Goal: Information Seeking & Learning: Find specific fact

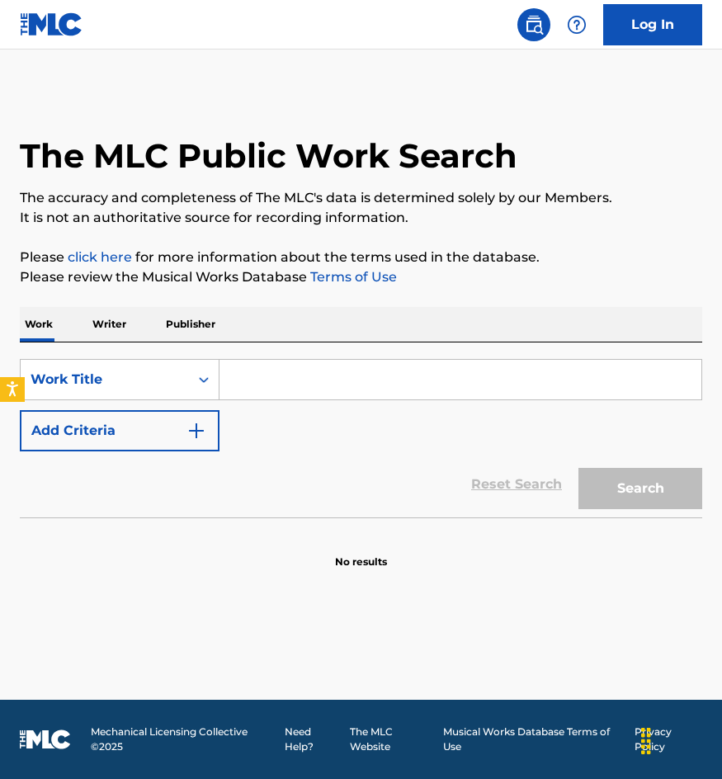
click at [685, 38] on link "Log In" at bounding box center [652, 24] width 99 height 41
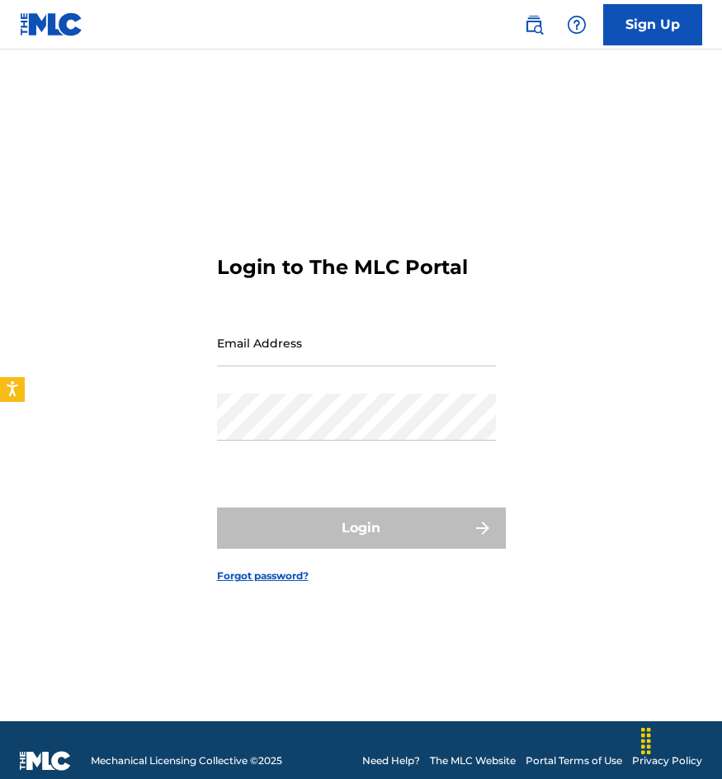
click at [328, 337] on input "Email Address" at bounding box center [356, 342] width 279 height 47
type input "[EMAIL_ADDRESS][DOMAIN_NAME]"
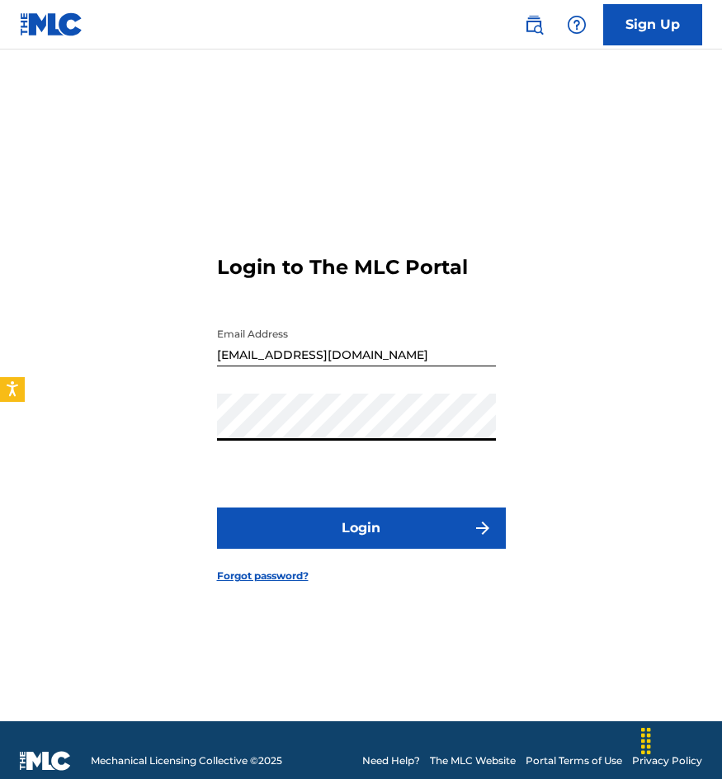
click at [217, 508] on button "Login" at bounding box center [361, 528] width 289 height 41
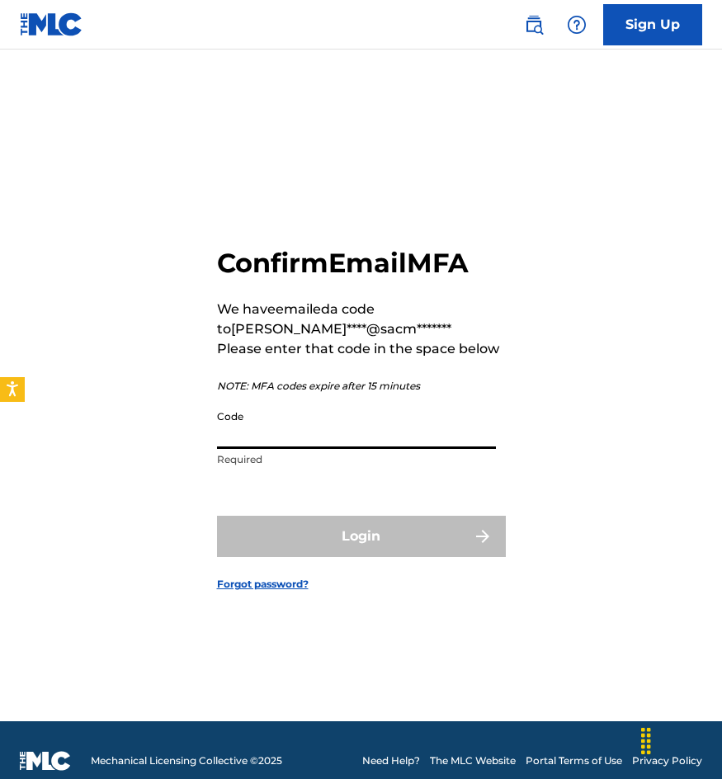
click at [386, 422] on input "Code" at bounding box center [356, 425] width 279 height 47
drag, startPoint x: 73, startPoint y: 356, endPoint x: 284, endPoint y: 375, distance: 211.3
click at [73, 356] on div "Confirm Email MFA We have emailed a code to [PERSON_NAME]****@sacm******* Pleas…" at bounding box center [361, 406] width 722 height 631
click at [373, 441] on input "Code" at bounding box center [356, 425] width 279 height 47
paste input "412402"
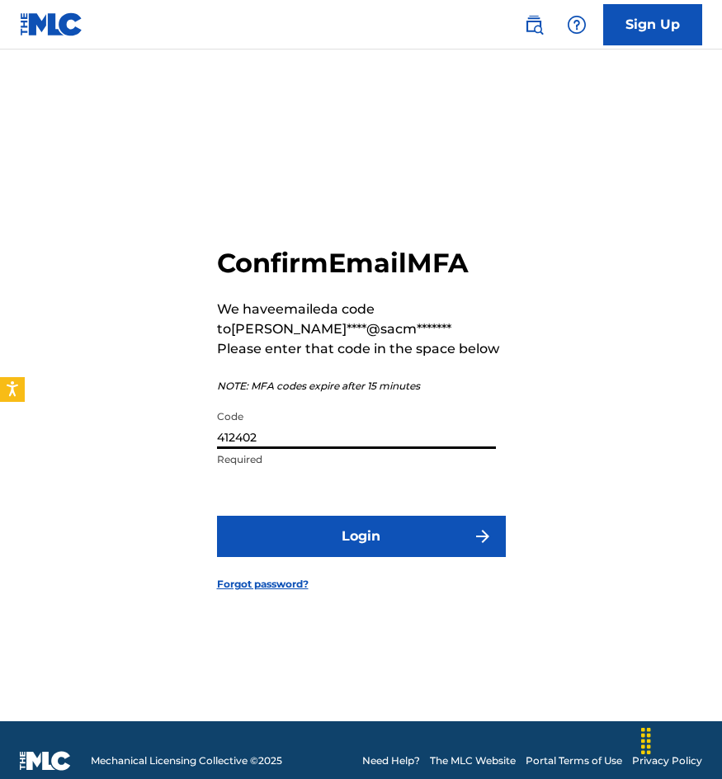
type input "412402"
click at [217, 516] on button "Login" at bounding box center [361, 536] width 289 height 41
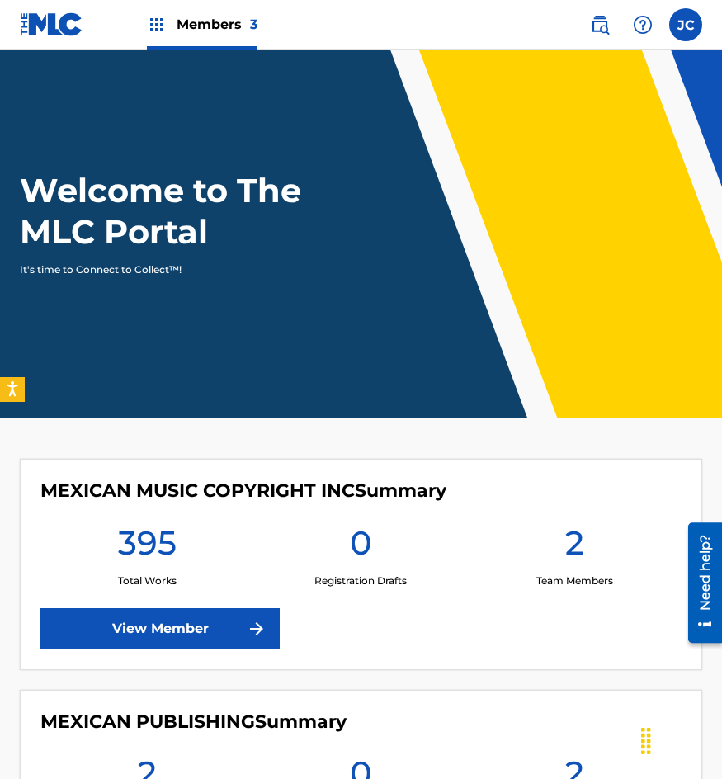
click at [221, 636] on link "View Member" at bounding box center [159, 628] width 239 height 41
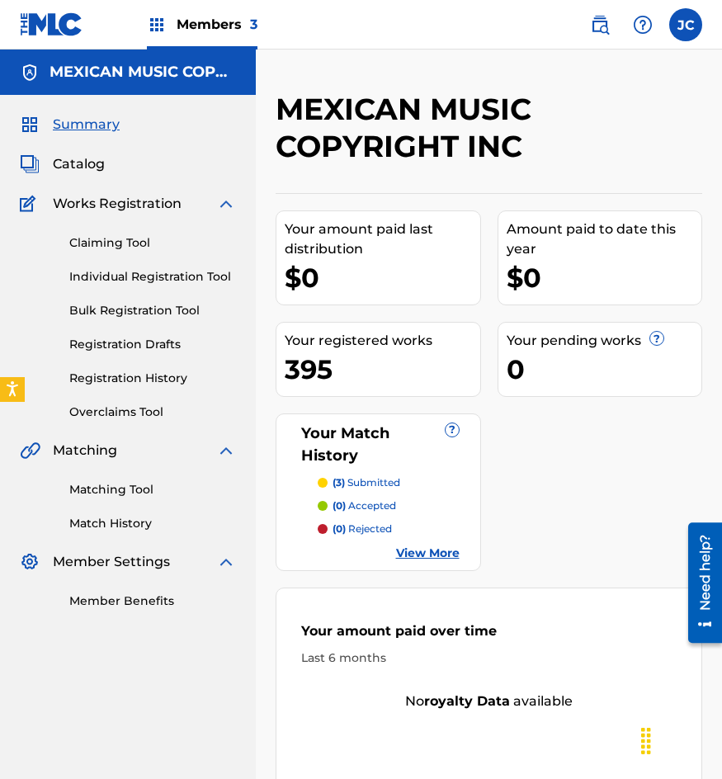
click at [144, 380] on link "Registration History" at bounding box center [152, 378] width 167 height 17
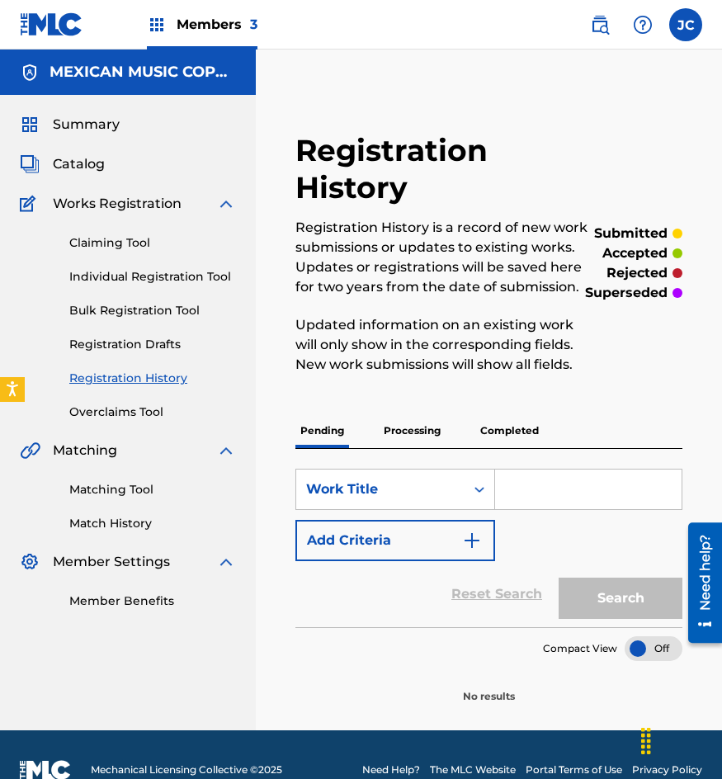
click at [403, 433] on p "Processing" at bounding box center [412, 431] width 67 height 35
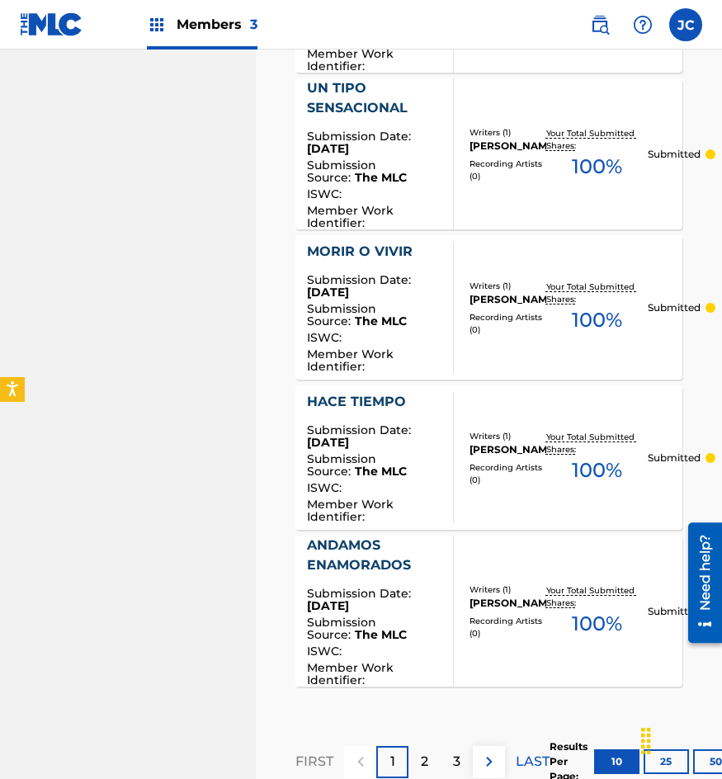
scroll to position [1623, 0]
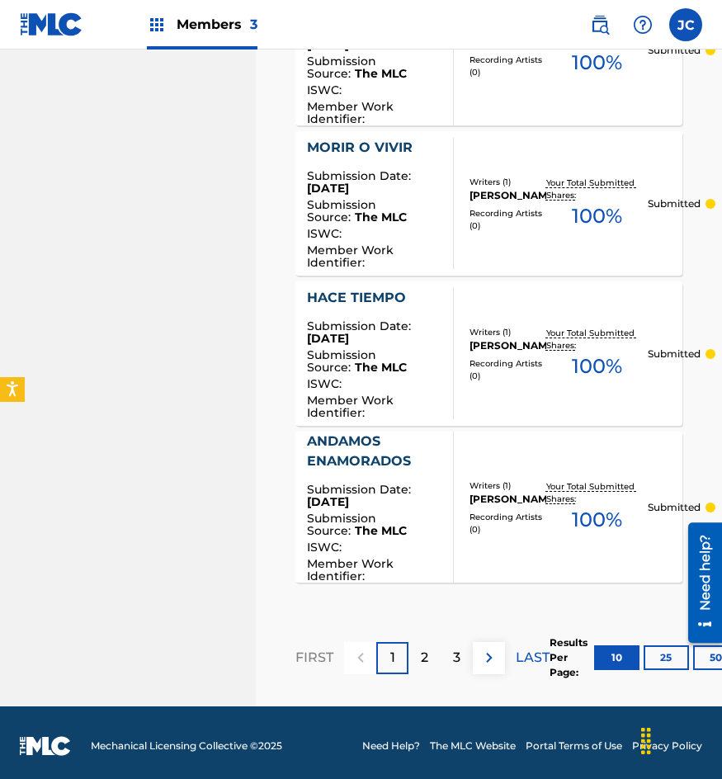
click at [688, 655] on button "25" at bounding box center [666, 657] width 45 height 25
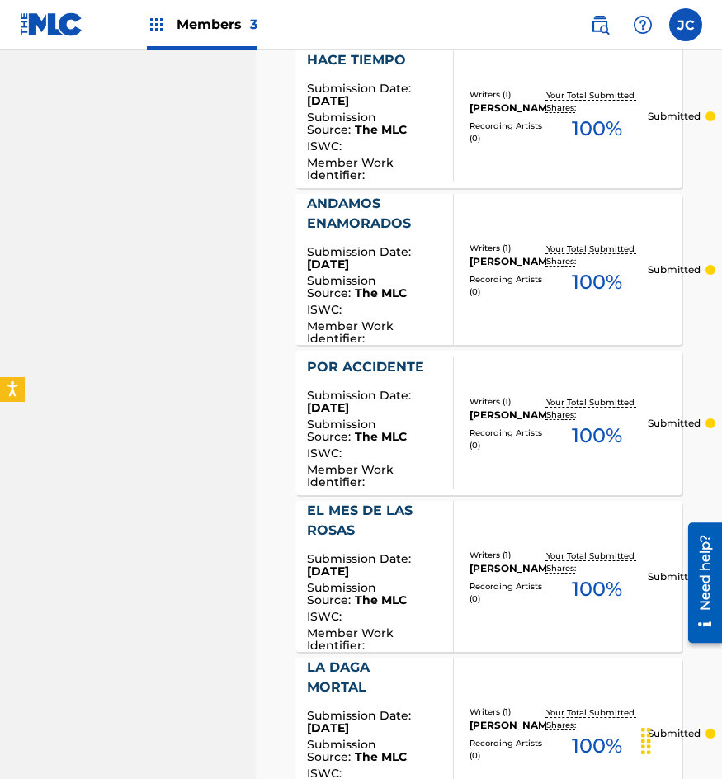
scroll to position [1870, 0]
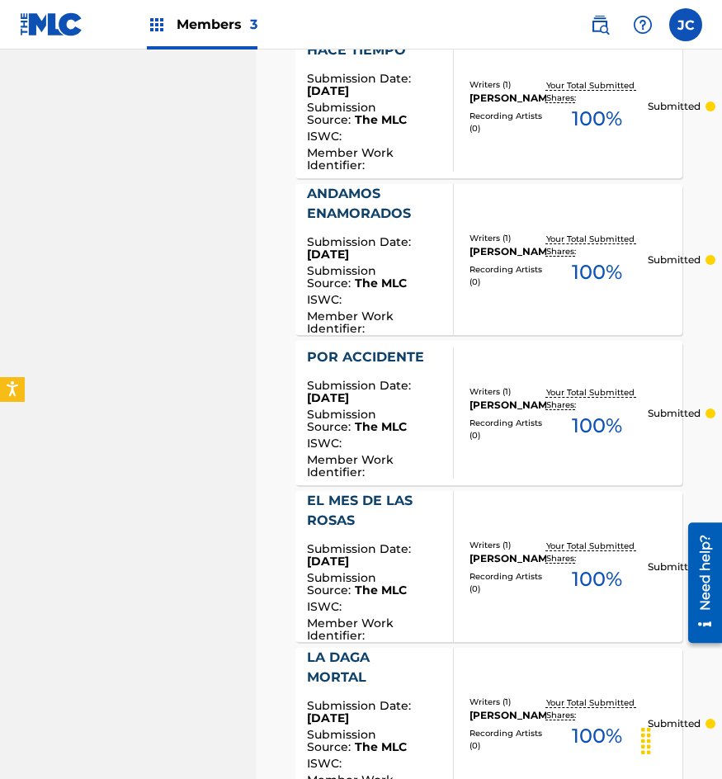
click at [207, 333] on nav "MEXICAN MUSIC COPYRIGHT INC Summary Catalog Works Registration Claiming Tool In…" at bounding box center [128, 463] width 256 height 4568
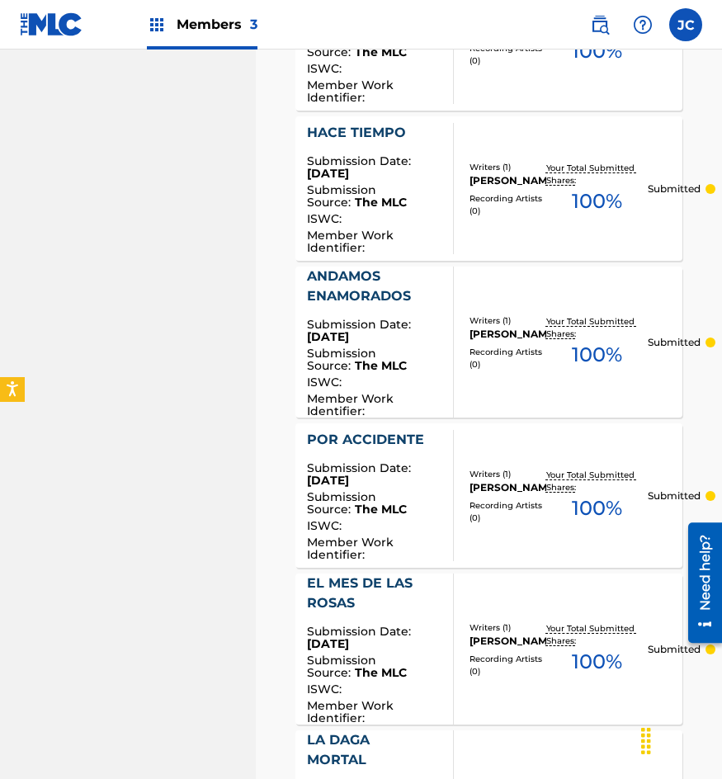
click at [140, 149] on nav "MEXICAN MUSIC COPYRIGHT INC Summary Catalog Works Registration Claiming Tool In…" at bounding box center [128, 546] width 256 height 4568
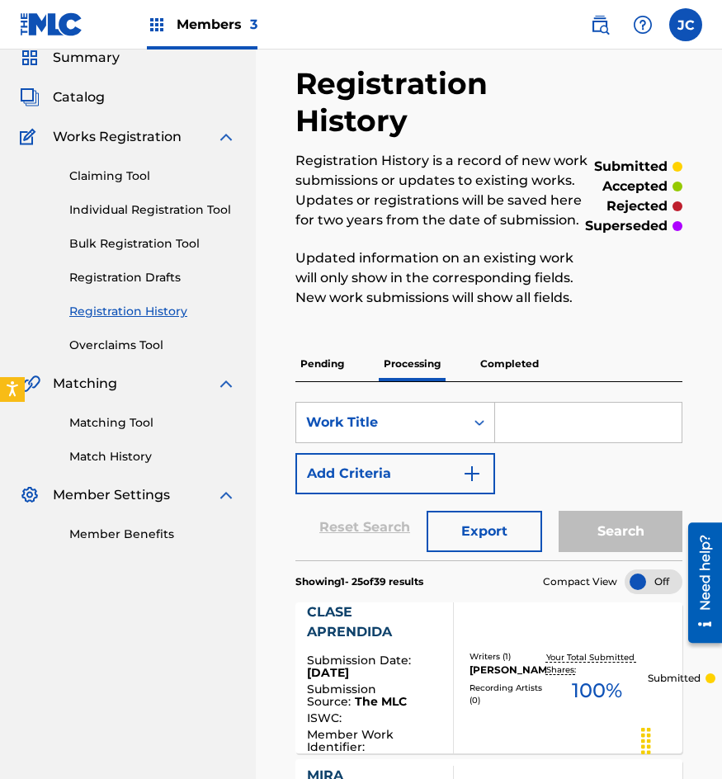
scroll to position [0, 0]
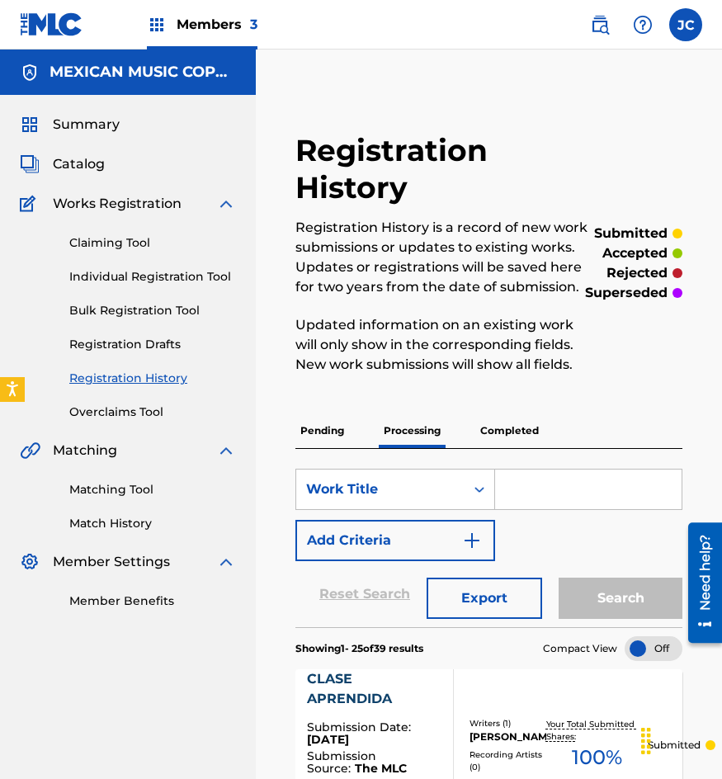
click at [72, 150] on div "Summary Catalog Works Registration Claiming Tool Individual Registration Tool B…" at bounding box center [128, 362] width 256 height 535
click at [79, 173] on span "Catalog" at bounding box center [79, 164] width 52 height 20
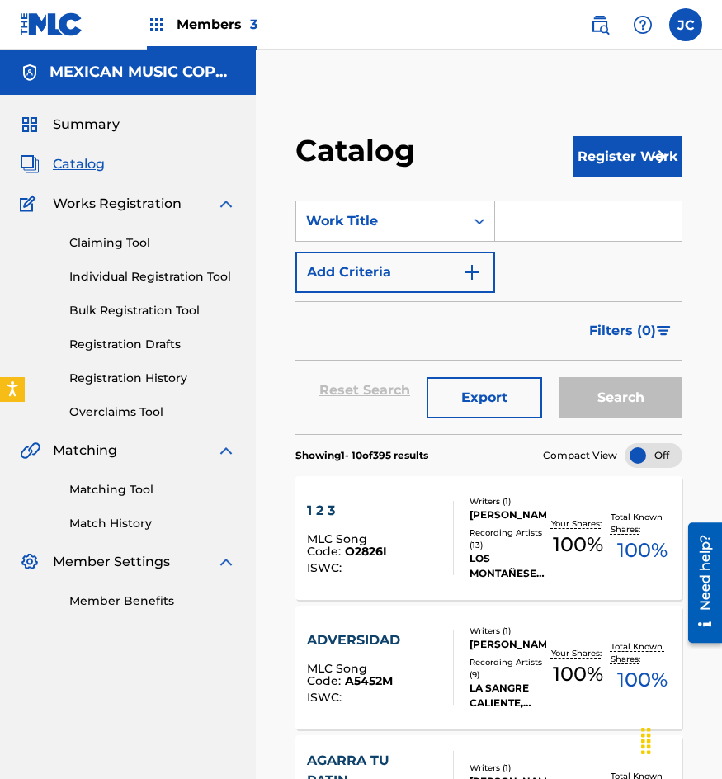
click at [607, 20] on img at bounding box center [600, 25] width 20 height 20
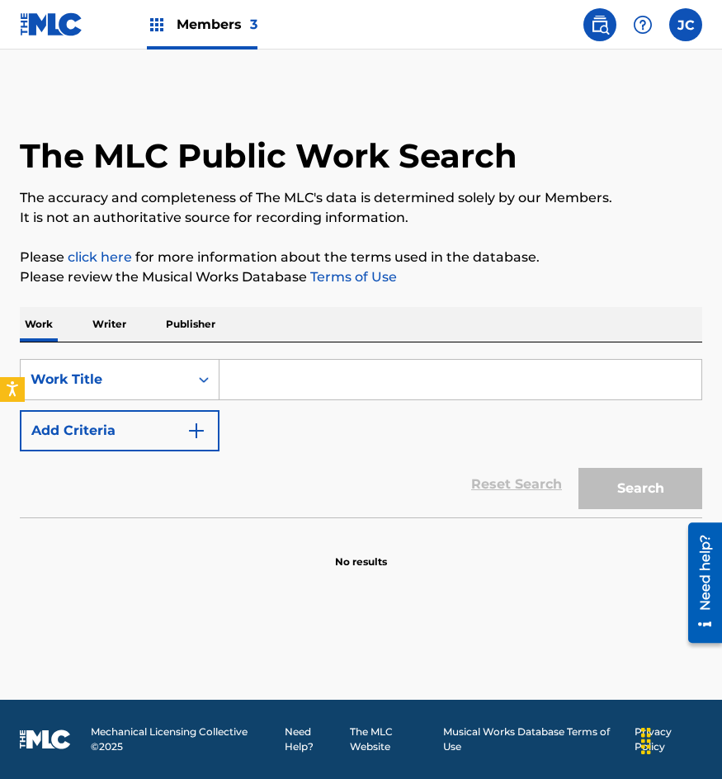
click at [210, 414] on button "Add Criteria" at bounding box center [120, 430] width 200 height 41
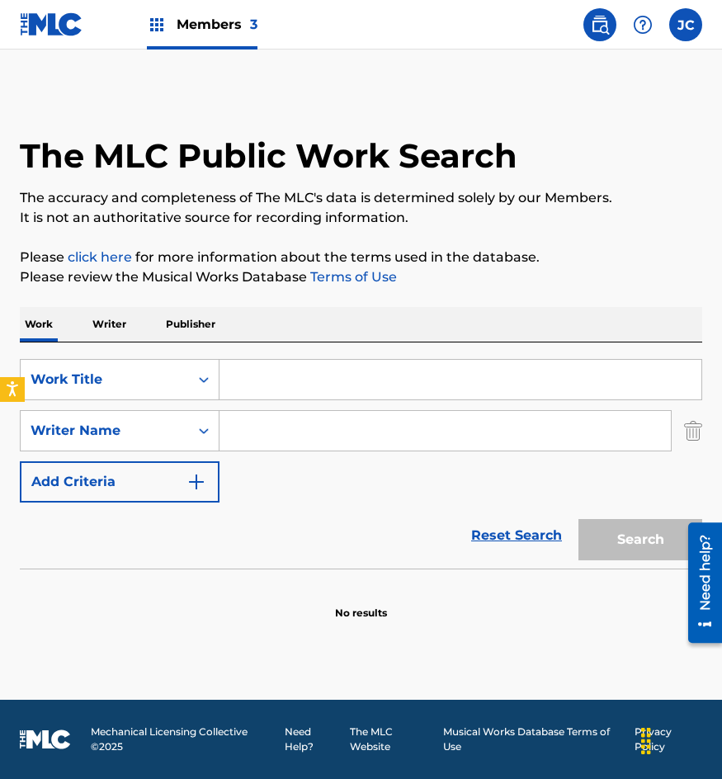
click at [300, 381] on input "Search Form" at bounding box center [461, 380] width 482 height 40
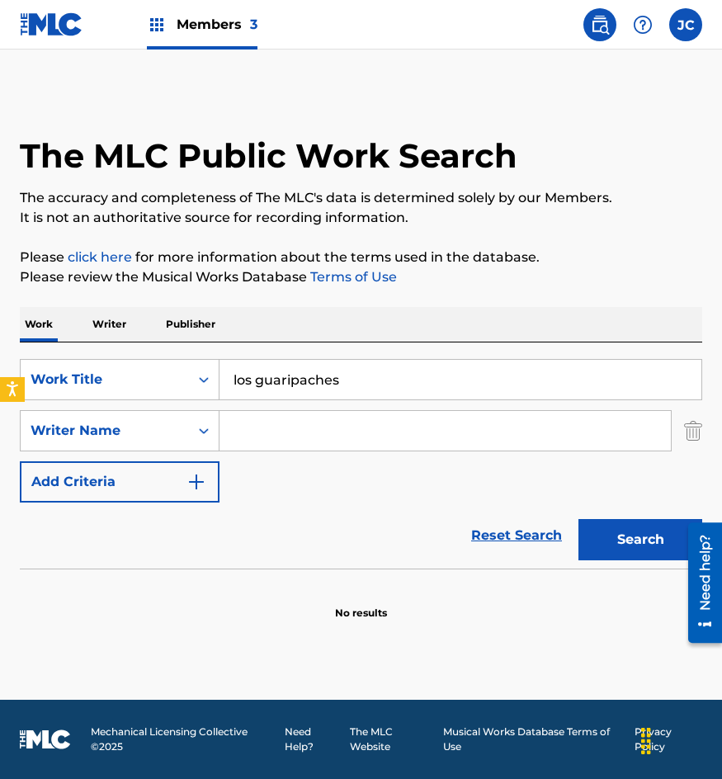
type input "los guaripaches"
type input "[PERSON_NAME]"
click at [579, 519] on button "Search" at bounding box center [641, 539] width 124 height 41
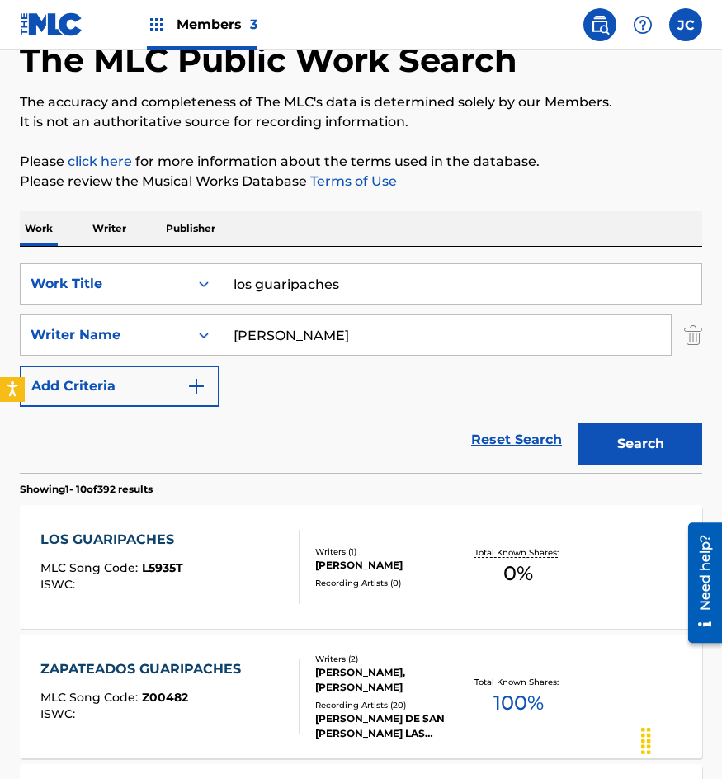
scroll to position [330, 0]
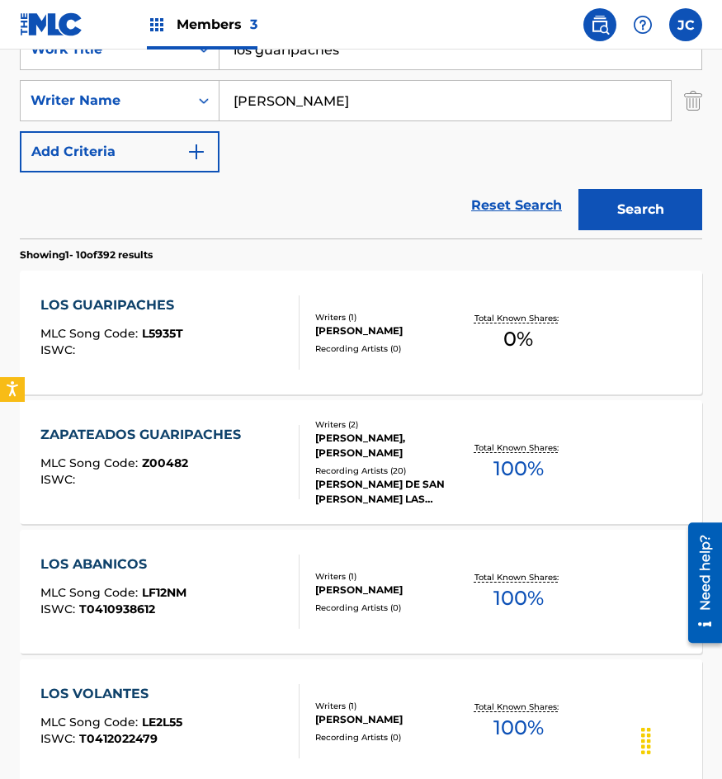
click at [237, 355] on div "LOS GUARIPACHES MLC Song Code : L5935T ISWC :" at bounding box center [169, 333] width 259 height 74
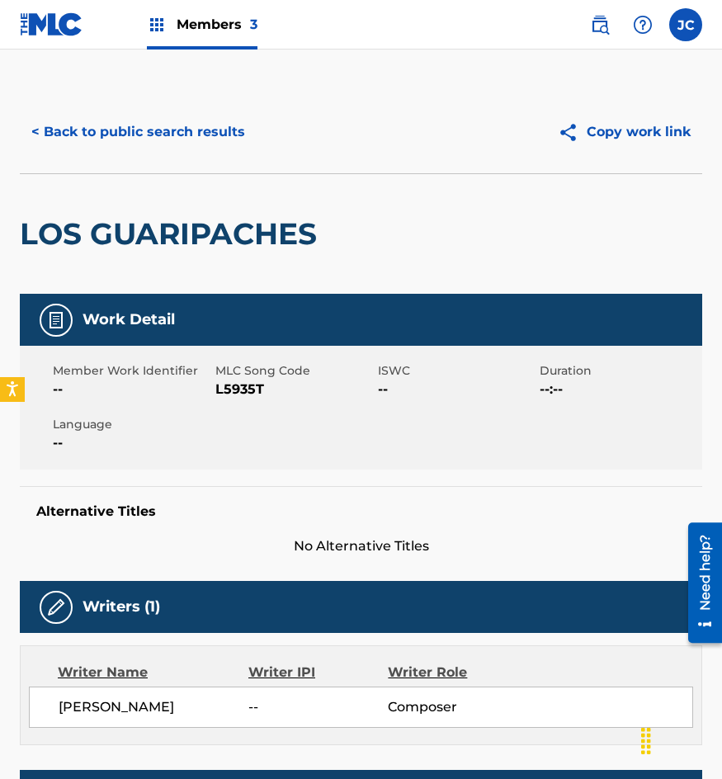
click at [228, 392] on span "L5935T" at bounding box center [294, 390] width 158 height 20
copy span "L5935T"
click at [140, 133] on button "< Back to public search results" at bounding box center [138, 131] width 237 height 41
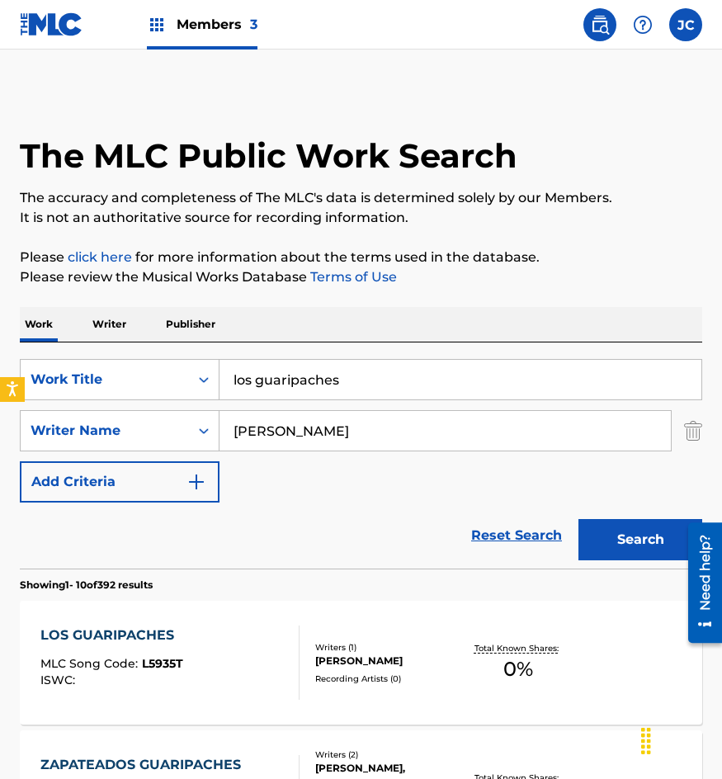
scroll to position [330, 0]
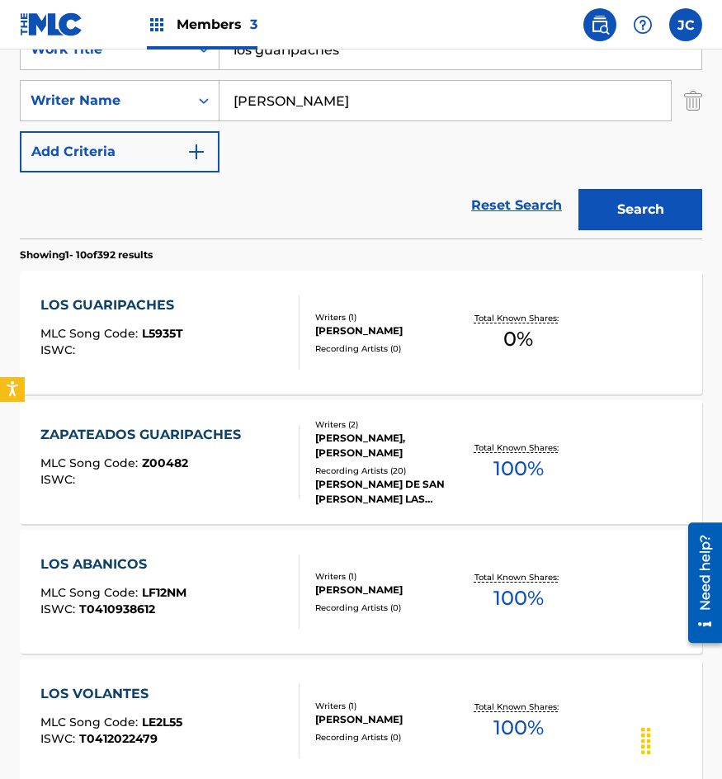
click at [278, 461] on div "ZAPATEADOS GUARIPACHES MLC Song Code : Z00482 ISWC :" at bounding box center [169, 462] width 259 height 74
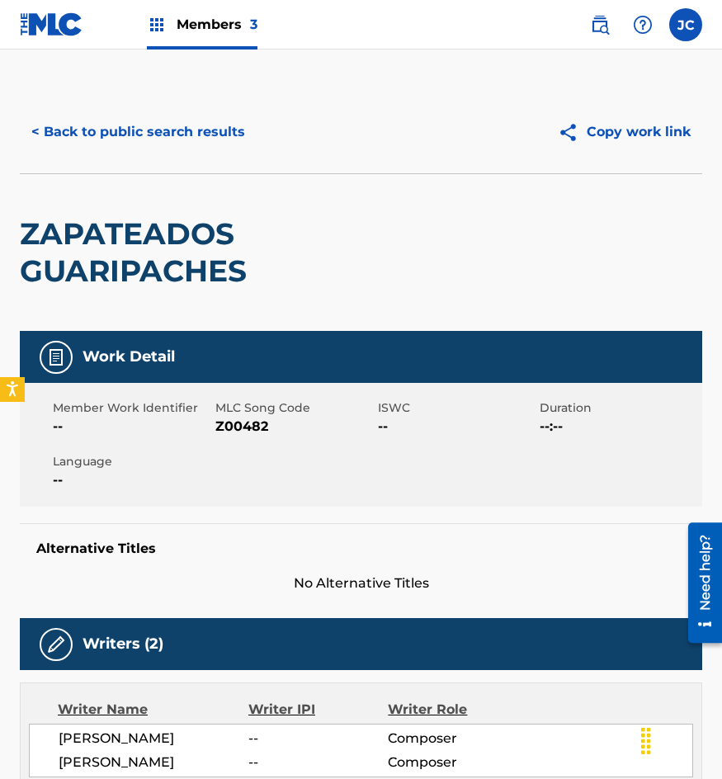
click at [228, 425] on span "Z00482" at bounding box center [294, 427] width 158 height 20
copy span "Z00482"
click at [183, 120] on button "< Back to public search results" at bounding box center [138, 131] width 237 height 41
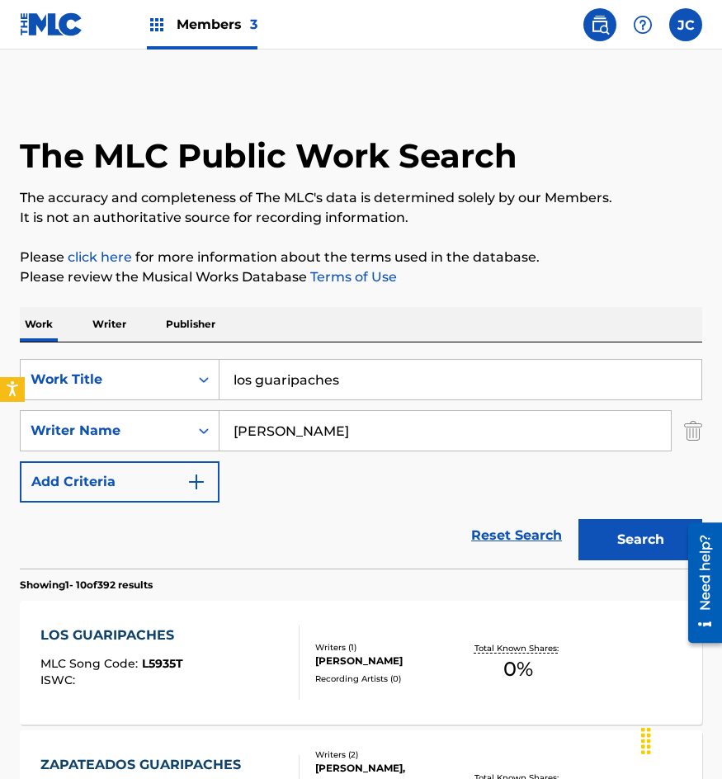
scroll to position [330, 0]
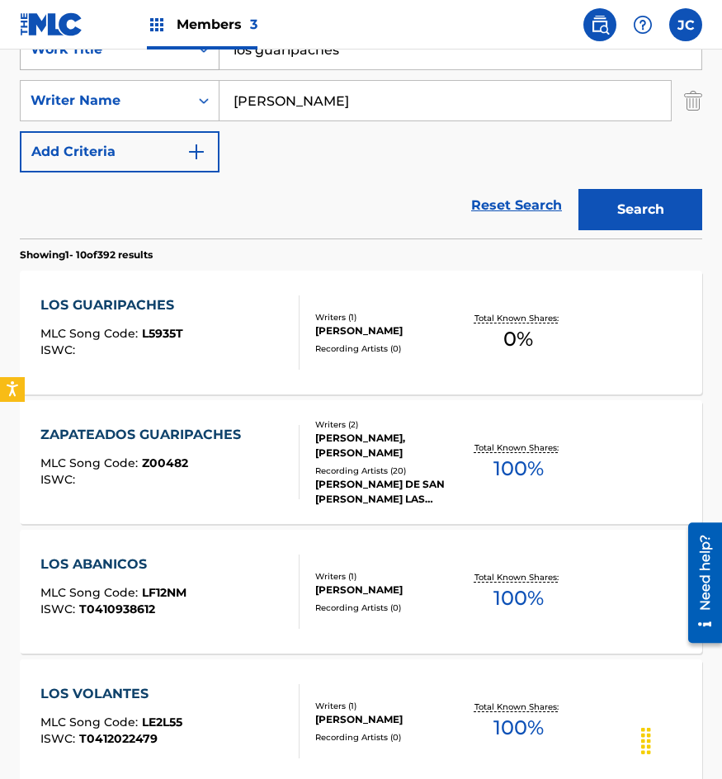
drag, startPoint x: 347, startPoint y: 55, endPoint x: 158, endPoint y: 61, distance: 188.3
click at [171, 61] on div "SearchWithCriteriab0f060e7-e406-411b-9bb6-04b7e5506f29 Work Title los guaripach…" at bounding box center [361, 49] width 683 height 41
type input "adios es triste decir"
type input "c"
type input "[PERSON_NAME]"
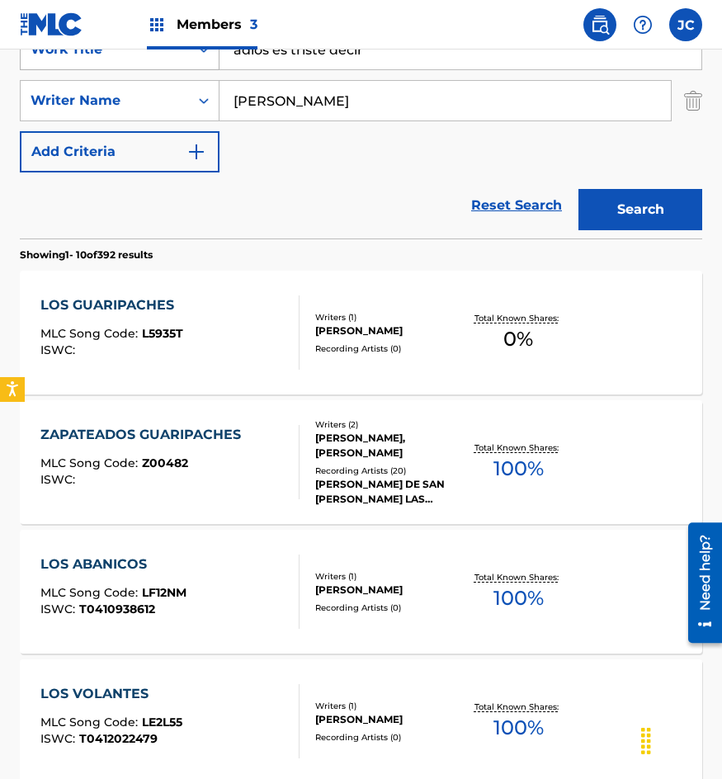
click at [579, 189] on button "Search" at bounding box center [641, 209] width 124 height 41
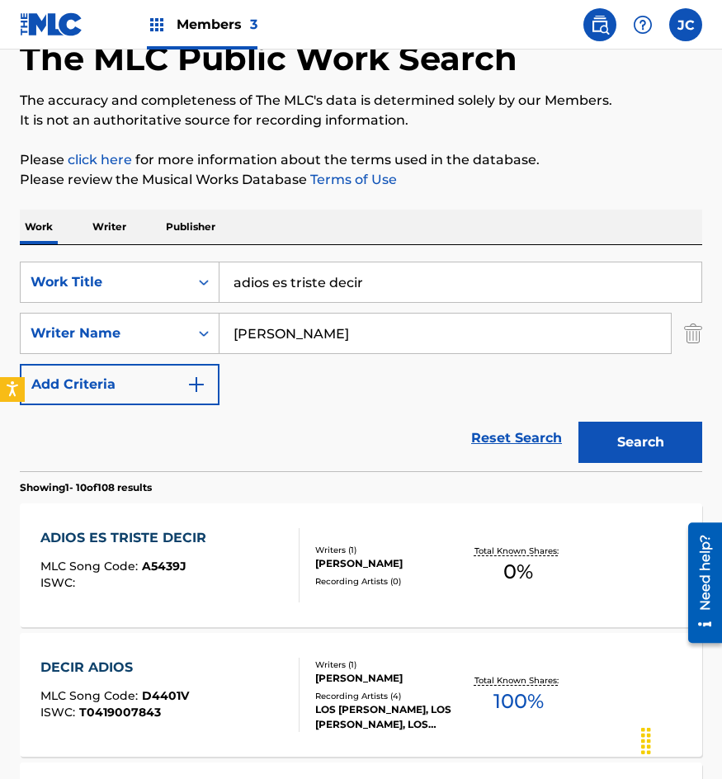
scroll to position [248, 0]
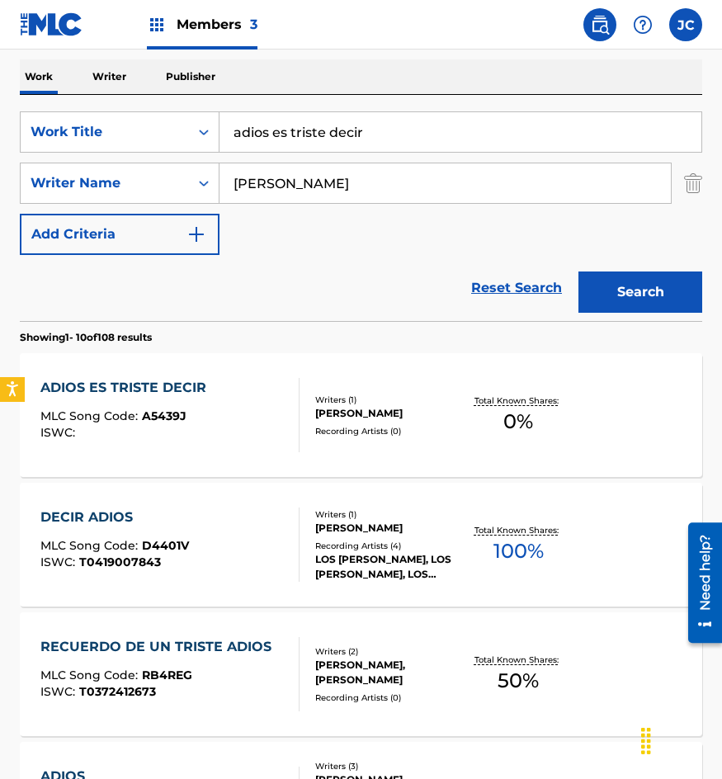
click at [338, 382] on div "ADIOS ES TRISTE DECIR MLC Song Code : A5439J ISWC : Writers ( 1 ) [PERSON_NAME]…" at bounding box center [361, 415] width 683 height 124
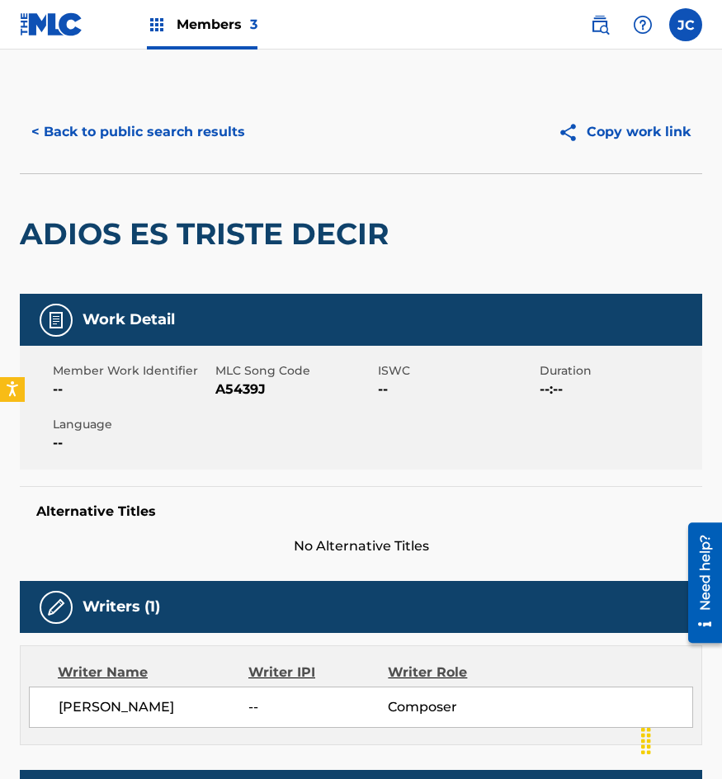
click at [239, 384] on span "A5439J" at bounding box center [294, 390] width 158 height 20
copy span "A5439J"
click at [509, 183] on div "ADIOS ES TRISTE DECIR" at bounding box center [361, 233] width 683 height 121
click at [197, 118] on button "< Back to public search results" at bounding box center [138, 131] width 237 height 41
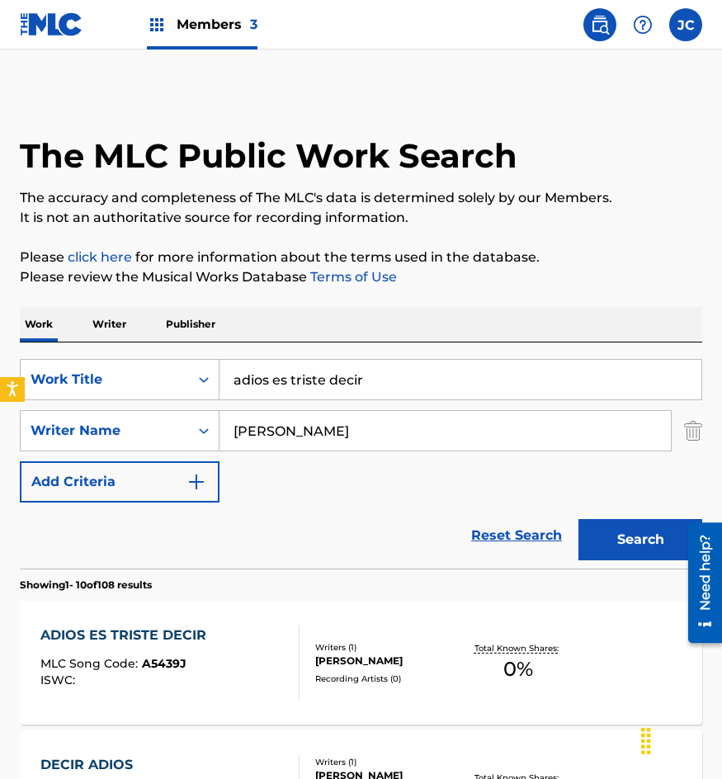
scroll to position [248, 0]
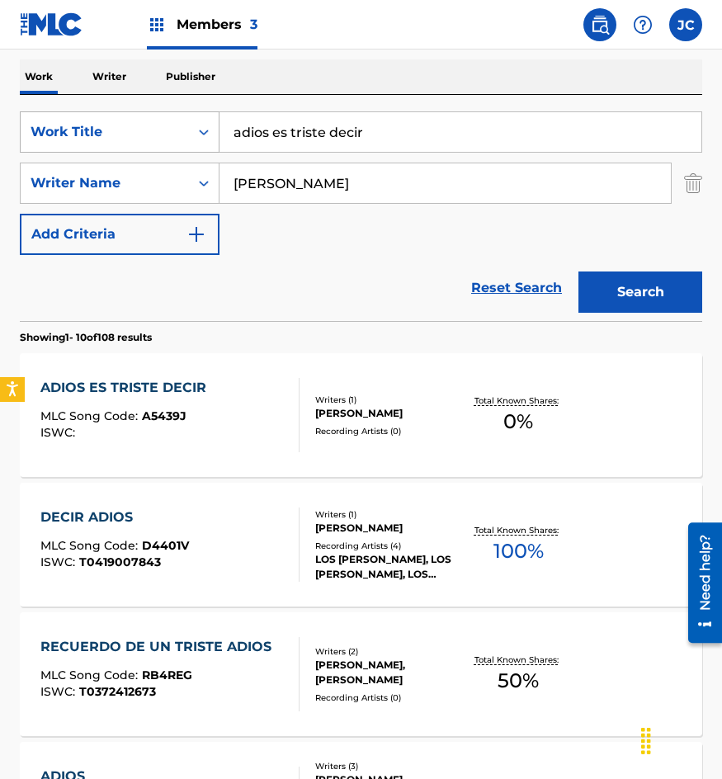
drag, startPoint x: 242, startPoint y: 152, endPoint x: 149, endPoint y: 148, distance: 93.4
click at [167, 158] on div "SearchWithCriteriab0f060e7-e406-411b-9bb6-04b7e5506f29 Work Title adios es tris…" at bounding box center [361, 183] width 683 height 144
type input "cuando yo muera"
click at [579, 272] on button "Search" at bounding box center [641, 292] width 124 height 41
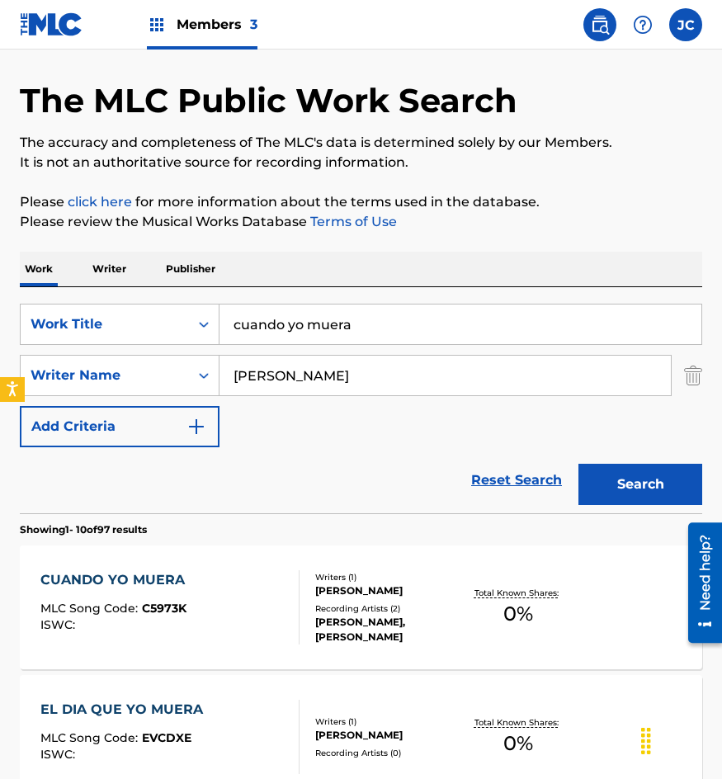
scroll to position [83, 0]
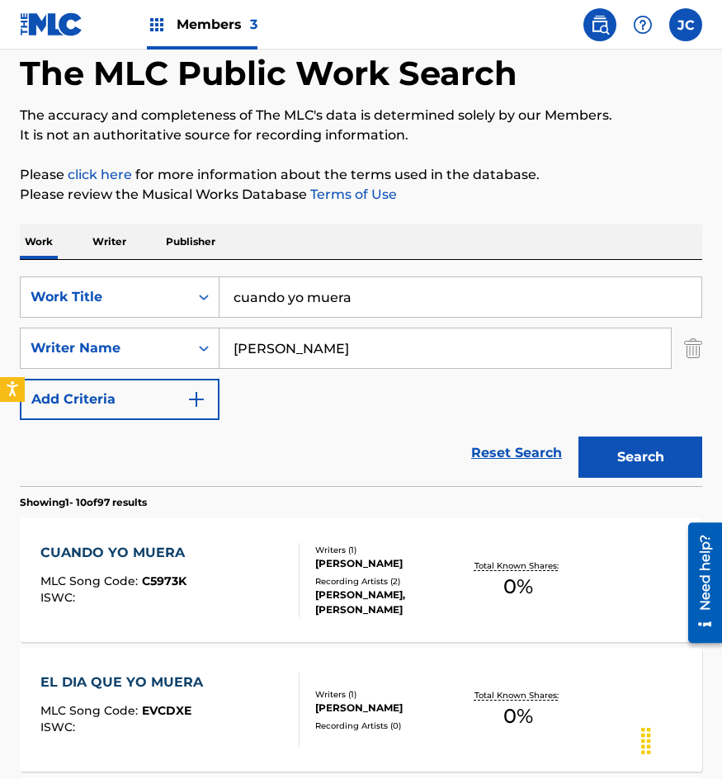
click at [364, 564] on div "[PERSON_NAME]" at bounding box center [388, 563] width 146 height 15
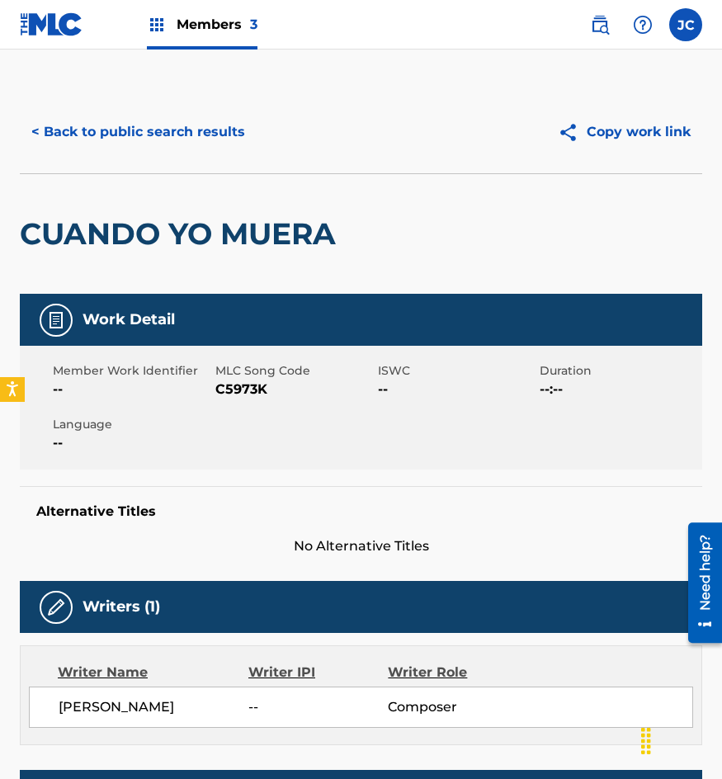
click at [215, 393] on span "C5973K" at bounding box center [294, 390] width 158 height 20
copy span "C5973K"
click at [407, 214] on div "CUANDO YO MUERA" at bounding box center [361, 233] width 683 height 121
click at [226, 130] on button "< Back to public search results" at bounding box center [138, 131] width 237 height 41
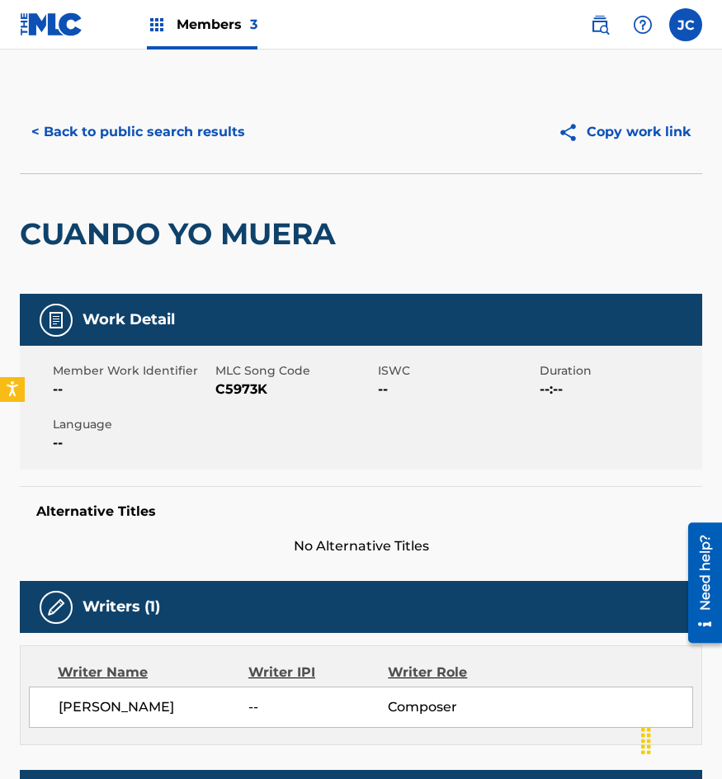
scroll to position [83, 0]
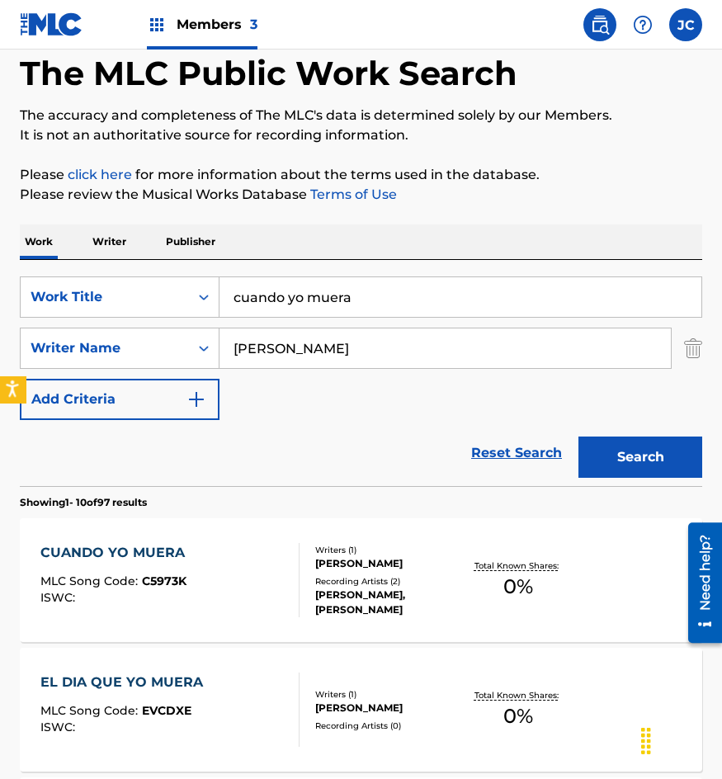
click at [1, 400] on body "Accessibility Screen-Reader Guide, Feedback, and Issue Reporting | New window C…" at bounding box center [361, 306] width 722 height 779
type input "ya te dije que no"
click at [579, 437] on button "Search" at bounding box center [641, 457] width 124 height 41
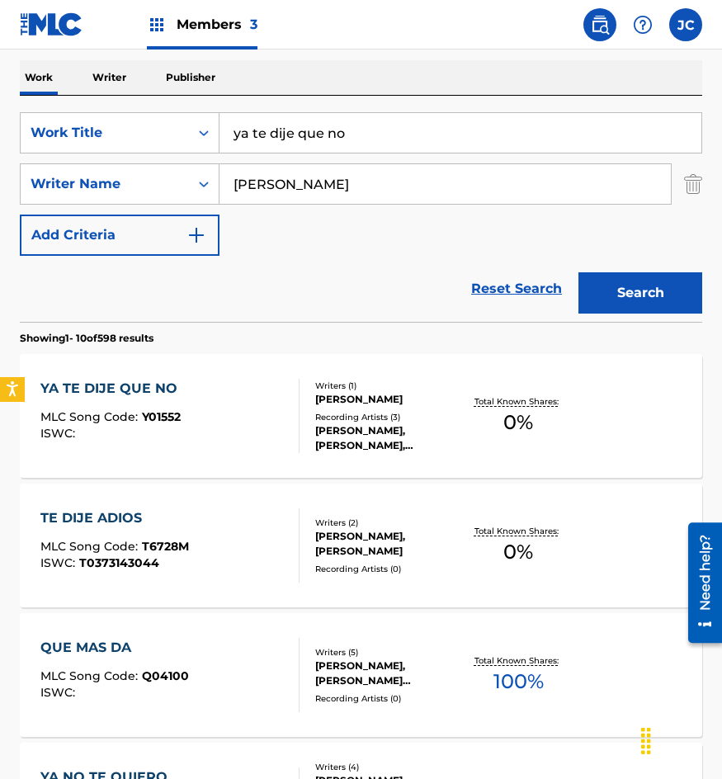
scroll to position [248, 0]
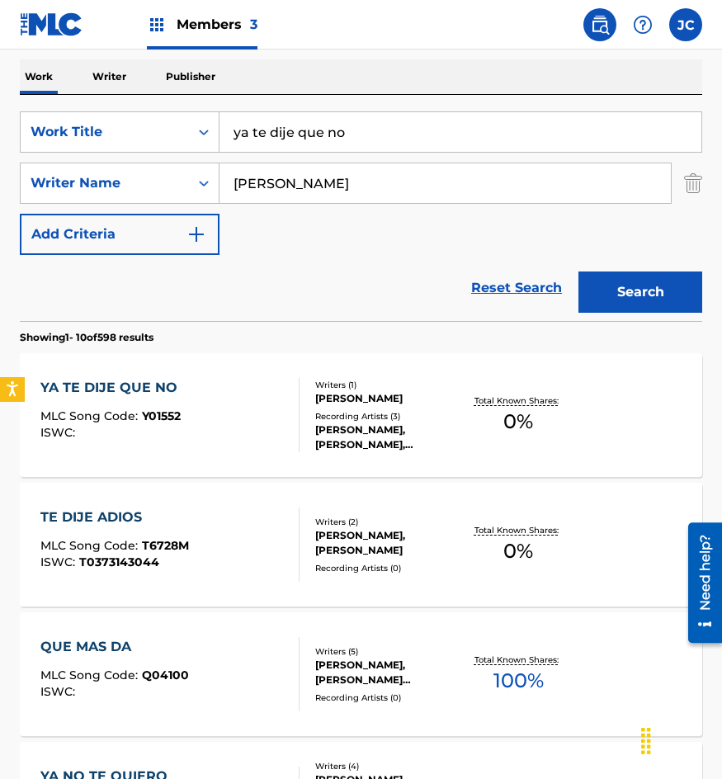
click at [303, 353] on div "YA TE DIJE QUE NO MLC Song Code : Y01552 ISWC : Writers ( 1 ) [PERSON_NAME] Rec…" at bounding box center [361, 415] width 683 height 124
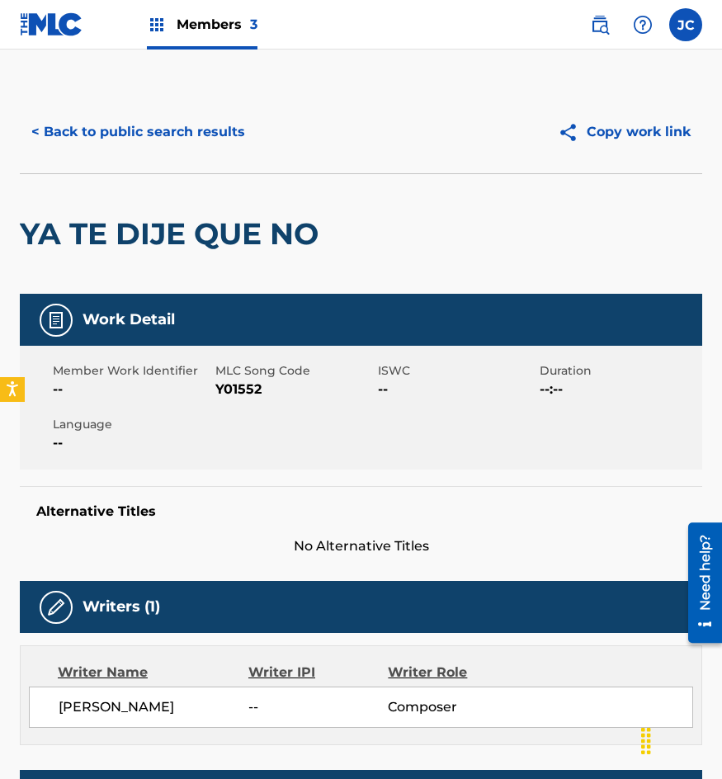
click at [239, 394] on span "Y01552" at bounding box center [294, 390] width 158 height 20
copy span "Y01552"
click at [186, 126] on button "< Back to public search results" at bounding box center [138, 131] width 237 height 41
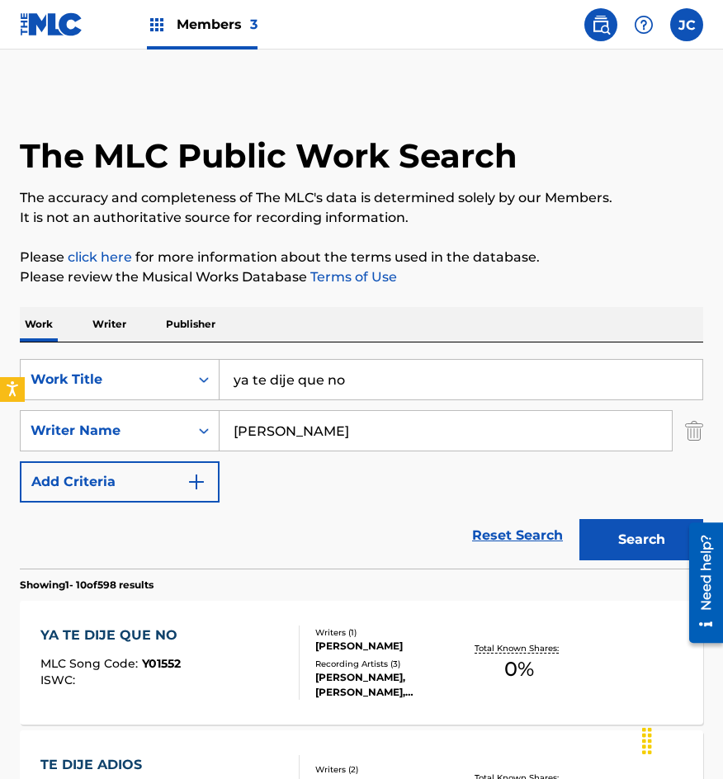
scroll to position [248, 0]
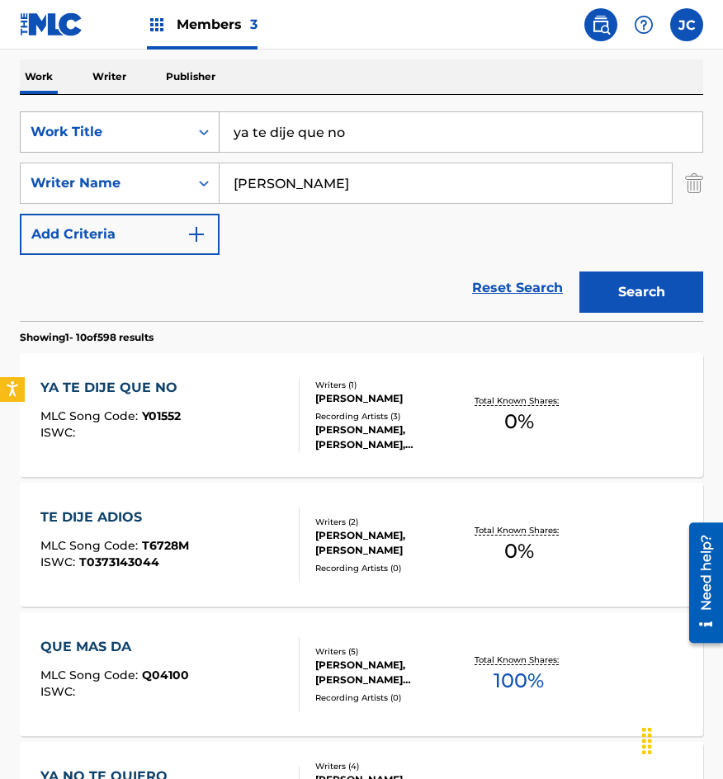
drag, startPoint x: 351, startPoint y: 134, endPoint x: 141, endPoint y: 140, distance: 209.8
click at [158, 146] on div "SearchWithCriteriab0f060e7-e406-411b-9bb6-04b7e5506f29 Work Title ya te dije qu…" at bounding box center [361, 131] width 683 height 41
type input "hace tiempo"
type input "[PERSON_NAME]"
click at [579, 272] on button "Search" at bounding box center [641, 292] width 124 height 41
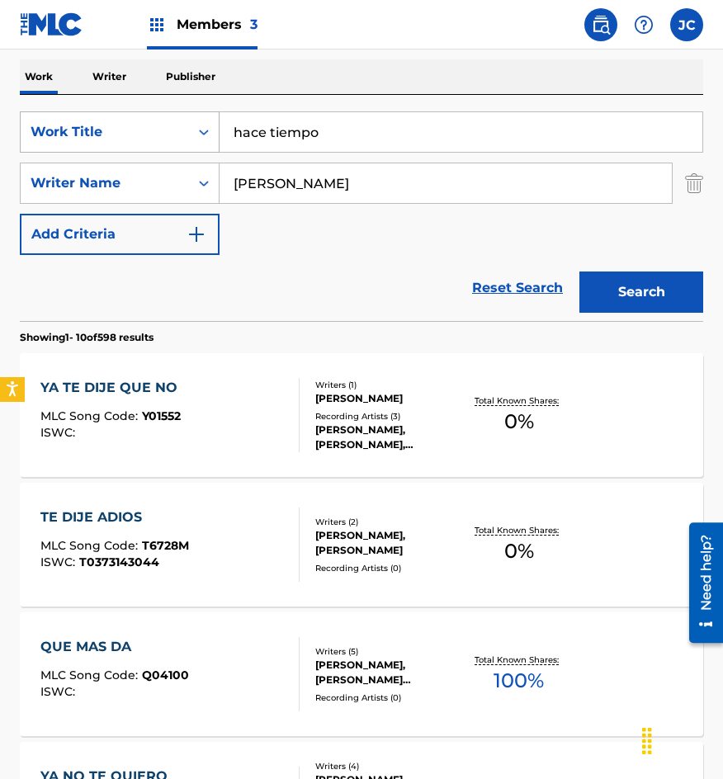
scroll to position [0, 0]
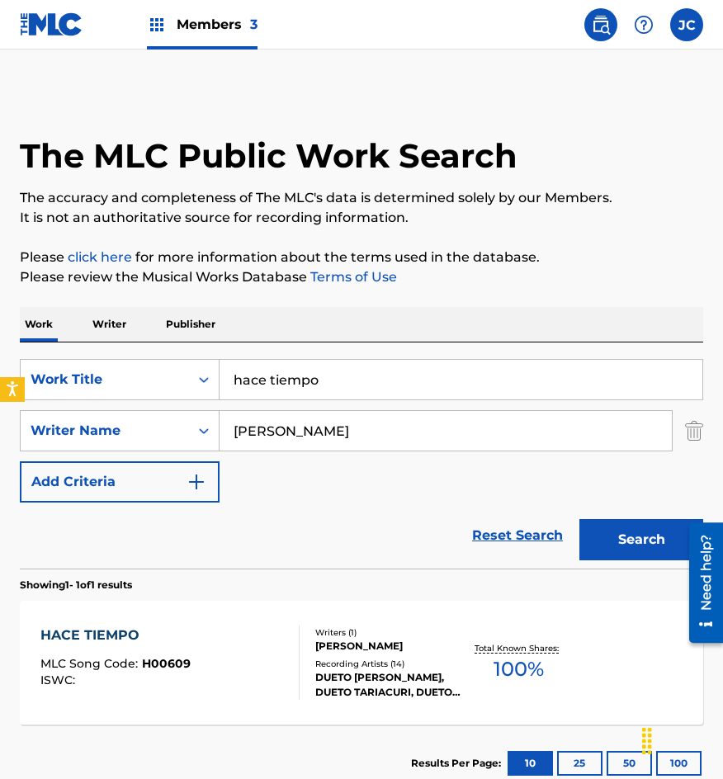
click at [331, 493] on div "SearchWithCriteriab0f060e7-e406-411b-9bb6-04b7e5506f29 Work Title hace tiempo S…" at bounding box center [361, 431] width 683 height 144
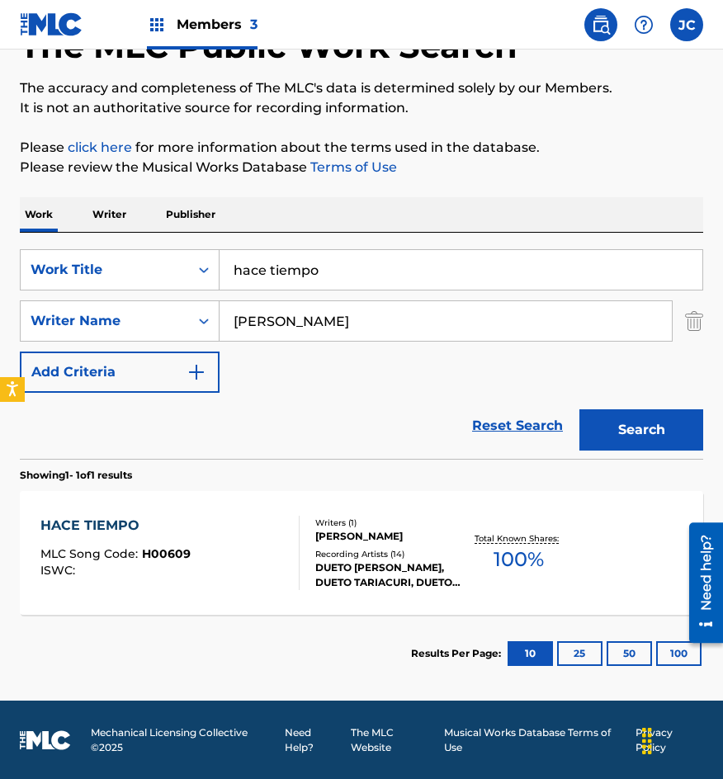
scroll to position [111, 0]
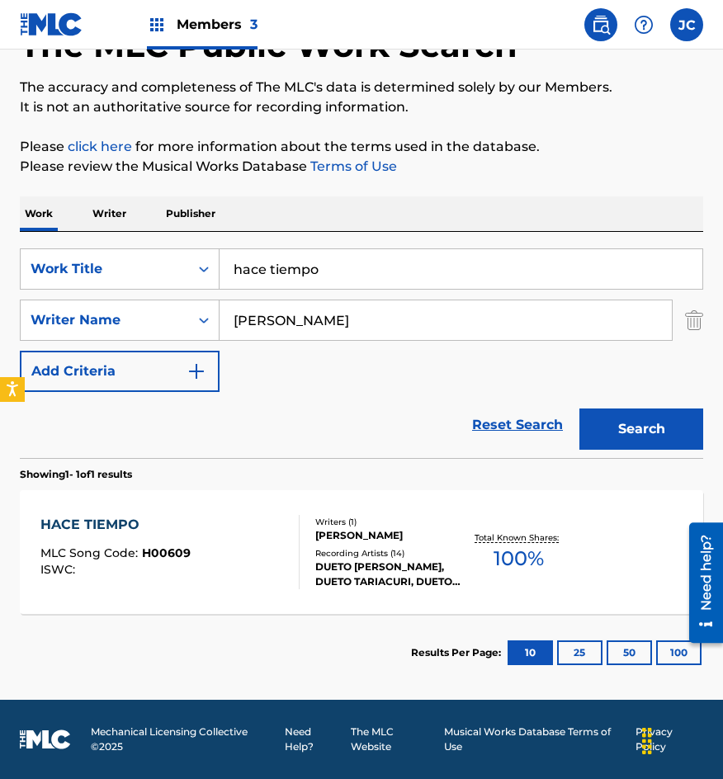
click at [329, 541] on div "[PERSON_NAME]" at bounding box center [388, 535] width 147 height 15
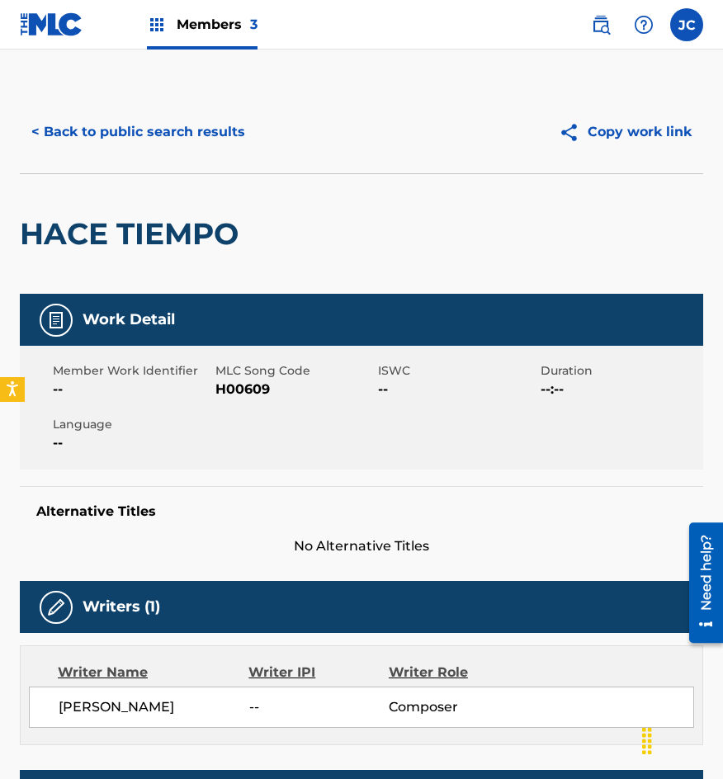
click at [255, 391] on span "H00609" at bounding box center [294, 390] width 158 height 20
copy span "H00609"
click at [162, 242] on h2 "HACE TIEMPO" at bounding box center [133, 233] width 227 height 37
click at [146, 130] on button "< Back to public search results" at bounding box center [138, 131] width 237 height 41
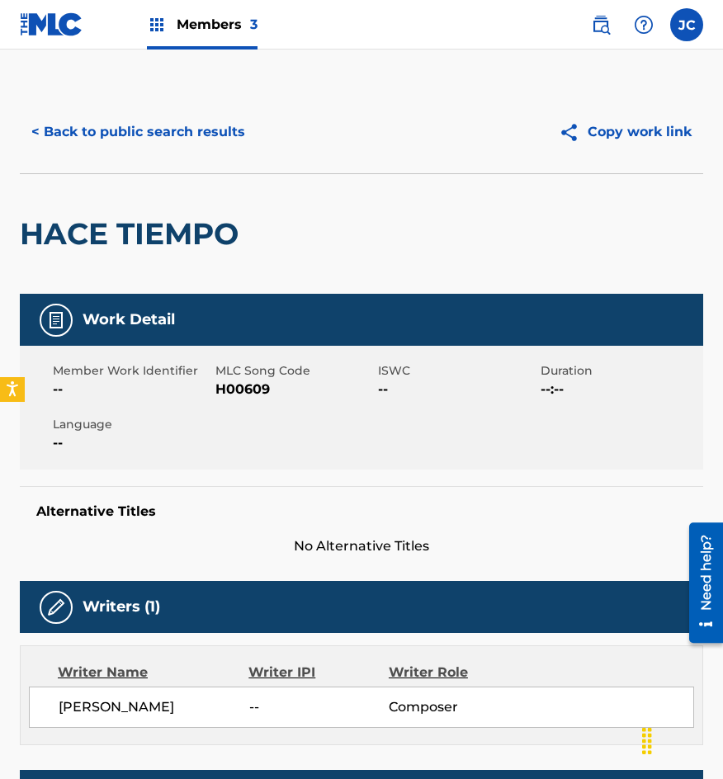
scroll to position [17, 0]
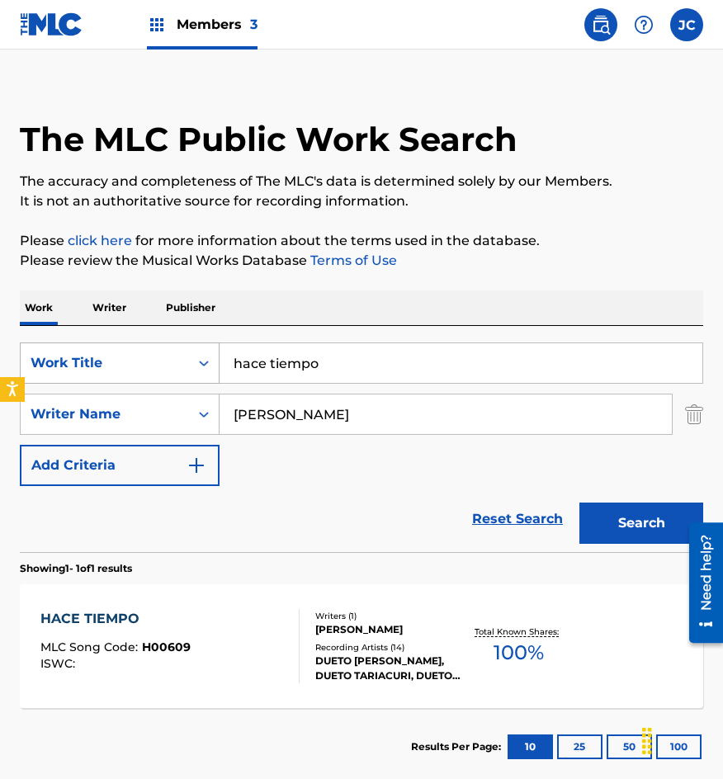
click at [135, 366] on div "SearchWithCriteriab0f060e7-e406-411b-9bb6-04b7e5506f29 Work Title hace tiempo" at bounding box center [361, 363] width 683 height 41
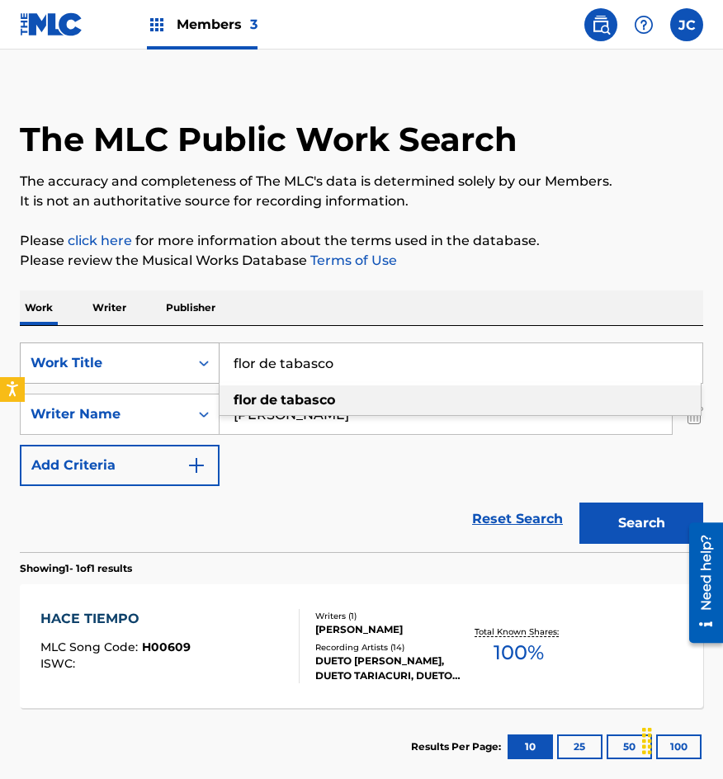
type input "flor de tabasco"
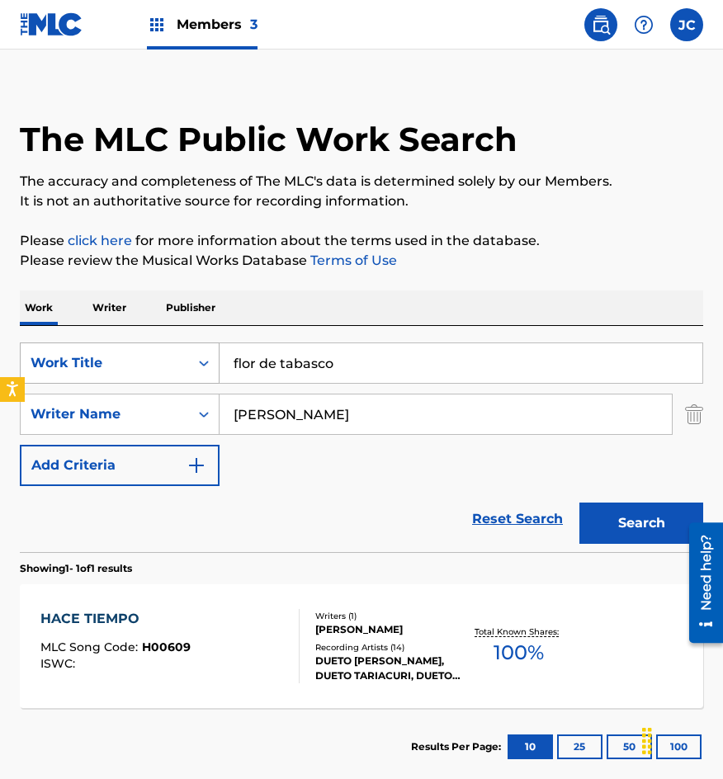
type input "[PERSON_NAME]"
click at [579, 503] on button "Search" at bounding box center [641, 523] width 124 height 41
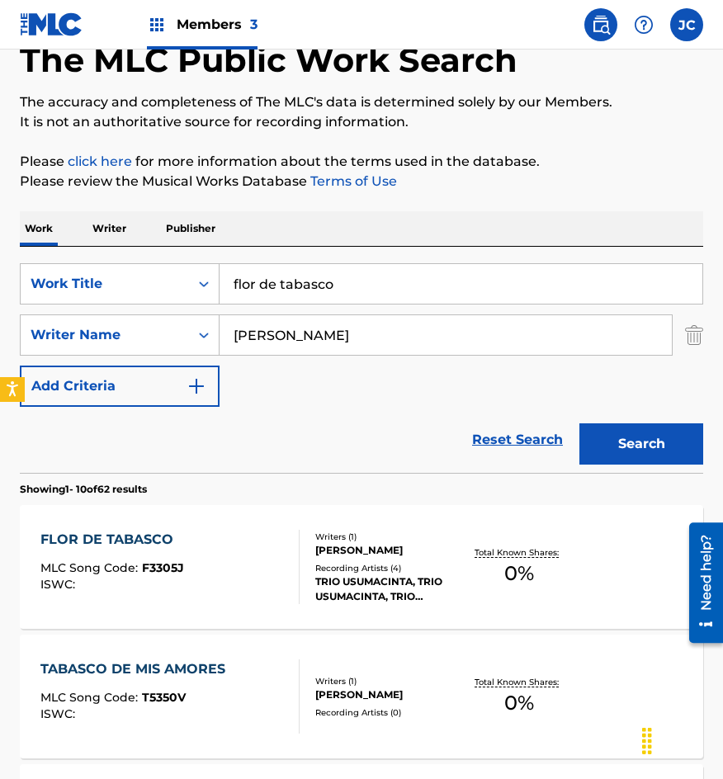
scroll to position [248, 0]
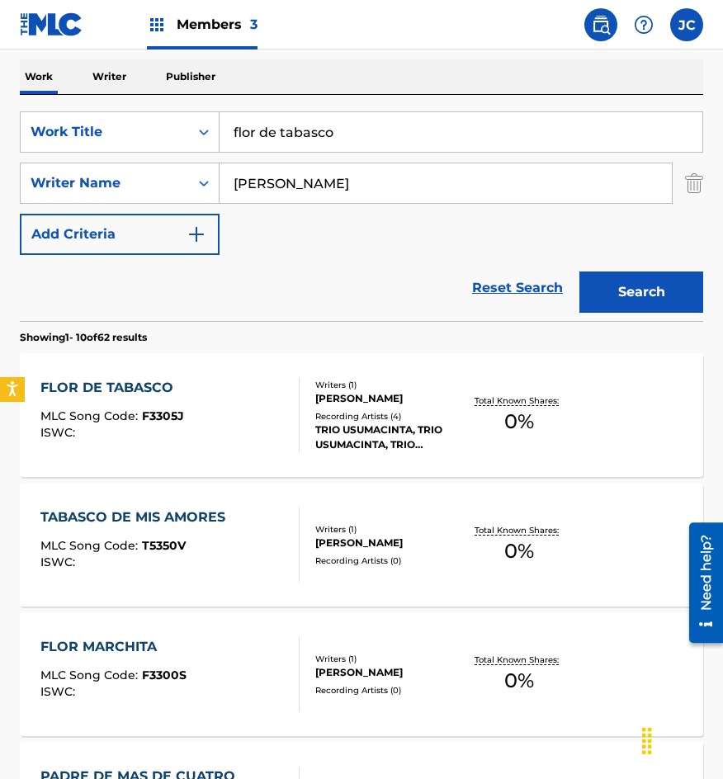
click at [346, 428] on div "TRIO USUMACINTA, TRIO USUMACINTA, TRIO USUMACINTA, TRIO USUMACINTA" at bounding box center [388, 438] width 147 height 30
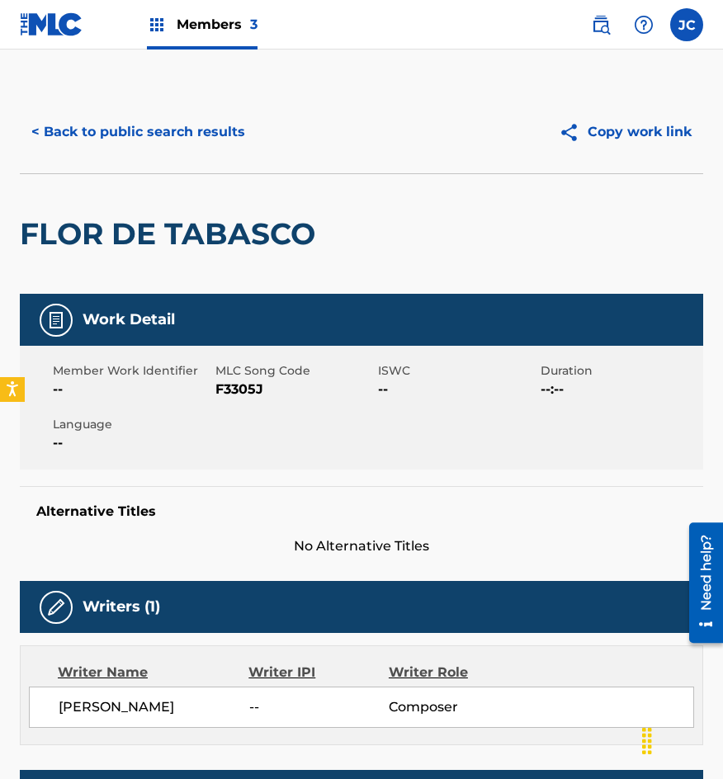
click at [252, 394] on span "F3305J" at bounding box center [294, 390] width 158 height 20
copy span "F3305J"
drag, startPoint x: 138, startPoint y: 180, endPoint x: 149, endPoint y: 176, distance: 11.5
click at [138, 180] on div "FLOR DE TABASCO" at bounding box center [172, 234] width 304 height 120
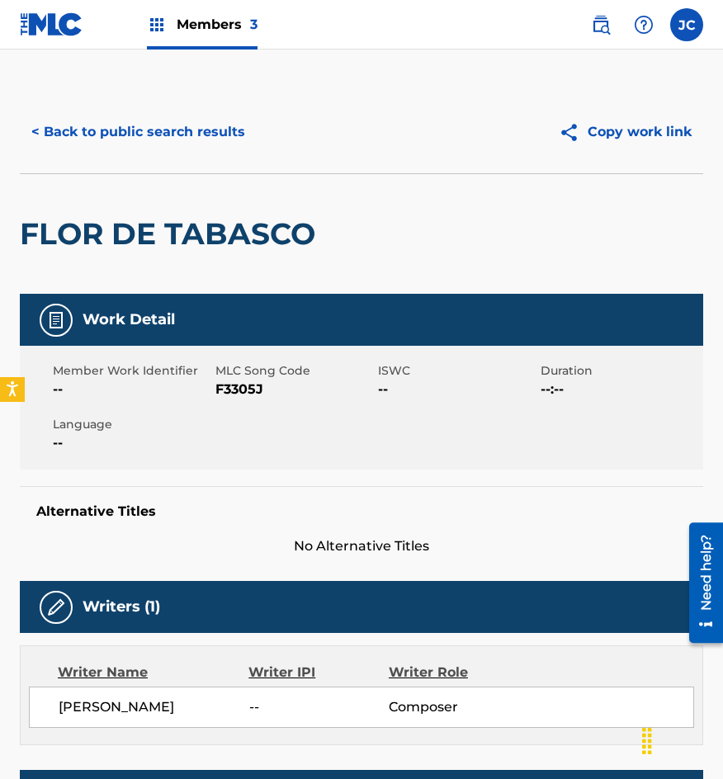
click at [188, 135] on button "< Back to public search results" at bounding box center [138, 131] width 237 height 41
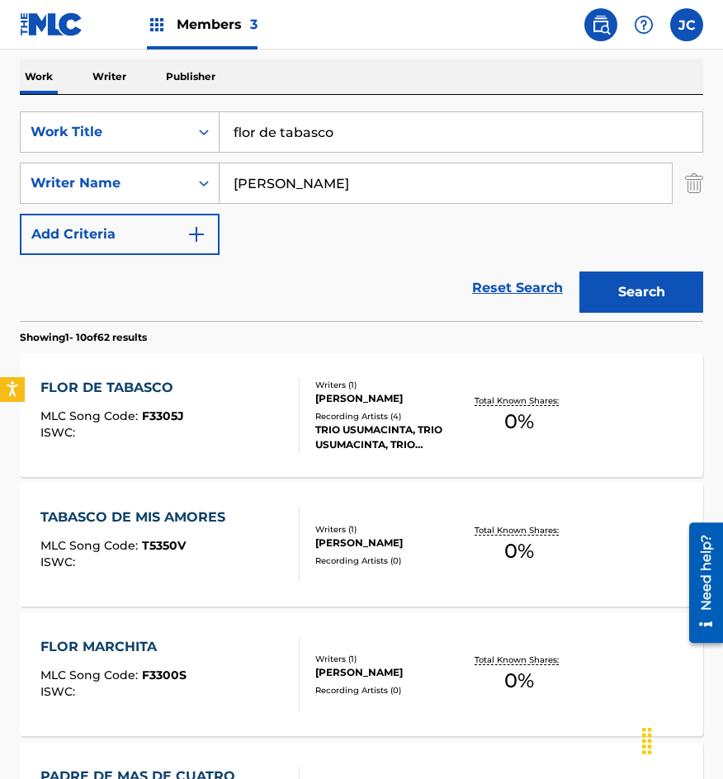
drag, startPoint x: 192, startPoint y: 332, endPoint x: 206, endPoint y: 326, distance: 15.2
click at [192, 332] on section "Showing 1 - 10 of 62 results" at bounding box center [361, 333] width 683 height 24
click at [51, 163] on div "SearchWithCriteriab0f060e7-e406-411b-9bb6-04b7e5506f29 Work Title flor de tabas…" at bounding box center [361, 183] width 683 height 144
type input "soy tu albanil"
click at [579, 272] on button "Search" at bounding box center [641, 292] width 124 height 41
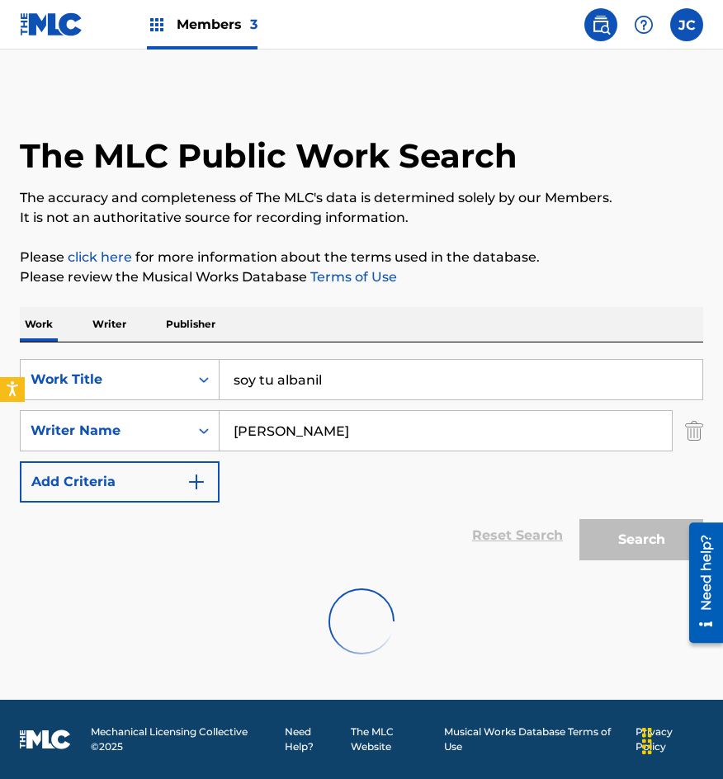
scroll to position [0, 0]
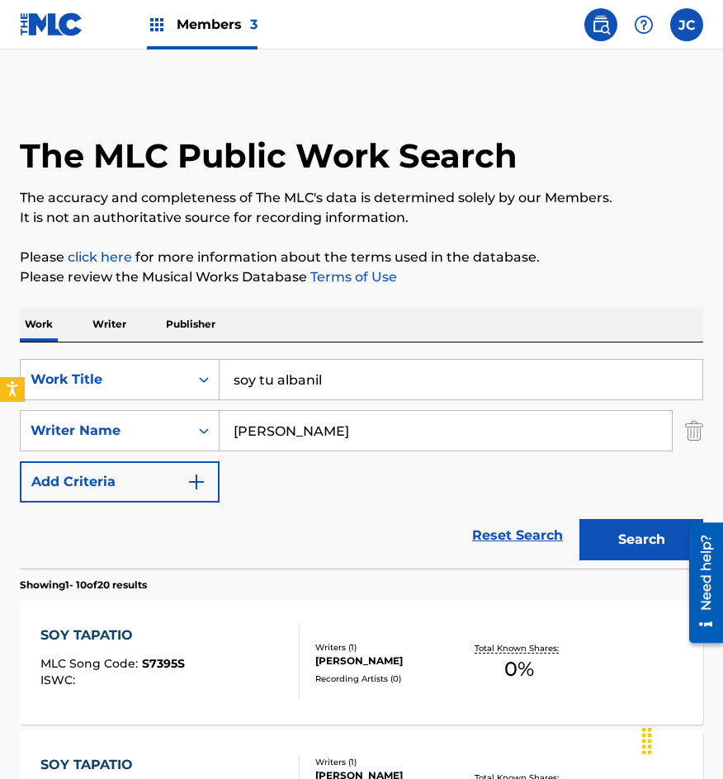
drag, startPoint x: 332, startPoint y: 437, endPoint x: 170, endPoint y: 454, distance: 162.6
click at [174, 454] on div "SearchWithCriteriab0f060e7-e406-411b-9bb6-04b7e5506f29 Work Title soy tu albani…" at bounding box center [361, 431] width 683 height 144
type input "[PERSON_NAME]"
click at [579, 519] on button "Search" at bounding box center [641, 539] width 124 height 41
drag, startPoint x: 242, startPoint y: 494, endPoint x: 294, endPoint y: 491, distance: 52.1
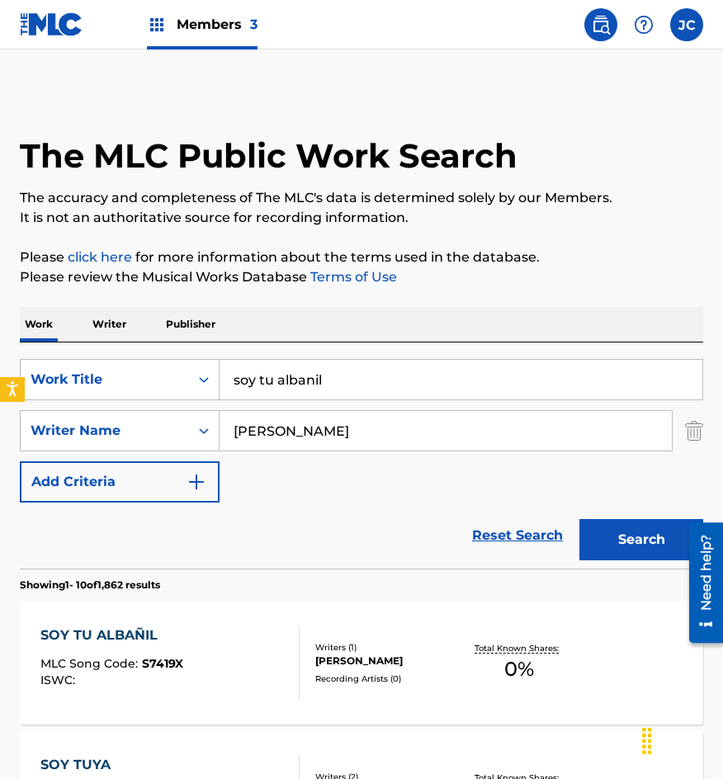
click at [242, 494] on div "SearchWithCriteriab0f060e7-e406-411b-9bb6-04b7e5506f29 Work Title soy tu albani…" at bounding box center [361, 431] width 683 height 144
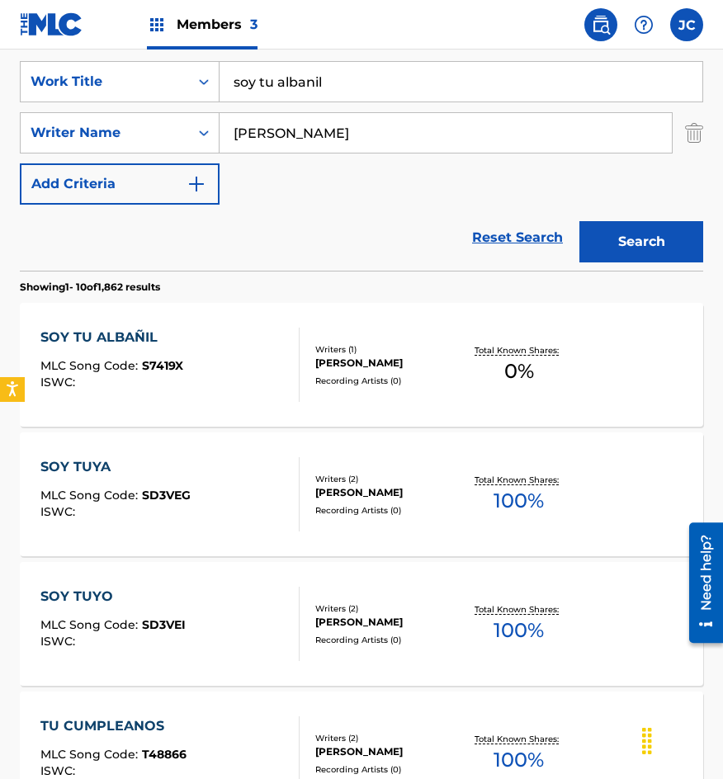
scroll to position [330, 0]
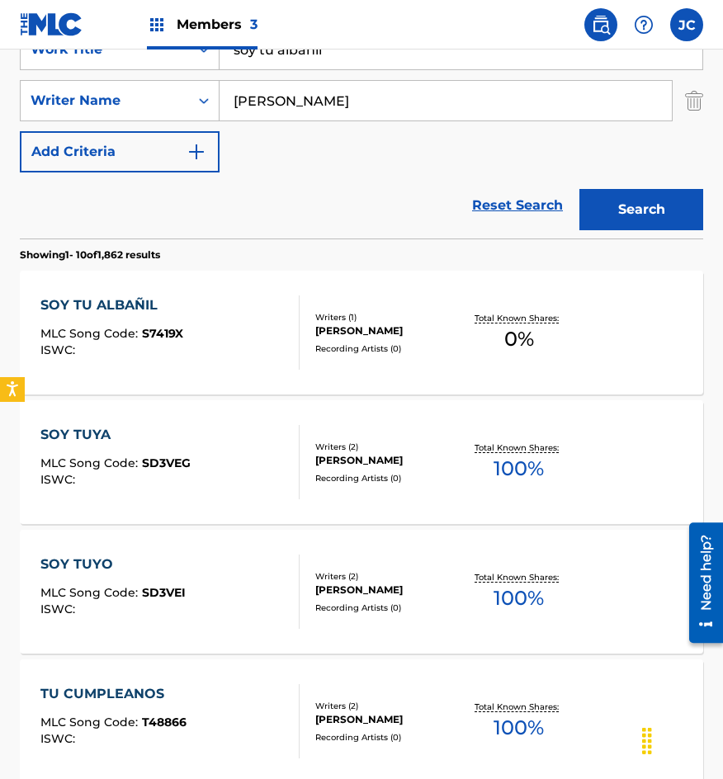
click at [311, 333] on div "Writers ( 1 ) [PERSON_NAME] Recording Artists ( 0 )" at bounding box center [381, 333] width 163 height 44
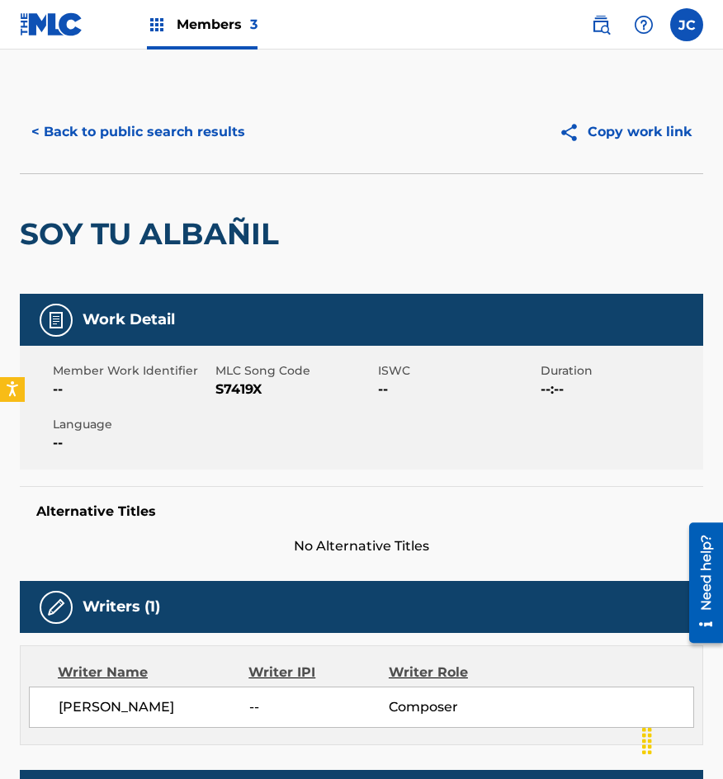
click at [240, 386] on span "S7419X" at bounding box center [294, 390] width 158 height 20
copy span "S7419X"
click at [225, 192] on div "SOY TU ALBAÑIL" at bounding box center [153, 234] width 267 height 120
click at [211, 146] on button "< Back to public search results" at bounding box center [138, 131] width 237 height 41
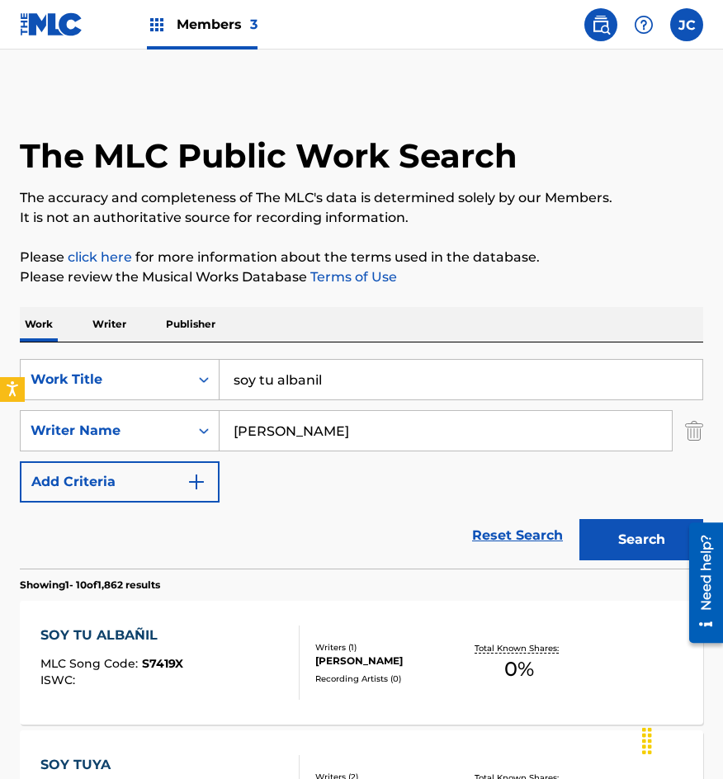
scroll to position [330, 0]
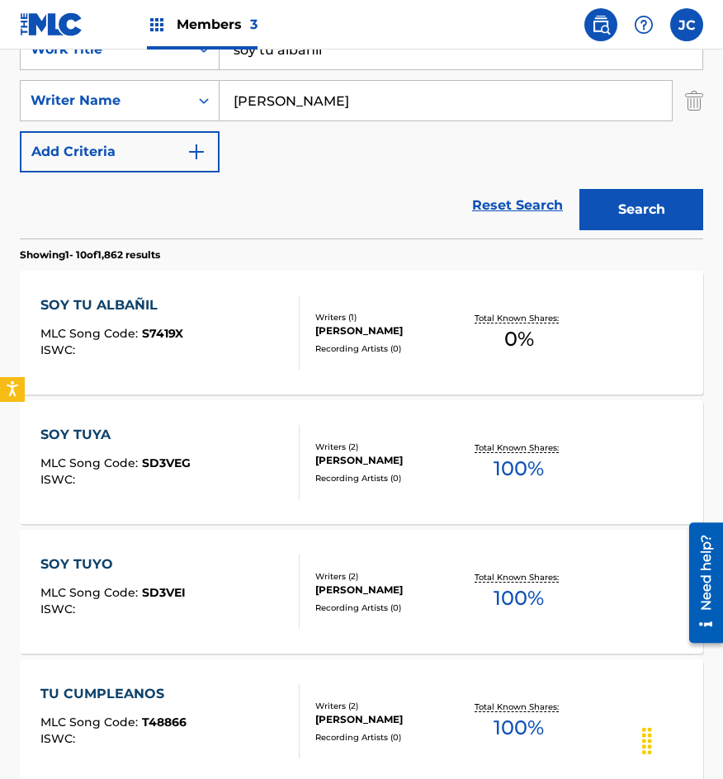
click at [354, 63] on input "soy tu albanil" at bounding box center [461, 50] width 483 height 40
type input "te saque del infierno"
click at [579, 189] on button "Search" at bounding box center [641, 209] width 124 height 41
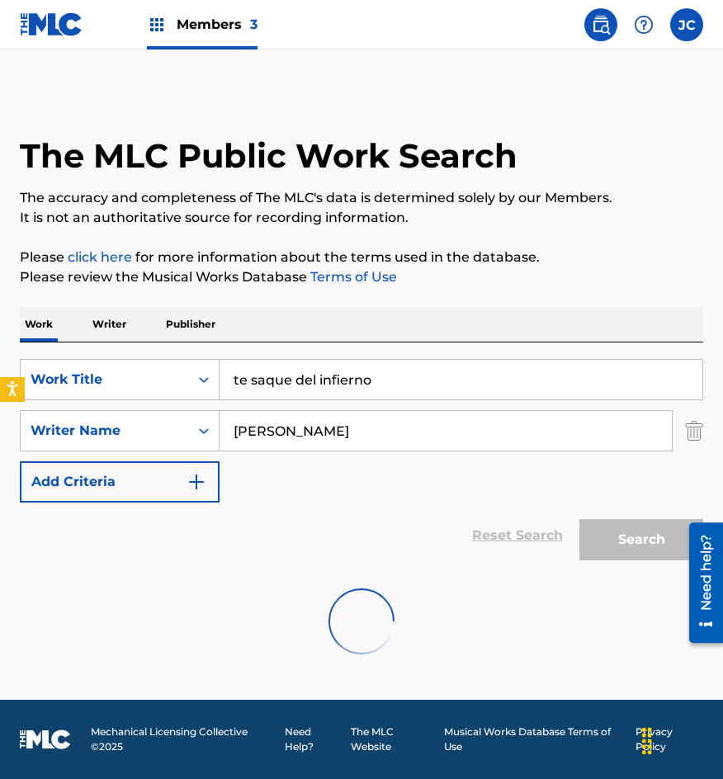
scroll to position [0, 0]
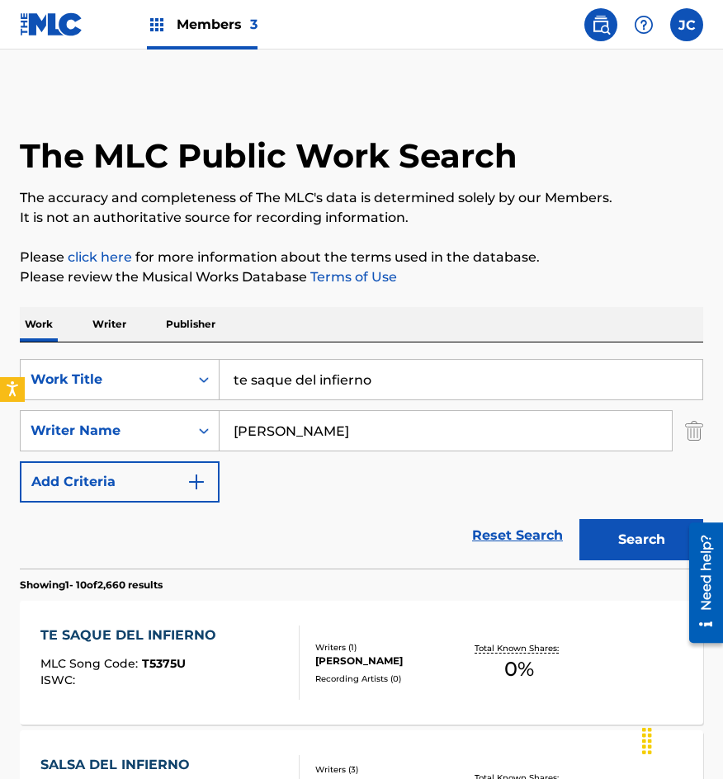
click at [310, 485] on div "SearchWithCriteriab0f060e7-e406-411b-9bb6-04b7e5506f29 Work Title te saque del …" at bounding box center [361, 431] width 683 height 144
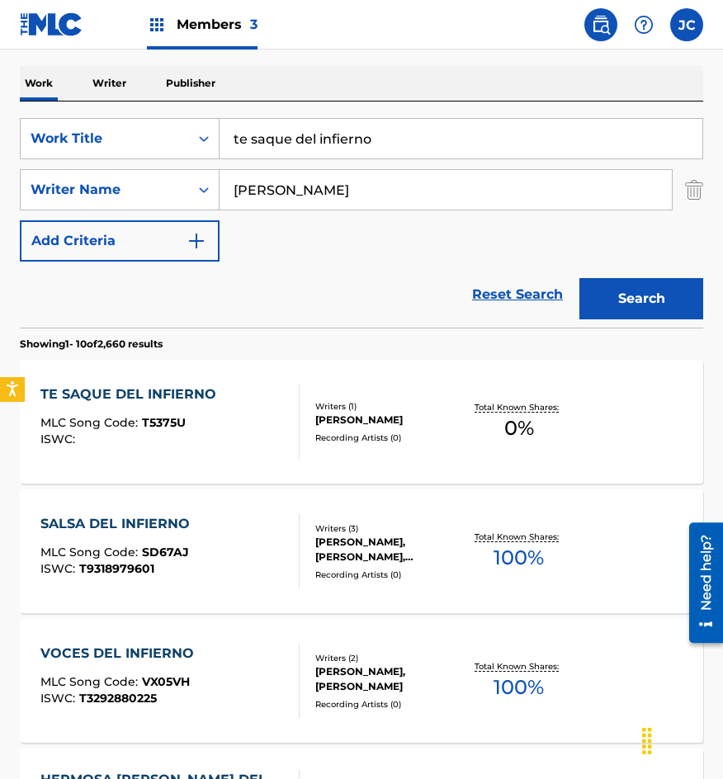
scroll to position [248, 0]
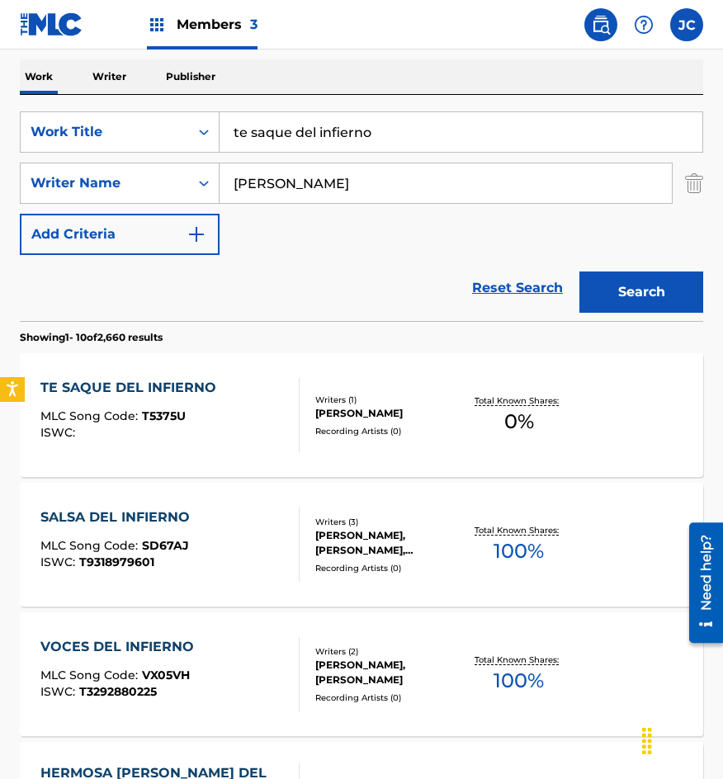
click at [320, 409] on div "[PERSON_NAME]" at bounding box center [388, 413] width 147 height 15
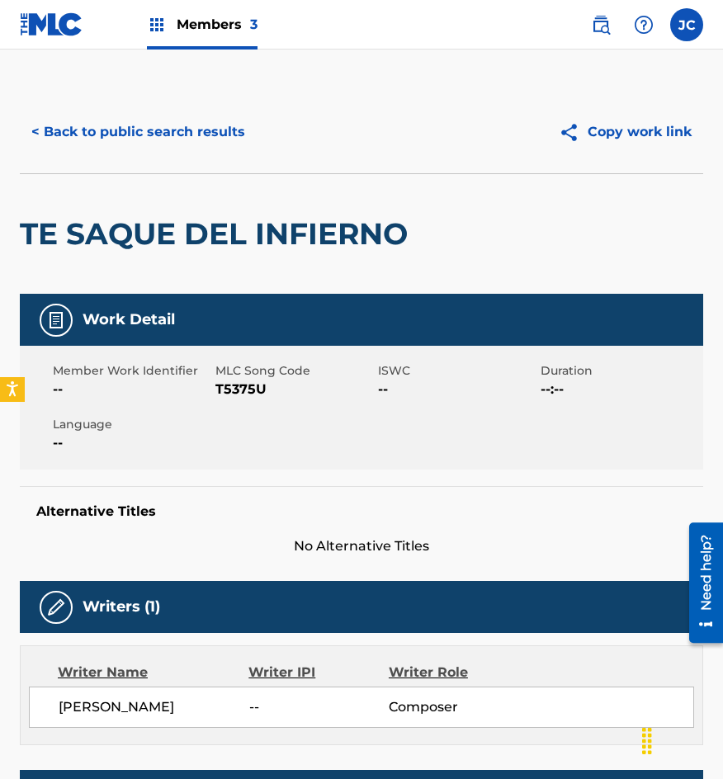
click at [230, 391] on span "T5375U" at bounding box center [294, 390] width 158 height 20
copy span "T5375U"
click at [204, 201] on div "TE SAQUE DEL INFIERNO" at bounding box center [218, 234] width 396 height 120
click at [189, 137] on button "< Back to public search results" at bounding box center [138, 131] width 237 height 41
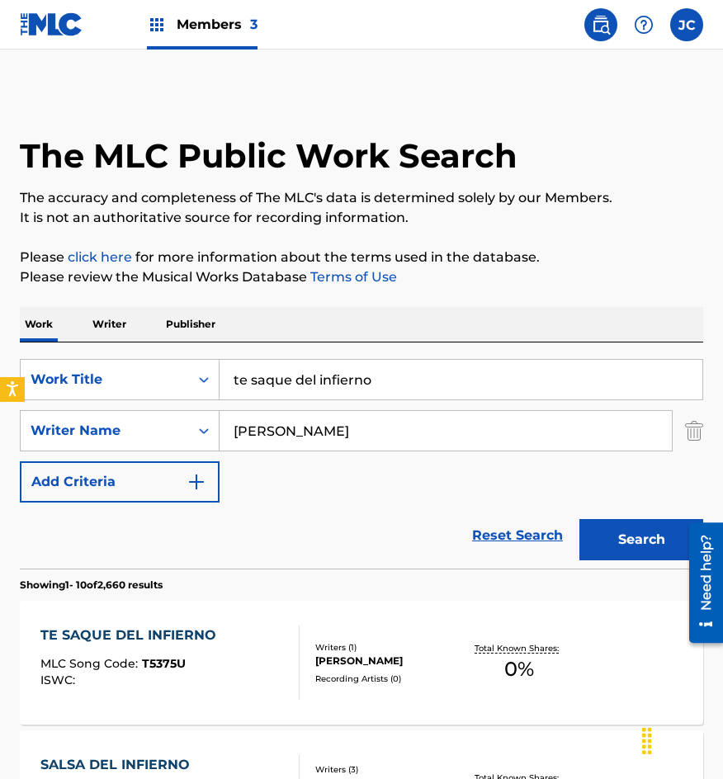
scroll to position [248, 0]
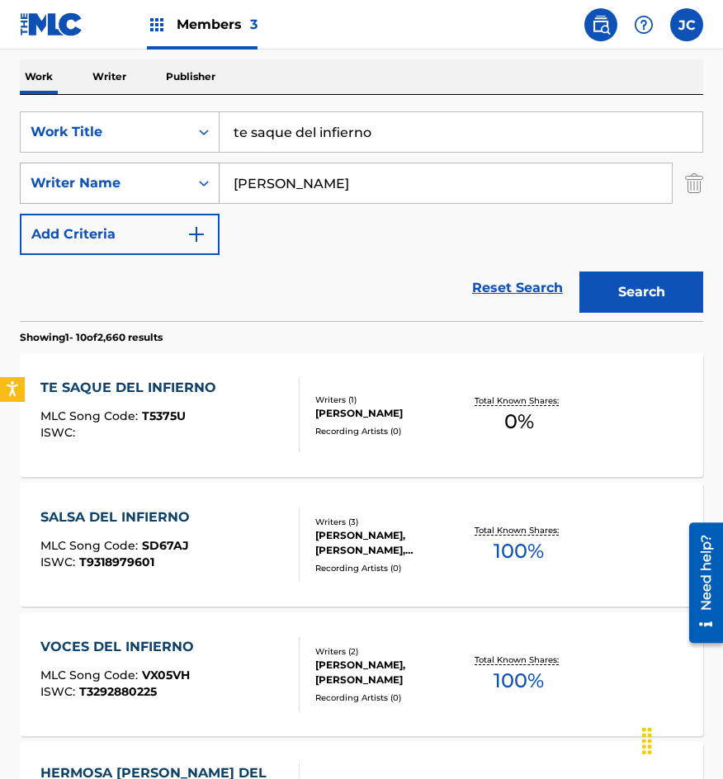
click at [102, 168] on div "SearchWithCriteriab0f060e7-e406-411b-9bb6-04b7e5506f29 Work Title te saque del …" at bounding box center [361, 183] width 683 height 144
type input "ya me case"
click at [625, 291] on button "Search" at bounding box center [641, 292] width 124 height 41
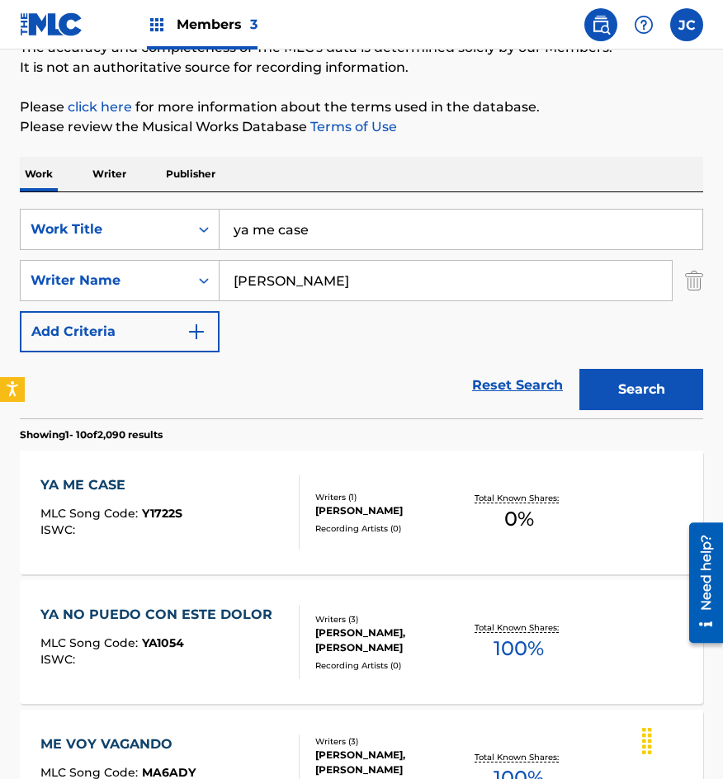
scroll to position [165, 0]
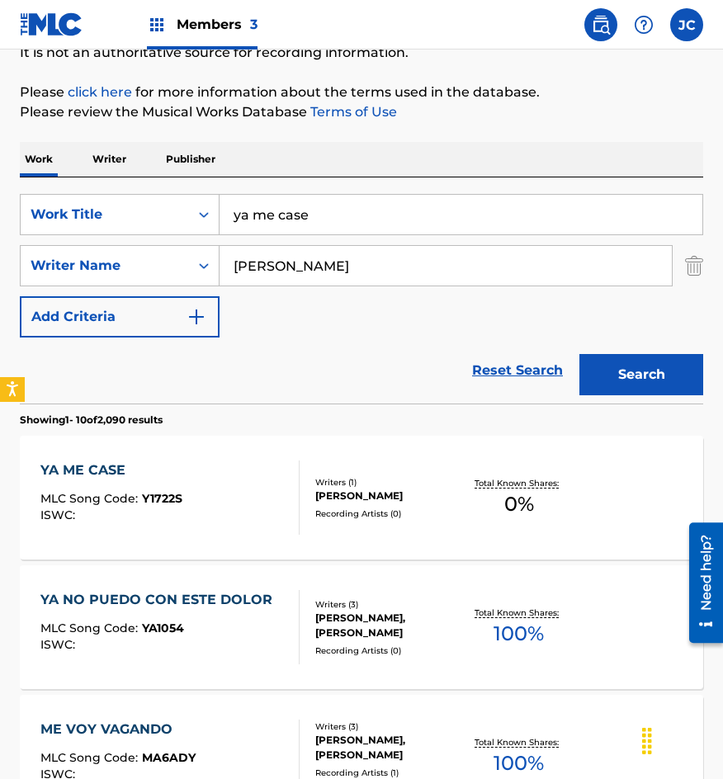
click at [381, 499] on div "[PERSON_NAME]" at bounding box center [388, 496] width 147 height 15
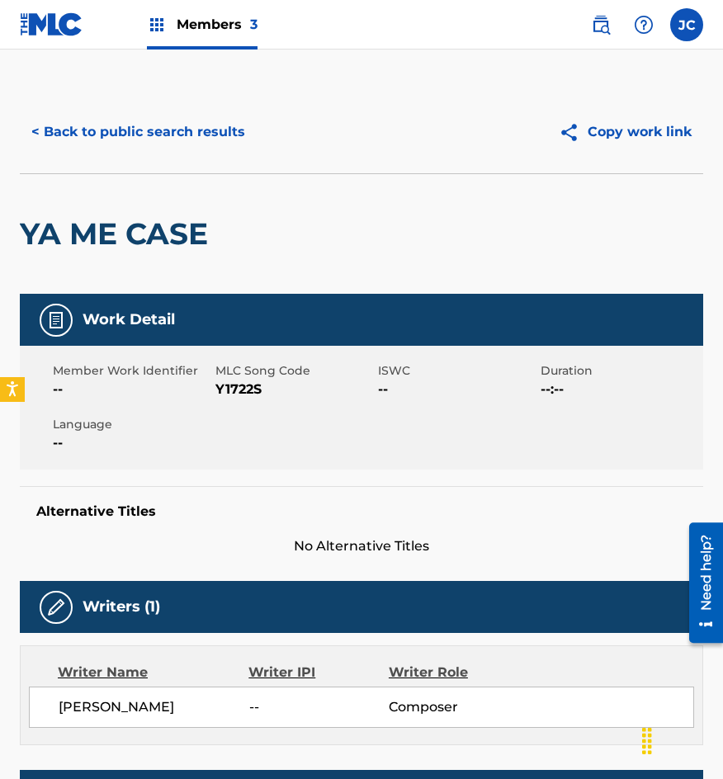
click at [237, 395] on span "Y1722S" at bounding box center [294, 390] width 158 height 20
copy span "Y1722S"
click at [220, 116] on button "< Back to public search results" at bounding box center [138, 131] width 237 height 41
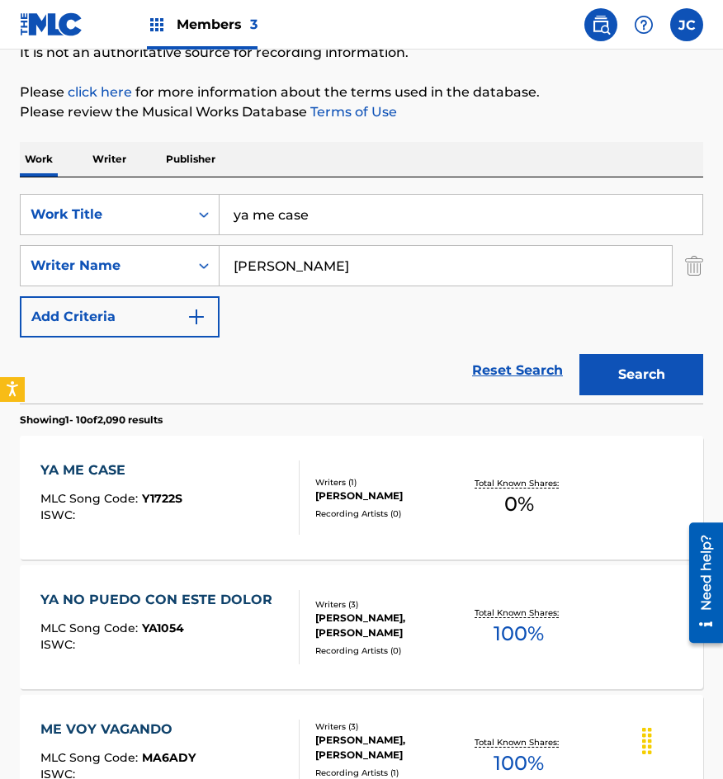
drag, startPoint x: 167, startPoint y: 236, endPoint x: 123, endPoint y: 220, distance: 46.8
click at [131, 231] on div "SearchWithCriteriab0f060e7-e406-411b-9bb6-04b7e5506f29 Work Title ya me case" at bounding box center [361, 214] width 683 height 41
type input "mi [PERSON_NAME]"
type input "[PERSON_NAME]"
click at [579, 354] on button "Search" at bounding box center [641, 374] width 124 height 41
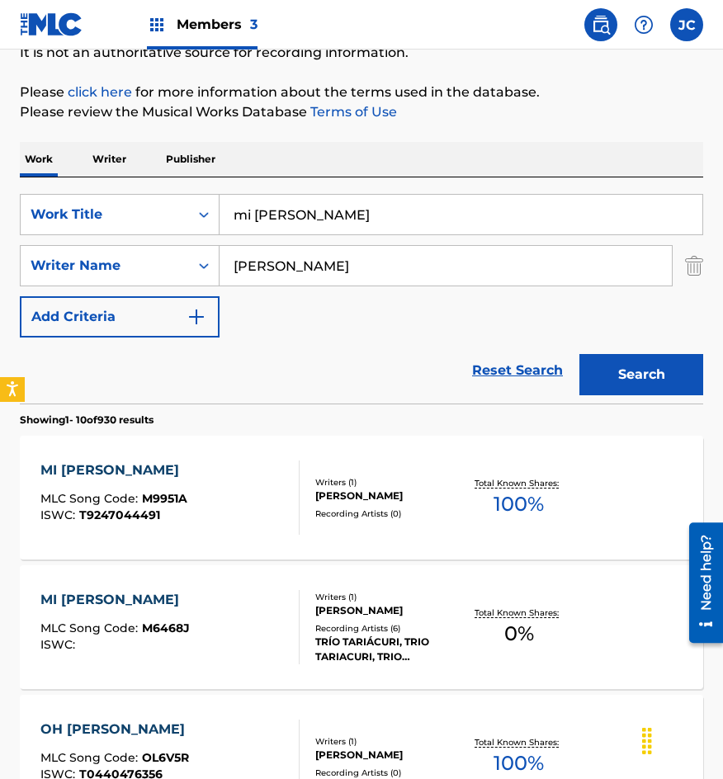
click at [248, 163] on div "Work Writer Publisher" at bounding box center [361, 159] width 683 height 35
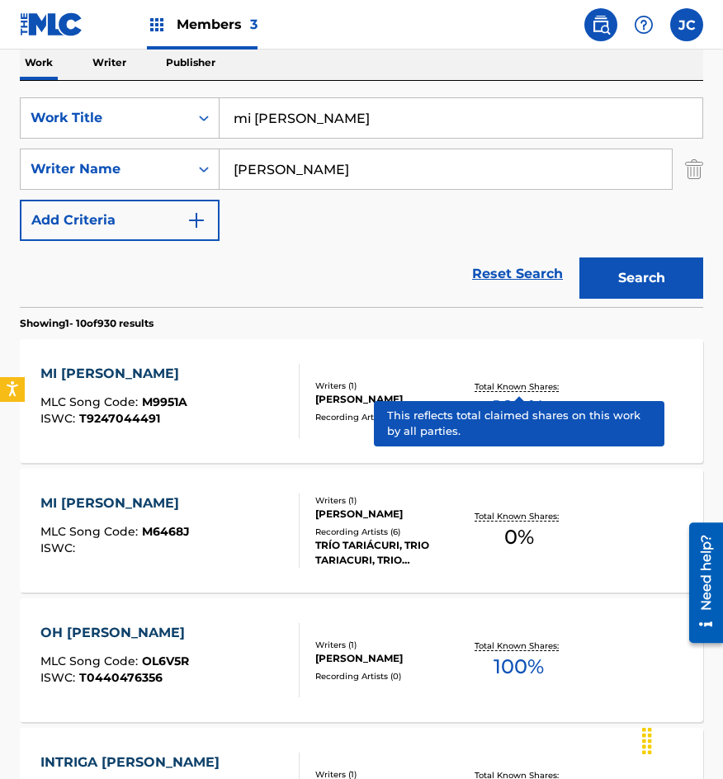
scroll to position [330, 0]
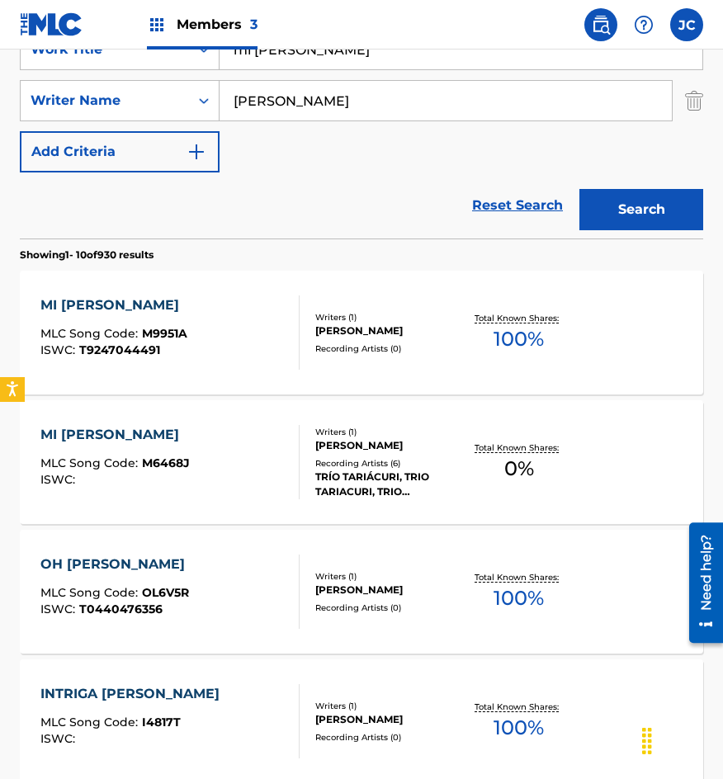
click at [391, 427] on div "Writers ( 1 )" at bounding box center [388, 432] width 147 height 12
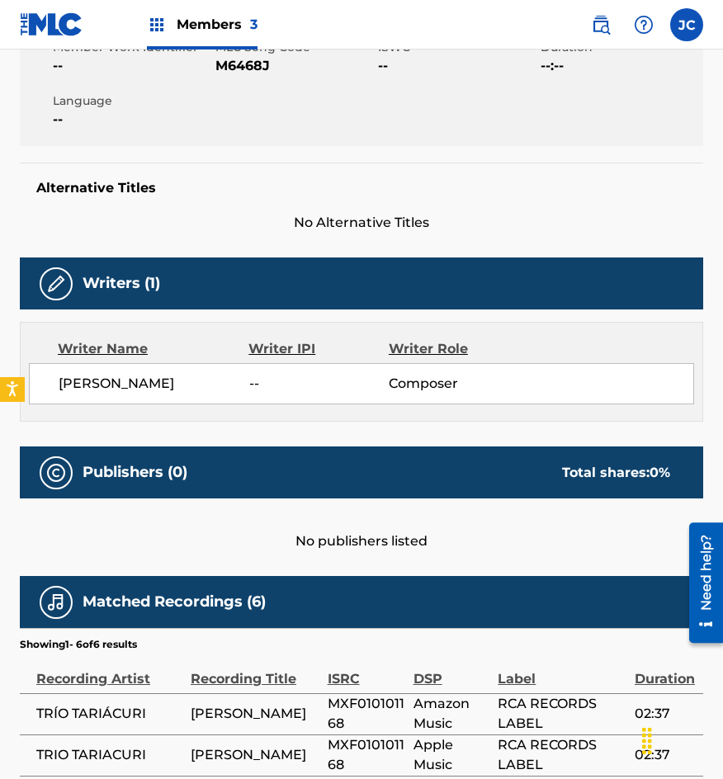
scroll to position [196, 0]
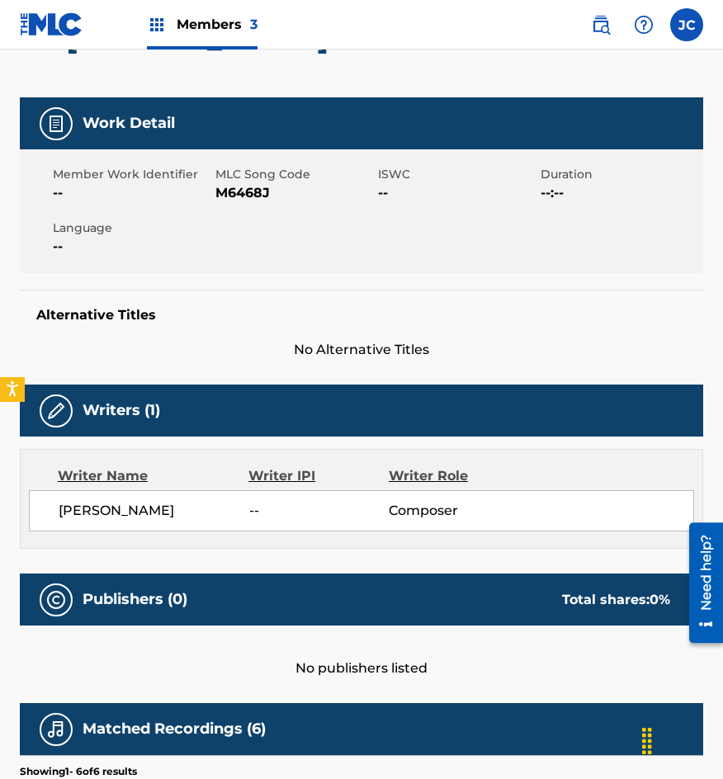
click at [226, 187] on span "M6468J" at bounding box center [294, 193] width 158 height 20
click at [247, 272] on div "Member Work Identifier -- MLC Song Code M6468J ISWC -- Duration --:-- Language …" at bounding box center [361, 211] width 683 height 124
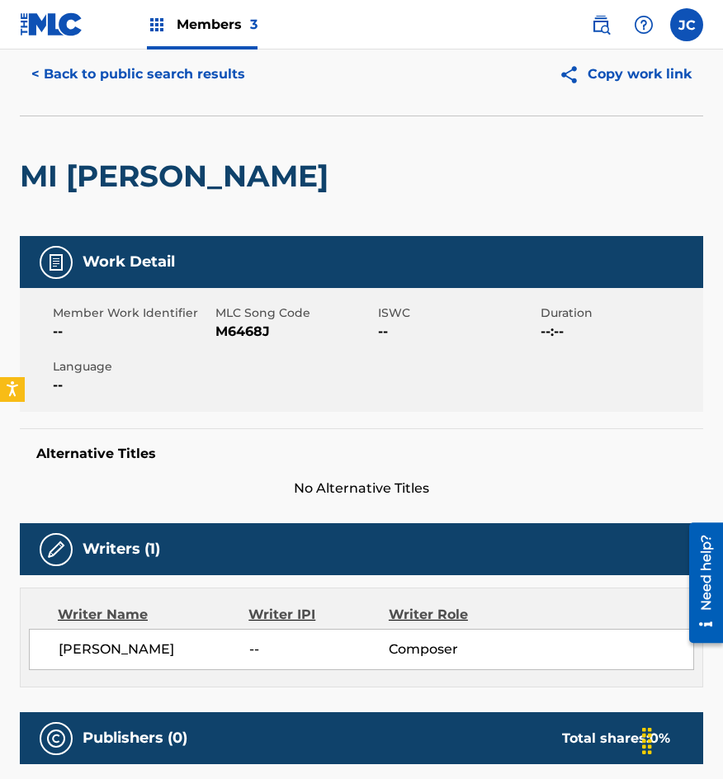
scroll to position [0, 0]
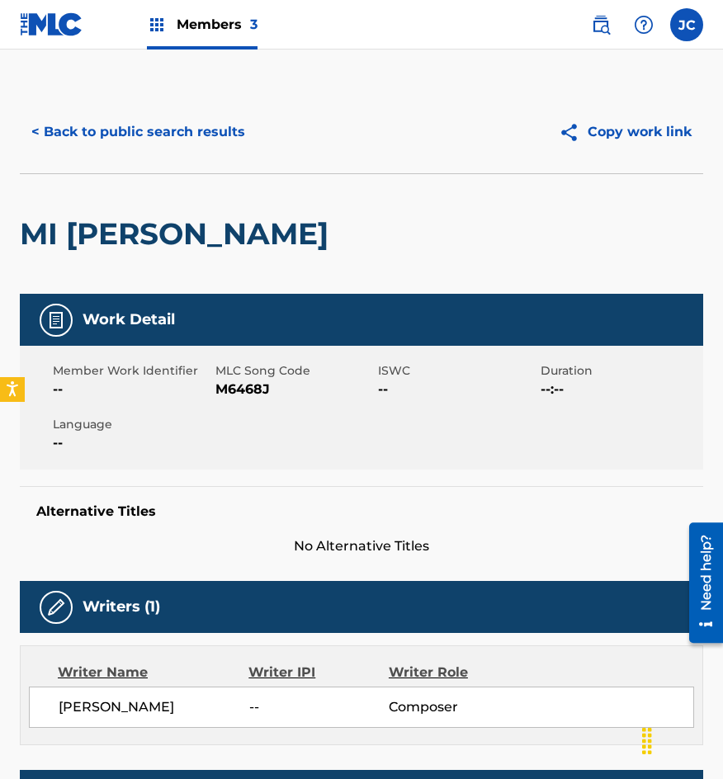
click at [172, 137] on button "< Back to public search results" at bounding box center [138, 131] width 237 height 41
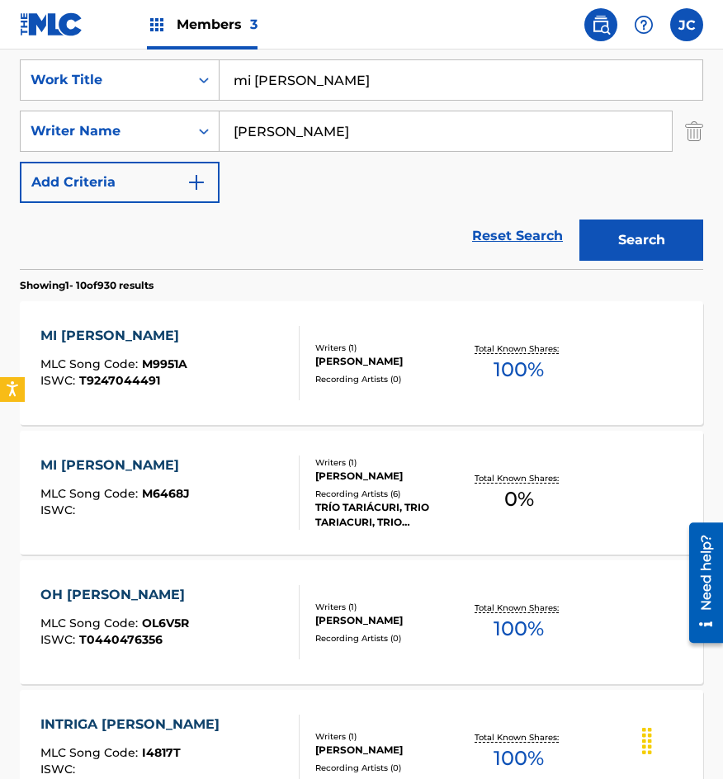
scroll to position [248, 0]
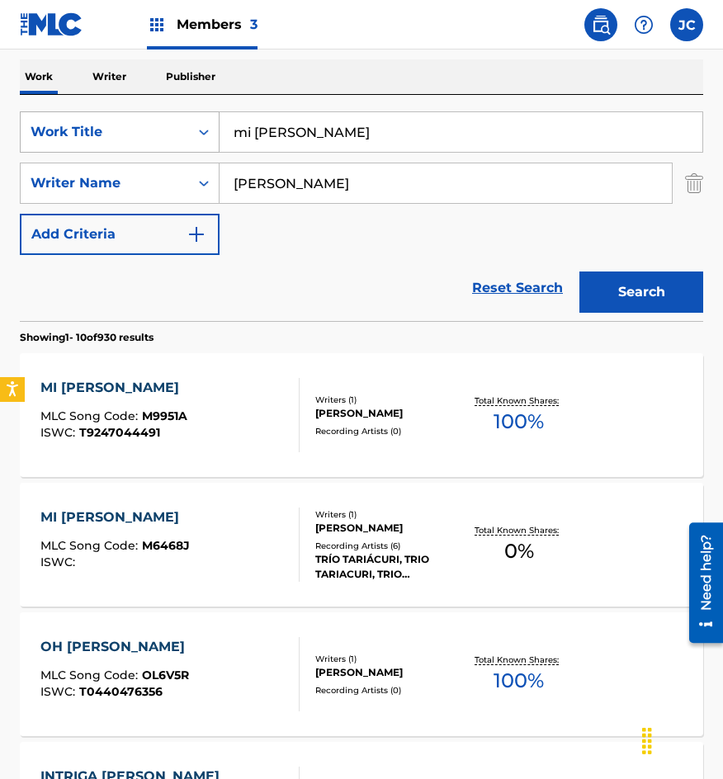
drag, startPoint x: 351, startPoint y: 136, endPoint x: 33, endPoint y: 120, distance: 318.2
click at [44, 121] on div "SearchWithCriteriab0f060e7-e406-411b-9bb6-04b7e5506f29 Work Title mi [PERSON_NA…" at bounding box center [361, 131] width 683 height 41
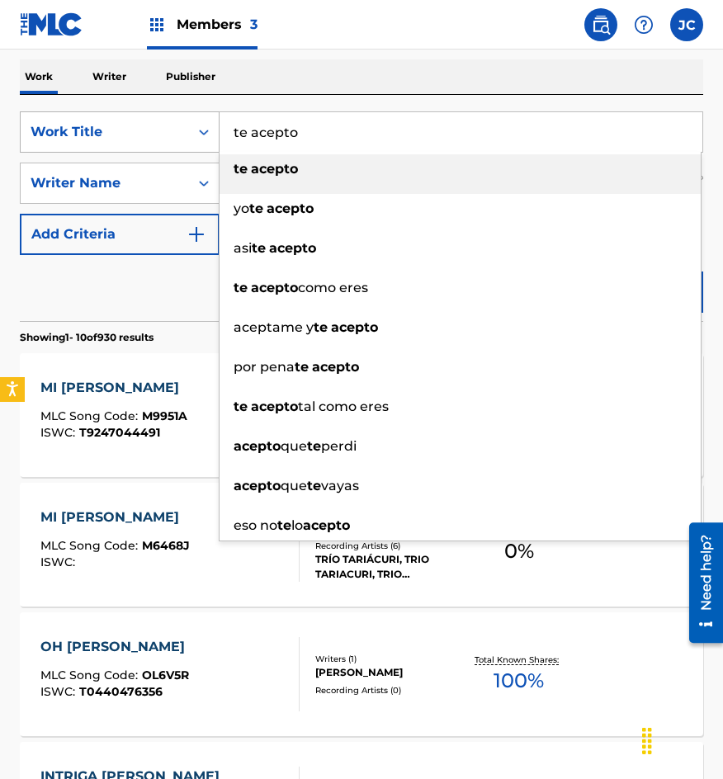
type input "te acepto"
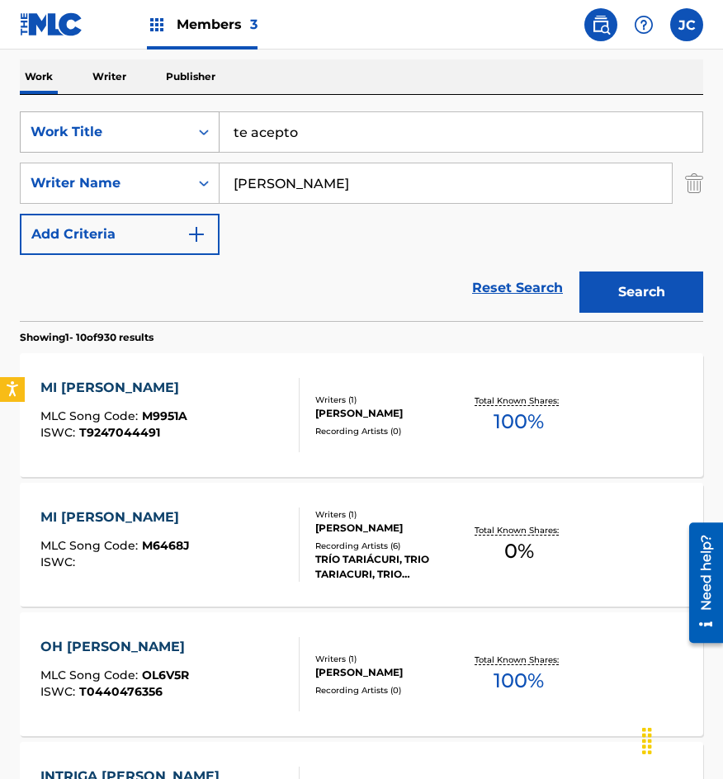
type input "[PERSON_NAME]"
click at [579, 272] on button "Search" at bounding box center [641, 292] width 124 height 41
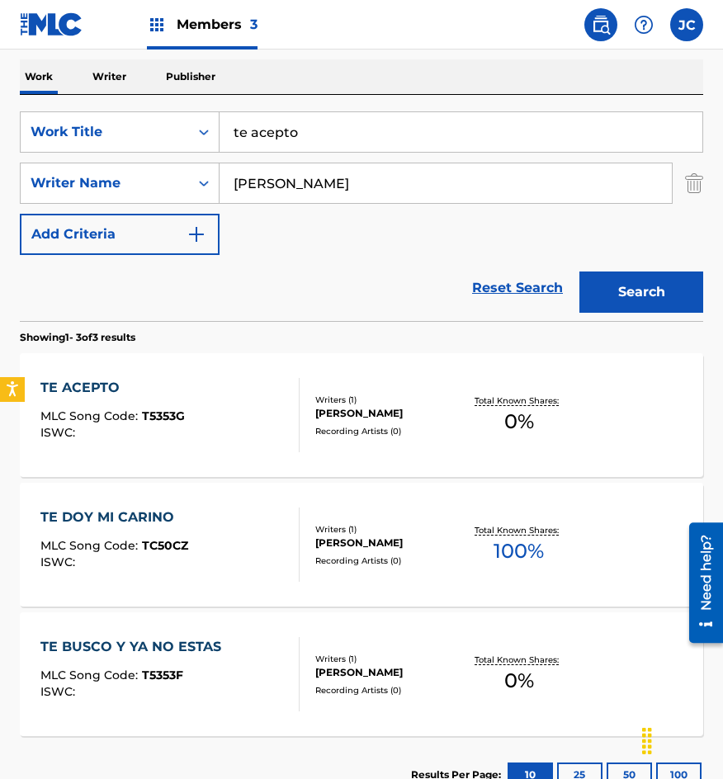
click at [318, 423] on div "Writers ( 1 ) [PERSON_NAME] Recording Artists ( 0 )" at bounding box center [381, 416] width 163 height 44
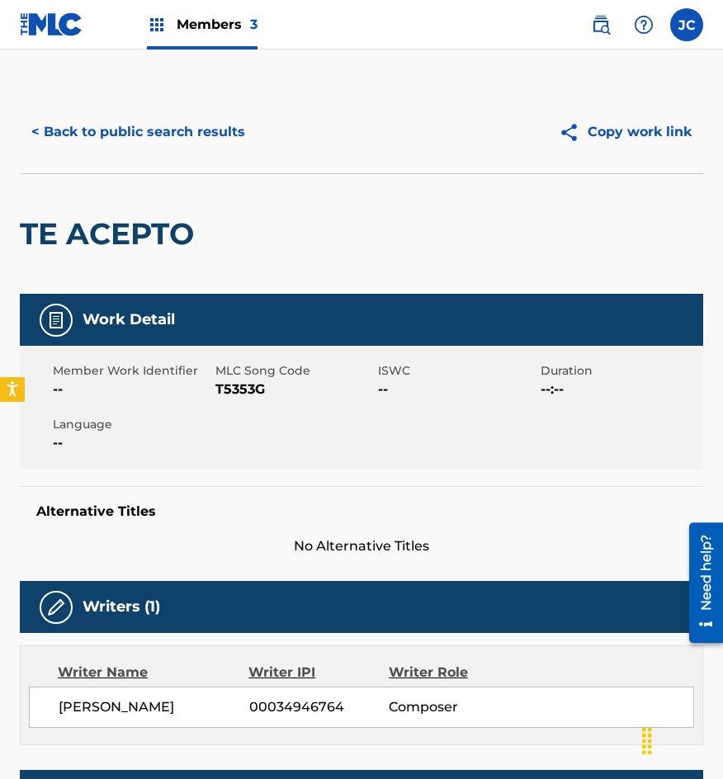
click at [234, 387] on span "T5353G" at bounding box center [294, 390] width 158 height 20
drag, startPoint x: 234, startPoint y: 387, endPoint x: 712, endPoint y: 442, distance: 481.0
click at [239, 389] on span "T5353G" at bounding box center [294, 390] width 158 height 20
drag, startPoint x: 124, startPoint y: 252, endPoint x: 165, endPoint y: 174, distance: 87.9
click at [124, 252] on h2 "TE ACEPTO" at bounding box center [111, 233] width 182 height 37
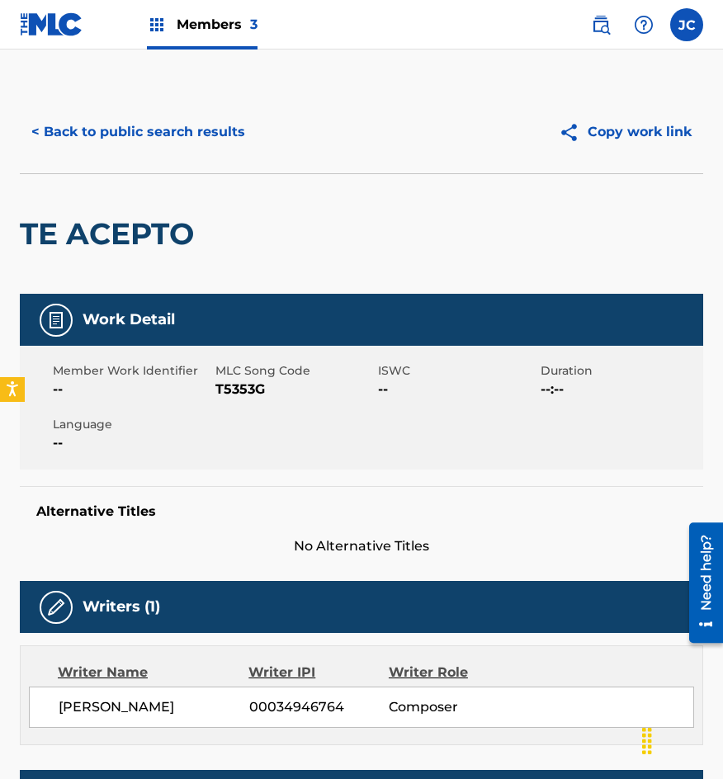
click at [187, 125] on button "< Back to public search results" at bounding box center [138, 131] width 237 height 41
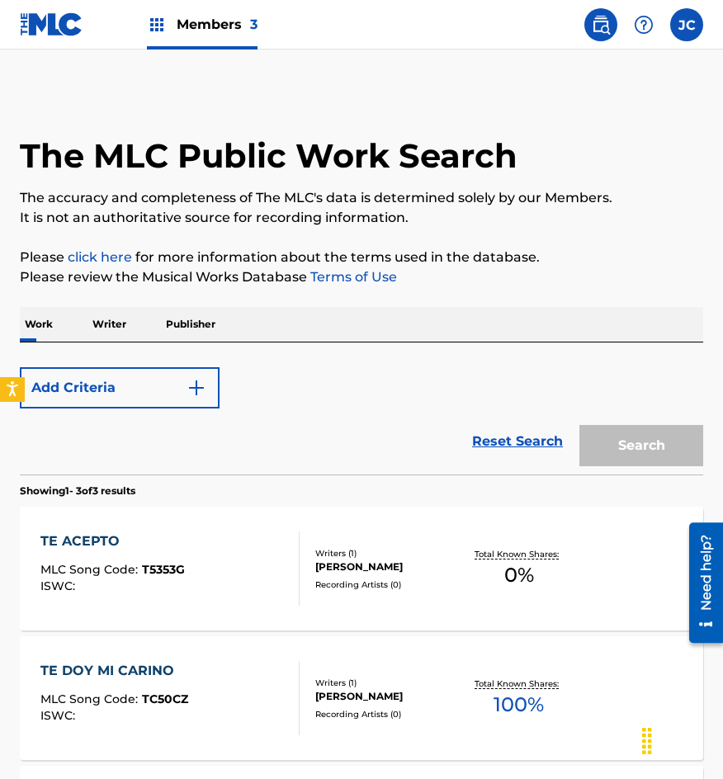
scroll to position [248, 0]
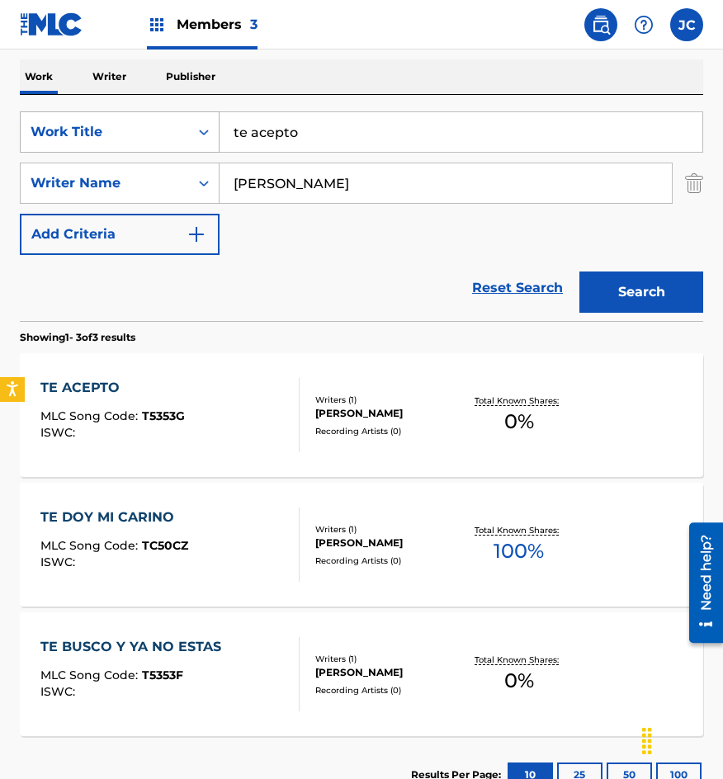
drag, startPoint x: 301, startPoint y: 135, endPoint x: 208, endPoint y: 147, distance: 94.1
click at [210, 147] on div "SearchWithCriteriab0f060e7-e406-411b-9bb6-04b7e5506f29 Work Title te acepto" at bounding box center [361, 131] width 683 height 41
type input "soy buen gallo"
type input "[PERSON_NAME]"
click at [579, 272] on button "Search" at bounding box center [641, 292] width 124 height 41
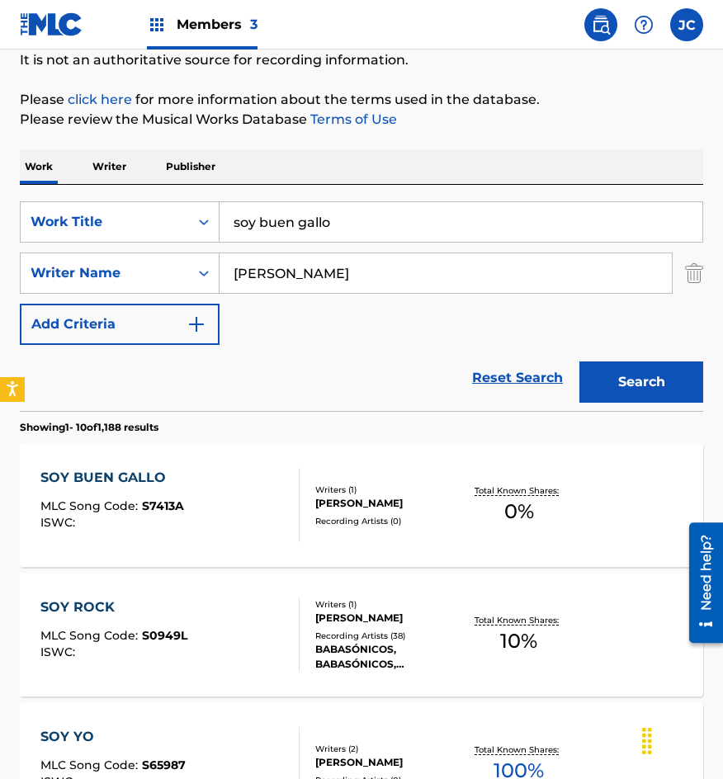
scroll to position [165, 0]
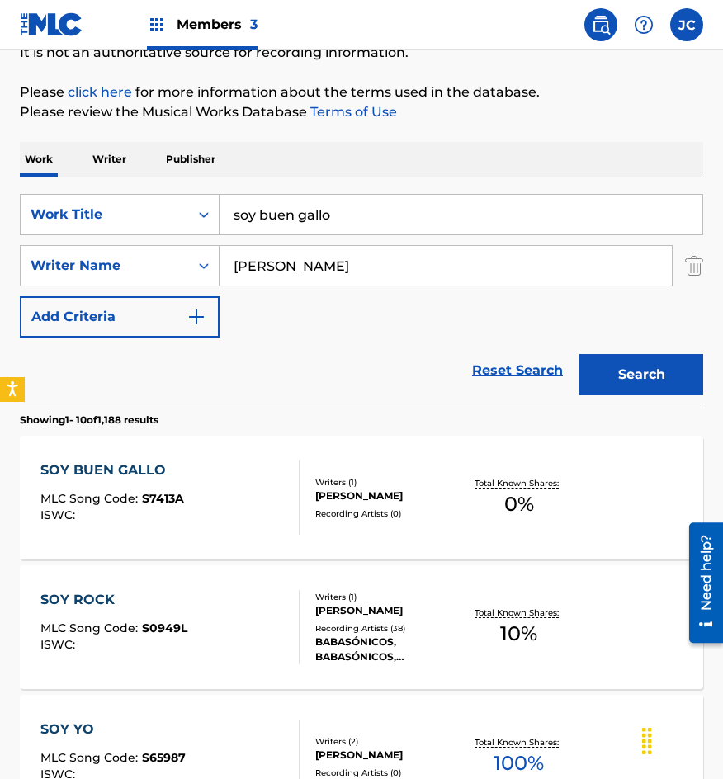
click at [289, 493] on div at bounding box center [292, 498] width 13 height 74
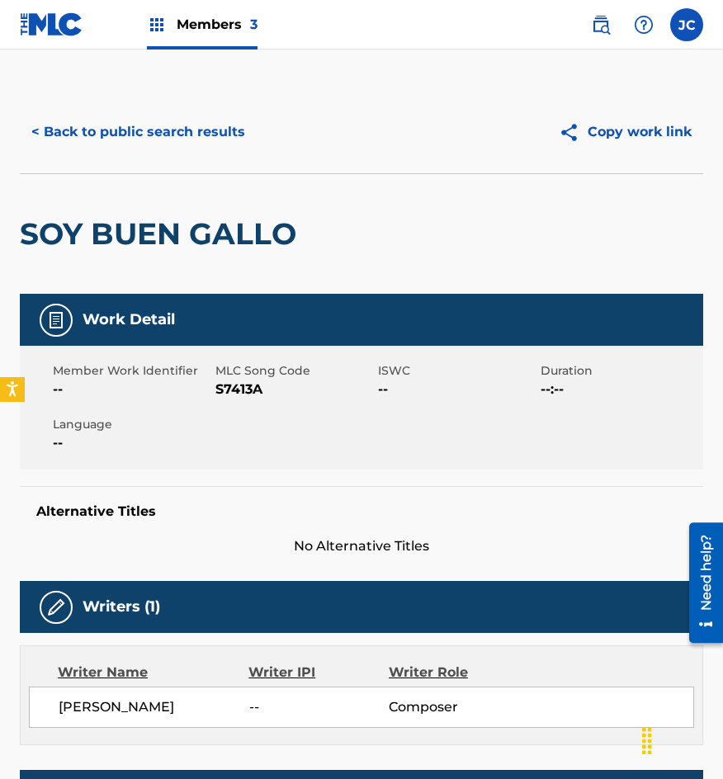
click at [248, 385] on span "S7413A" at bounding box center [294, 390] width 158 height 20
click at [200, 144] on button "< Back to public search results" at bounding box center [138, 131] width 237 height 41
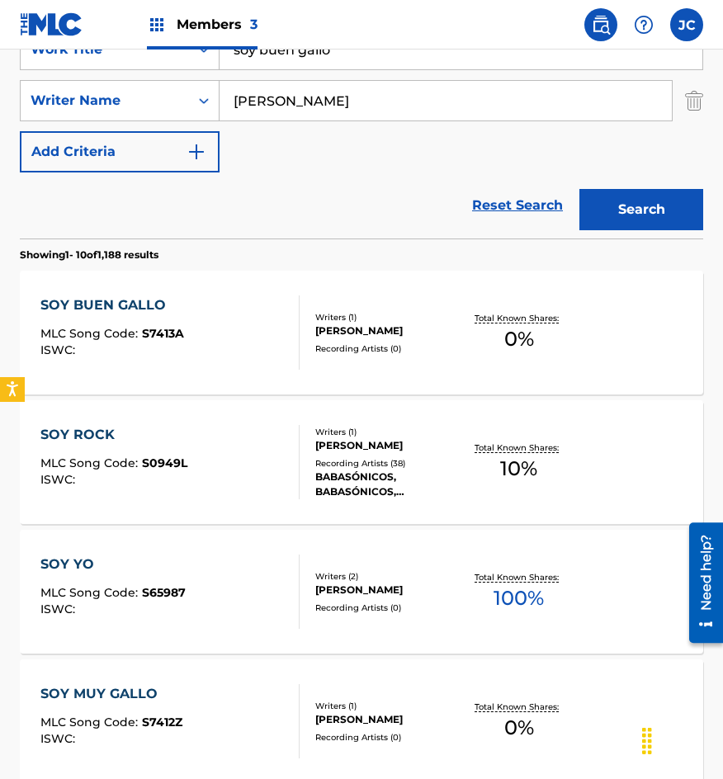
scroll to position [165, 0]
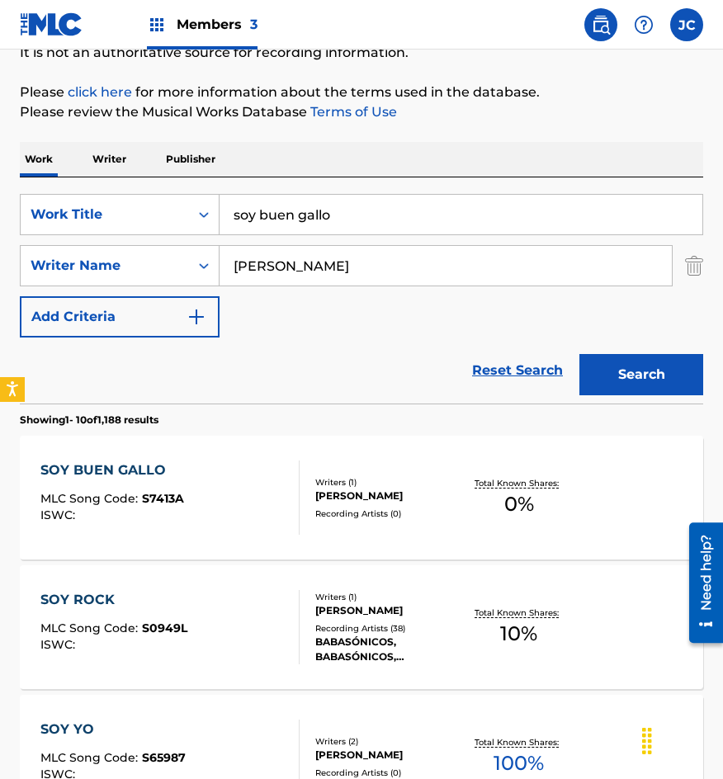
drag, startPoint x: 167, startPoint y: 229, endPoint x: 32, endPoint y: 235, distance: 134.7
click at [56, 241] on div "SearchWithCriteriab0f060e7-e406-411b-9bb6-04b7e5506f29 Work Title soy buen gall…" at bounding box center [361, 266] width 683 height 144
type input "el perro [PERSON_NAME] de negro"
click at [579, 354] on button "Search" at bounding box center [641, 374] width 124 height 41
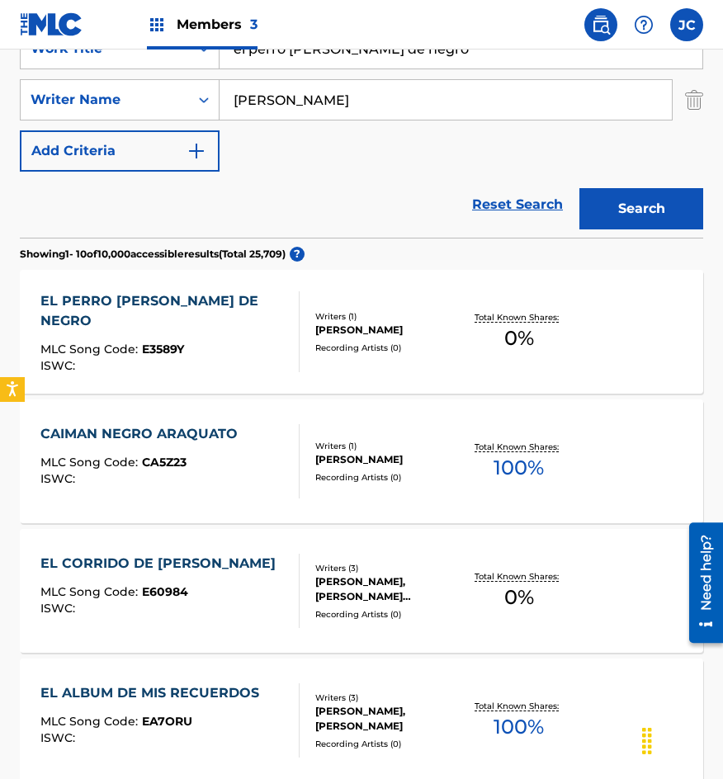
scroll to position [330, 0]
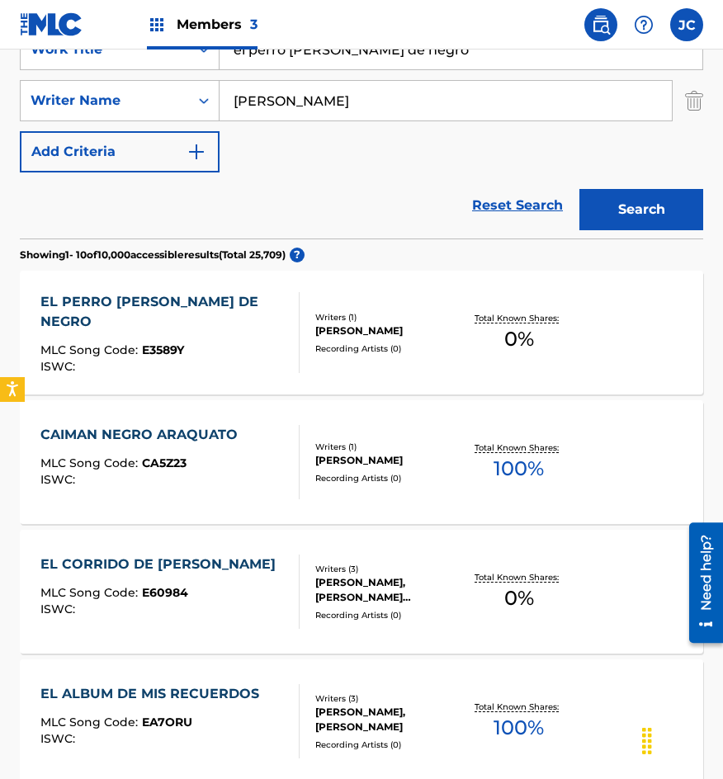
click at [147, 314] on div "EL PERRO [PERSON_NAME] DE NEGRO" at bounding box center [163, 312] width 246 height 40
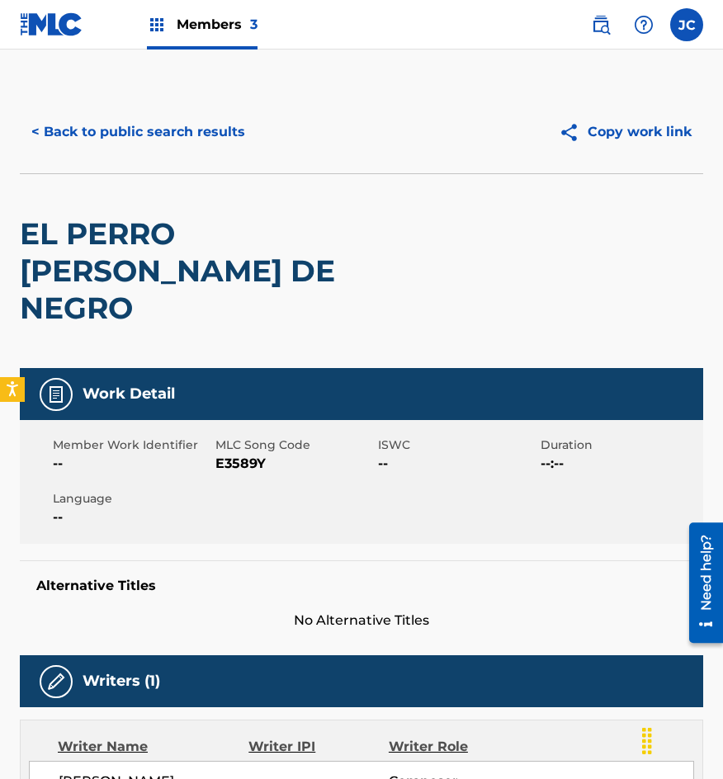
click at [248, 454] on span "E3589Y" at bounding box center [294, 464] width 158 height 20
drag, startPoint x: 139, startPoint y: 284, endPoint x: 165, endPoint y: 165, distance: 121.8
click at [140, 277] on h2 "EL PERRO [PERSON_NAME] DE NEGRO" at bounding box center [225, 270] width 410 height 111
click at [168, 160] on div "< Back to public search results Copy work link" at bounding box center [361, 132] width 683 height 83
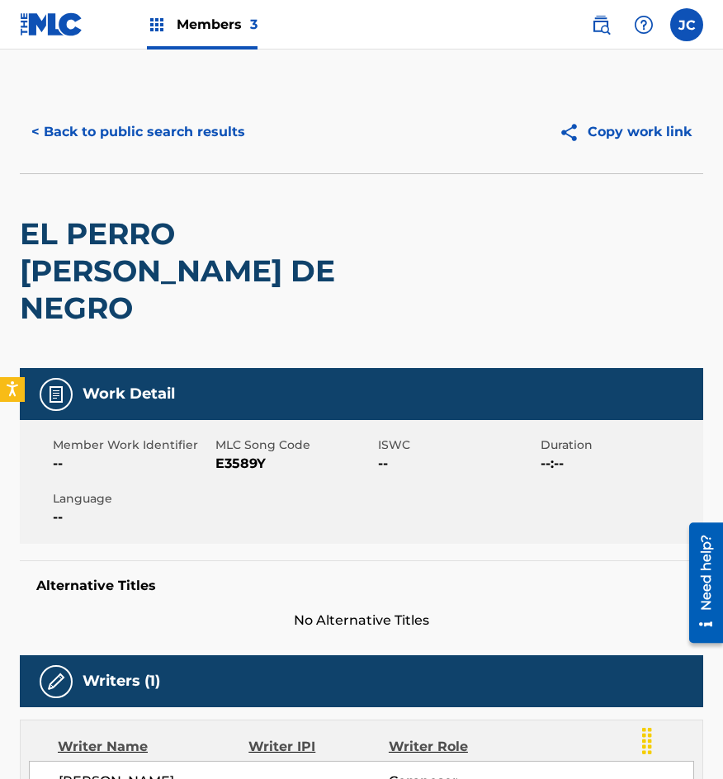
click at [188, 139] on button "< Back to public search results" at bounding box center [138, 131] width 237 height 41
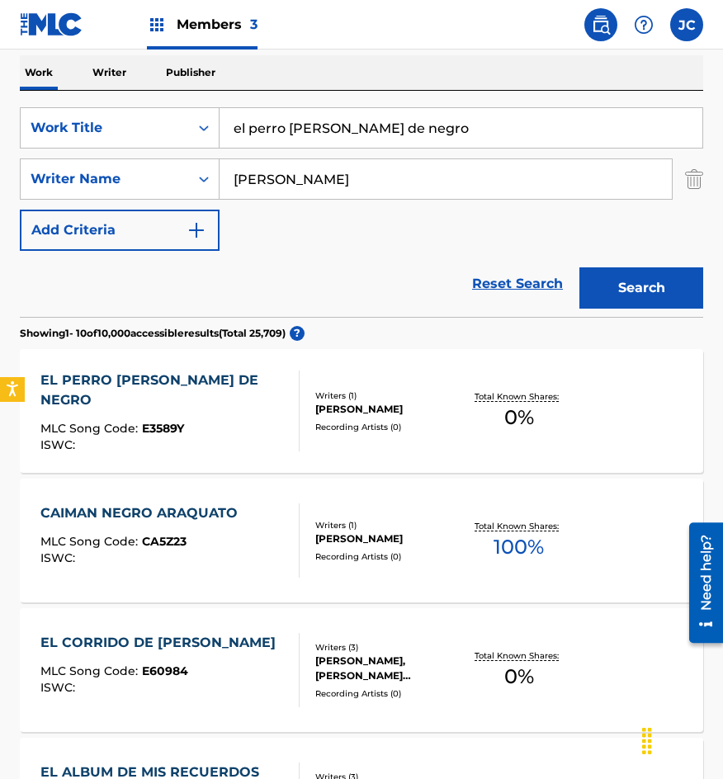
scroll to position [248, 0]
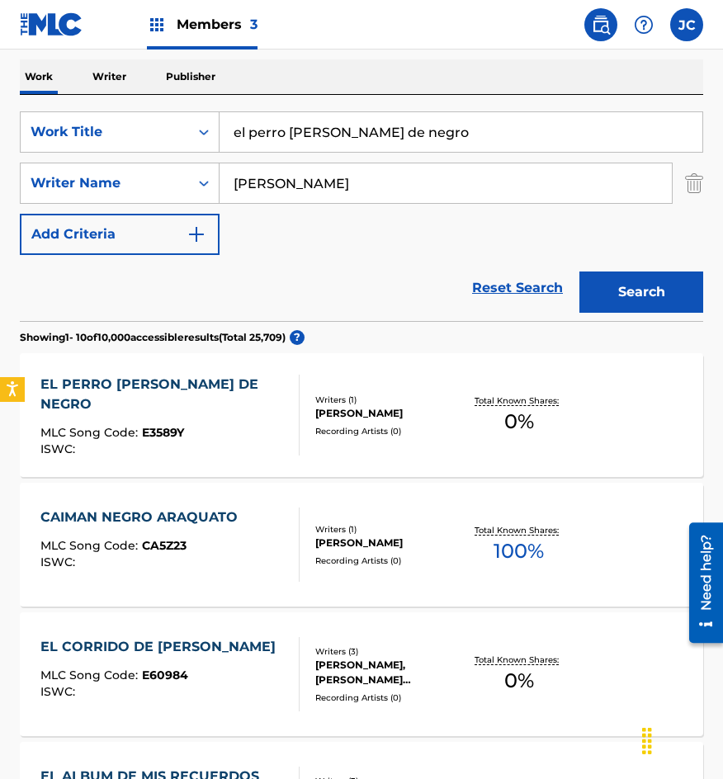
click at [409, 131] on input "el perro [PERSON_NAME] de negro" at bounding box center [461, 132] width 483 height 40
type input "dejame amarte de nuevo"
type input "[PERSON_NAME]"
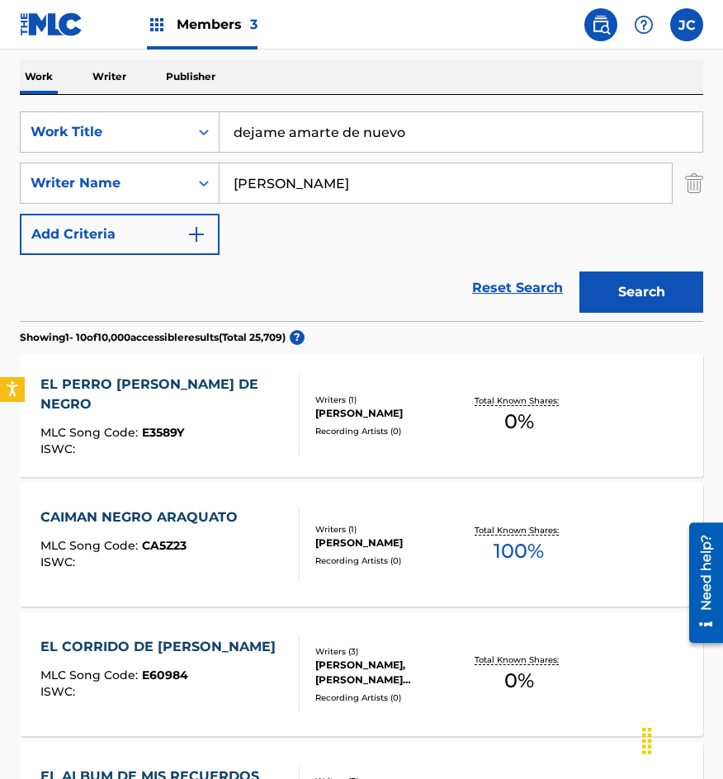
click at [579, 272] on button "Search" at bounding box center [641, 292] width 124 height 41
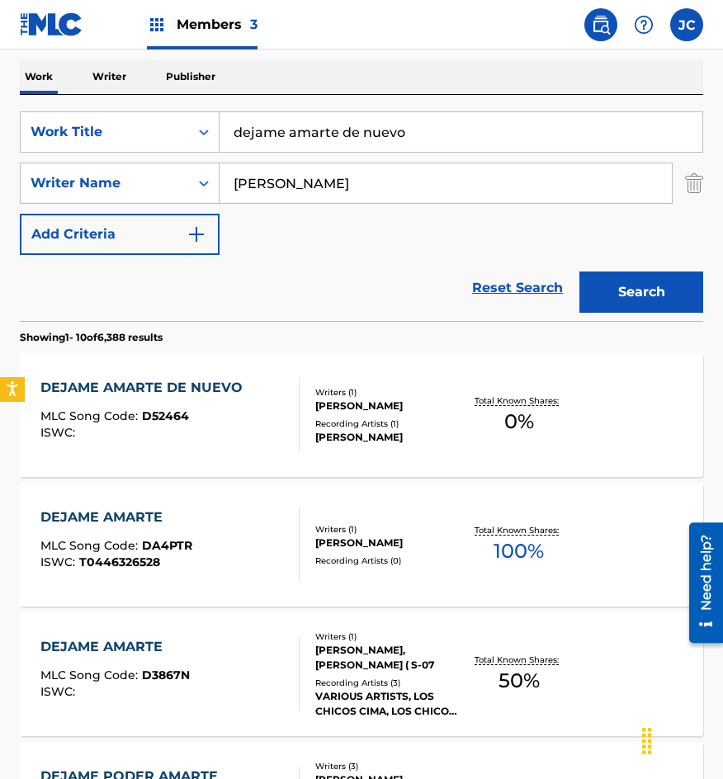
click at [308, 414] on div "Writers ( 1 ) [PERSON_NAME] Recording Artists ( 1 ) [PERSON_NAME]" at bounding box center [381, 415] width 163 height 59
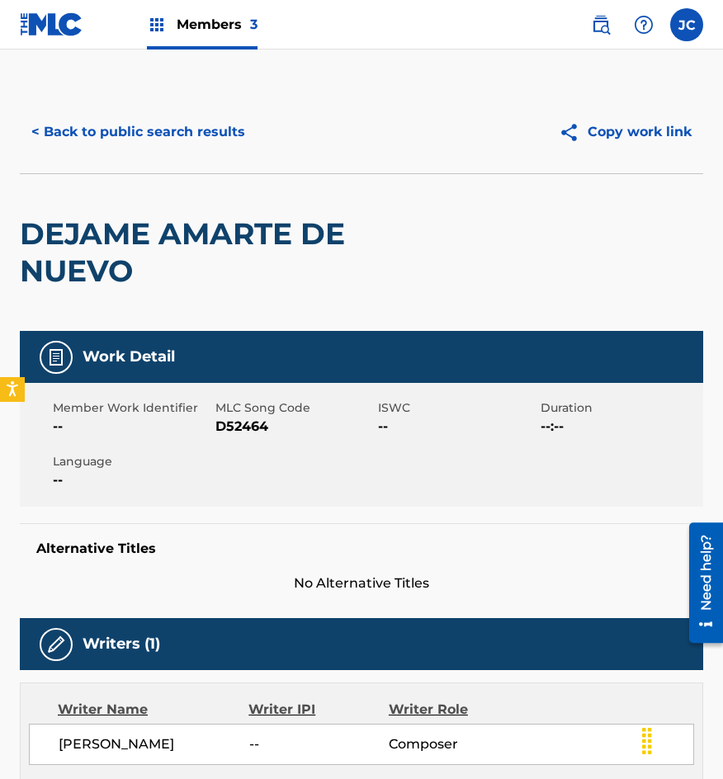
click at [233, 426] on span "D52464" at bounding box center [294, 427] width 158 height 20
drag, startPoint x: 154, startPoint y: 241, endPoint x: 176, endPoint y: 163, distance: 80.7
click at [155, 239] on h2 "DEJAME AMARTE DE NUEVO" at bounding box center [225, 252] width 410 height 74
click at [175, 149] on button "< Back to public search results" at bounding box center [138, 131] width 237 height 41
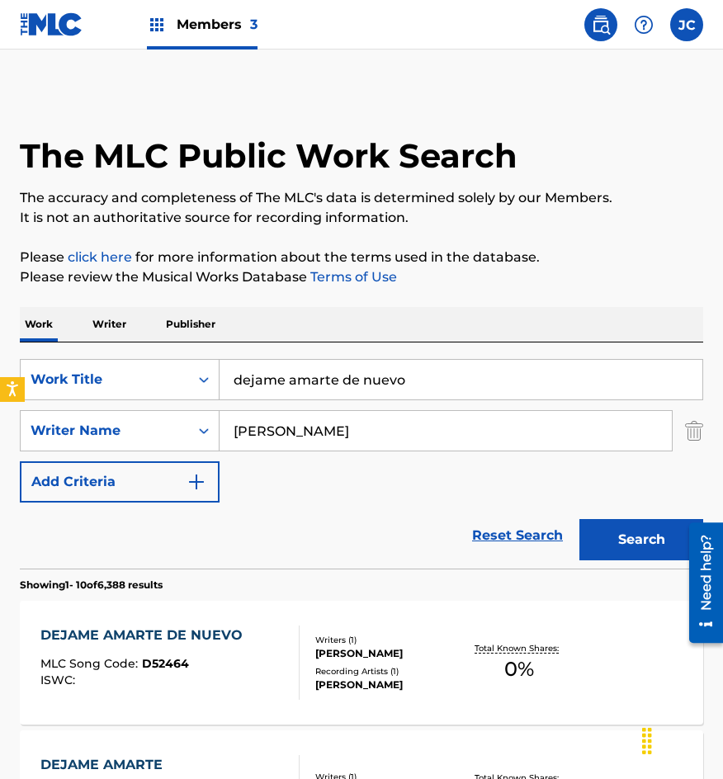
scroll to position [248, 0]
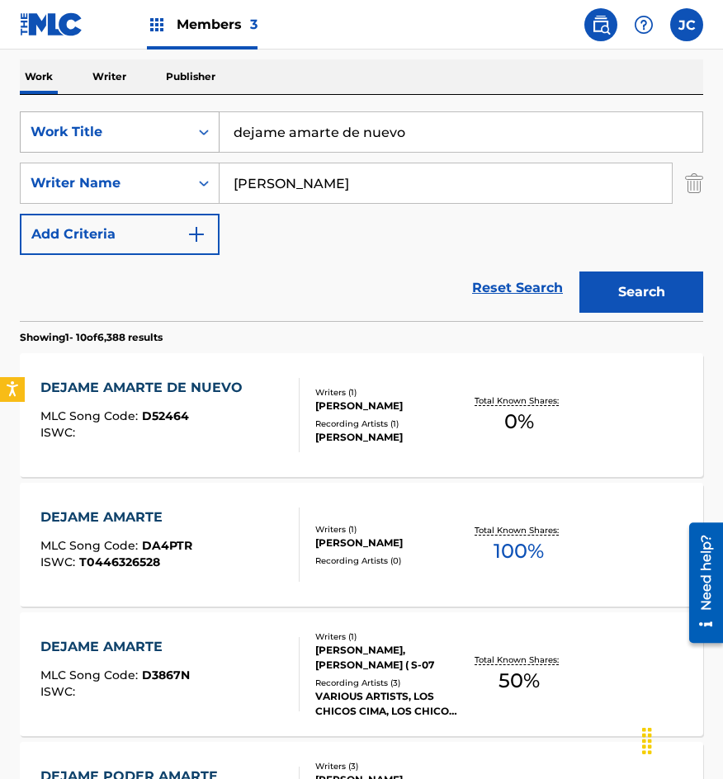
drag, startPoint x: 433, startPoint y: 121, endPoint x: 154, endPoint y: 129, distance: 279.1
click at [159, 133] on div "SearchWithCriteriab0f060e7-e406-411b-9bb6-04b7e5506f29 Work Title dejame amarte…" at bounding box center [361, 131] width 683 height 41
type input "cuando tu me necesites"
type input "[PERSON_NAME]"
click at [579, 272] on button "Search" at bounding box center [641, 292] width 124 height 41
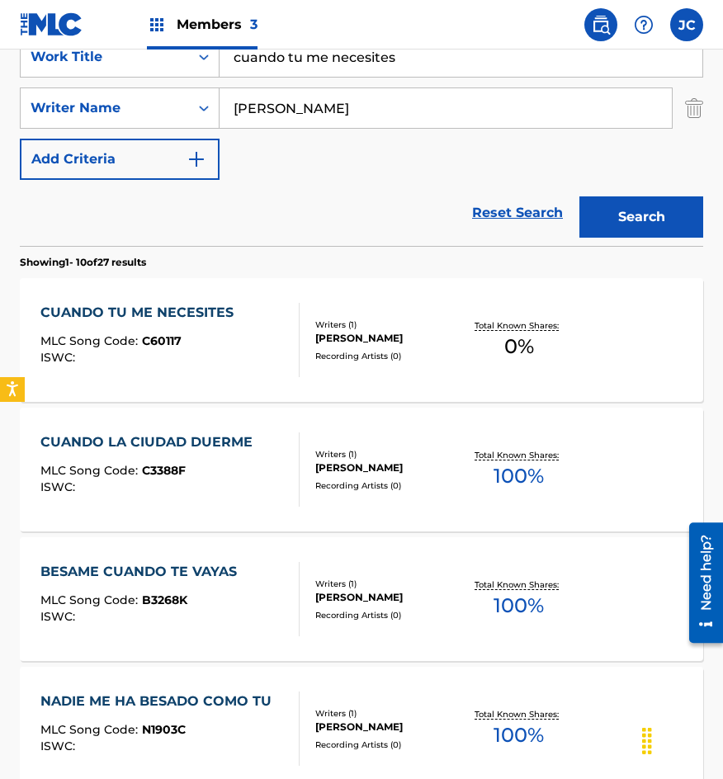
scroll to position [330, 0]
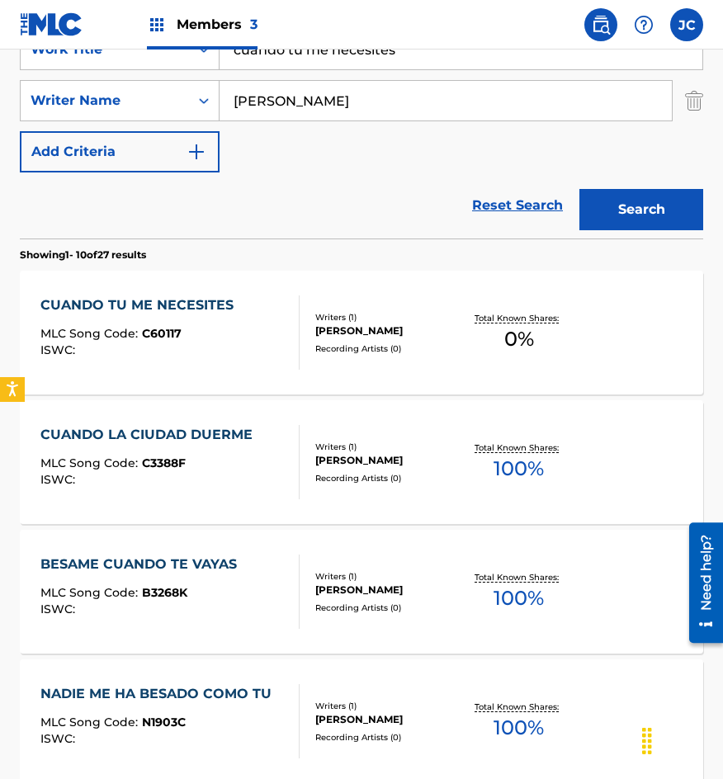
click at [222, 317] on div "CUANDO TU ME NECESITES MLC Song Code : C60117 ISWC :" at bounding box center [140, 333] width 201 height 74
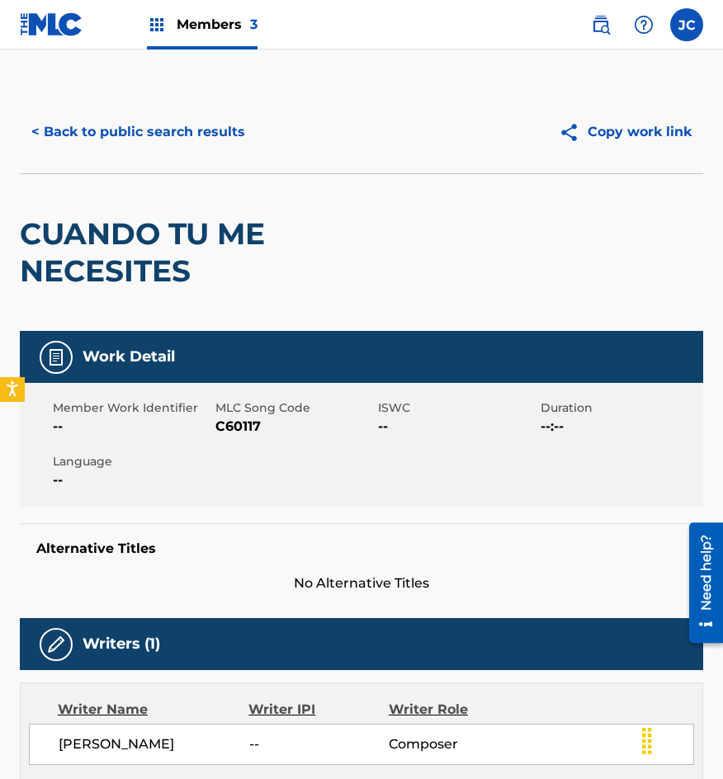
click at [229, 428] on span "C60117" at bounding box center [294, 427] width 158 height 20
click at [157, 140] on button "< Back to public search results" at bounding box center [138, 131] width 237 height 41
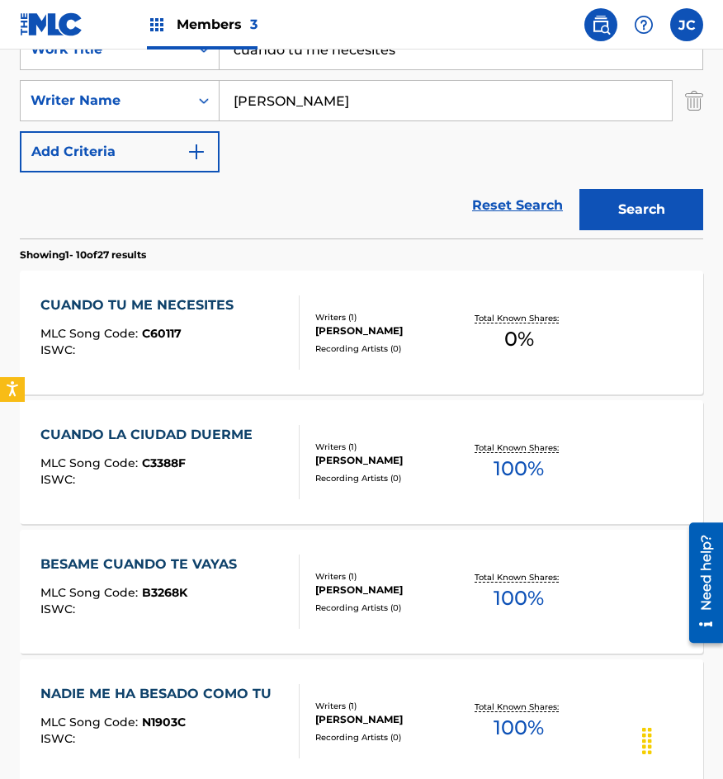
scroll to position [248, 0]
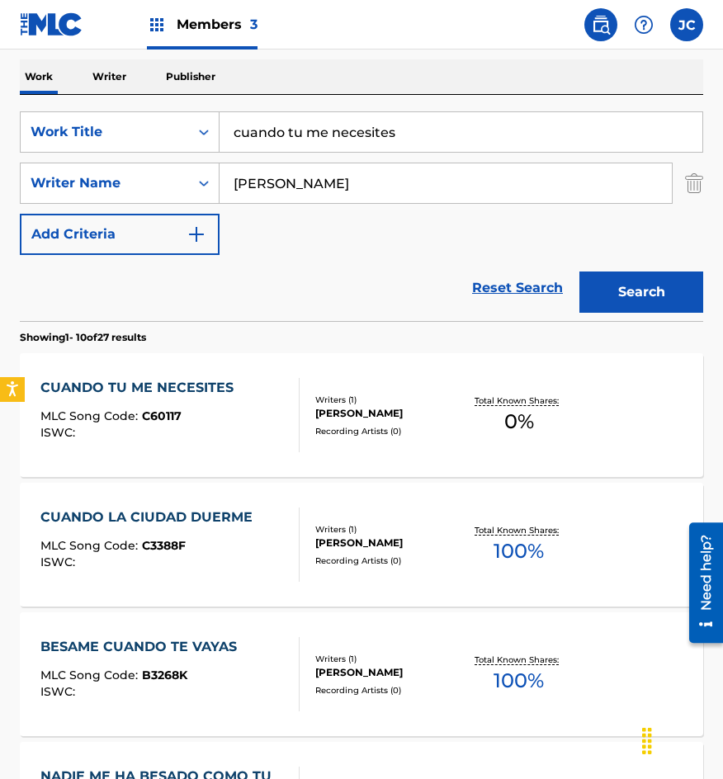
click at [428, 129] on input "cuando tu me necesites" at bounding box center [461, 132] width 483 height 40
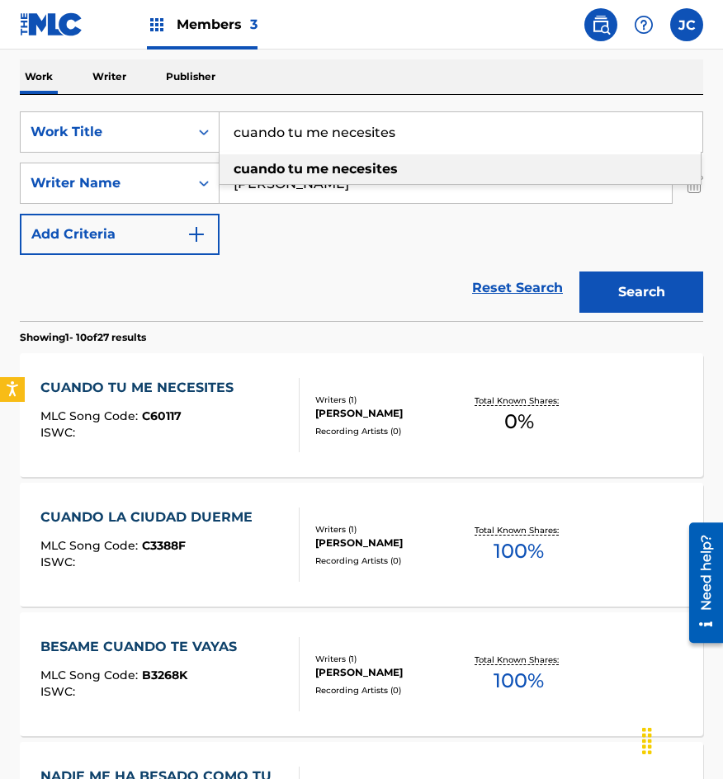
click at [428, 129] on input "cuando tu me necesites" at bounding box center [461, 132] width 483 height 40
drag, startPoint x: 428, startPoint y: 129, endPoint x: 442, endPoint y: 134, distance: 14.9
click at [438, 133] on input "cuando tu me necesites" at bounding box center [461, 132] width 483 height 40
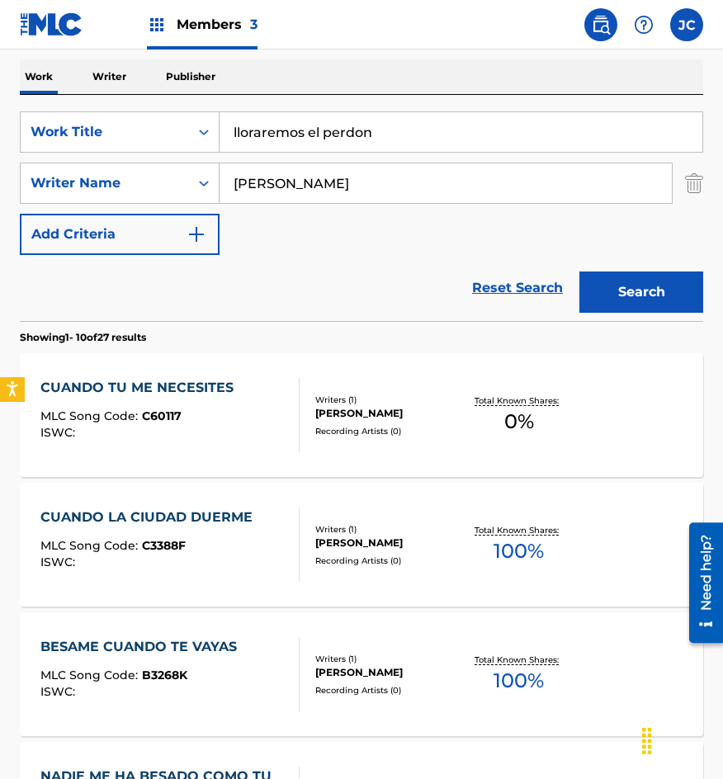
type input "lloraremos el perdon"
click at [579, 272] on button "Search" at bounding box center [641, 292] width 124 height 41
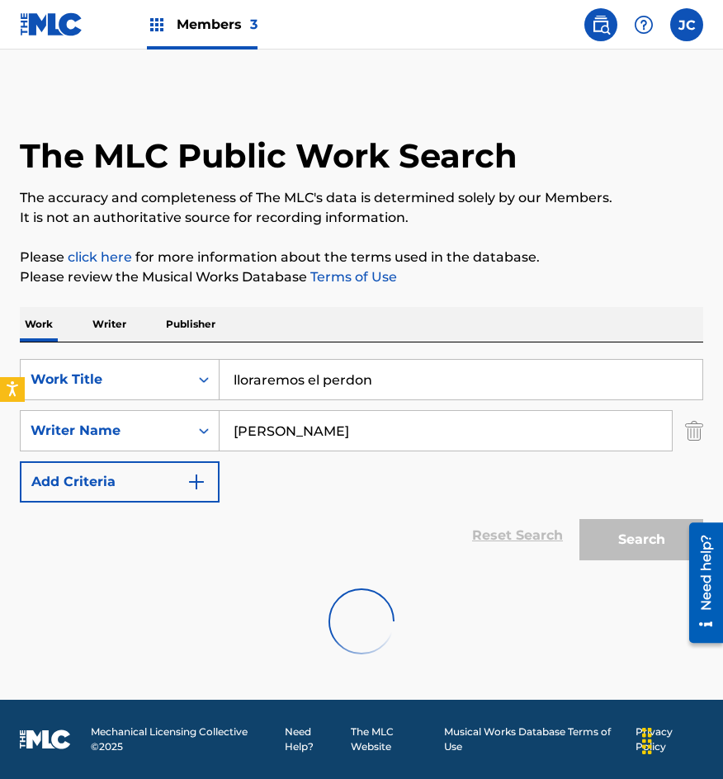
scroll to position [0, 0]
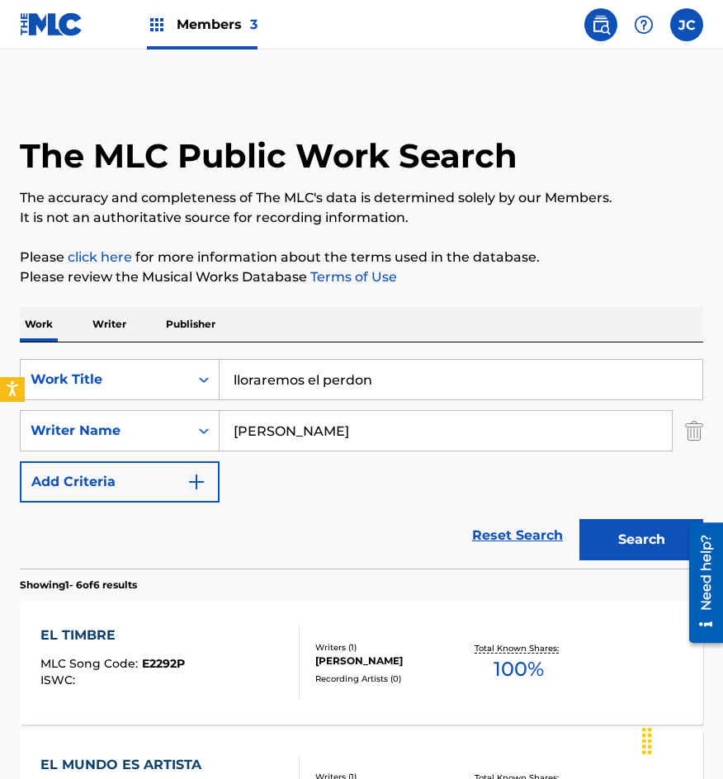
click at [354, 506] on div "Reset Search Search" at bounding box center [361, 536] width 683 height 66
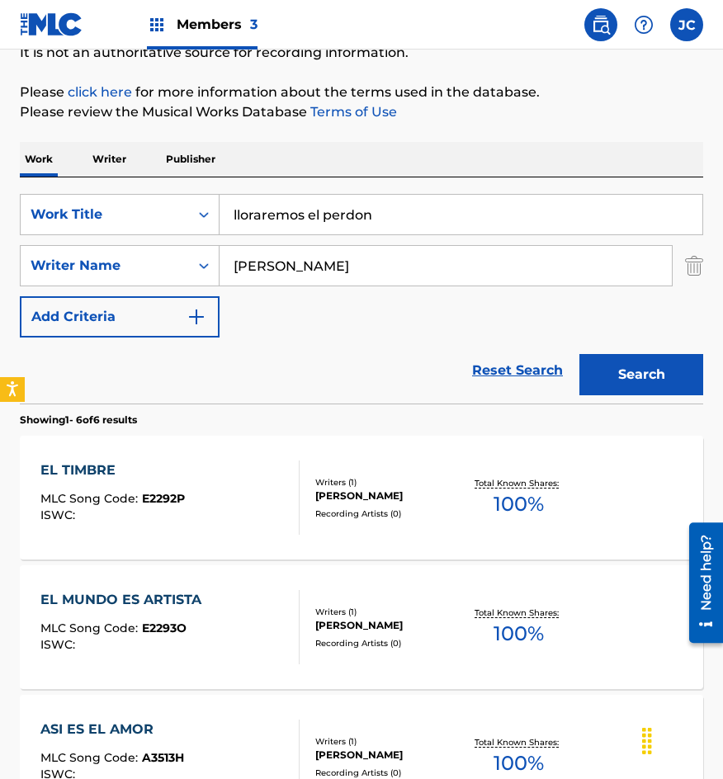
scroll to position [330, 0]
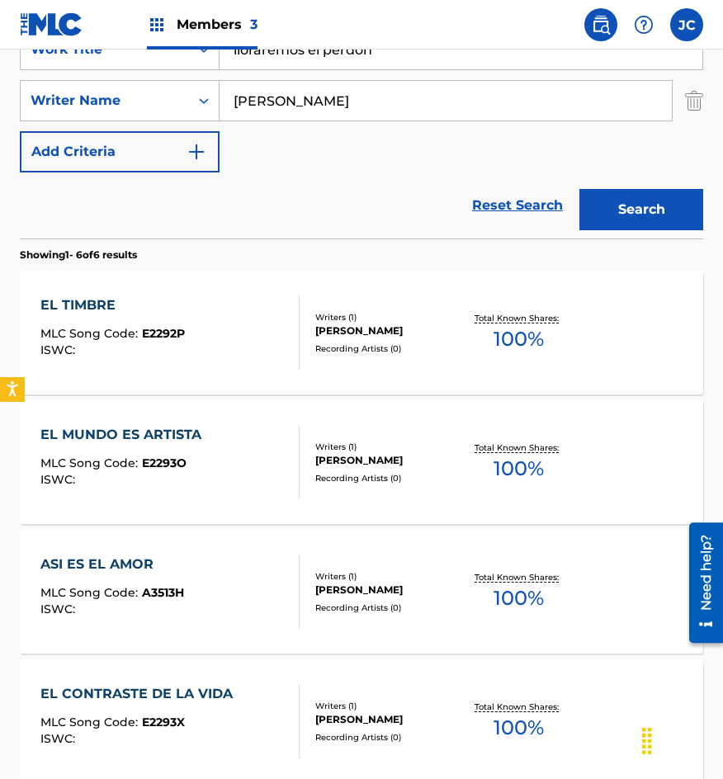
click at [338, 104] on input "[PERSON_NAME]" at bounding box center [446, 101] width 452 height 40
type input "[PERSON_NAME]"
click at [579, 189] on button "Search" at bounding box center [641, 209] width 124 height 41
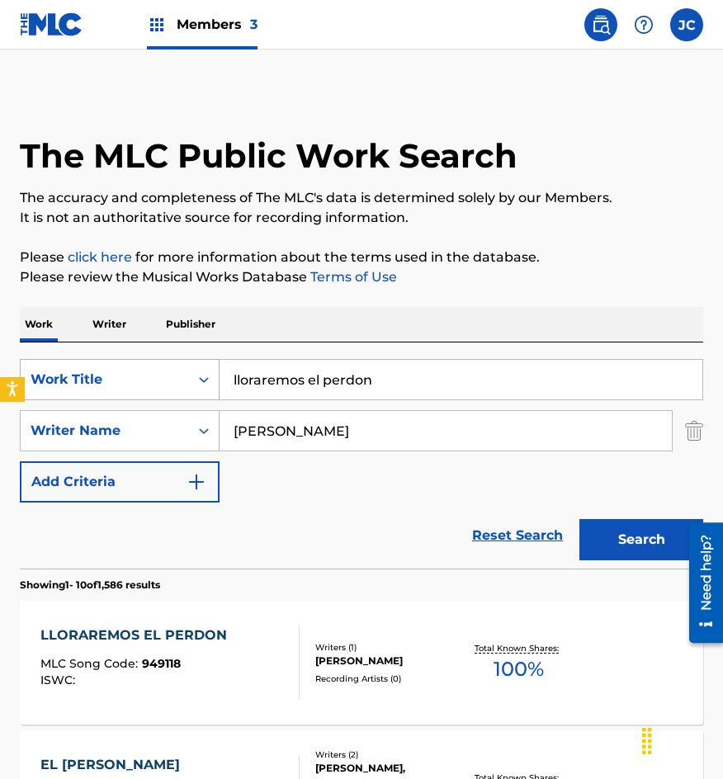
scroll to position [165, 0]
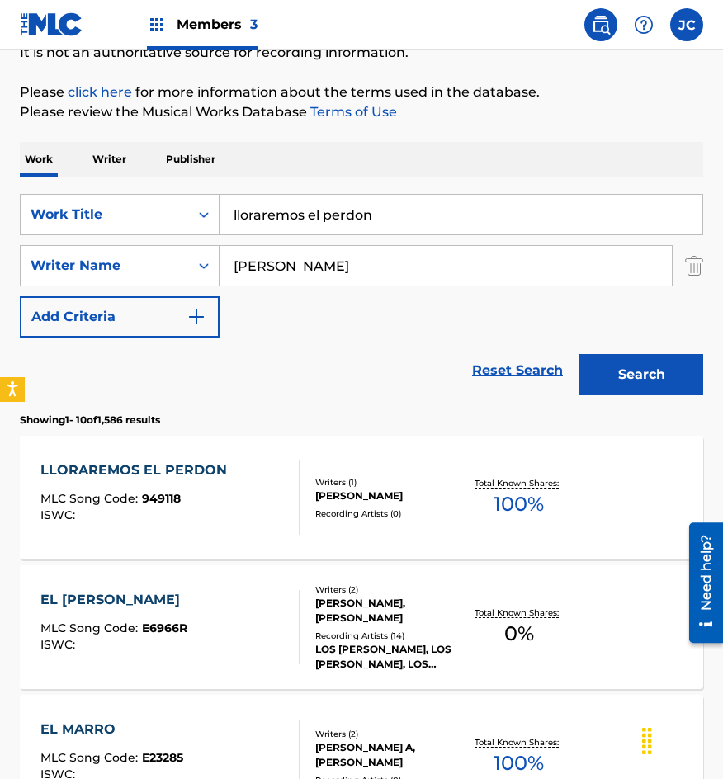
click at [314, 476] on div "Writers ( 1 ) [PERSON_NAME] Recording Artists ( 0 )" at bounding box center [381, 498] width 163 height 44
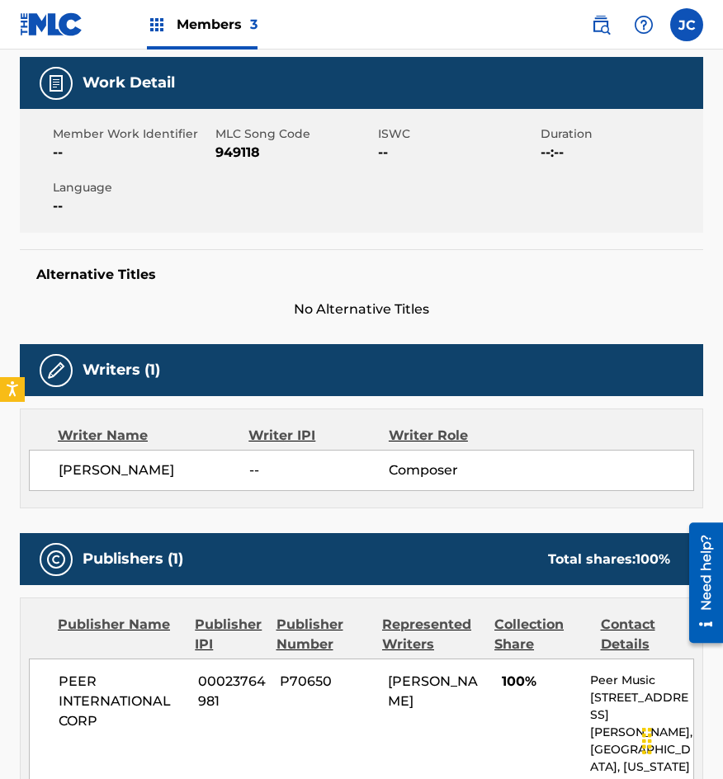
scroll to position [192, 0]
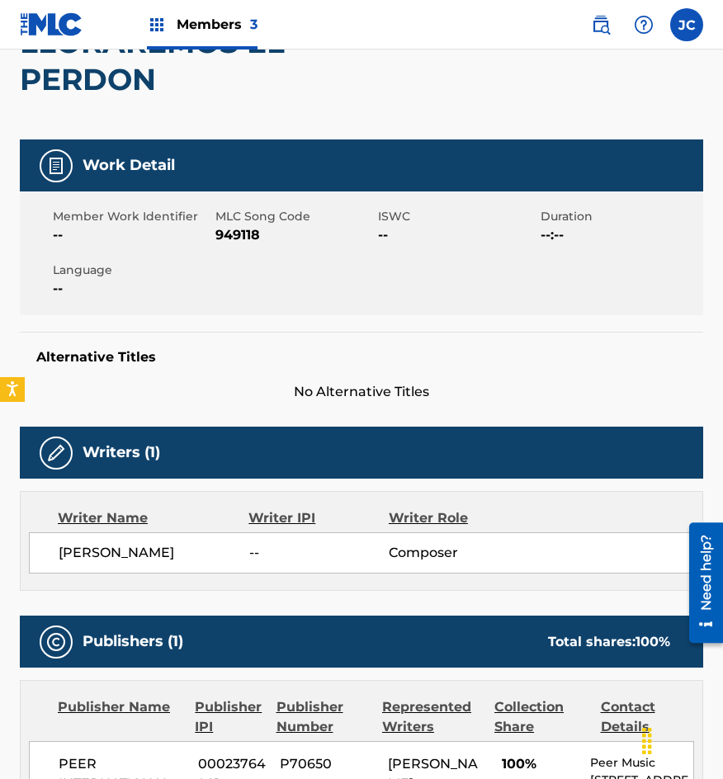
click at [231, 233] on span "949118" at bounding box center [294, 235] width 158 height 20
click at [400, 336] on div "Alternative Titles No Alternative Titles" at bounding box center [361, 367] width 683 height 70
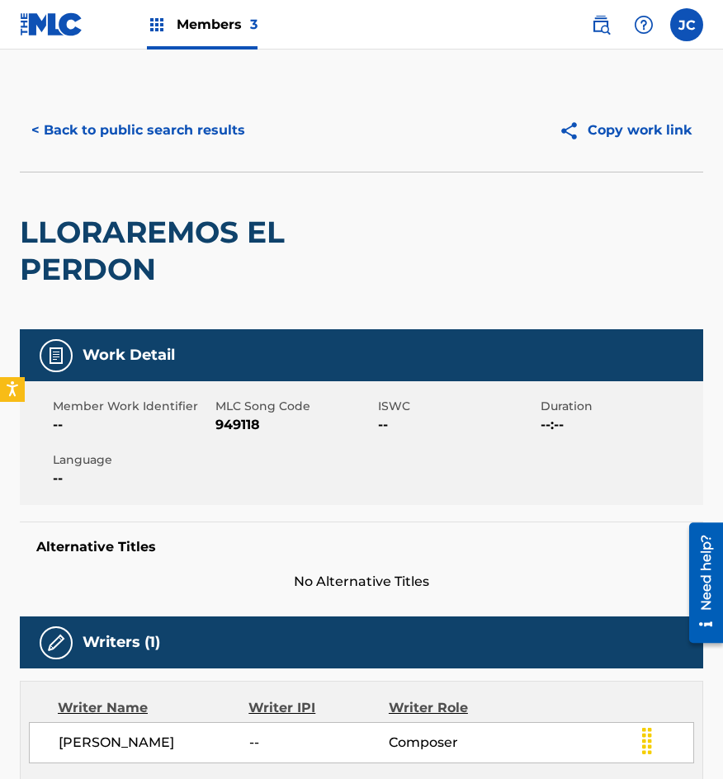
scroll to position [0, 0]
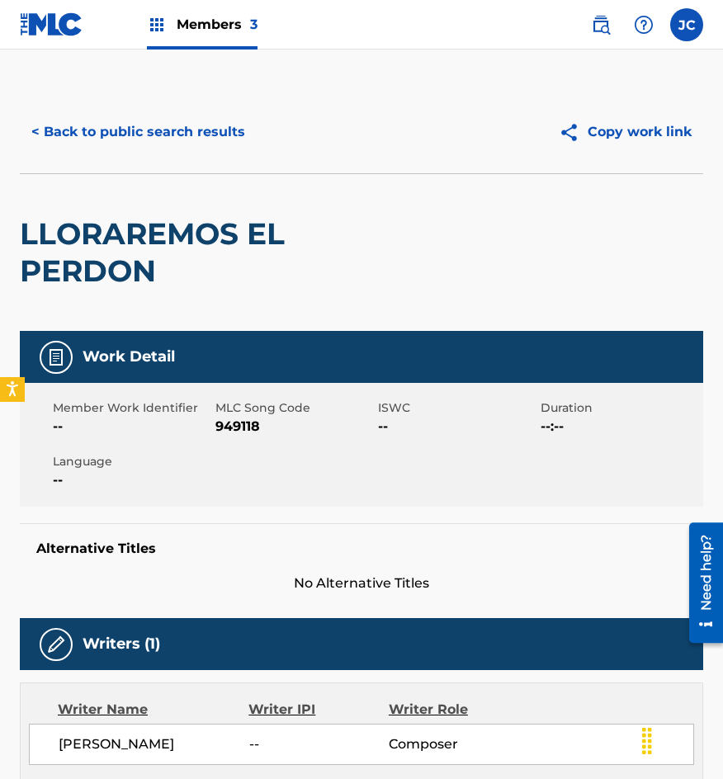
click at [173, 123] on button "< Back to public search results" at bounding box center [138, 131] width 237 height 41
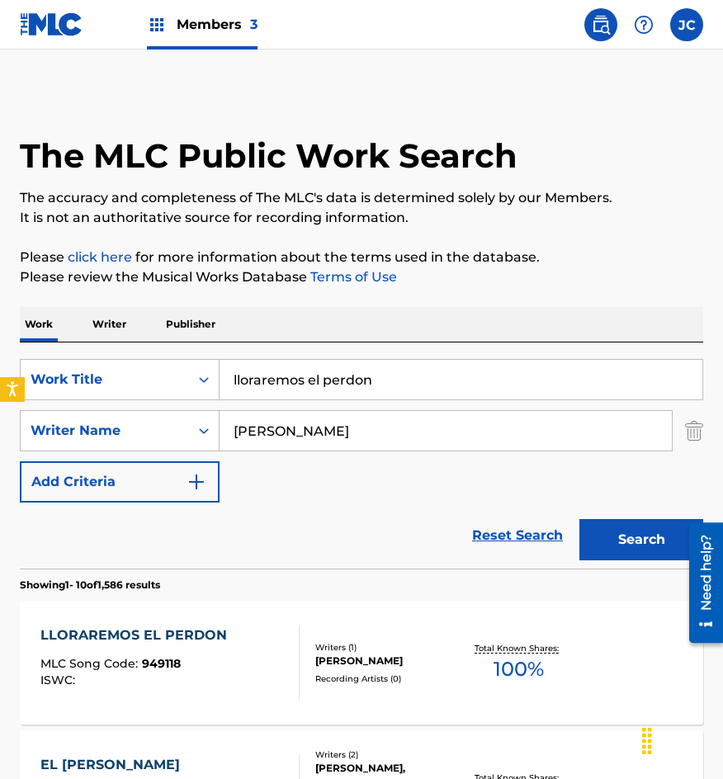
scroll to position [165, 0]
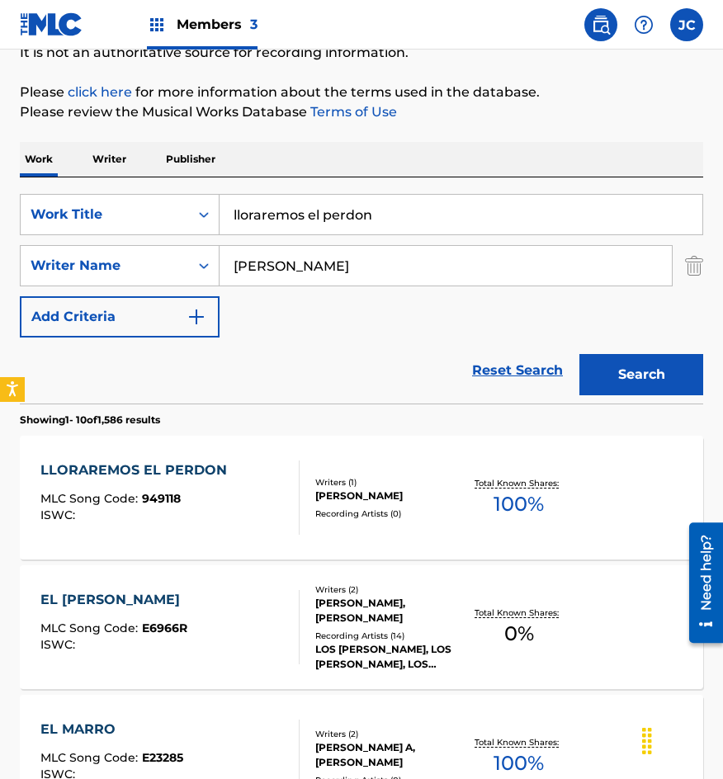
click at [202, 498] on div "MLC Song Code : 949118" at bounding box center [137, 501] width 195 height 17
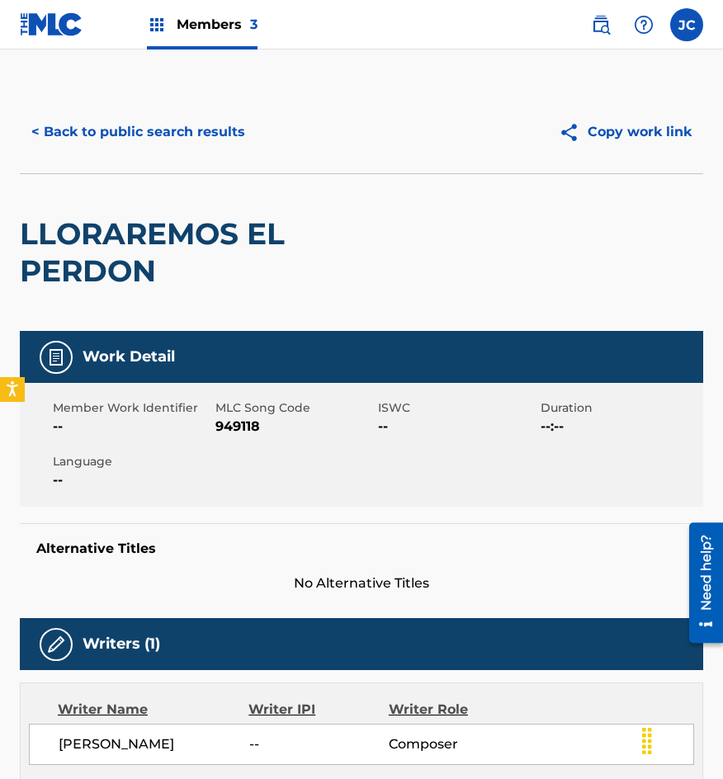
click at [257, 419] on span "949118" at bounding box center [294, 427] width 158 height 20
click at [214, 425] on div "Member Work Identifier --" at bounding box center [134, 418] width 163 height 37
click at [220, 424] on span "949118" at bounding box center [294, 427] width 158 height 20
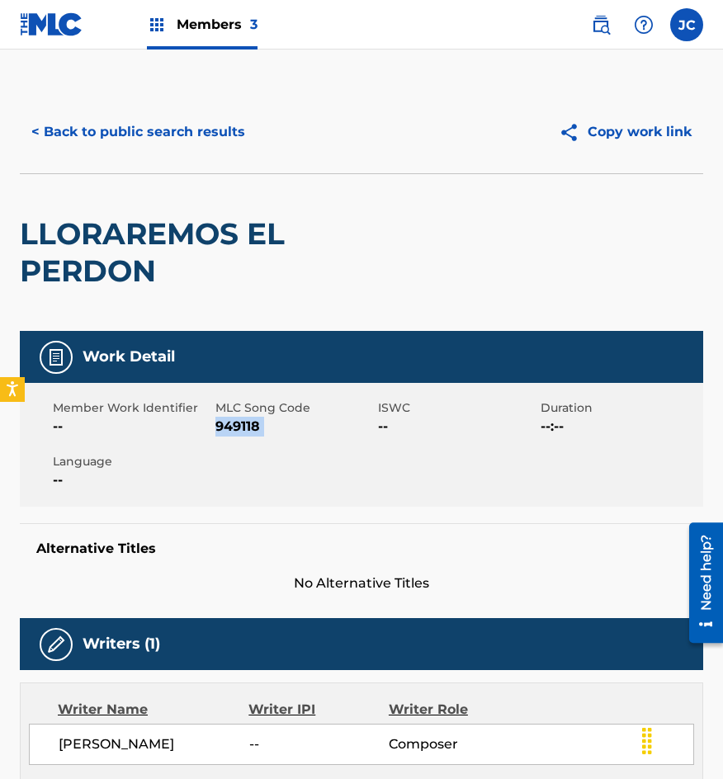
click at [222, 424] on span "949118" at bounding box center [294, 427] width 158 height 20
click at [169, 130] on button "< Back to public search results" at bounding box center [138, 131] width 237 height 41
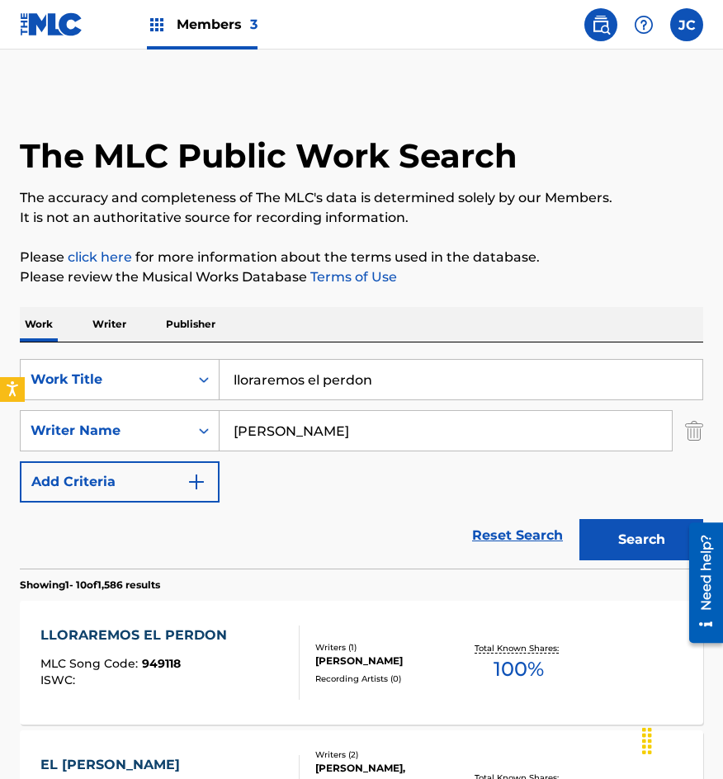
scroll to position [165, 0]
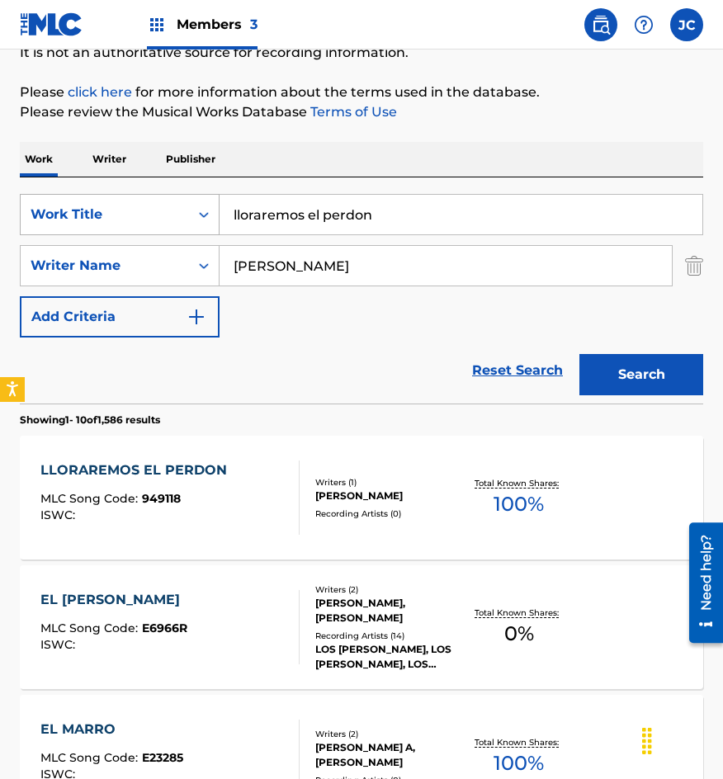
drag, startPoint x: 400, startPoint y: 213, endPoint x: 210, endPoint y: 222, distance: 190.1
click at [210, 225] on div "SearchWithCriteriab0f060e7-e406-411b-9bb6-04b7e5506f29 Work Title lloraremos el…" at bounding box center [361, 214] width 683 height 41
type input "un extrano en mi pueblo"
click at [579, 354] on button "Search" at bounding box center [641, 374] width 124 height 41
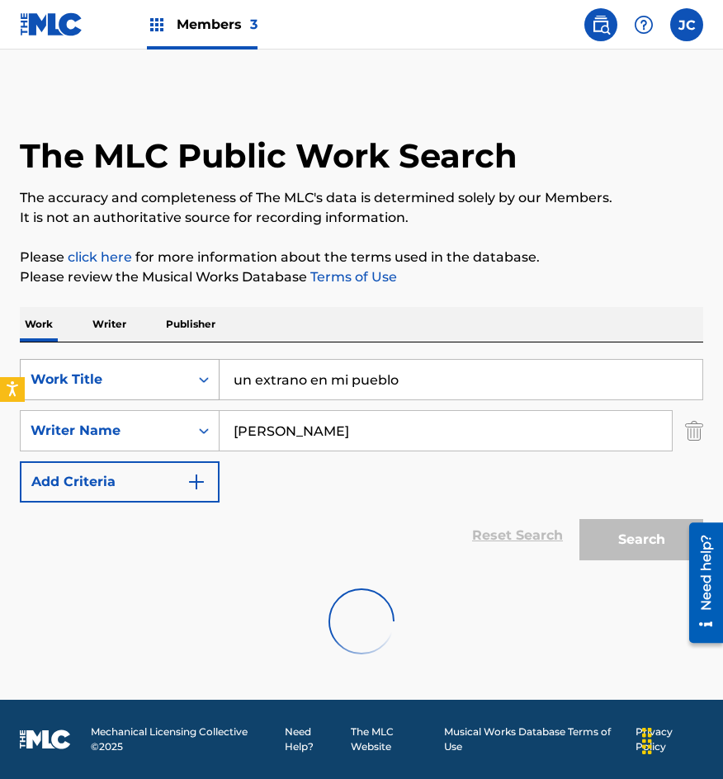
scroll to position [0, 0]
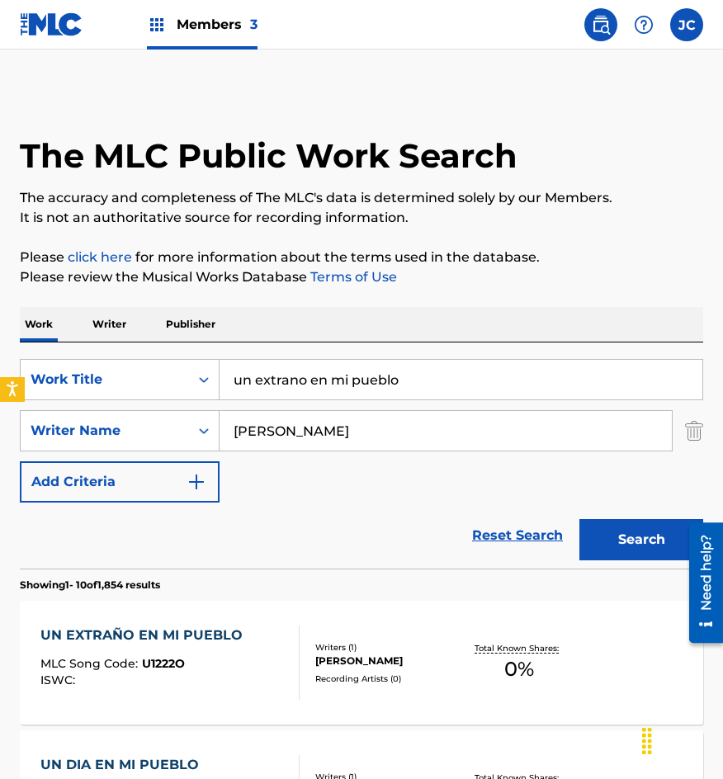
click at [371, 494] on div "SearchWithCriteriab0f060e7-e406-411b-9bb6-04b7e5506f29 Work Title un extrano en…" at bounding box center [361, 431] width 683 height 144
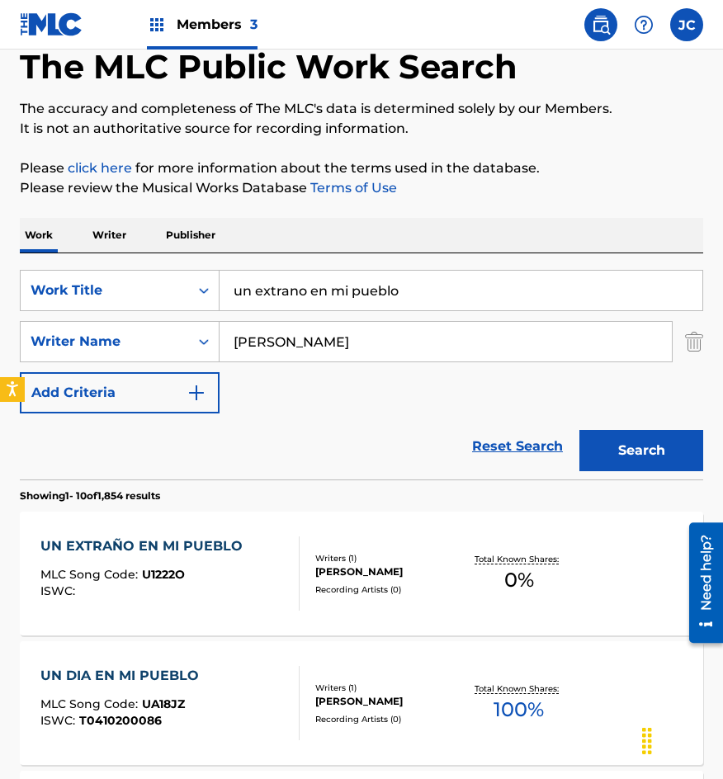
scroll to position [165, 0]
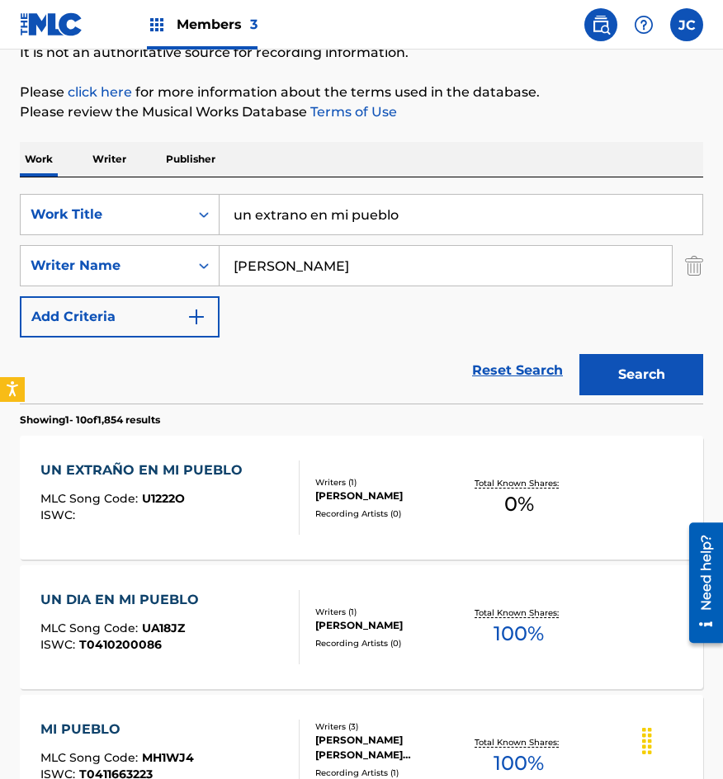
click at [265, 487] on div "UN EXTRAÑO EN MI PUEBLO MLC Song Code : U1222O ISWC :" at bounding box center [170, 498] width 260 height 74
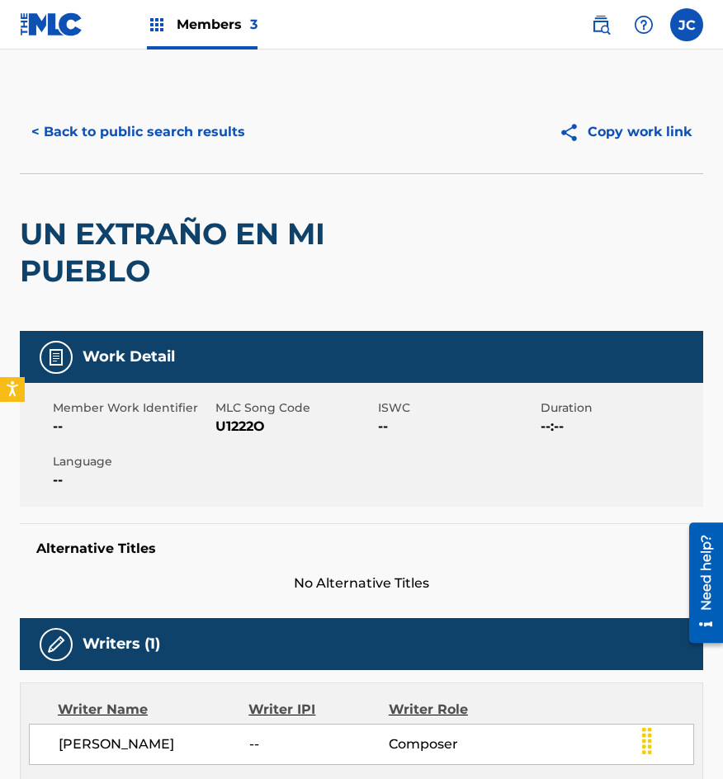
click at [234, 430] on span "U1222O" at bounding box center [294, 427] width 158 height 20
click at [87, 148] on button "< Back to public search results" at bounding box center [138, 131] width 237 height 41
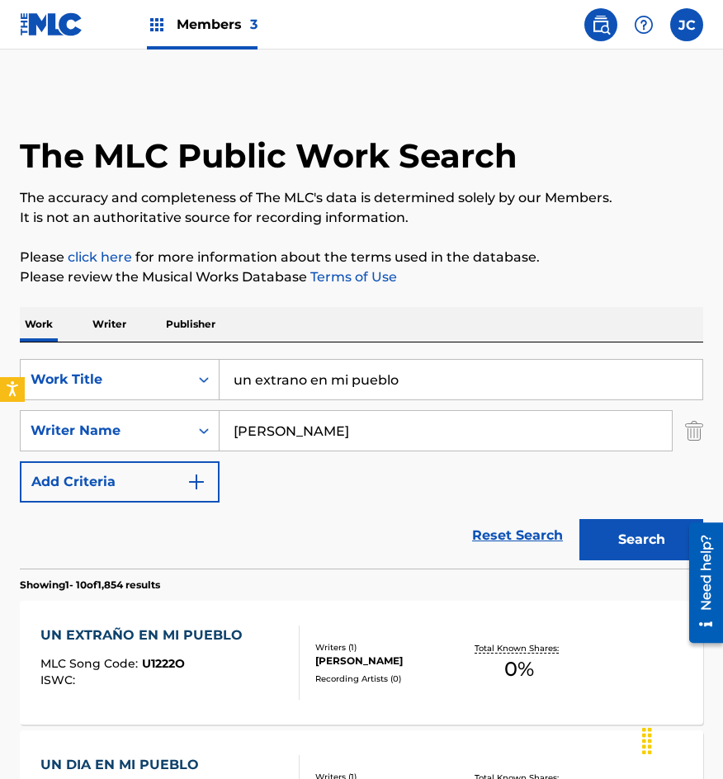
scroll to position [165, 0]
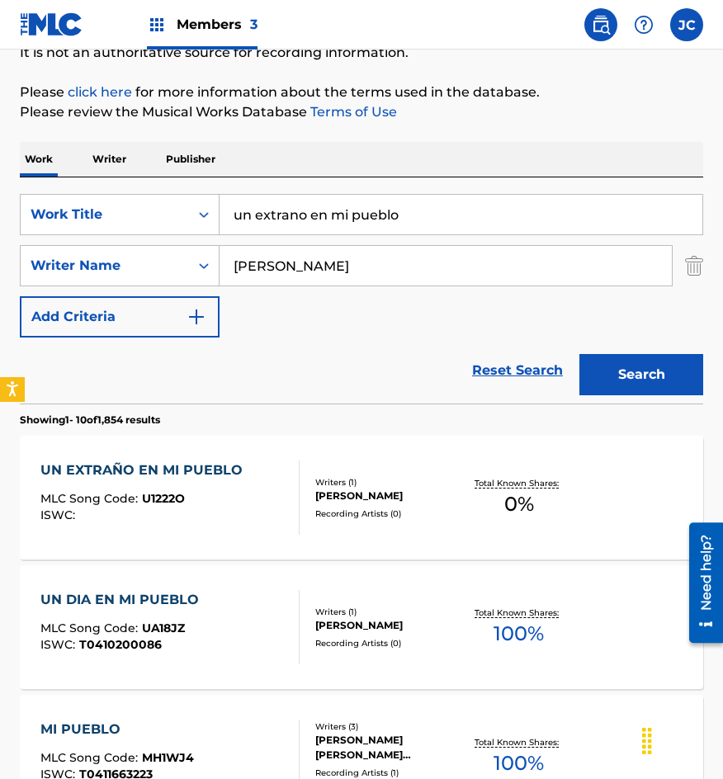
click at [416, 215] on input "un extrano en mi pueblo" at bounding box center [461, 215] width 483 height 40
type input "voy a darte todo"
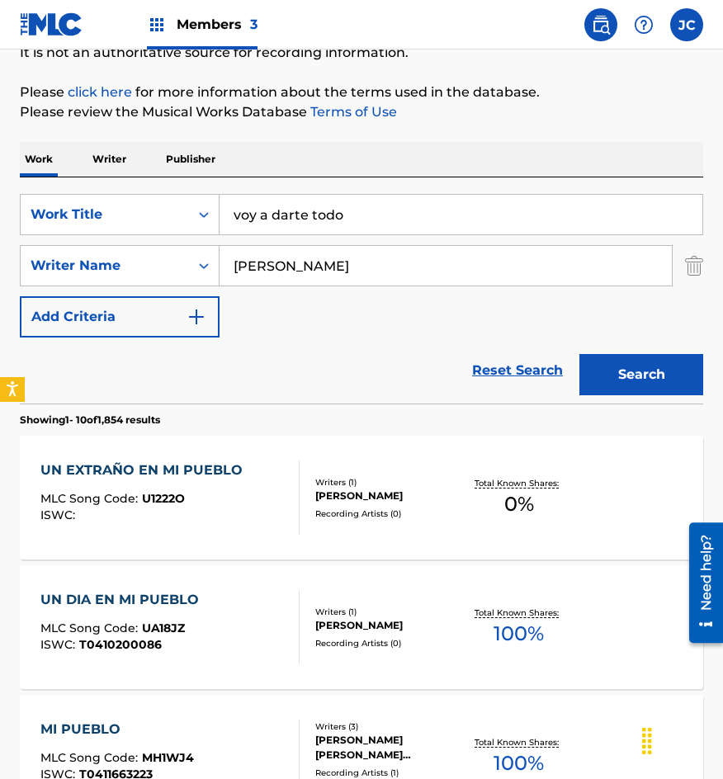
type input "[PERSON_NAME]"
click at [579, 354] on button "Search" at bounding box center [641, 374] width 124 height 41
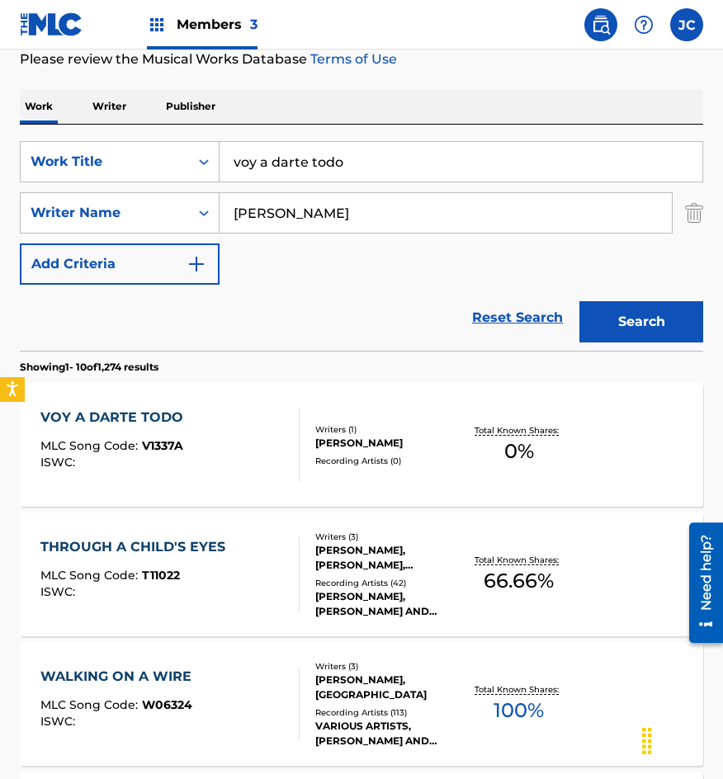
scroll to position [248, 0]
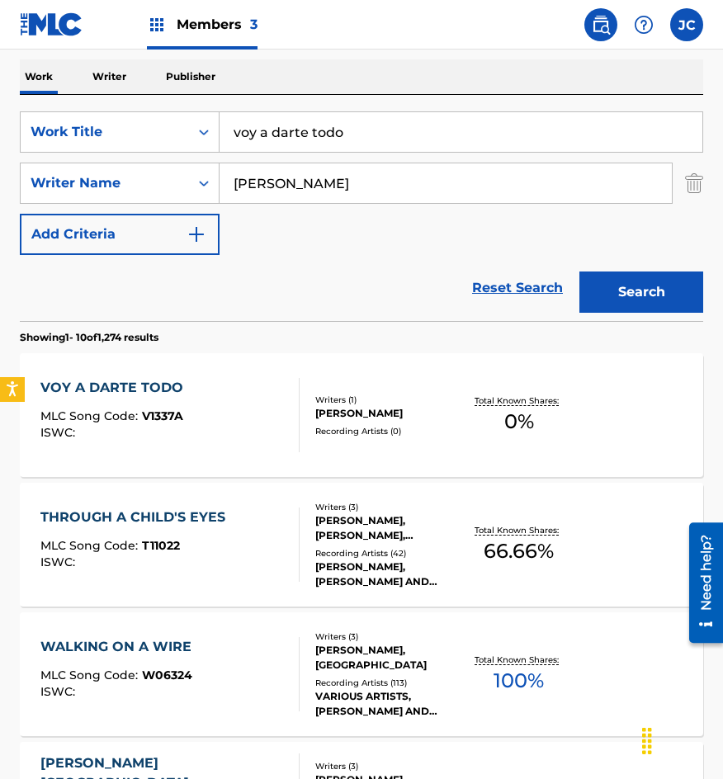
click at [228, 419] on div "VOY A DARTE TODO MLC Song Code : V1337A ISWC :" at bounding box center [170, 415] width 260 height 74
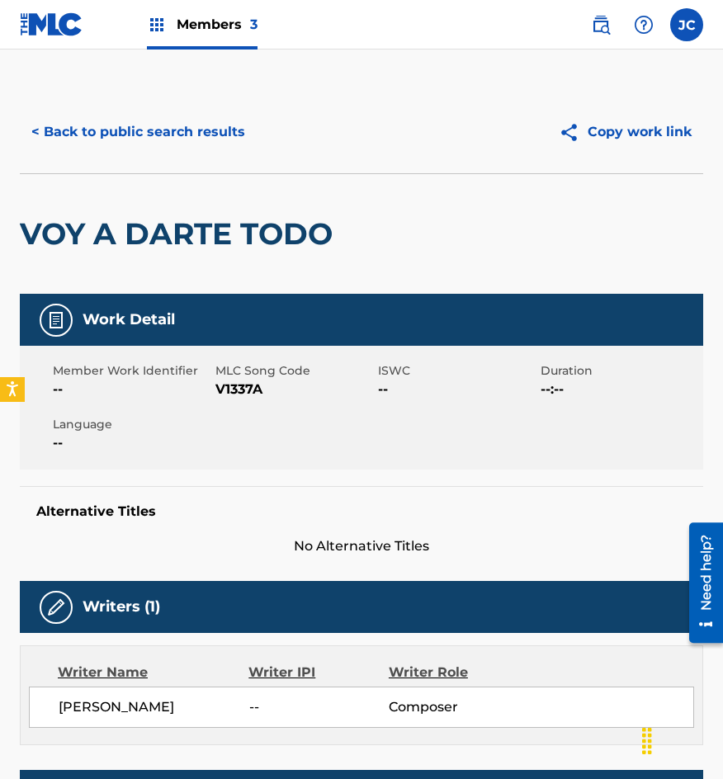
click at [239, 395] on span "V1337A" at bounding box center [294, 390] width 158 height 20
click at [97, 122] on button "< Back to public search results" at bounding box center [138, 131] width 237 height 41
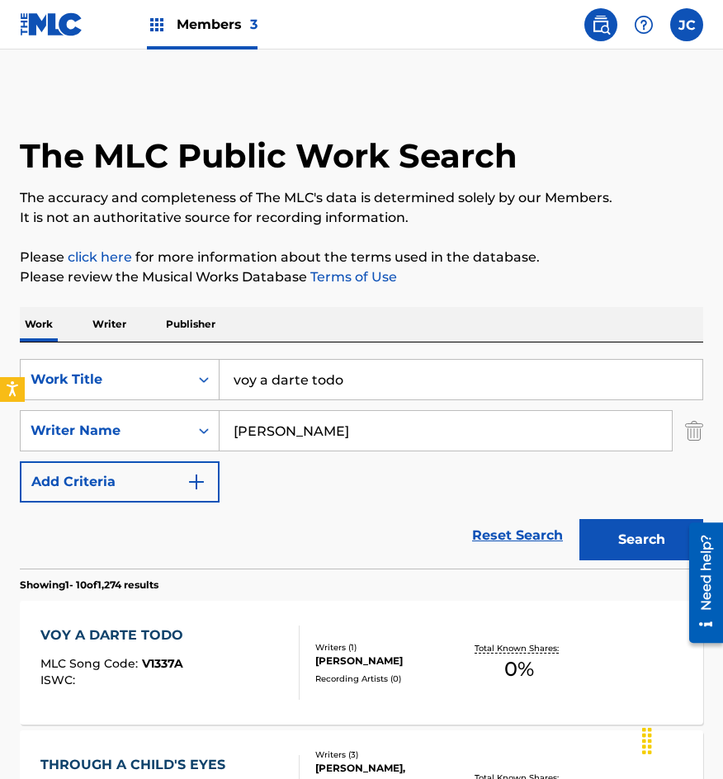
scroll to position [248, 0]
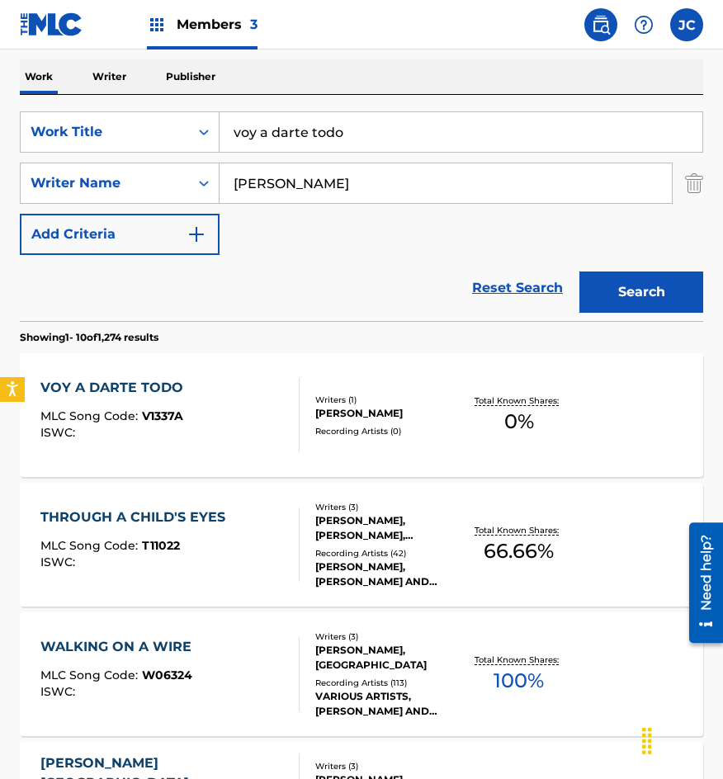
drag, startPoint x: 89, startPoint y: 286, endPoint x: 689, endPoint y: 164, distance: 612.2
click at [93, 288] on div "Reset Search Search" at bounding box center [361, 288] width 683 height 66
drag, startPoint x: 444, startPoint y: 129, endPoint x: 1, endPoint y: 148, distance: 443.7
click at [21, 154] on div "SearchWithCriteriab0f060e7-e406-411b-9bb6-04b7e5506f29 Work Title voy a darte t…" at bounding box center [361, 183] width 683 height 144
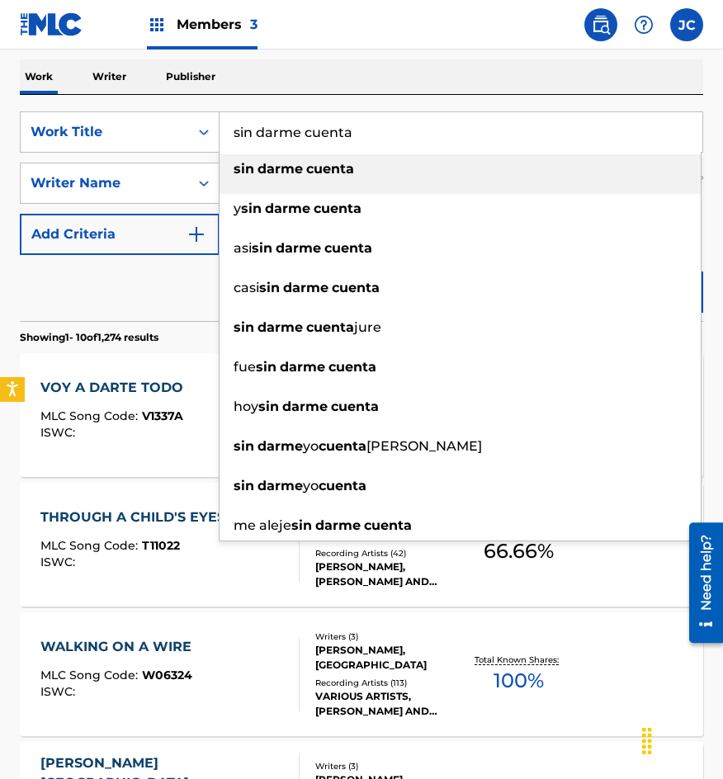
type input "sin darme cuenta"
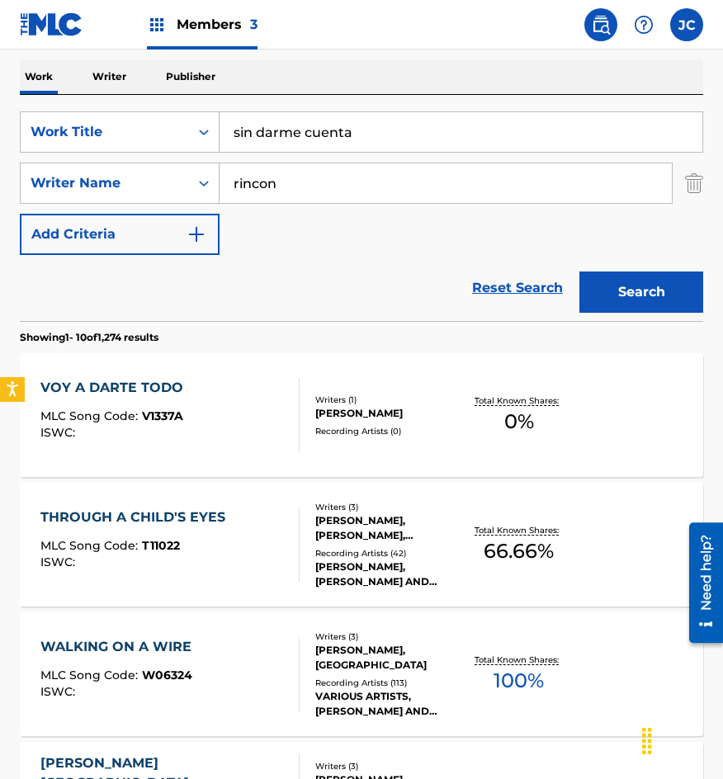
type input "rincon"
click at [579, 272] on button "Search" at bounding box center [641, 292] width 124 height 41
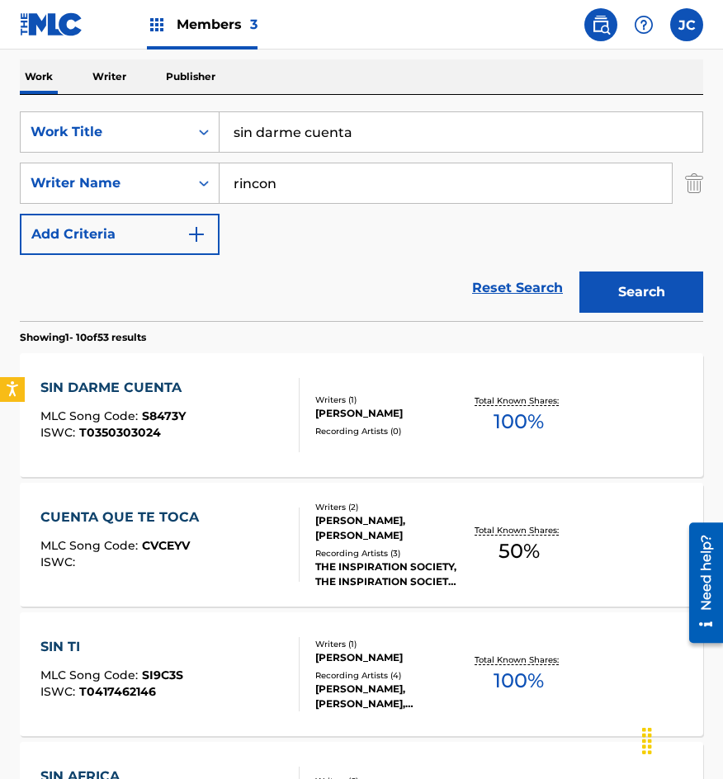
click at [408, 395] on div "Writers ( 1 )" at bounding box center [388, 400] width 147 height 12
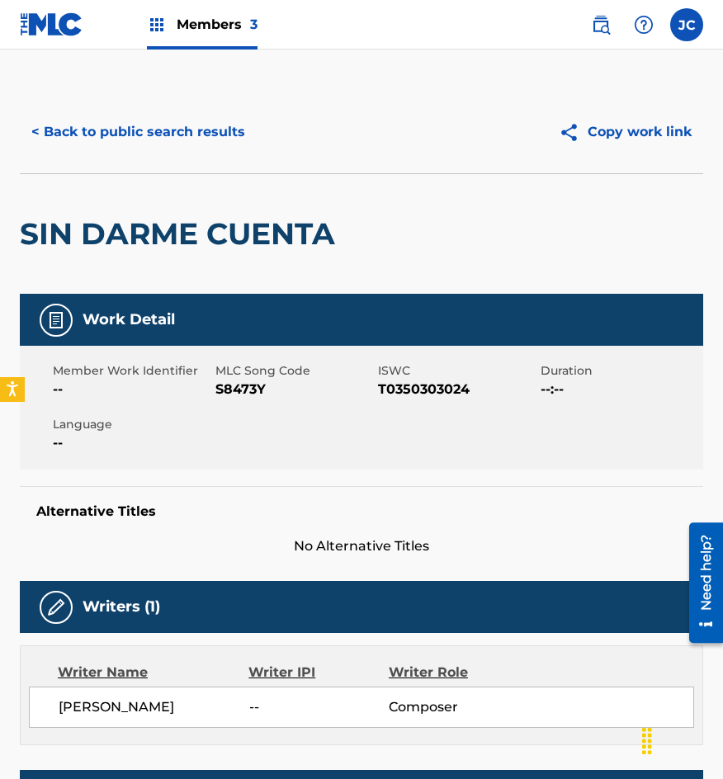
click at [223, 379] on span "MLC Song Code" at bounding box center [294, 370] width 158 height 17
click at [228, 383] on span "S8473Y" at bounding box center [294, 390] width 158 height 20
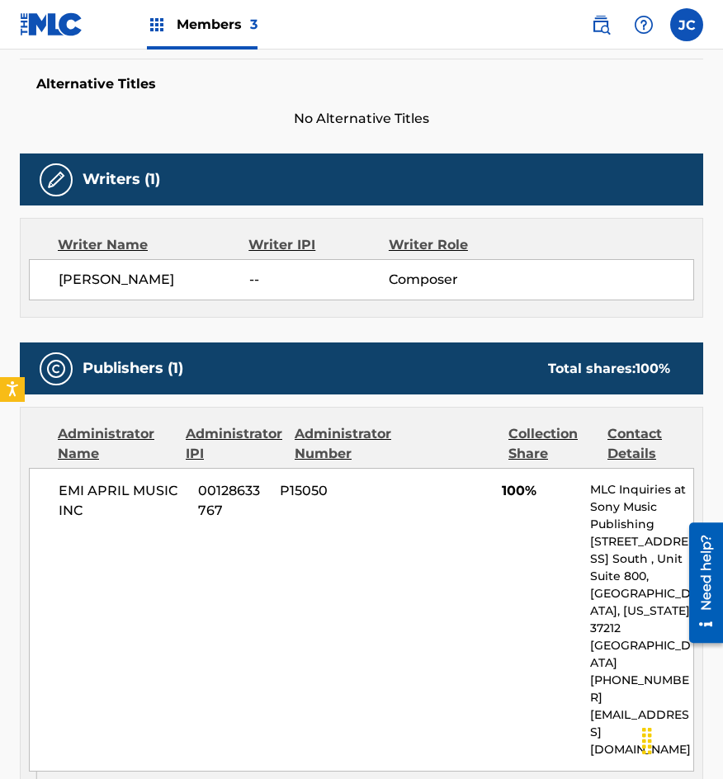
scroll to position [578, 0]
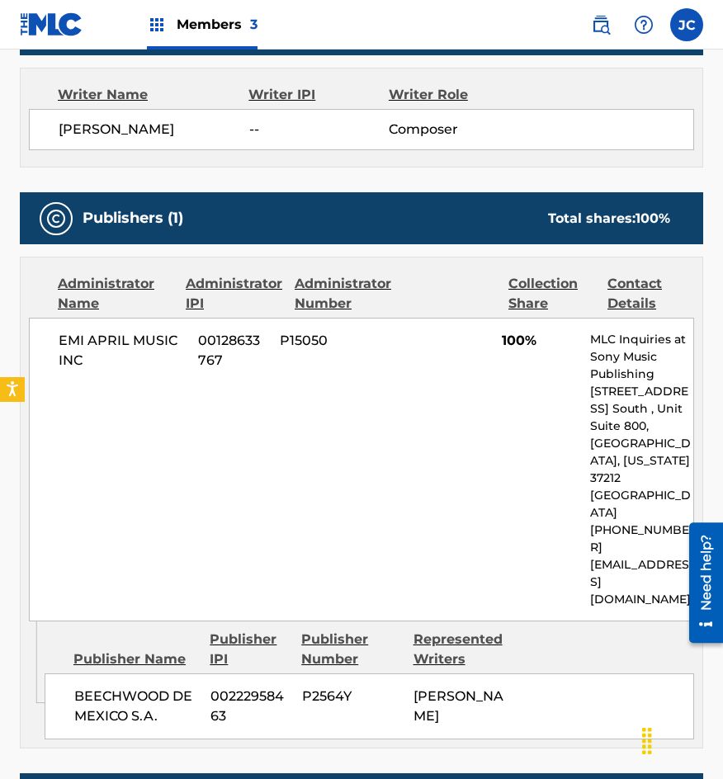
click at [125, 241] on div "Publishers (1) Total shares: 100 %" at bounding box center [361, 218] width 683 height 52
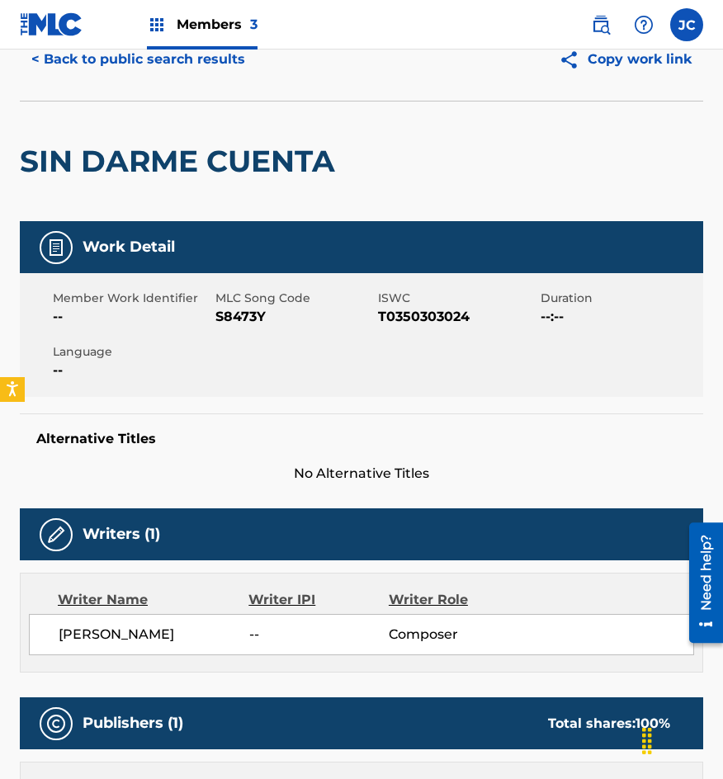
scroll to position [0, 0]
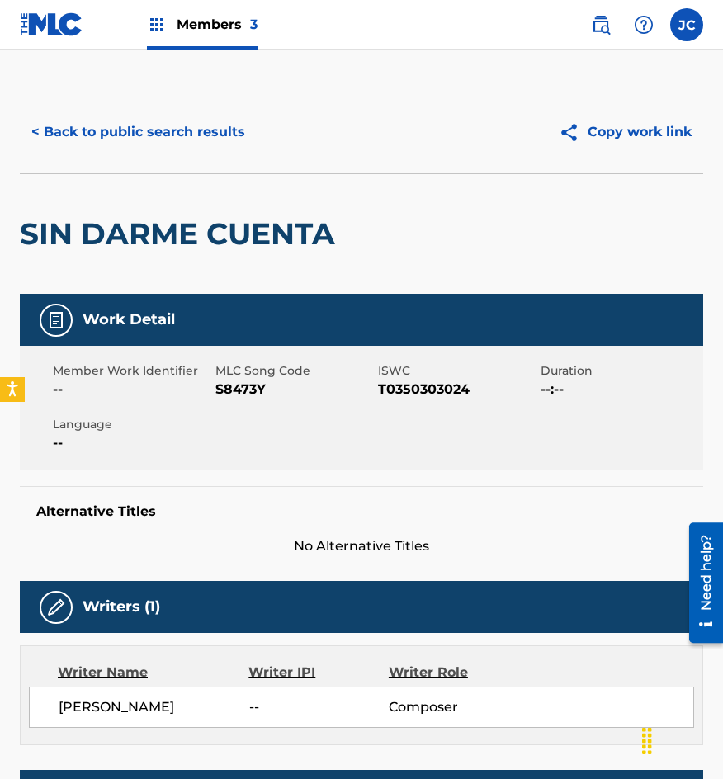
click at [192, 132] on button "< Back to public search results" at bounding box center [138, 131] width 237 height 41
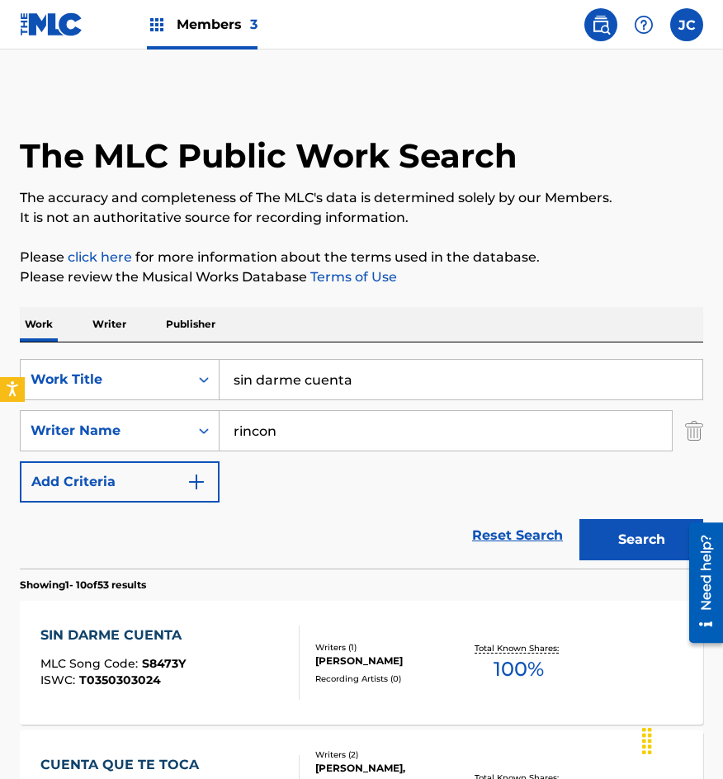
scroll to position [248, 0]
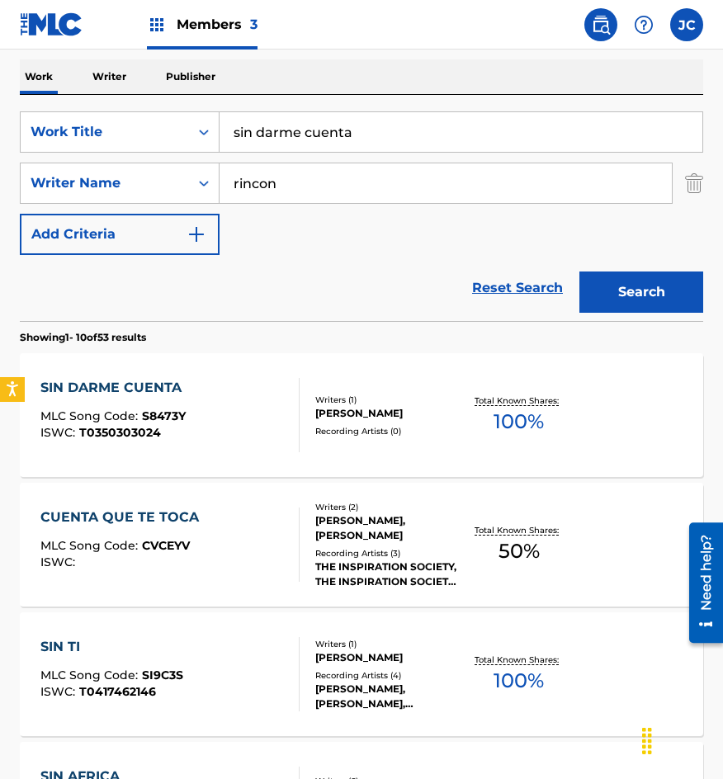
click at [285, 142] on input "sin darme cuenta" at bounding box center [461, 132] width 483 height 40
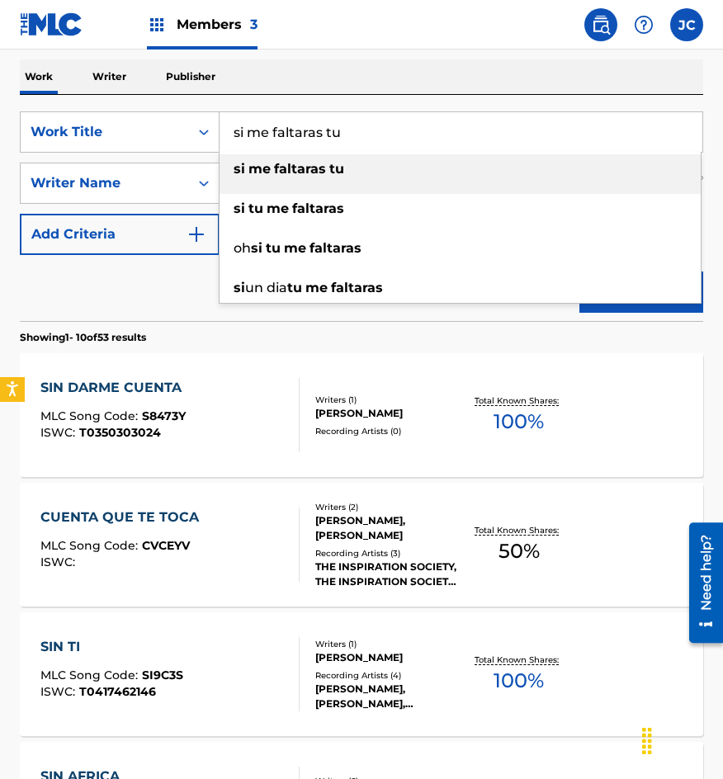
type input "si me faltaras tu"
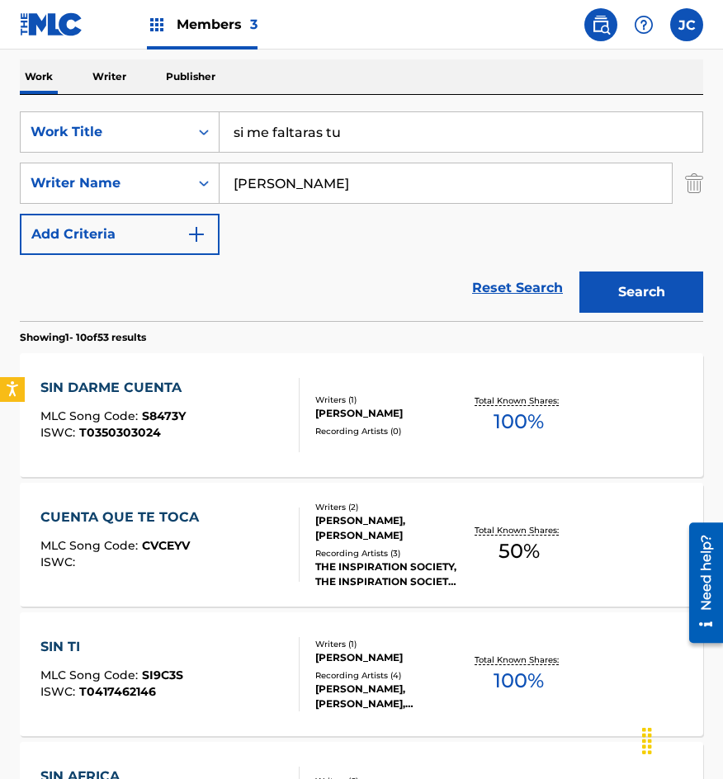
click at [579, 272] on button "Search" at bounding box center [641, 292] width 124 height 41
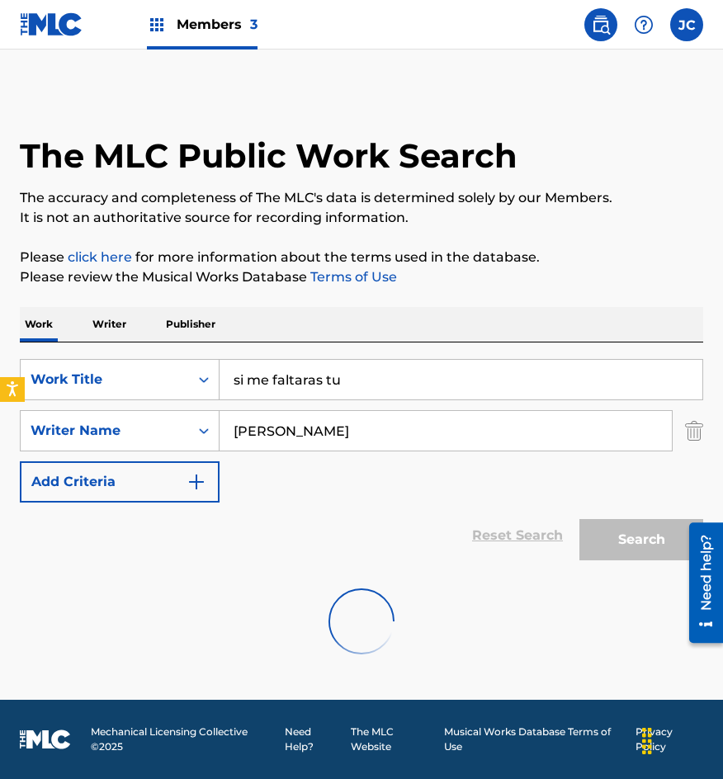
scroll to position [0, 0]
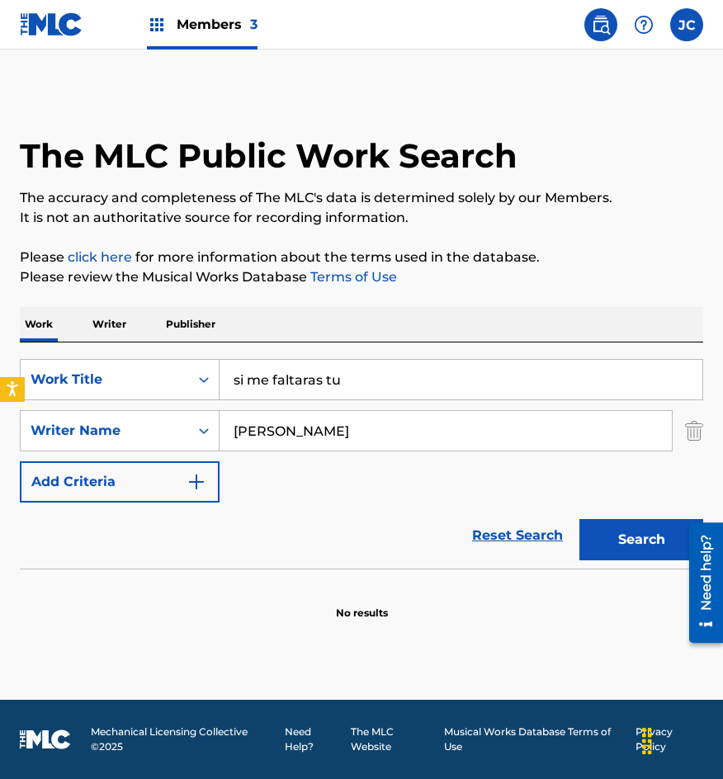
type input "[PERSON_NAME]"
click at [579, 519] on button "Search" at bounding box center [641, 539] width 124 height 41
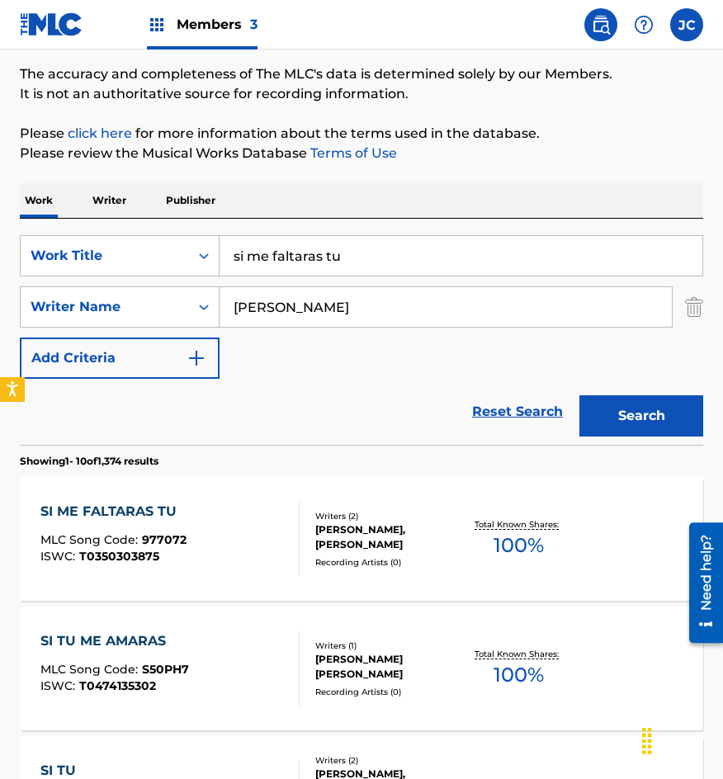
scroll to position [248, 0]
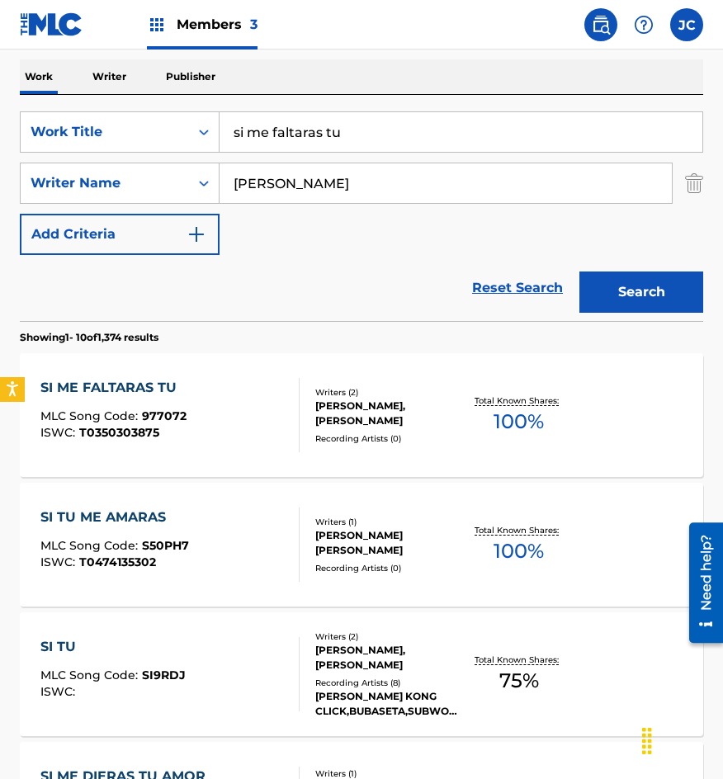
click at [397, 400] on div "[PERSON_NAME], [PERSON_NAME]" at bounding box center [388, 414] width 147 height 30
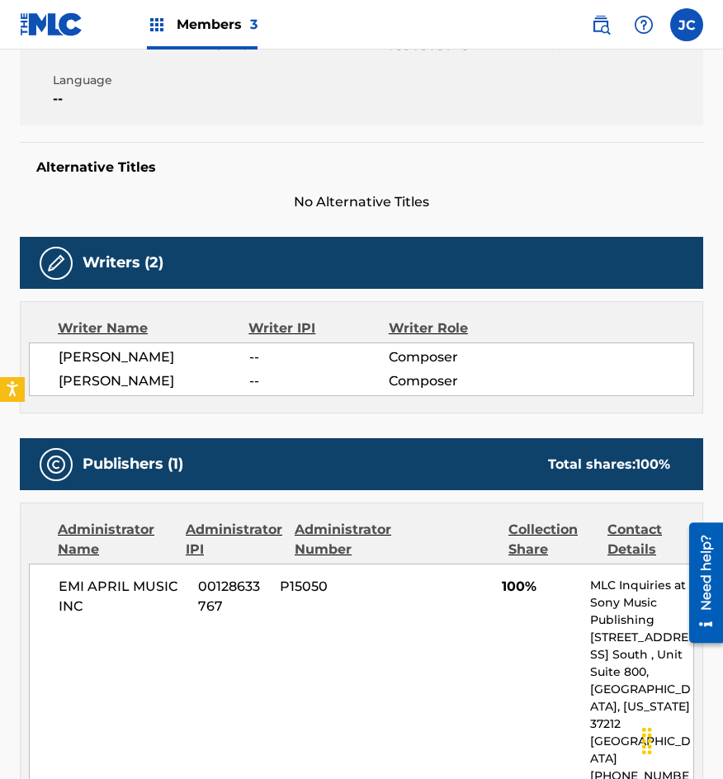
scroll to position [146, 0]
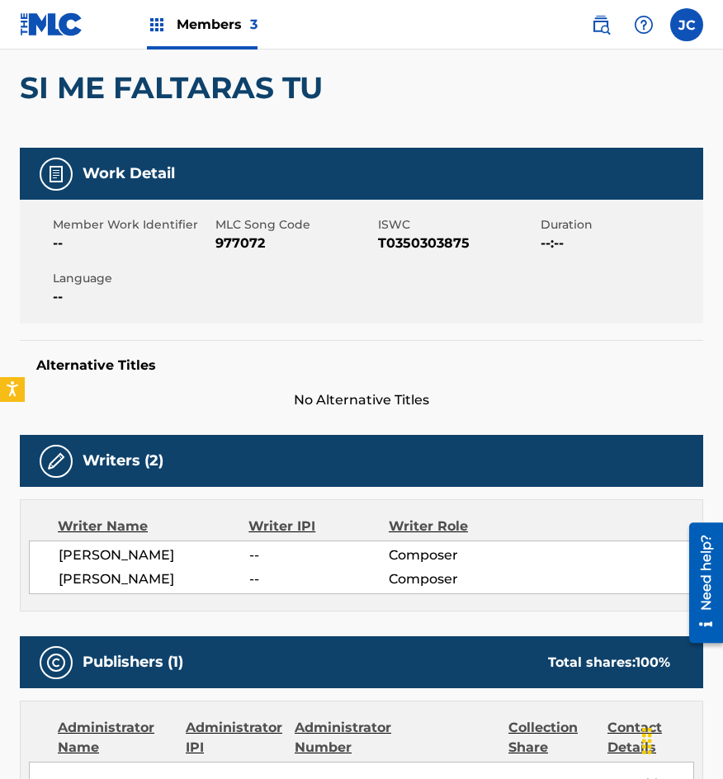
click at [231, 237] on span "977072" at bounding box center [294, 244] width 158 height 20
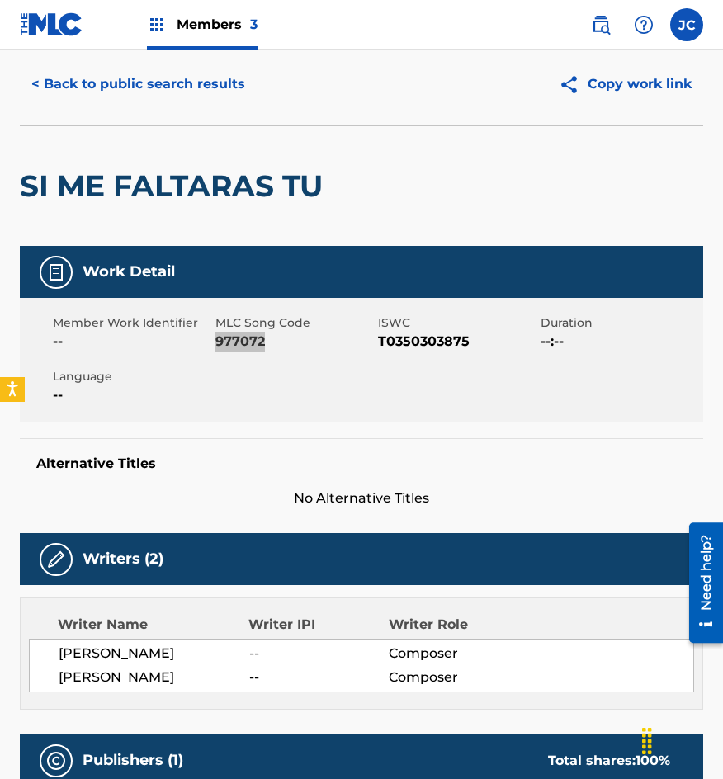
scroll to position [0, 0]
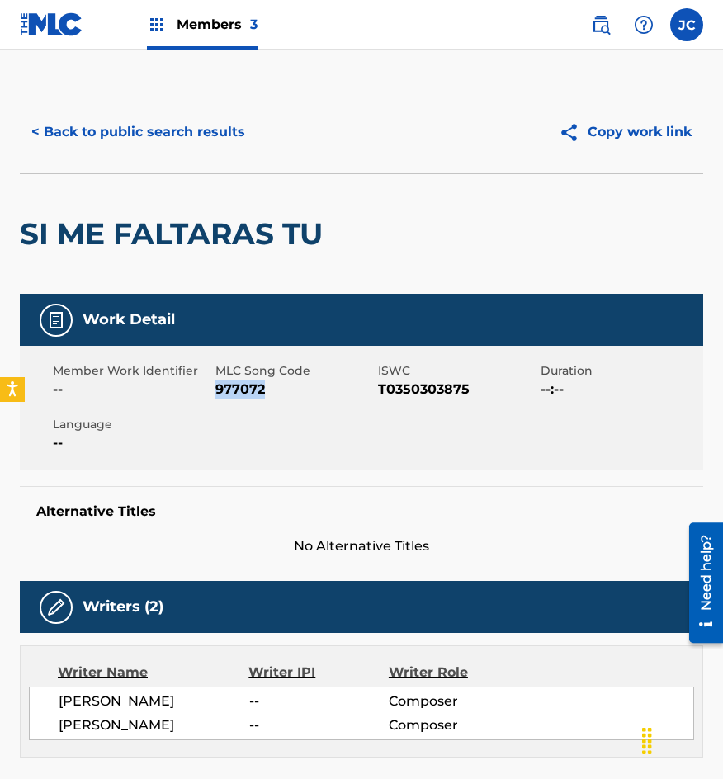
click at [140, 121] on button "< Back to public search results" at bounding box center [138, 131] width 237 height 41
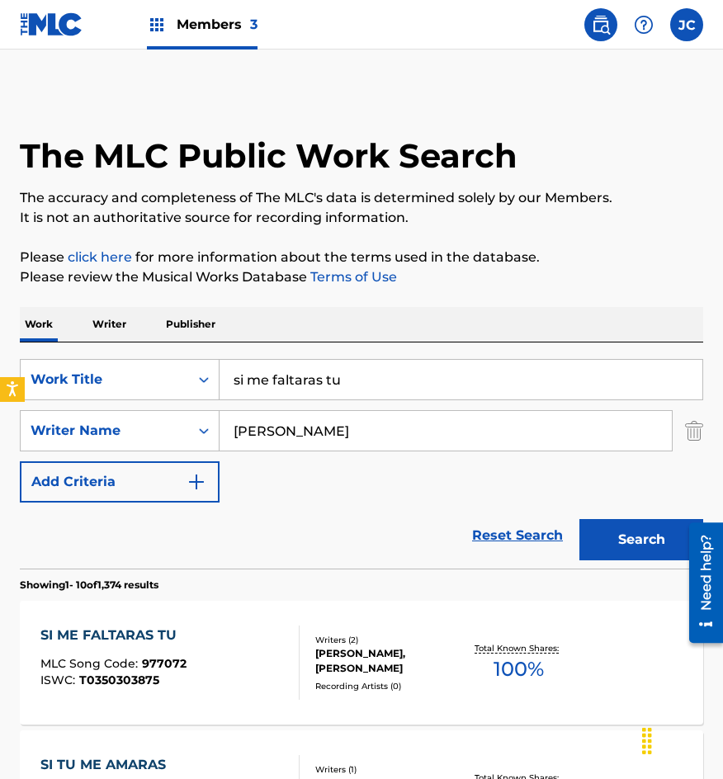
scroll to position [248, 0]
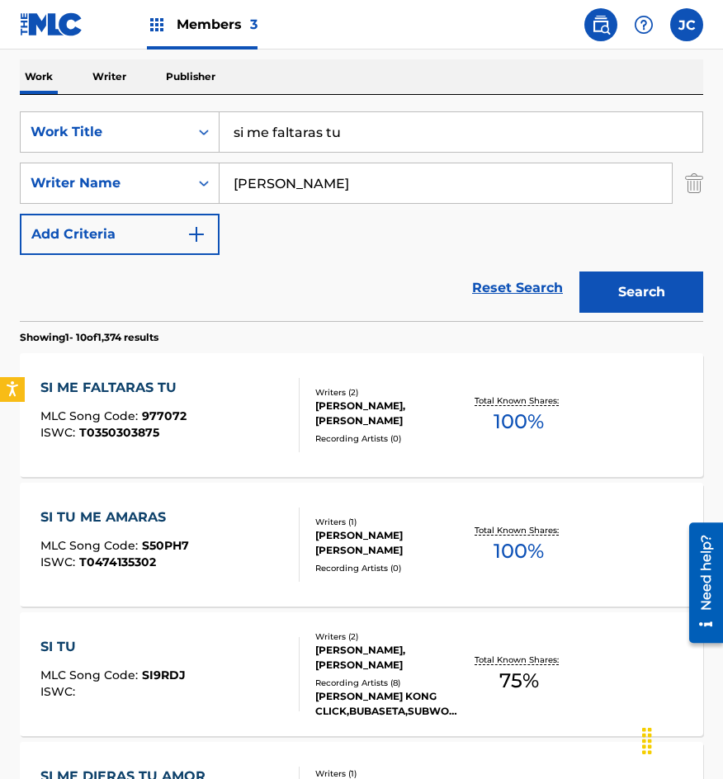
click at [174, 303] on div "Reset Search Search" at bounding box center [361, 288] width 683 height 66
click at [213, 130] on div "SearchWithCriteriab0f060e7-e406-411b-9bb6-04b7e5506f29 Work Title si me faltara…" at bounding box center [361, 131] width 683 height 41
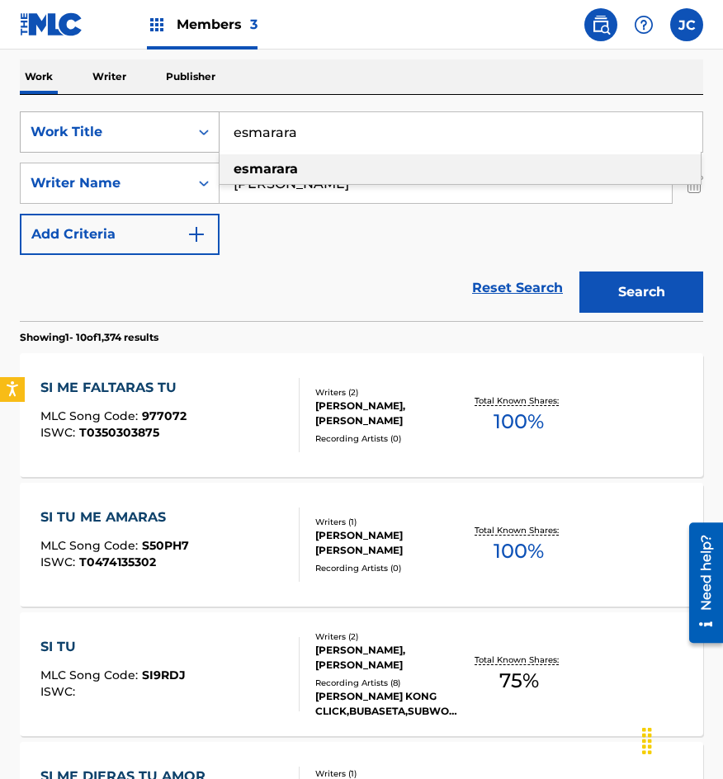
type input "esmarara"
type input "[PERSON_NAME]"
click at [579, 272] on button "Search" at bounding box center [641, 292] width 124 height 41
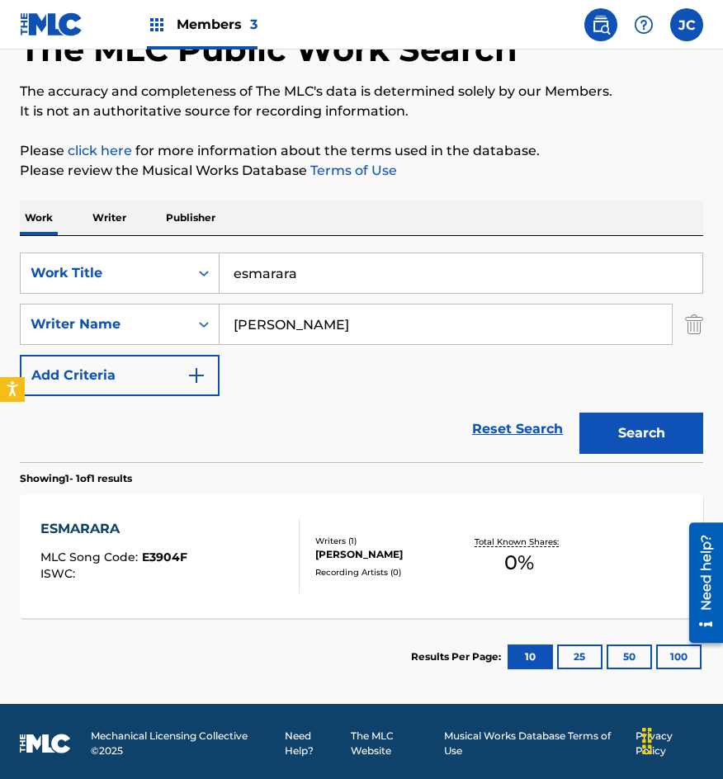
scroll to position [111, 0]
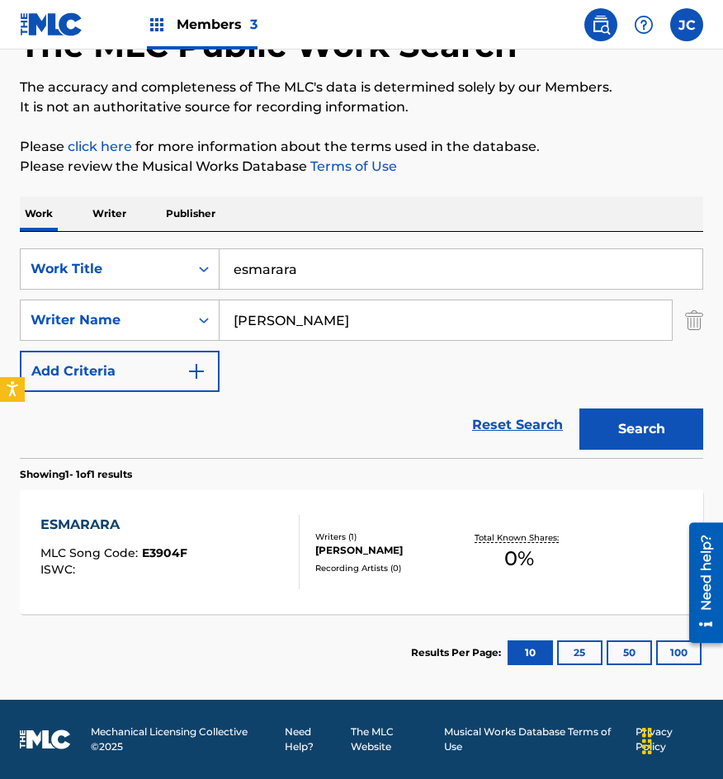
click at [395, 577] on div "ESMARARA MLC Song Code : E3904F ISWC : Writers ( 1 ) [PERSON_NAME] Recording Ar…" at bounding box center [361, 552] width 683 height 124
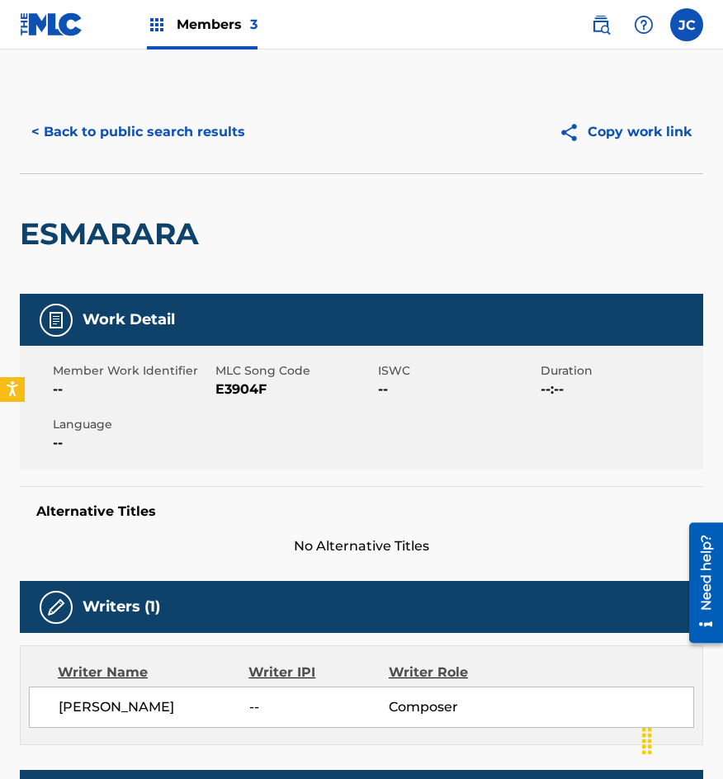
click at [244, 391] on span "E3904F" at bounding box center [294, 390] width 158 height 20
click at [102, 118] on button "< Back to public search results" at bounding box center [138, 131] width 237 height 41
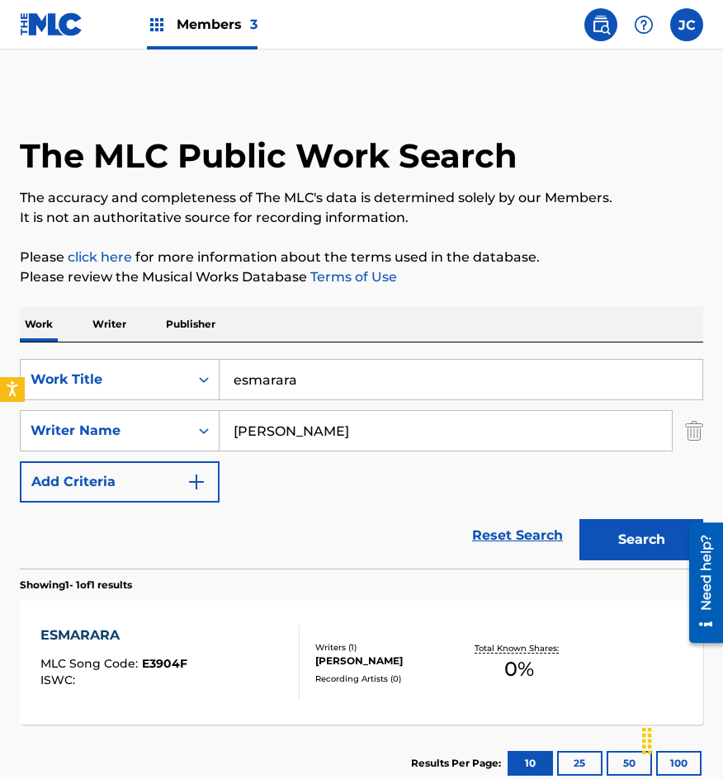
scroll to position [17, 0]
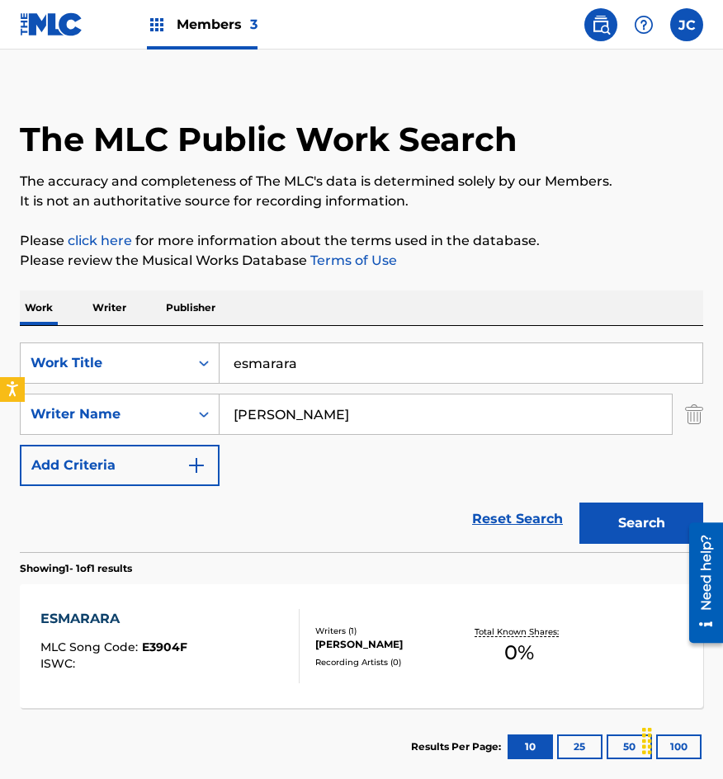
click at [358, 350] on input "esmarara" at bounding box center [461, 363] width 483 height 40
type input "azul"
type input "fuentes [PERSON_NAME]"
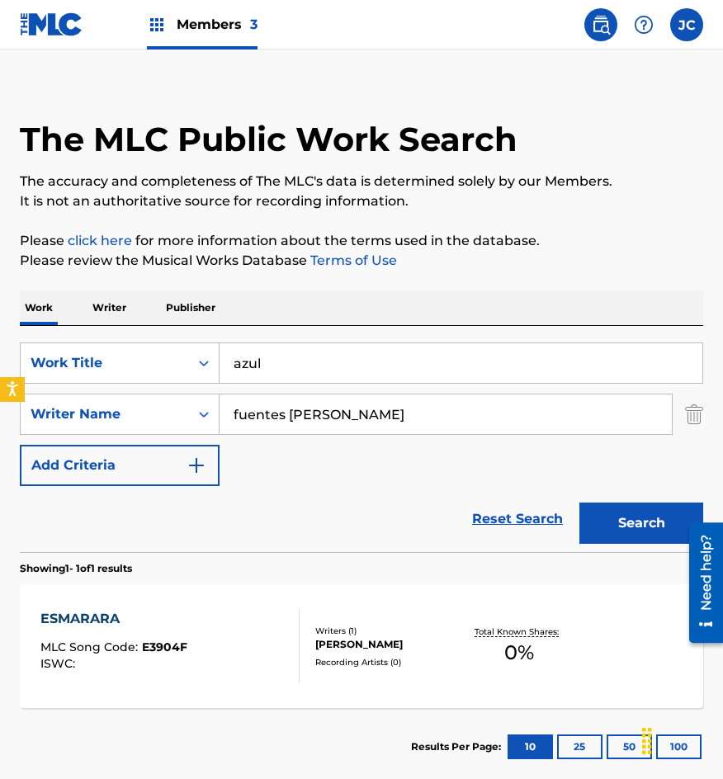
click at [579, 503] on button "Search" at bounding box center [641, 523] width 124 height 41
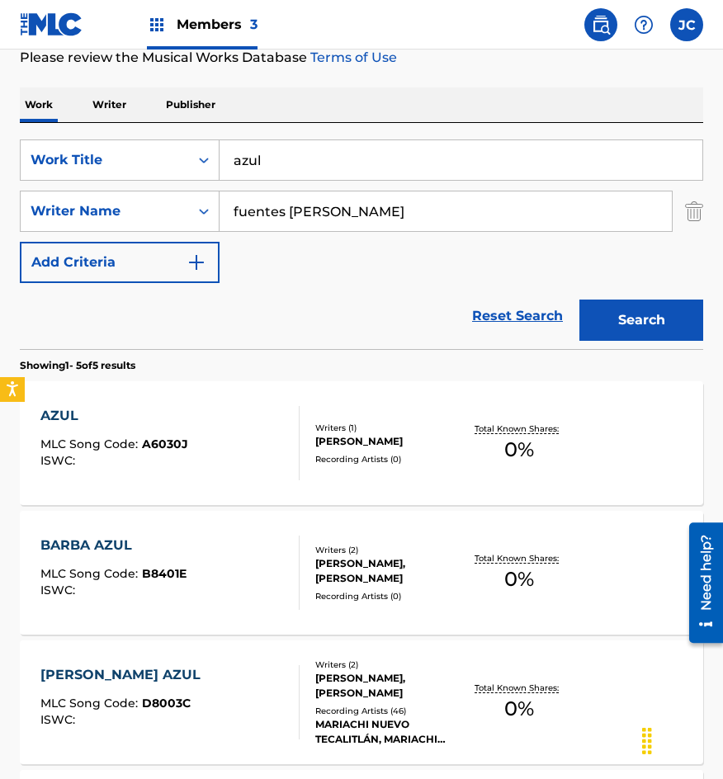
scroll to position [330, 0]
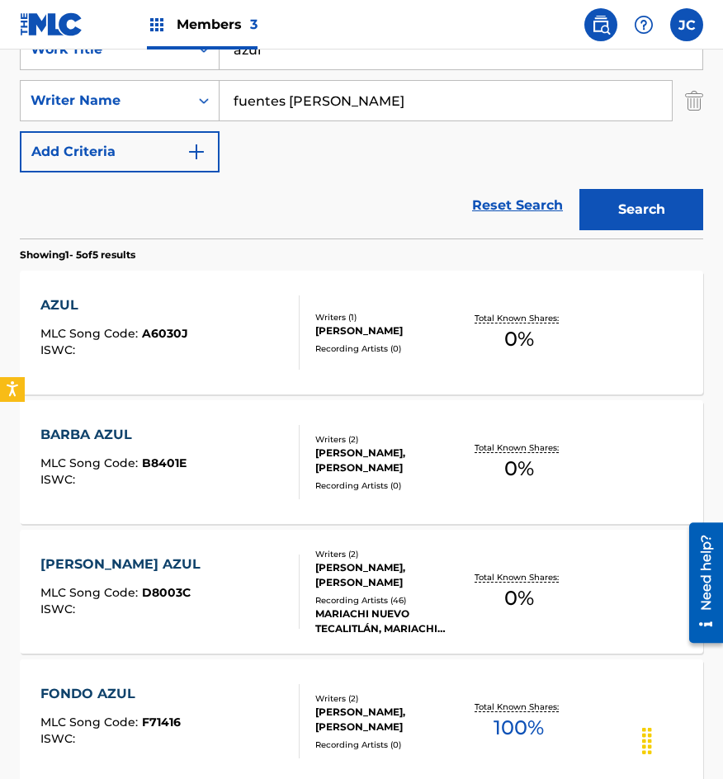
click at [352, 333] on div "[PERSON_NAME]" at bounding box center [388, 331] width 147 height 15
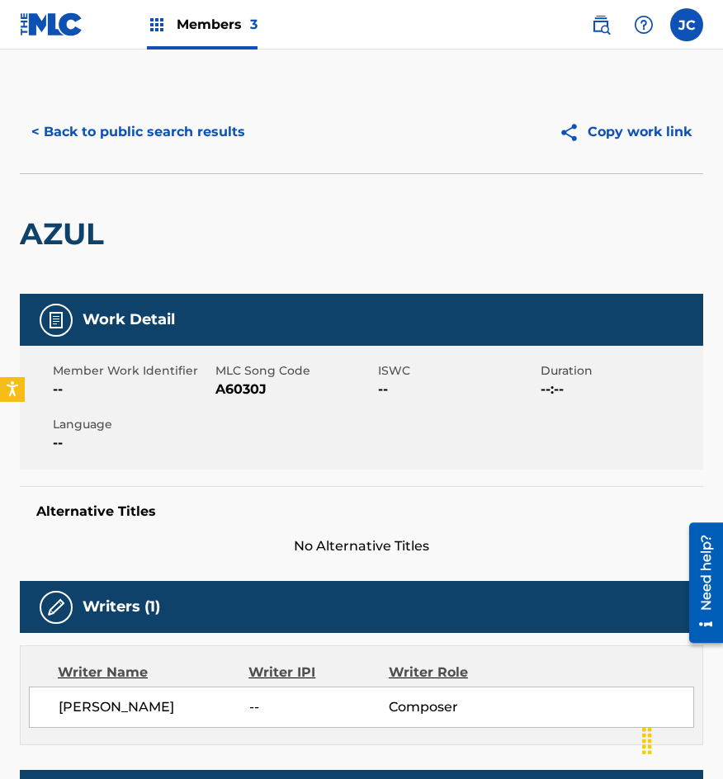
click at [247, 390] on span "A6030J" at bounding box center [294, 390] width 158 height 20
click at [189, 220] on div "AZUL" at bounding box center [361, 233] width 683 height 121
click at [195, 139] on button "< Back to public search results" at bounding box center [138, 131] width 237 height 41
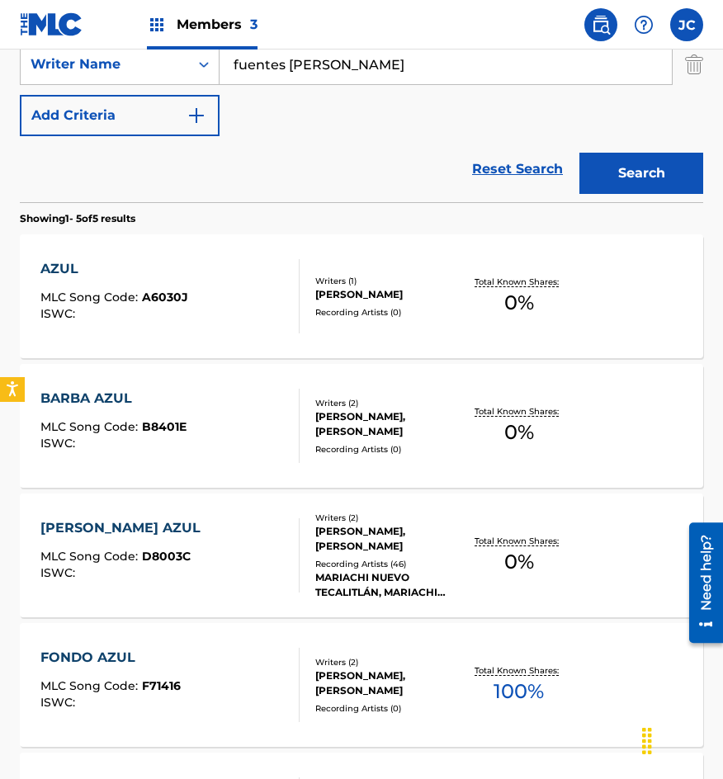
scroll to position [248, 0]
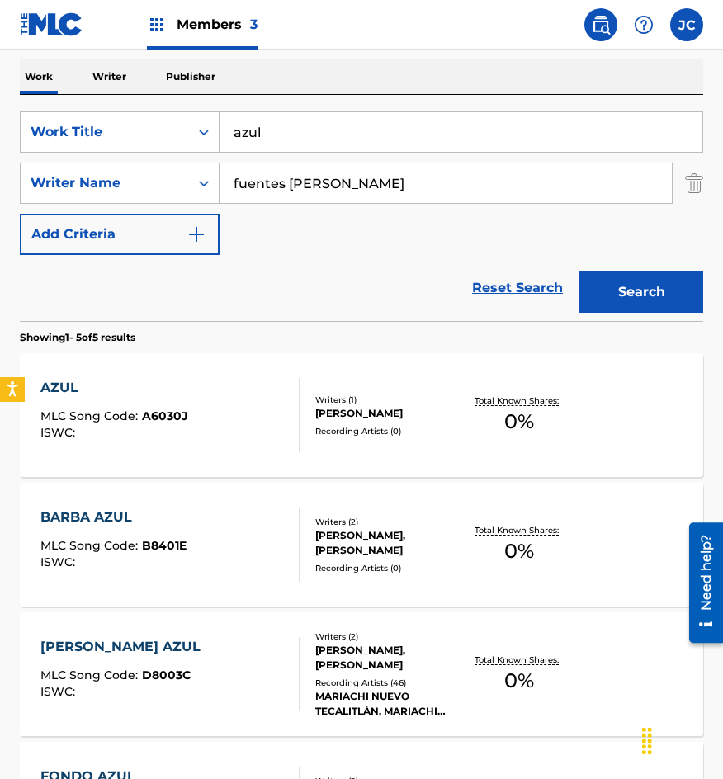
drag, startPoint x: 350, startPoint y: 127, endPoint x: 224, endPoint y: 139, distance: 126.8
click at [215, 140] on div "SearchWithCriteriab0f060e7-e406-411b-9bb6-04b7e5506f29 Work Title azul" at bounding box center [361, 131] width 683 height 41
type input "mi novia"
type input "[PERSON_NAME]"
click at [579, 272] on button "Search" at bounding box center [641, 292] width 124 height 41
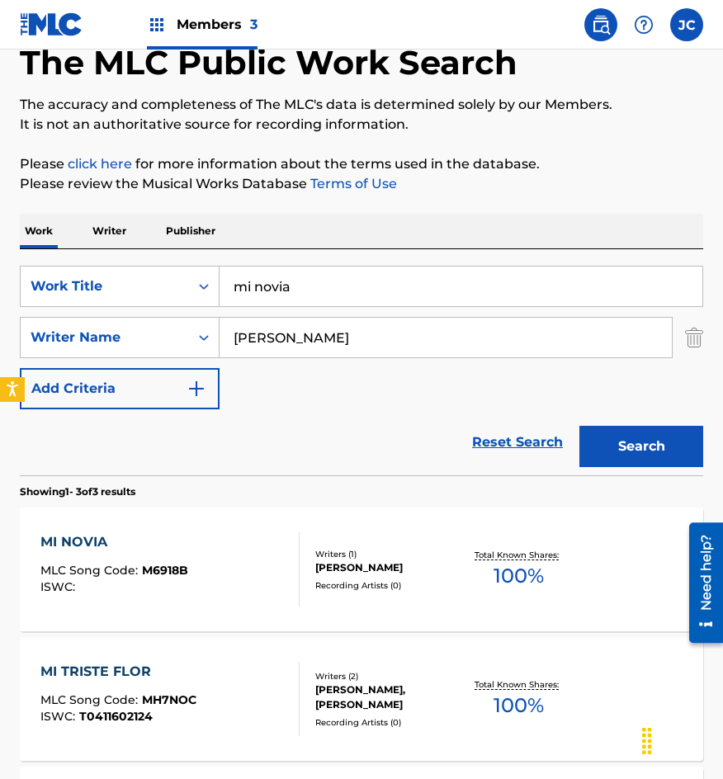
scroll to position [122, 0]
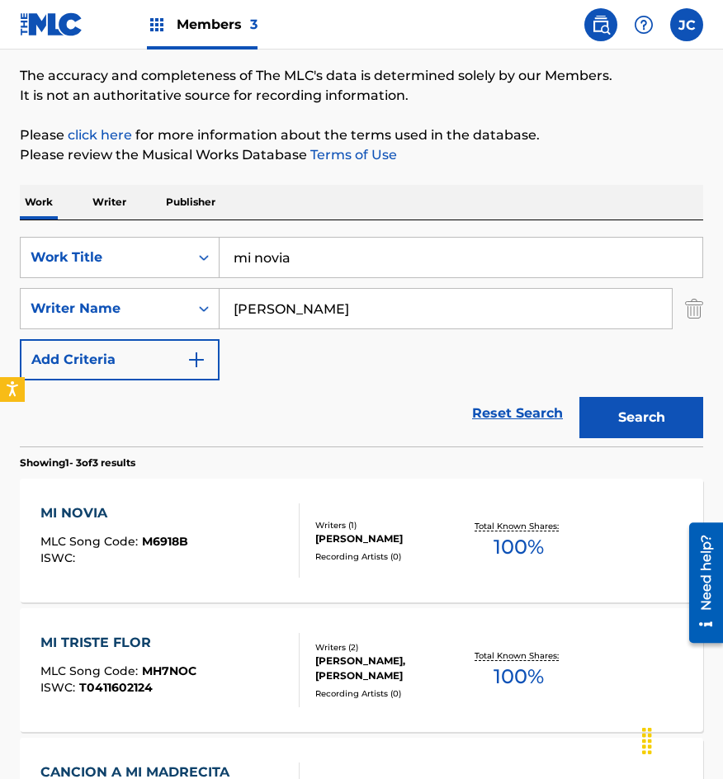
click at [419, 546] on div "[PERSON_NAME]" at bounding box center [388, 539] width 147 height 15
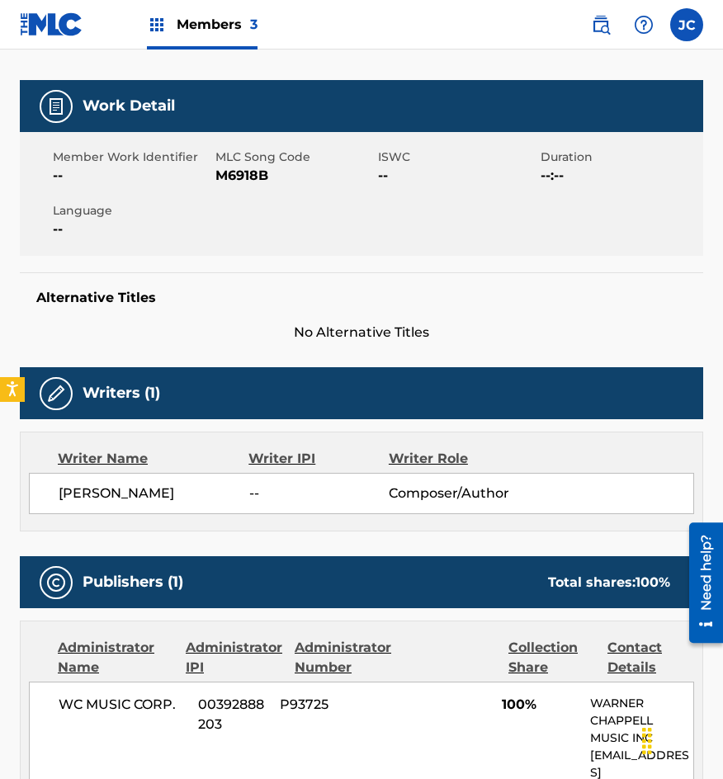
scroll to position [140, 0]
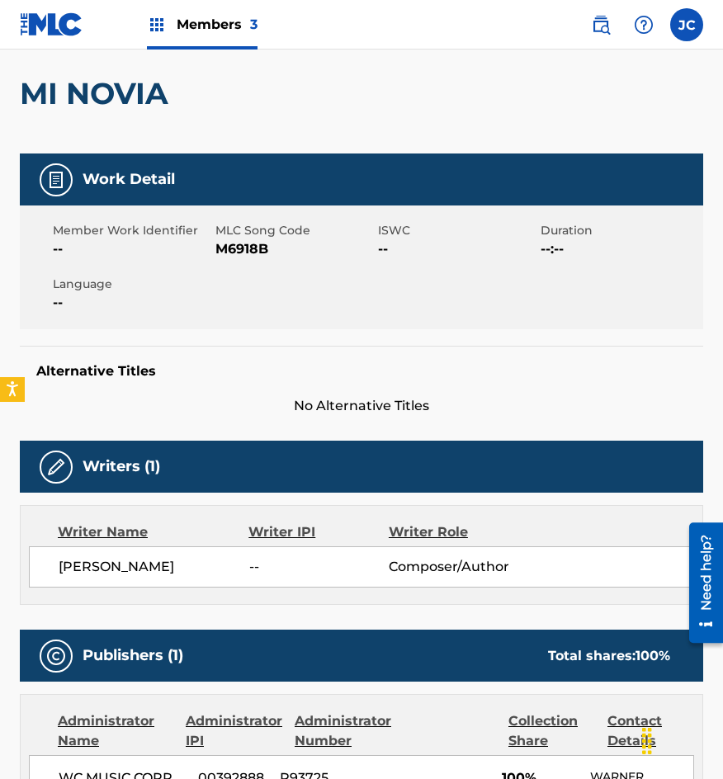
click at [227, 249] on span "M6918B" at bounding box center [294, 249] width 158 height 20
drag, startPoint x: 226, startPoint y: 249, endPoint x: 236, endPoint y: 259, distance: 14.0
click at [226, 250] on span "M6918B" at bounding box center [294, 249] width 158 height 20
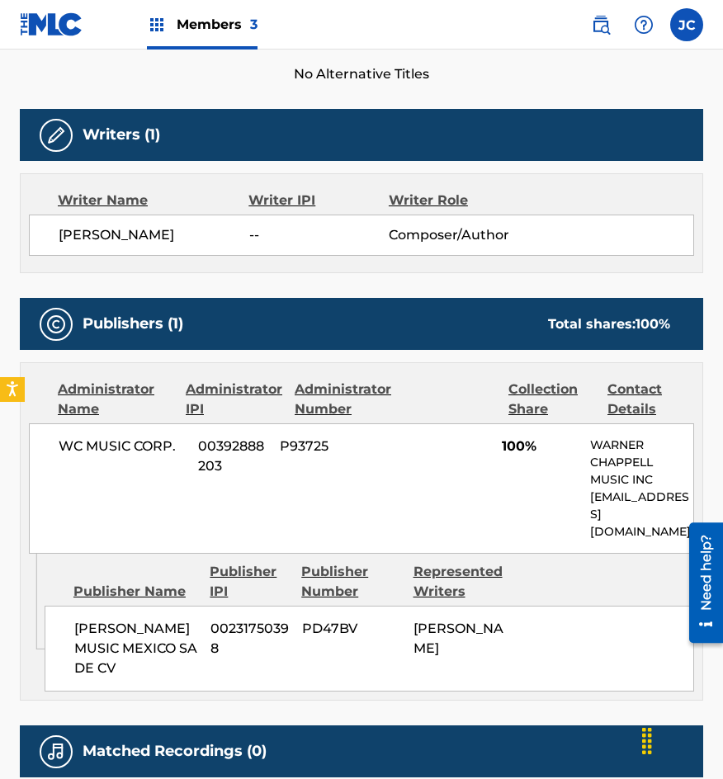
scroll to position [553, 0]
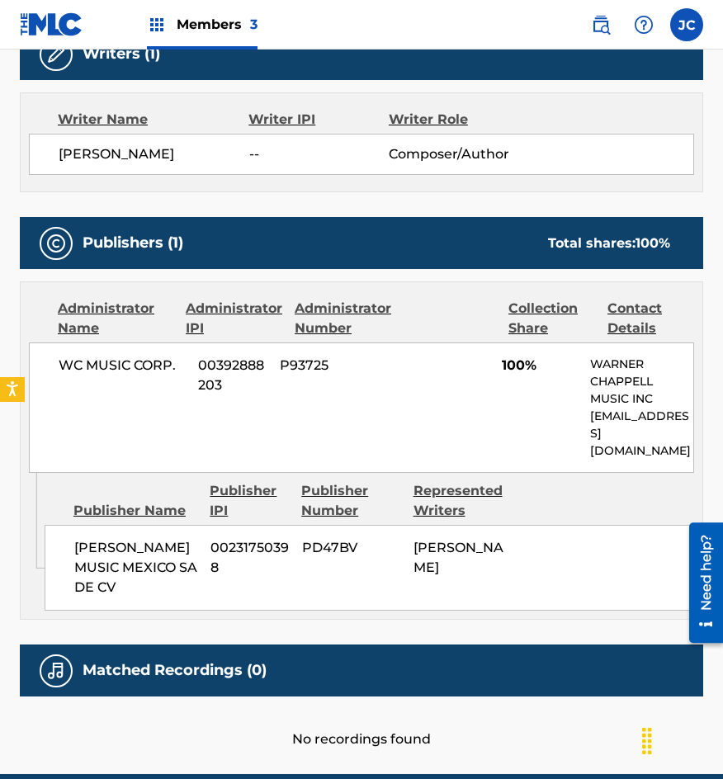
drag, startPoint x: 163, startPoint y: 203, endPoint x: 180, endPoint y: 224, distance: 27.0
click at [163, 203] on div "Work Detail Member Work Identifier -- MLC Song Code M6918B ISWC -- Duration --:…" at bounding box center [361, 245] width 683 height 1009
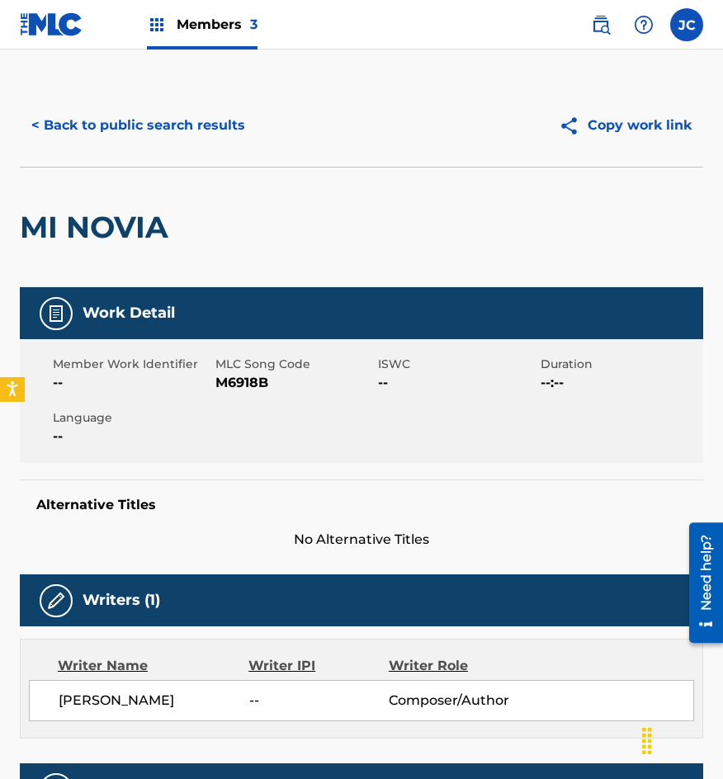
scroll to position [0, 0]
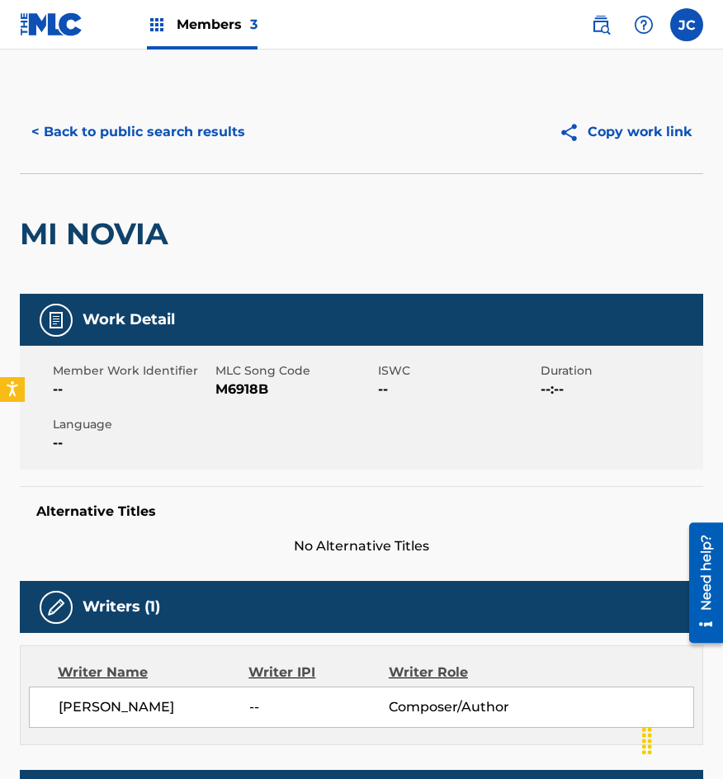
click at [182, 141] on button "< Back to public search results" at bounding box center [138, 131] width 237 height 41
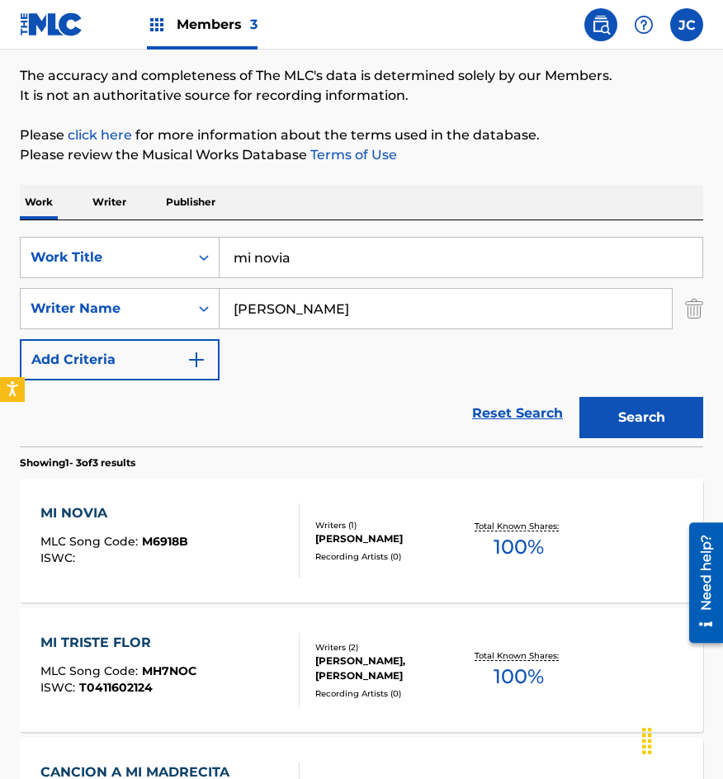
click at [229, 266] on input "mi novia" at bounding box center [461, 258] width 483 height 40
type input "el barquito [PERSON_NAME]"
type input "cortazar"
click at [579, 397] on button "Search" at bounding box center [641, 417] width 124 height 41
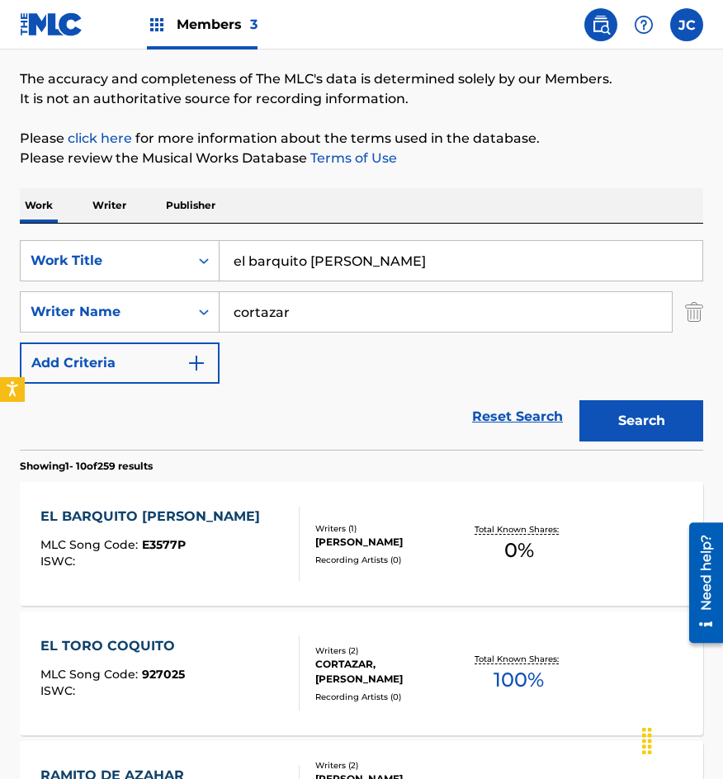
scroll to position [248, 0]
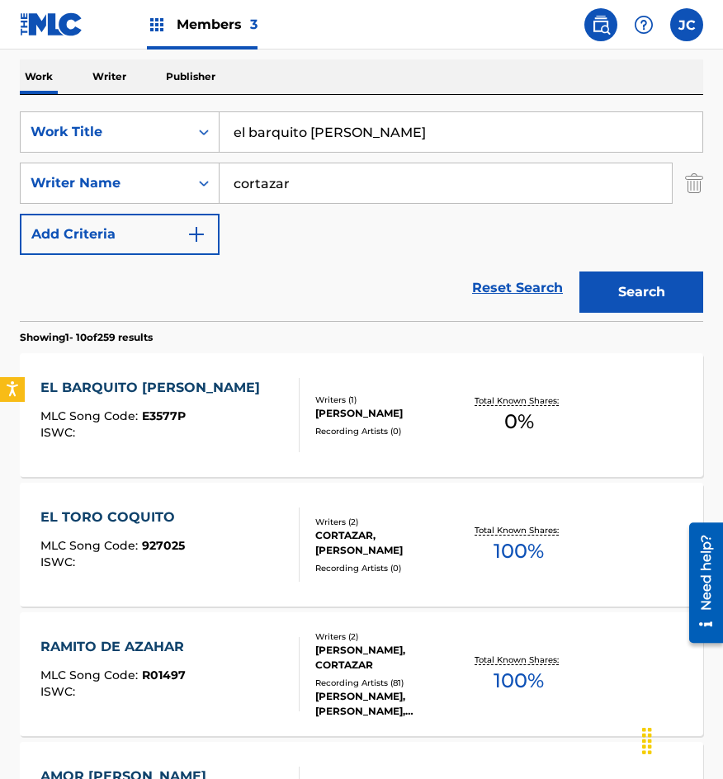
click at [337, 415] on div "[PERSON_NAME]" at bounding box center [388, 413] width 147 height 15
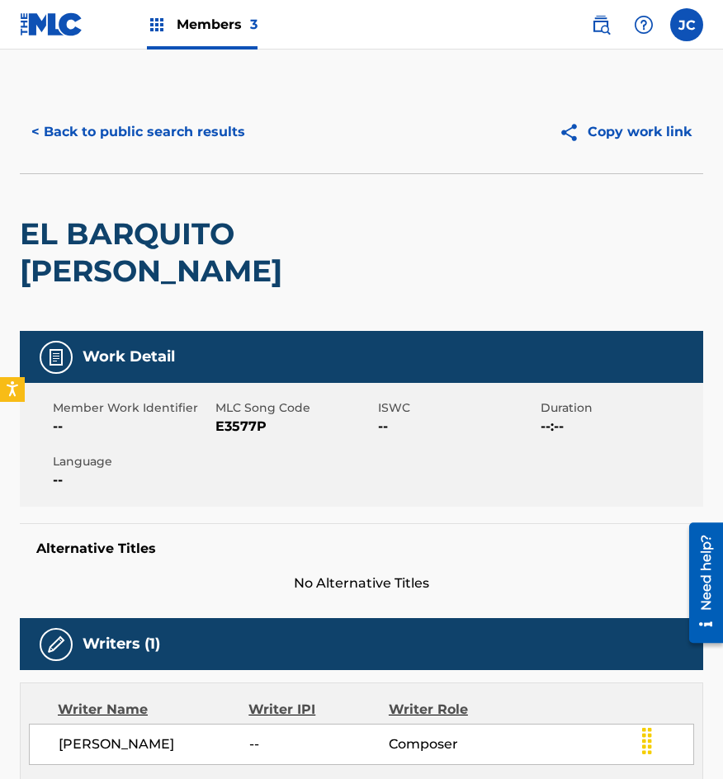
click at [221, 417] on span "E3577P" at bounding box center [294, 427] width 158 height 20
click at [46, 130] on button "< Back to public search results" at bounding box center [138, 131] width 237 height 41
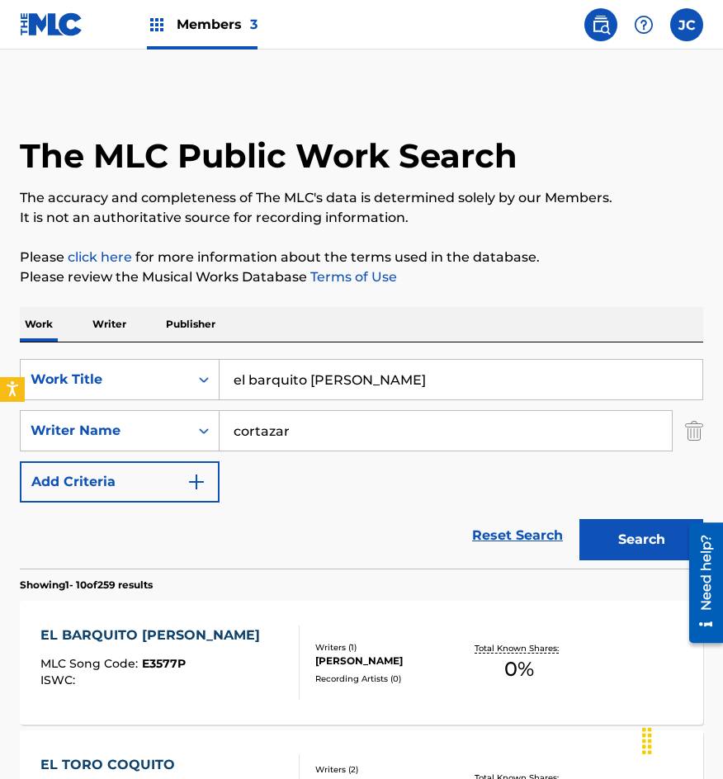
scroll to position [248, 0]
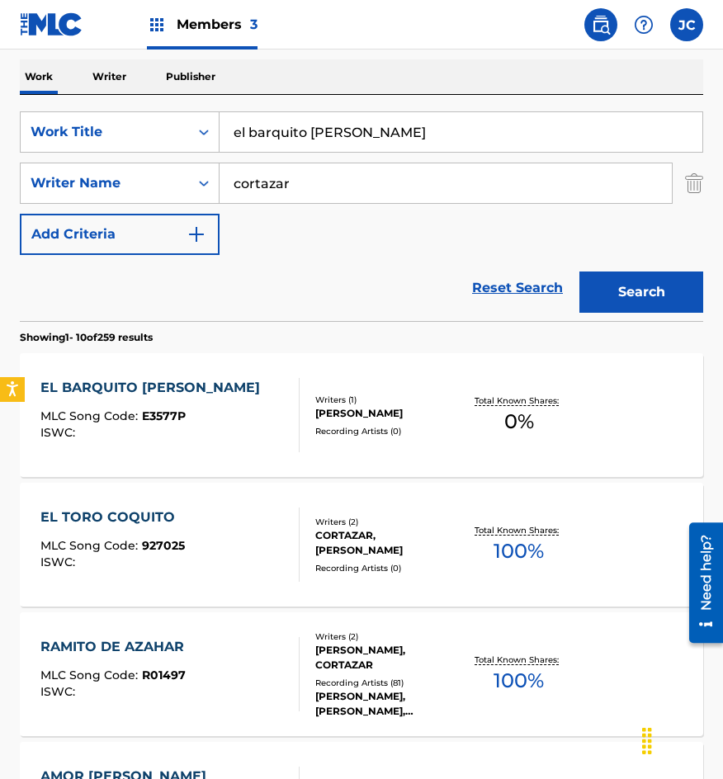
click at [423, 134] on input "el barquito [PERSON_NAME]" at bounding box center [461, 132] width 483 height 40
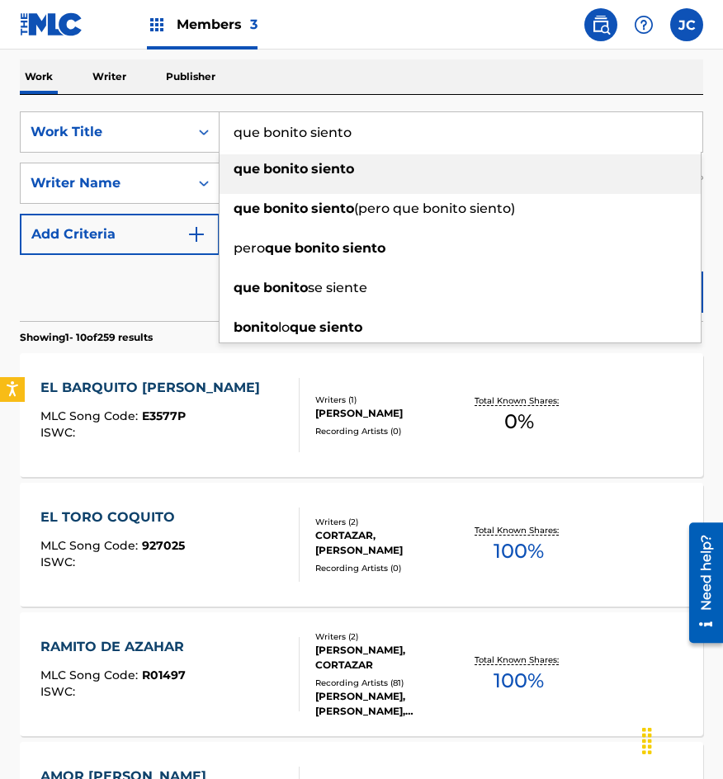
type input "que bonito siento"
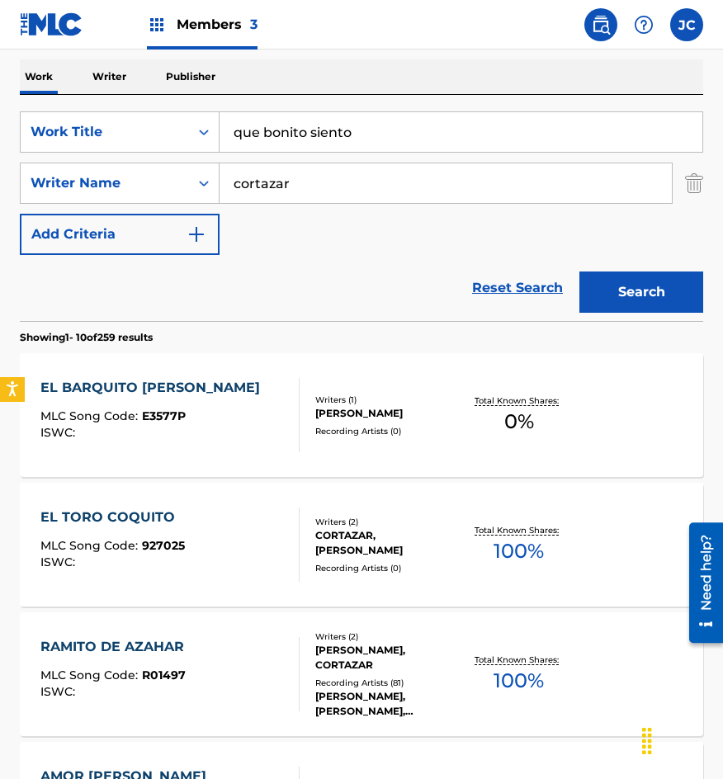
click at [579, 272] on button "Search" at bounding box center [641, 292] width 124 height 41
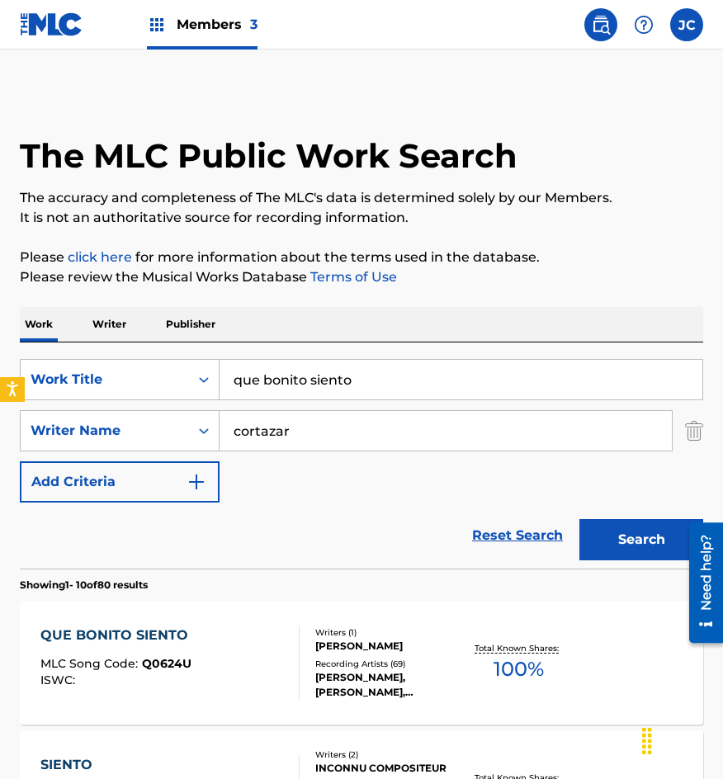
click at [336, 470] on div "SearchWithCriteriab0f060e7-e406-411b-9bb6-04b7e5506f29 Work Title que bonito si…" at bounding box center [361, 431] width 683 height 144
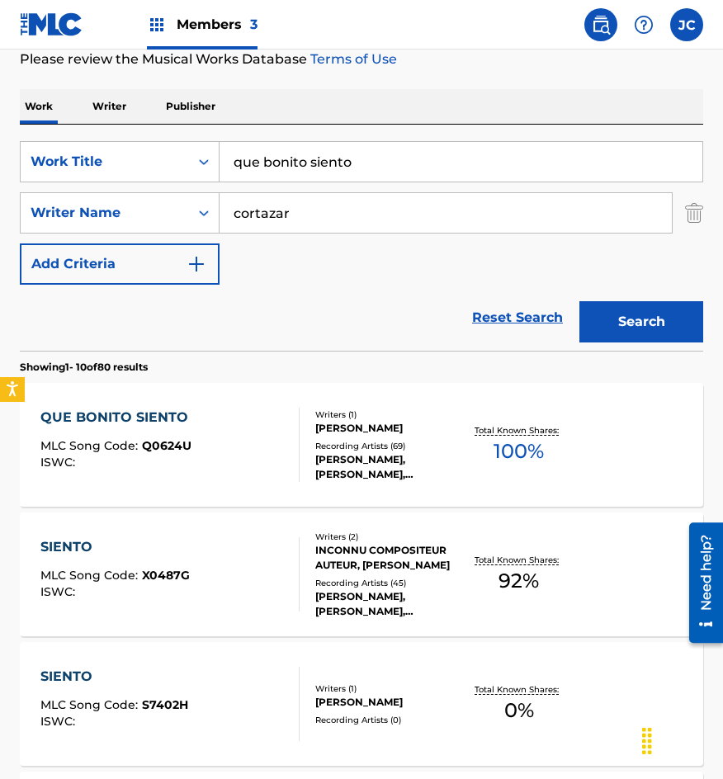
scroll to position [248, 0]
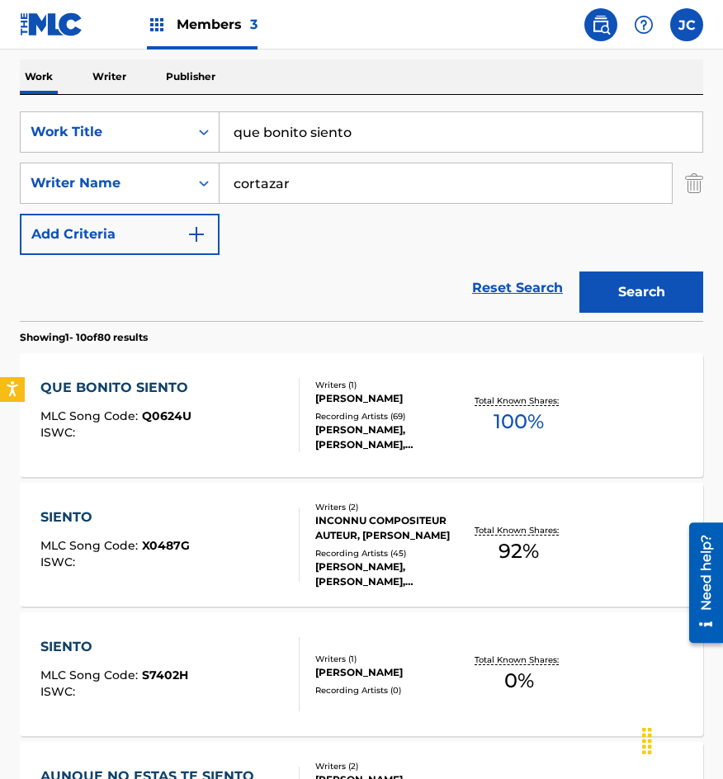
click at [307, 408] on div "Writers ( 1 ) [PERSON_NAME] Recording Artists ( 69 ) [PERSON_NAME], [PERSON_NAM…" at bounding box center [381, 415] width 163 height 73
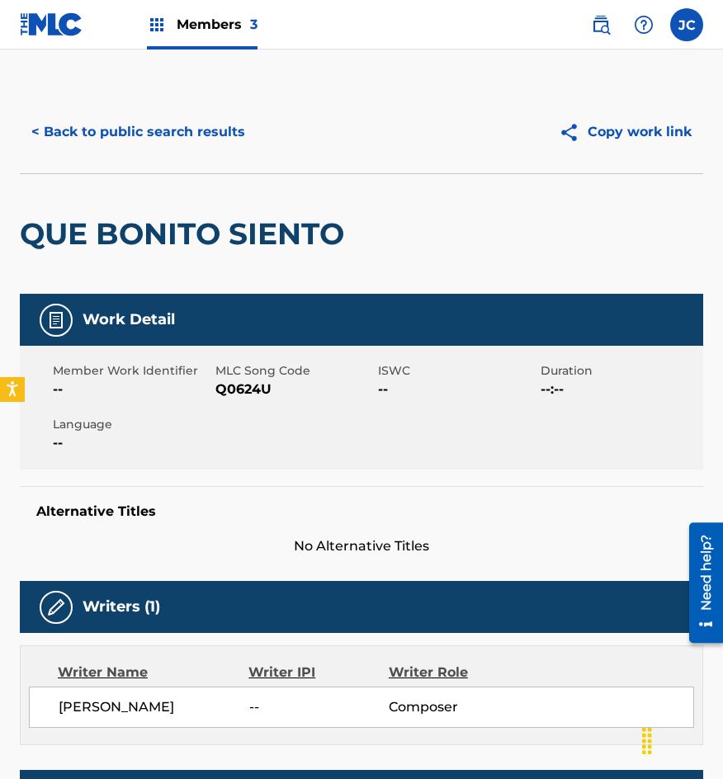
click at [219, 381] on span "Q0624U" at bounding box center [294, 390] width 158 height 20
click at [226, 178] on div "QUE BONITO SIENTO" at bounding box center [186, 234] width 333 height 120
click at [220, 123] on button "< Back to public search results" at bounding box center [138, 131] width 237 height 41
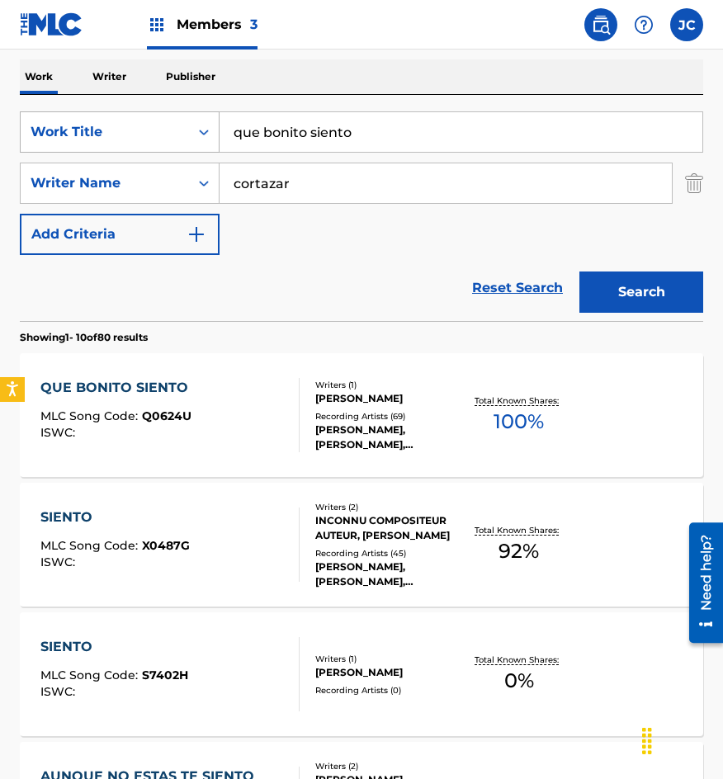
drag, startPoint x: 330, startPoint y: 130, endPoint x: 151, endPoint y: 117, distance: 179.6
click at [166, 125] on div "SearchWithCriteriab0f060e7-e406-411b-9bb6-04b7e5506f29 Work Title que bonito si…" at bounding box center [361, 131] width 683 height 41
type input "[DATE] otra vez tu"
click at [579, 272] on button "Search" at bounding box center [641, 292] width 124 height 41
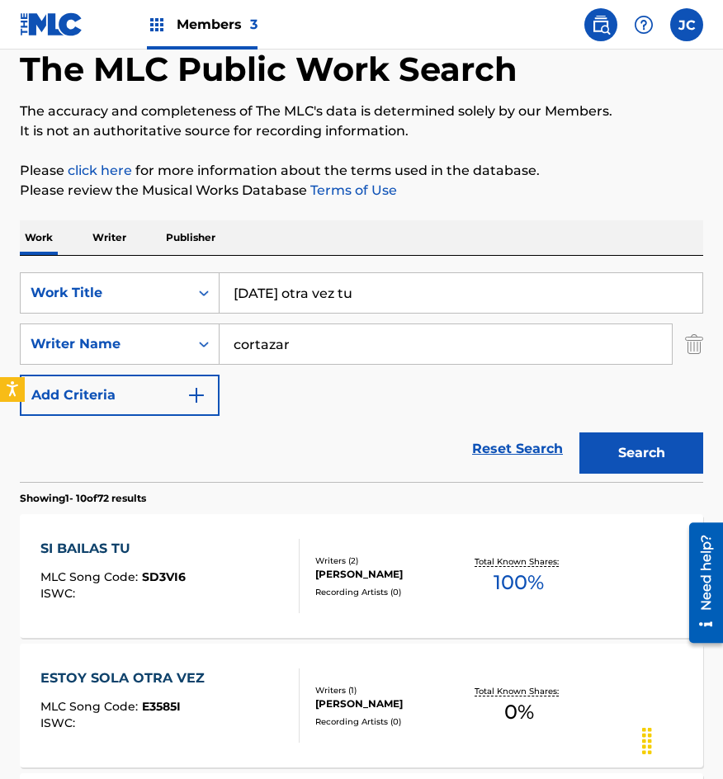
scroll to position [165, 0]
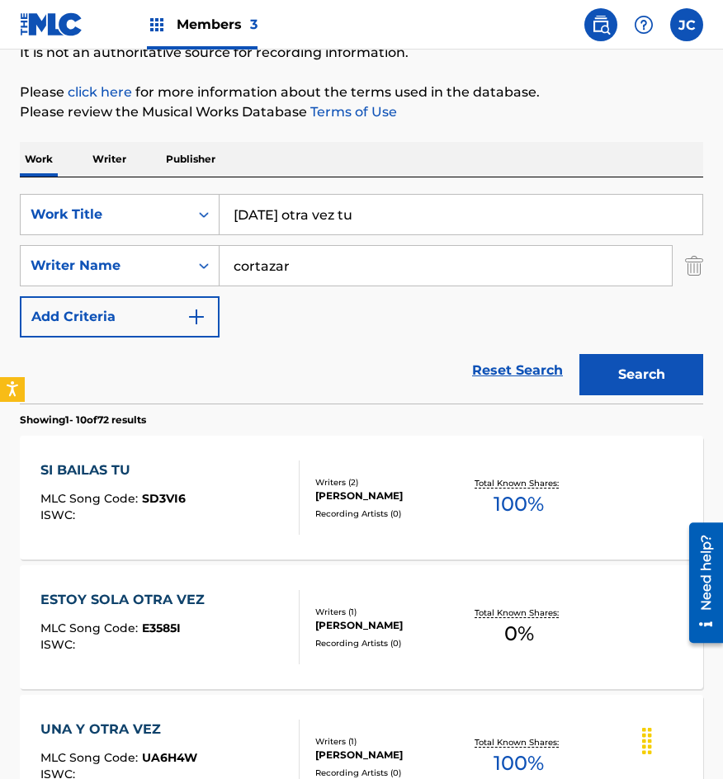
click at [296, 262] on input "cortazar" at bounding box center [446, 266] width 452 height 40
type input "[PERSON_NAME]"
click at [579, 354] on button "Search" at bounding box center [641, 374] width 124 height 41
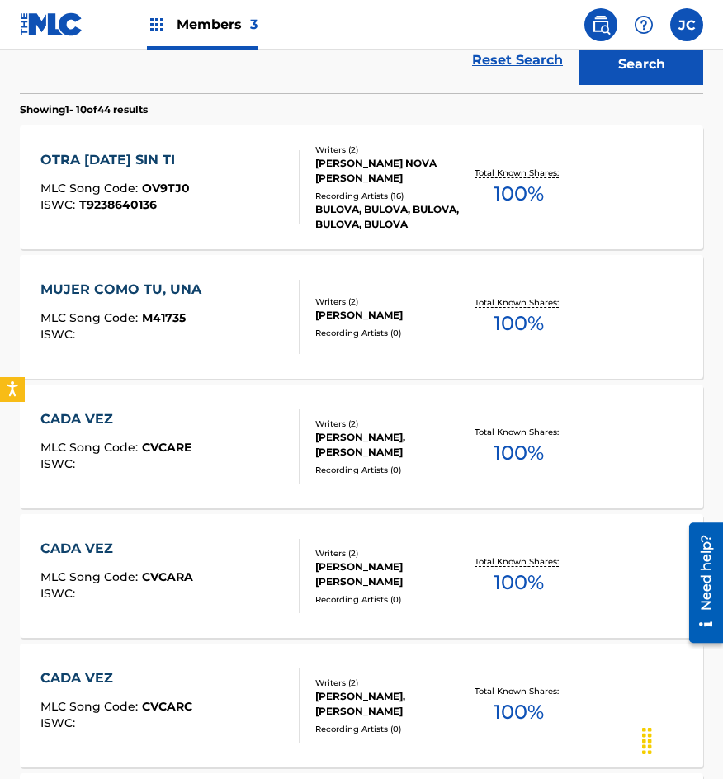
scroll to position [330, 0]
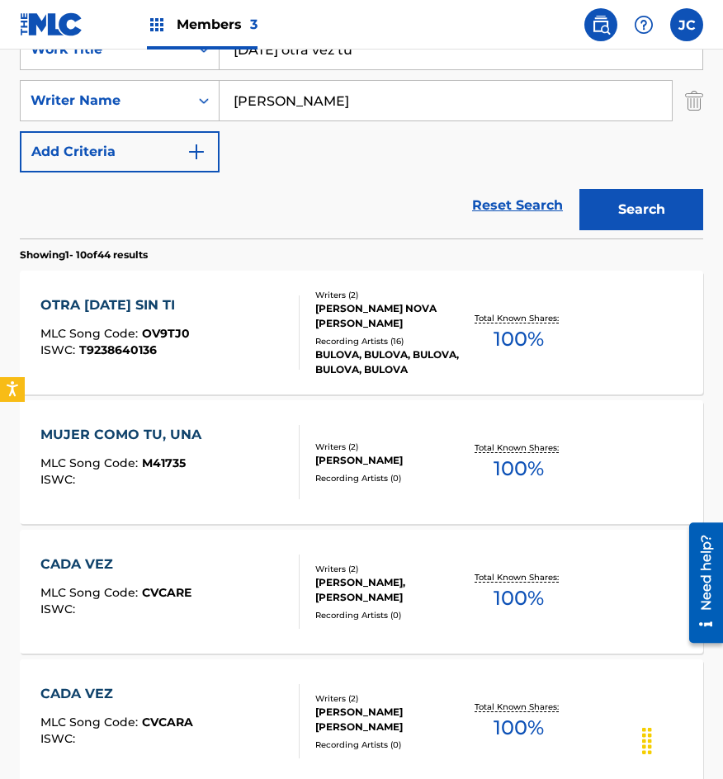
click at [234, 334] on div "OTRA [DATE] SIN TI MLC Song Code : OV9TJ0 ISWC : T9238640136" at bounding box center [170, 333] width 260 height 74
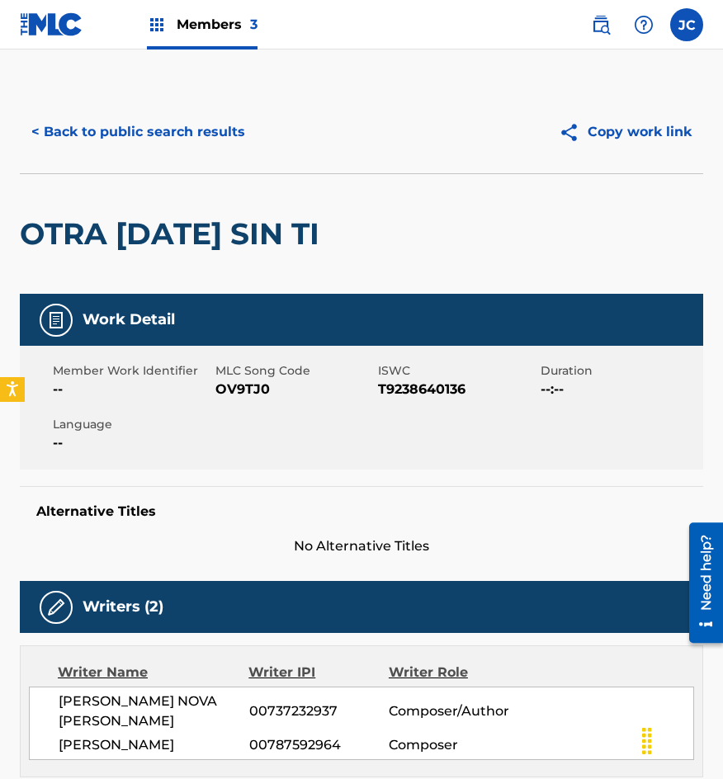
click at [150, 136] on button "< Back to public search results" at bounding box center [138, 131] width 237 height 41
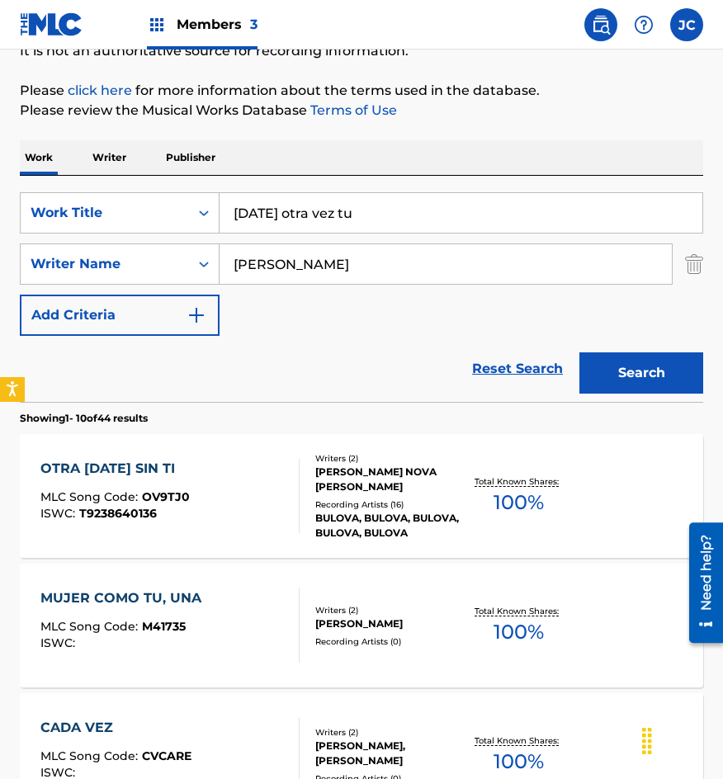
scroll to position [165, 0]
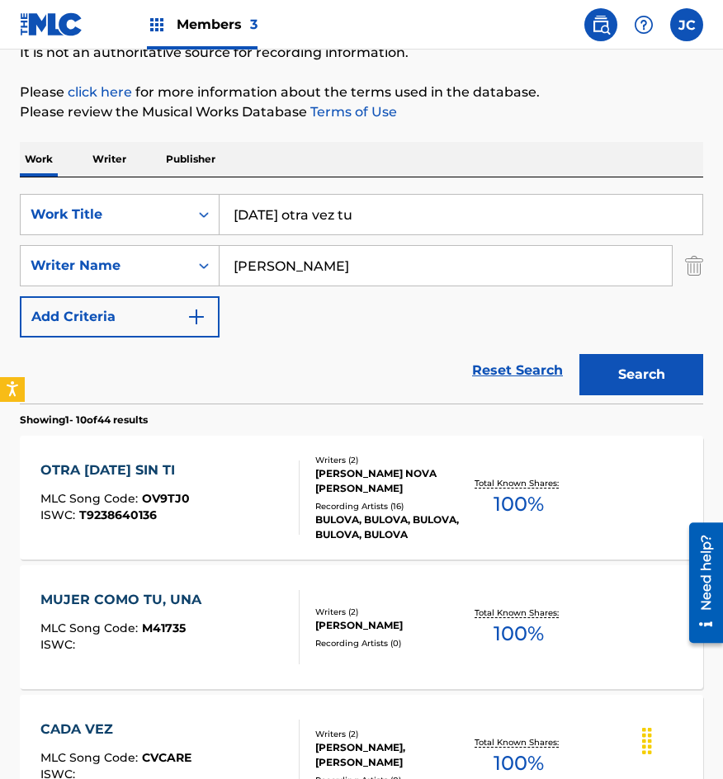
drag, startPoint x: 307, startPoint y: 272, endPoint x: 231, endPoint y: 278, distance: 76.2
click at [234, 281] on input "[PERSON_NAME]" at bounding box center [446, 266] width 452 height 40
click at [579, 354] on button "Search" at bounding box center [641, 374] width 124 height 41
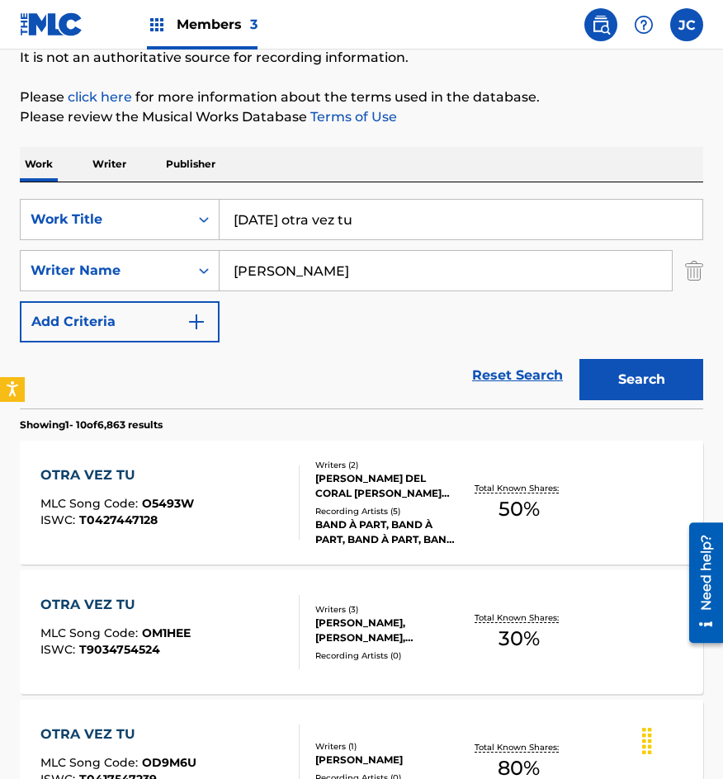
scroll to position [0, 0]
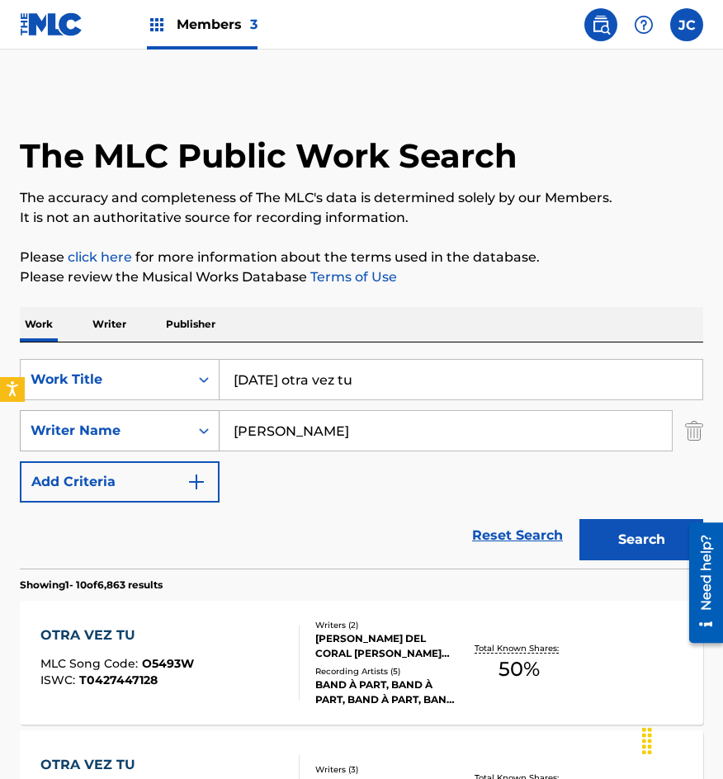
click at [153, 421] on div "SearchWithCriteria8a3761a9-6526-4972-9b95-a8ce22792add Writer Name [PERSON_NAME]" at bounding box center [361, 430] width 683 height 41
type input "[PERSON_NAME]"
click at [579, 519] on button "Search" at bounding box center [641, 539] width 124 height 41
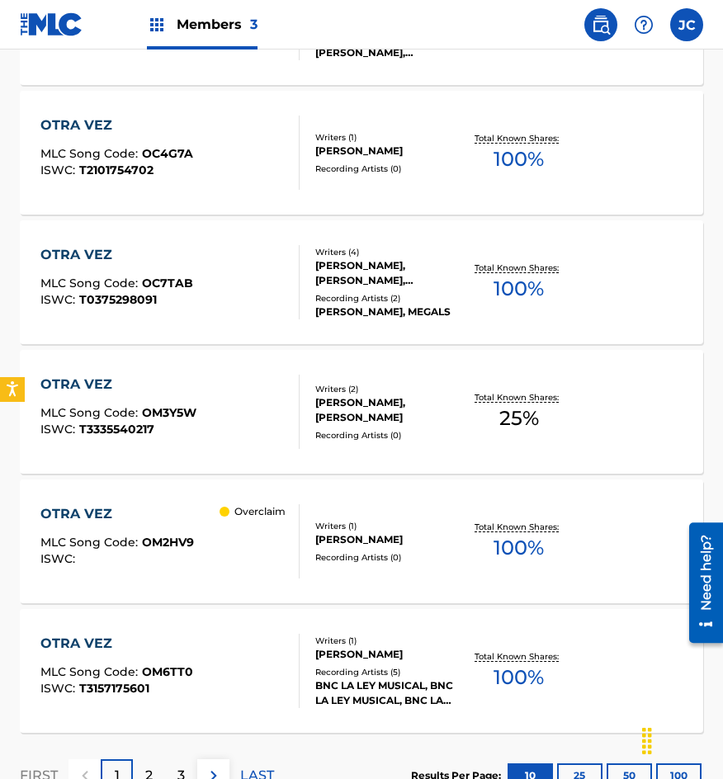
scroll to position [1156, 0]
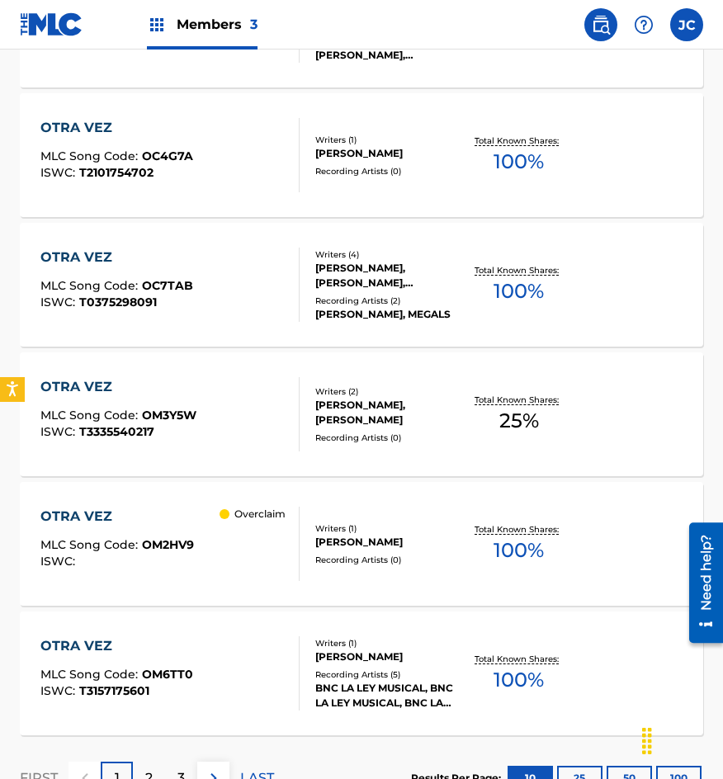
click at [281, 519] on p "Overclaim" at bounding box center [259, 514] width 51 height 15
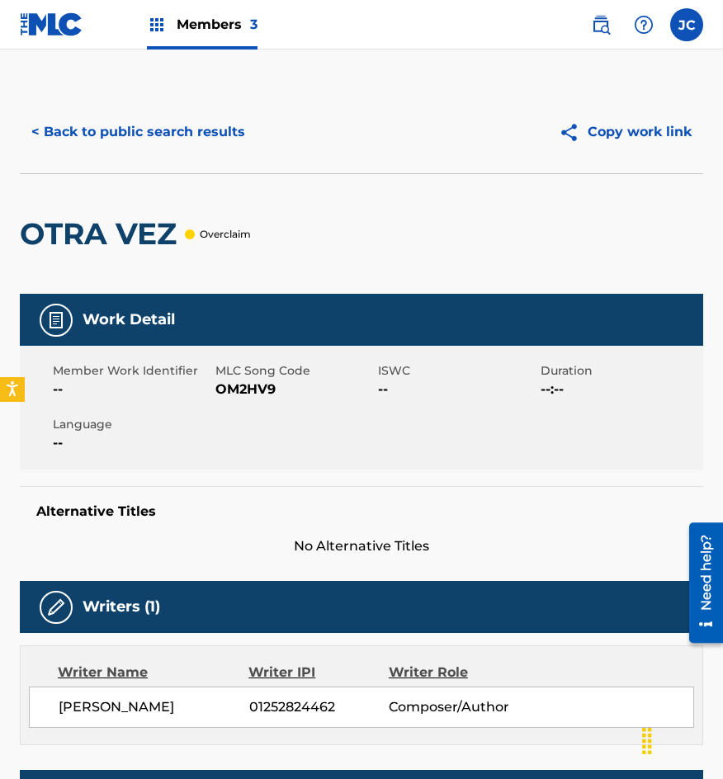
click at [161, 125] on button "< Back to public search results" at bounding box center [138, 131] width 237 height 41
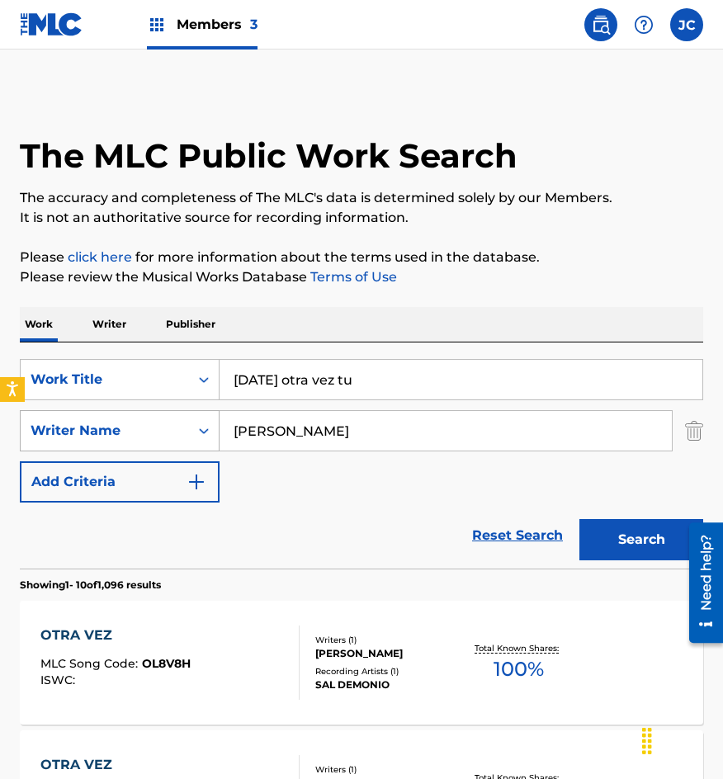
drag, startPoint x: 367, startPoint y: 428, endPoint x: 142, endPoint y: 445, distance: 226.0
click at [182, 446] on div "SearchWithCriteria8a3761a9-6526-4972-9b95-a8ce22792add Writer Name [PERSON_NAME]" at bounding box center [361, 430] width 683 height 41
type input "[PERSON_NAME]"
click at [579, 519] on button "Search" at bounding box center [641, 539] width 124 height 41
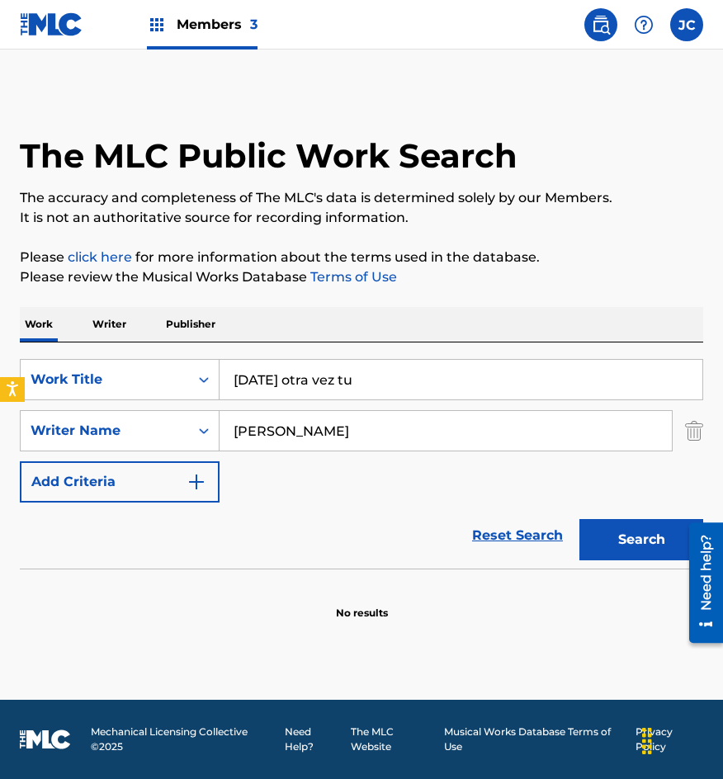
drag, startPoint x: 115, startPoint y: 421, endPoint x: 17, endPoint y: 415, distance: 97.6
click at [27, 417] on div "SearchWithCriteria8a3761a9-6526-4972-9b95-a8ce22792add Writer Name [PERSON_NAME]" at bounding box center [361, 430] width 683 height 41
click at [579, 519] on button "Search" at bounding box center [641, 539] width 124 height 41
drag, startPoint x: 426, startPoint y: 433, endPoint x: 294, endPoint y: 437, distance: 132.1
click at [294, 437] on input "[PERSON_NAME]" at bounding box center [446, 431] width 452 height 40
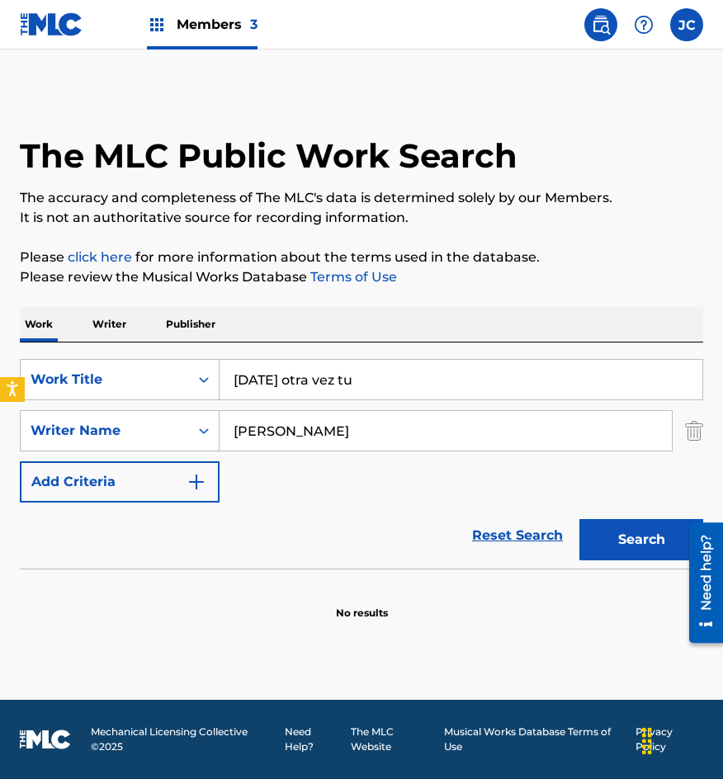
type input "[PERSON_NAME]"
click at [579, 519] on button "Search" at bounding box center [641, 539] width 124 height 41
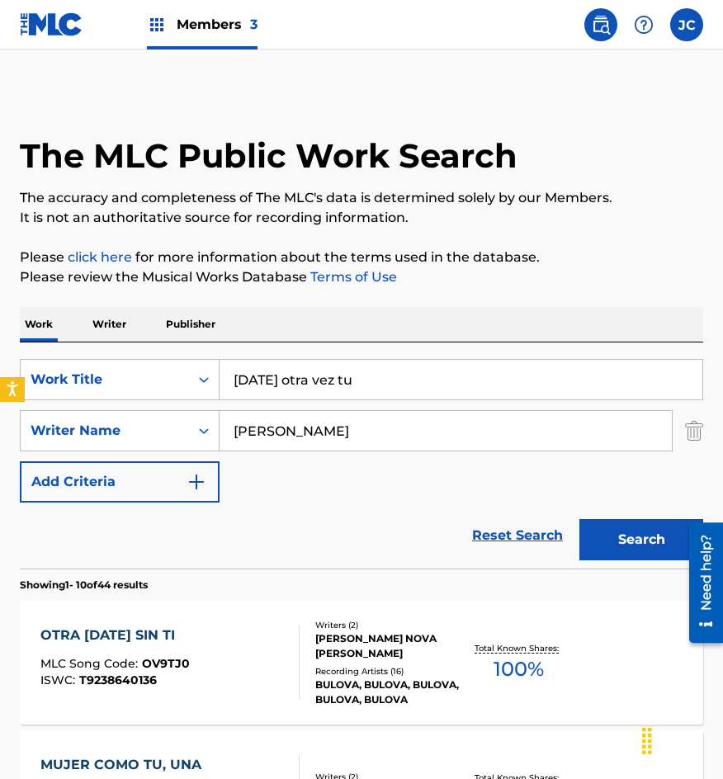
drag, startPoint x: 123, startPoint y: 78, endPoint x: 295, endPoint y: 12, distance: 184.0
drag, startPoint x: 218, startPoint y: 381, endPoint x: 363, endPoint y: 300, distance: 165.9
click at [192, 378] on div "SearchWithCriteriab0f060e7-e406-411b-9bb6-04b7e5506f29 Work Title [DATE] otra v…" at bounding box center [361, 379] width 683 height 41
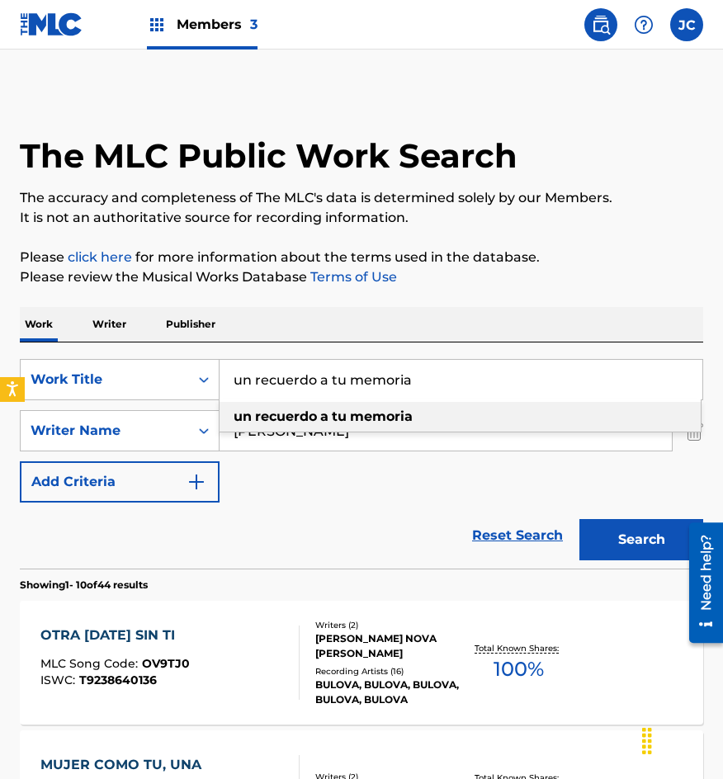
type input "un recuerdo a tu memoria"
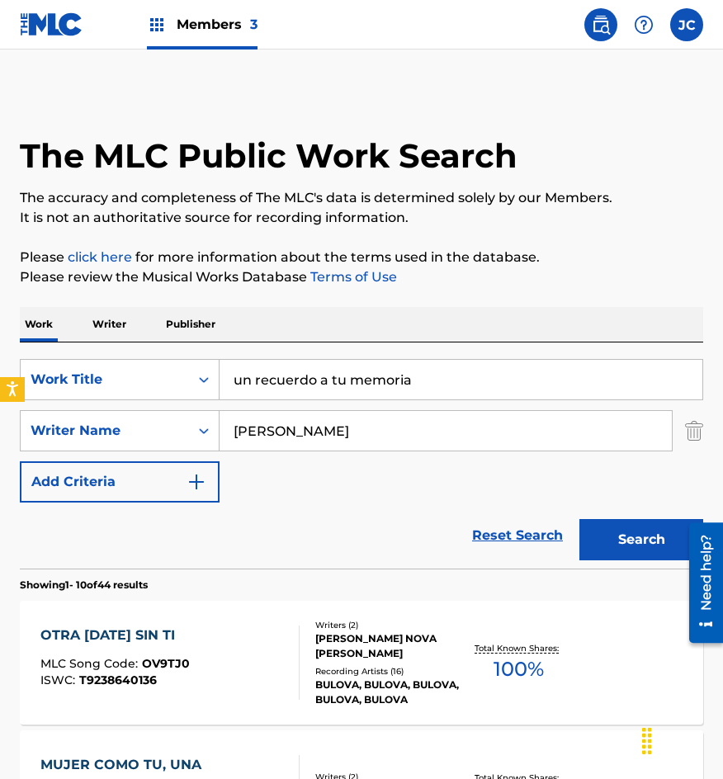
type input "[PERSON_NAME]"
click at [579, 519] on button "Search" at bounding box center [641, 539] width 124 height 41
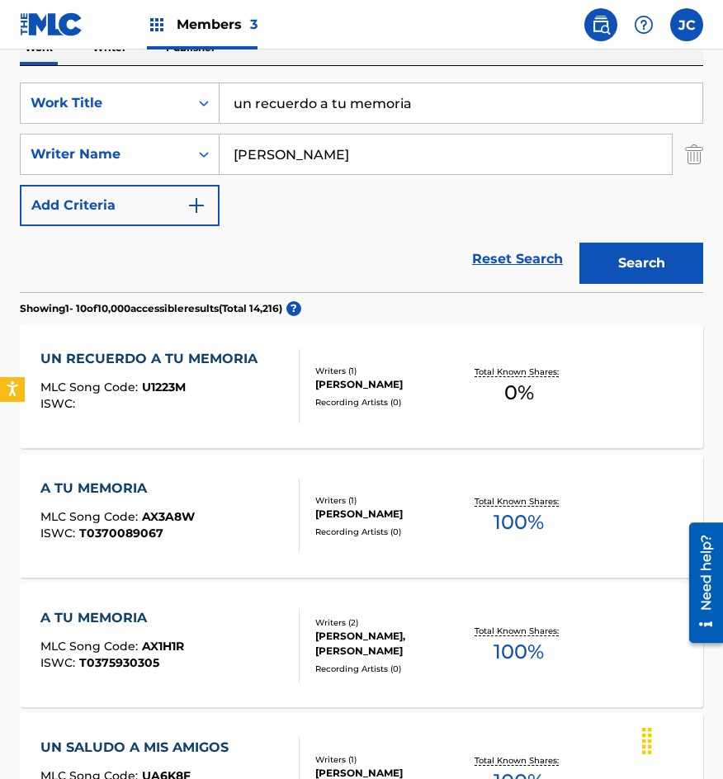
scroll to position [248, 0]
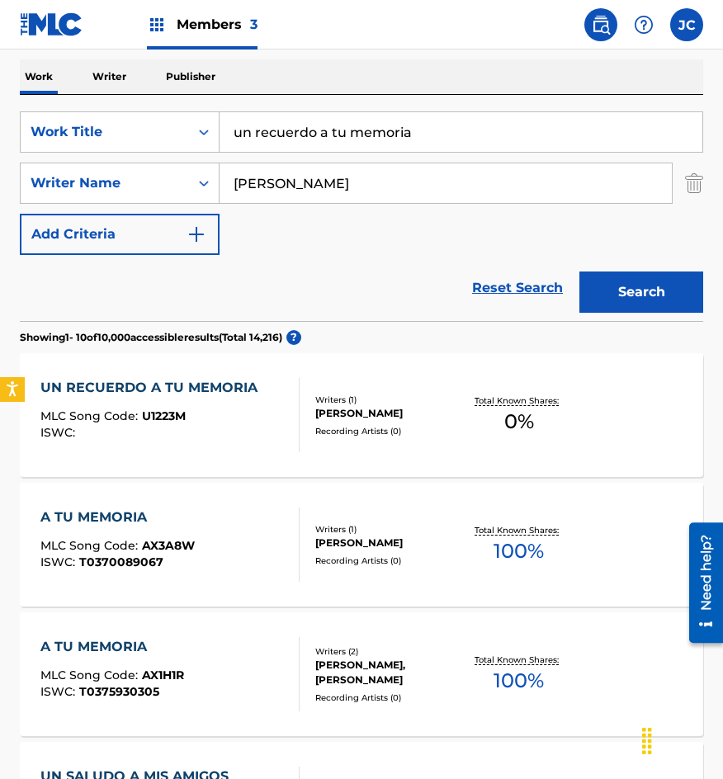
click at [352, 428] on div "Writers ( 1 ) [PERSON_NAME] Recording Artists ( 0 )" at bounding box center [381, 416] width 163 height 44
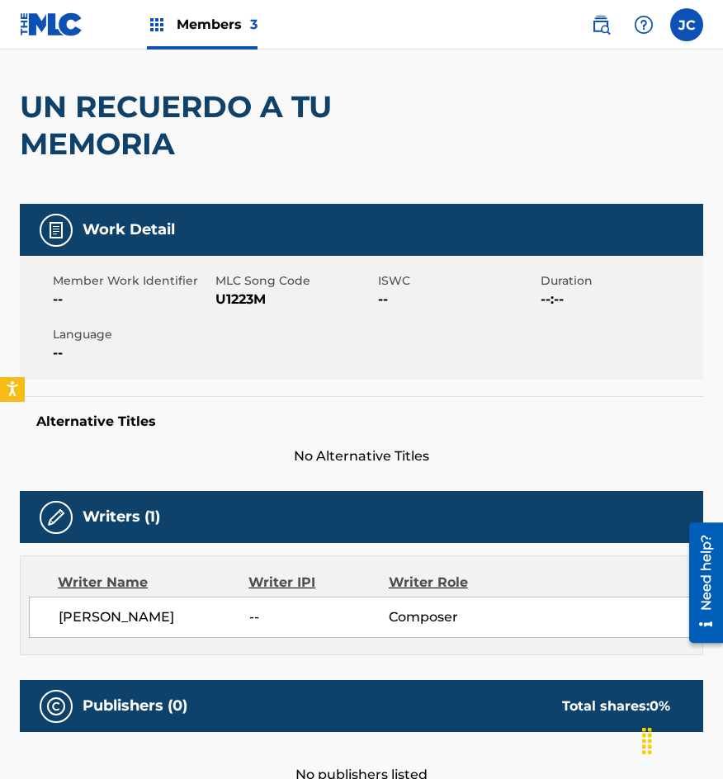
scroll to position [45, 0]
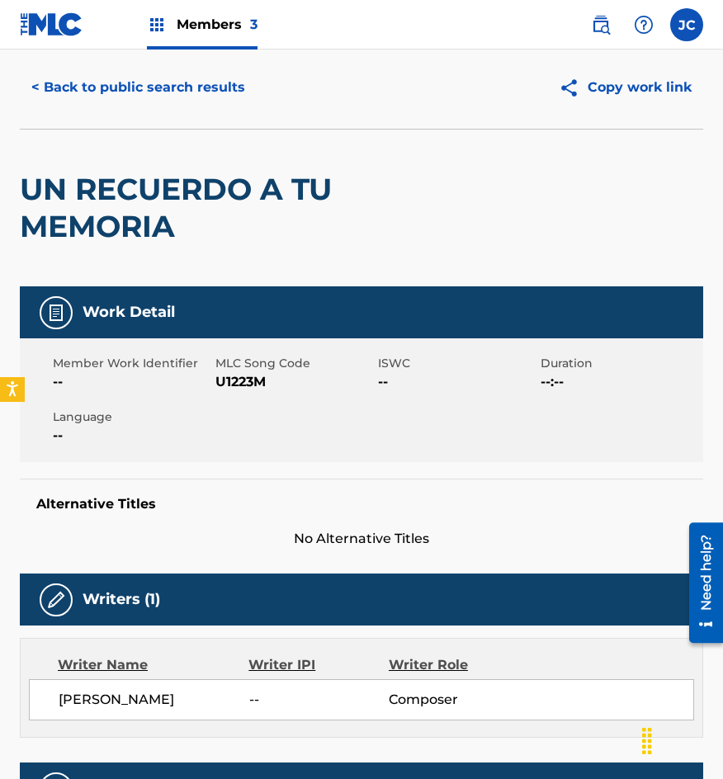
click at [239, 386] on span "U1223M" at bounding box center [294, 382] width 158 height 20
drag, startPoint x: 47, startPoint y: 172, endPoint x: 102, endPoint y: 136, distance: 65.0
click at [50, 169] on div "UN RECUERDO A TU MEMORIA" at bounding box center [225, 208] width 410 height 157
click at [130, 88] on button "< Back to public search results" at bounding box center [138, 87] width 237 height 41
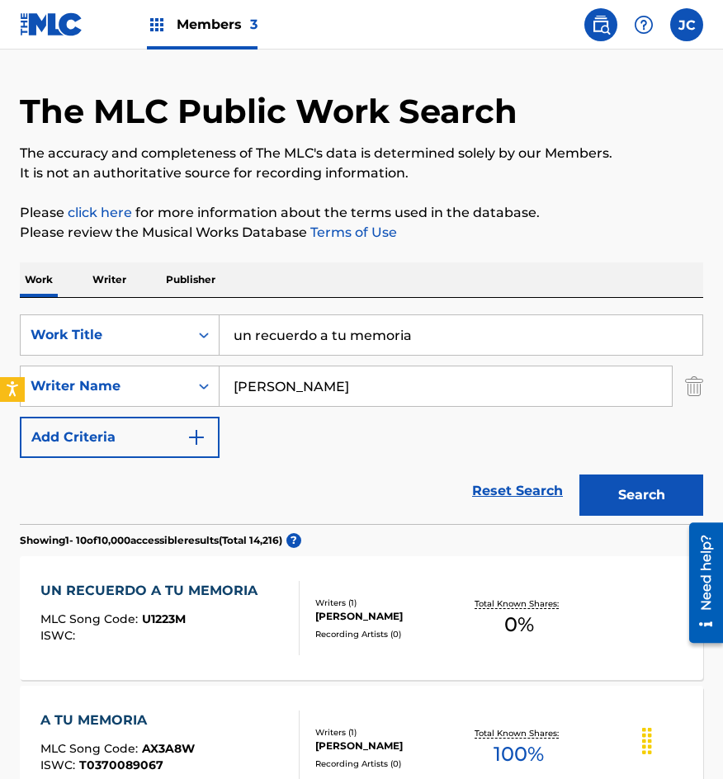
scroll to position [248, 0]
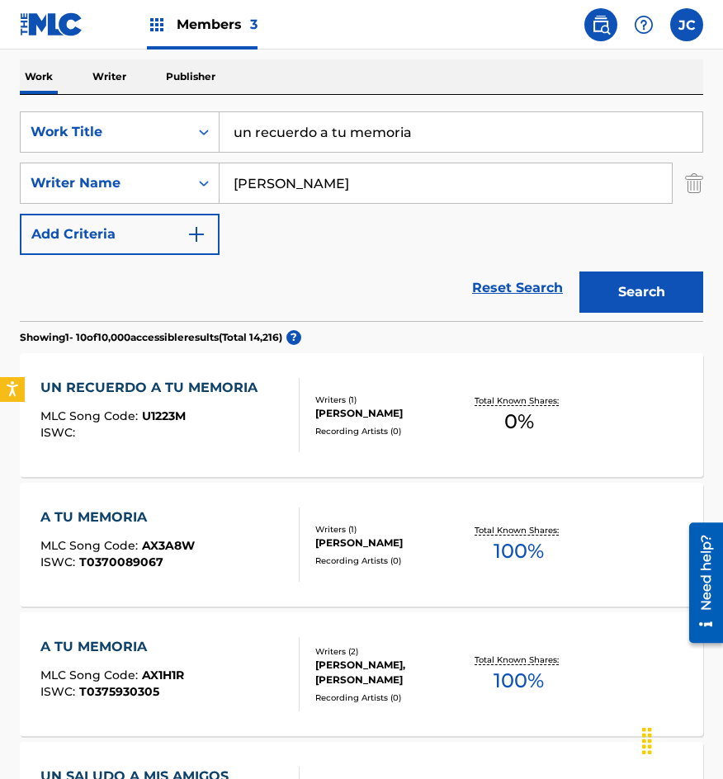
click at [268, 410] on div "UN RECUERDO A TU MEMORIA MLC Song Code : U1223M ISWC :" at bounding box center [170, 415] width 260 height 74
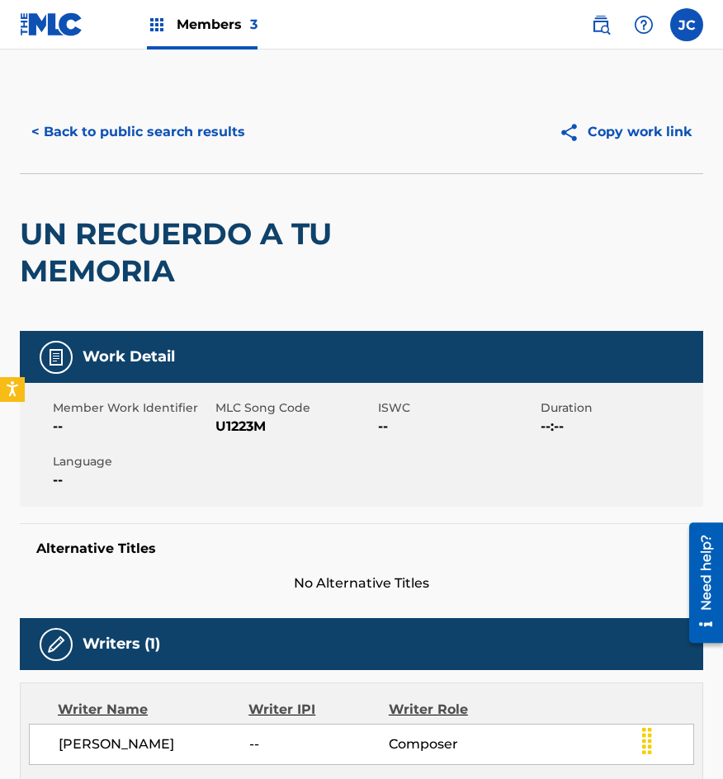
click at [241, 421] on span "U1223M" at bounding box center [294, 427] width 158 height 20
click at [162, 393] on div "Member Work Identifier -- MLC Song Code U1223M ISWC -- Duration --:-- Language …" at bounding box center [361, 445] width 683 height 124
click at [178, 121] on button "< Back to public search results" at bounding box center [138, 131] width 237 height 41
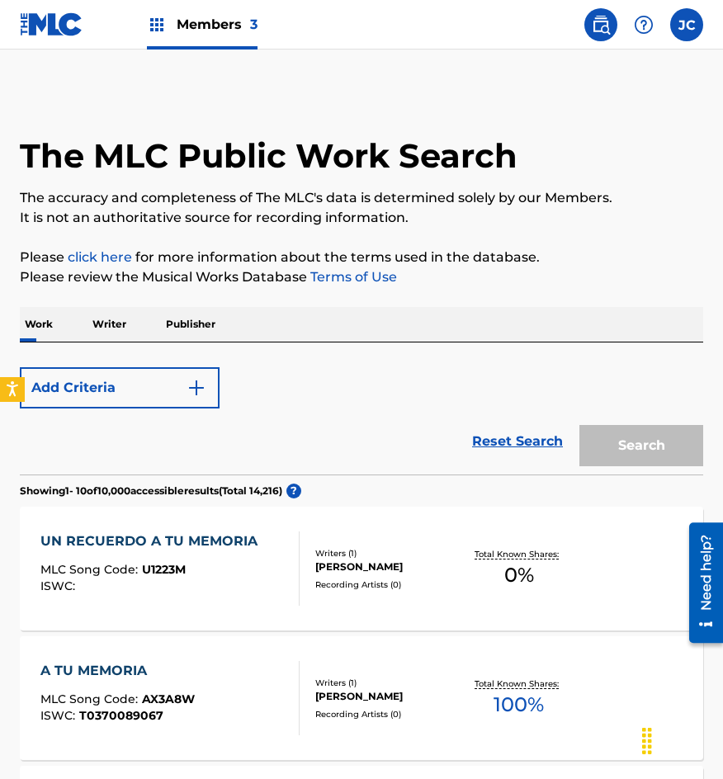
scroll to position [248, 0]
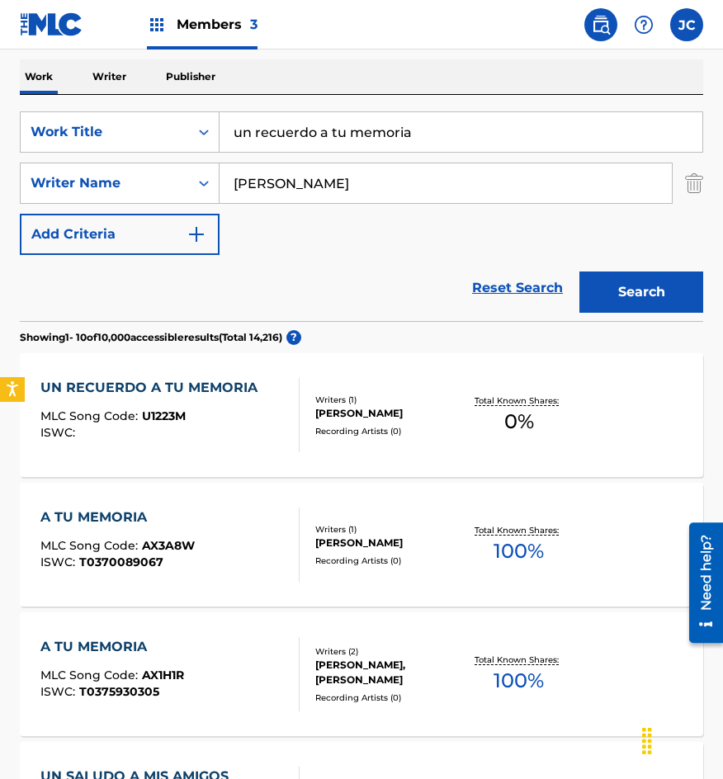
click at [272, 150] on input "un recuerdo a tu memoria" at bounding box center [461, 132] width 483 height 40
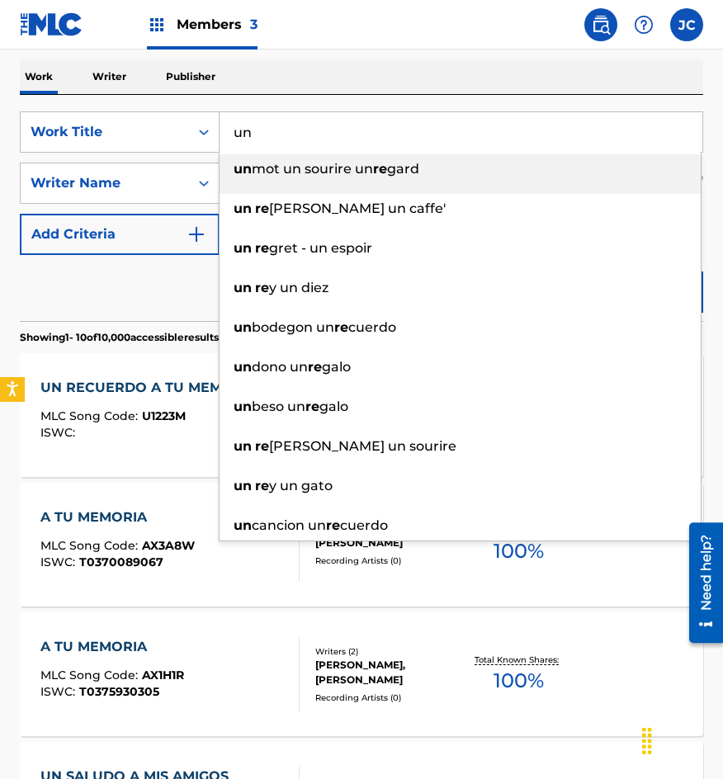
type input "u"
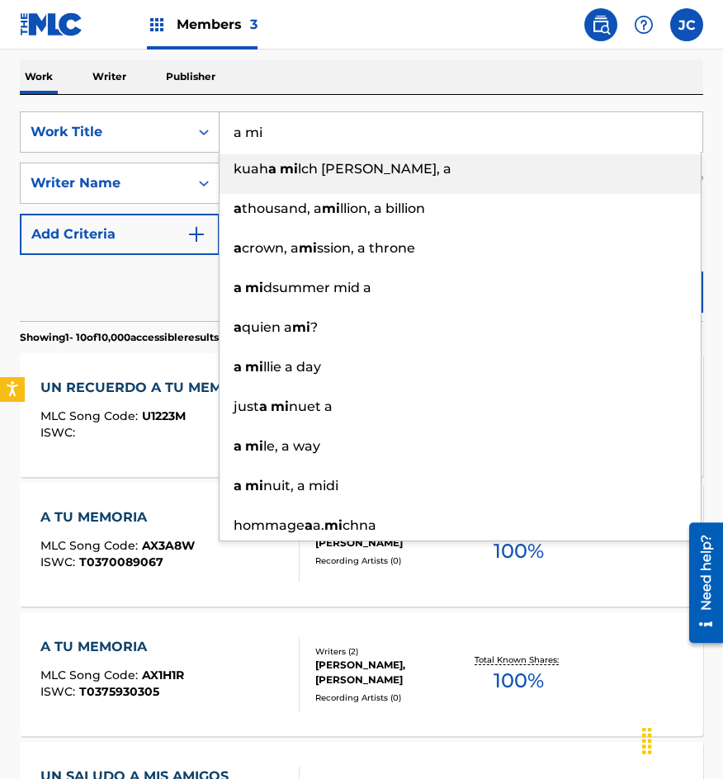
type input "a mi"
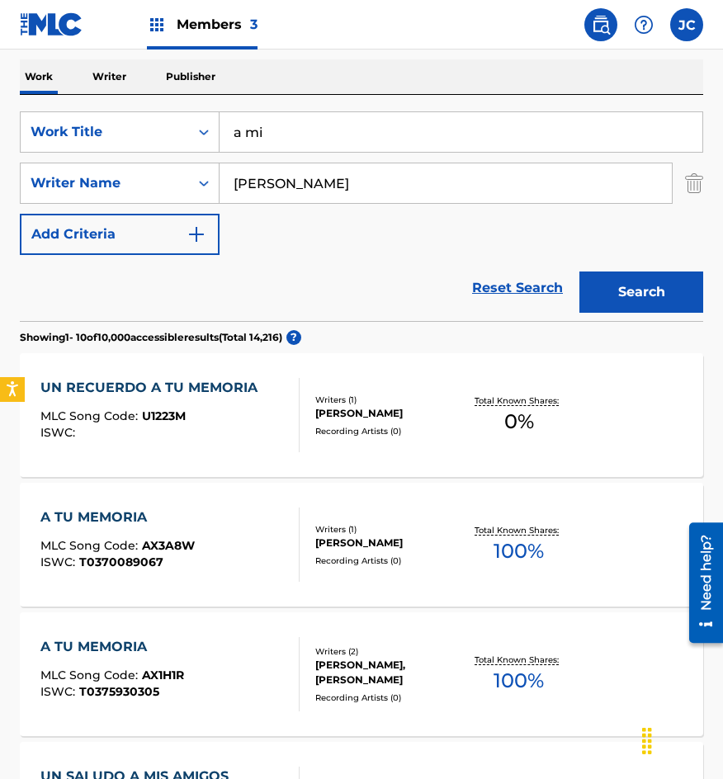
type input "[PERSON_NAME]"
click at [579, 272] on button "Search" at bounding box center [641, 292] width 124 height 41
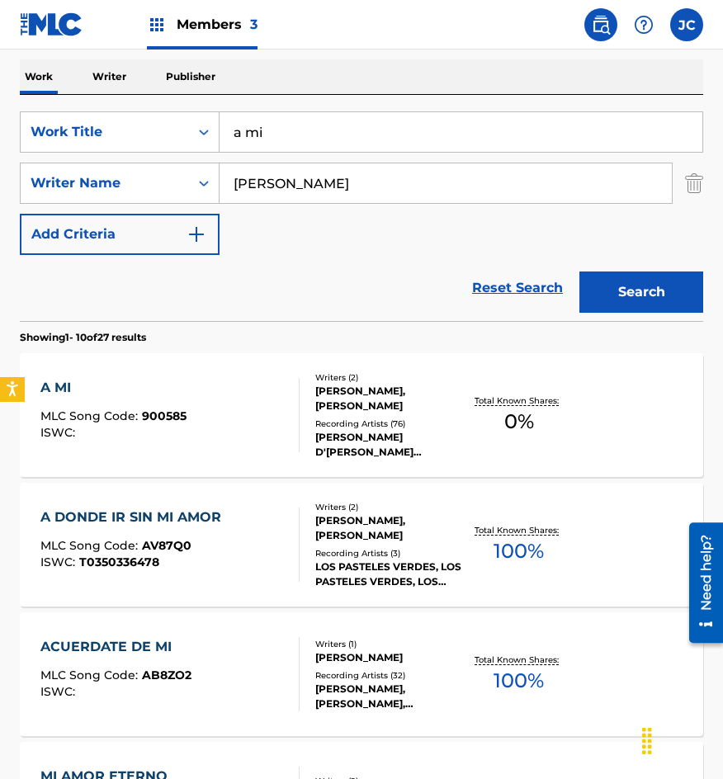
click at [357, 420] on div "Recording Artists ( 76 )" at bounding box center [388, 424] width 147 height 12
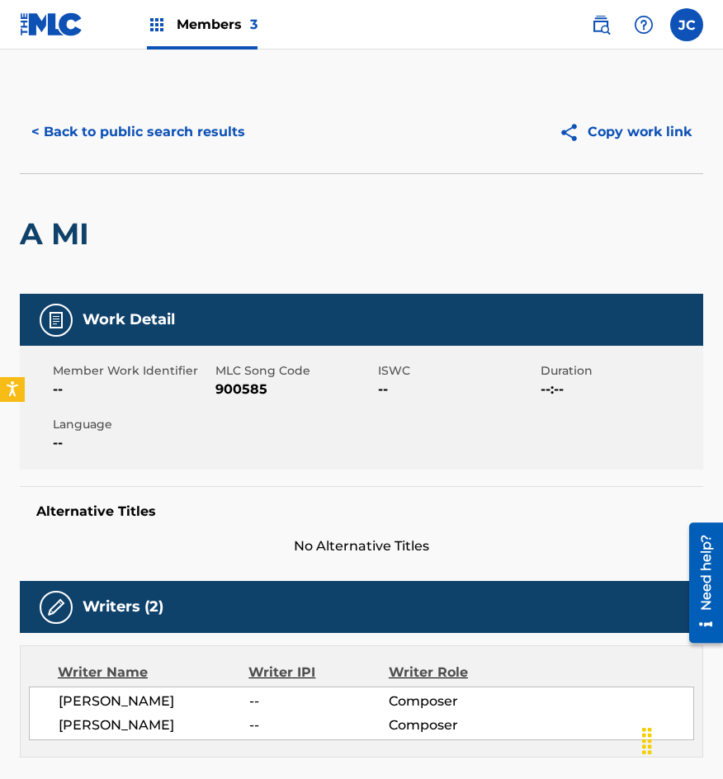
click at [163, 167] on div "< Back to public search results Copy work link" at bounding box center [361, 132] width 683 height 83
click at [180, 137] on button "< Back to public search results" at bounding box center [138, 131] width 237 height 41
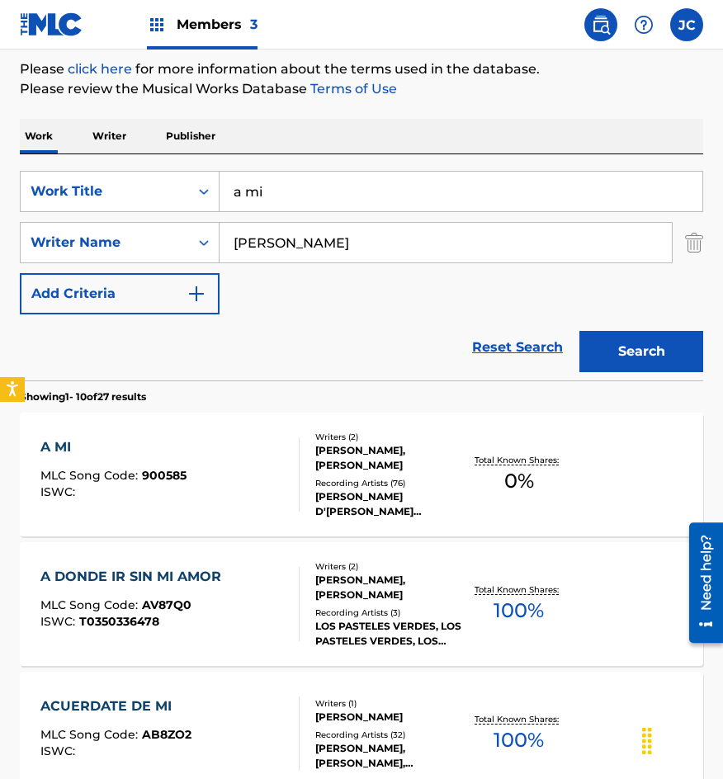
scroll to position [165, 0]
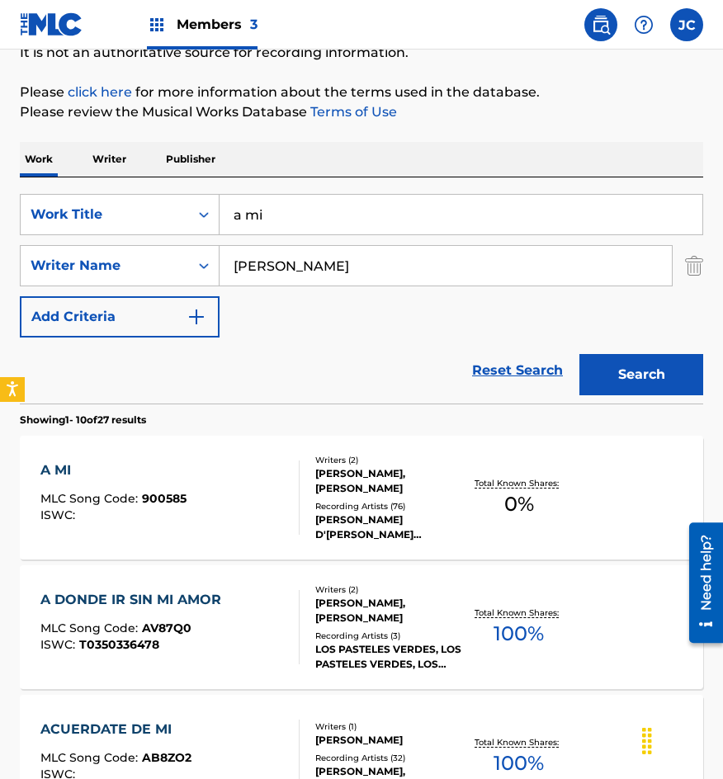
click at [365, 474] on div "[PERSON_NAME], [PERSON_NAME]" at bounding box center [388, 481] width 147 height 30
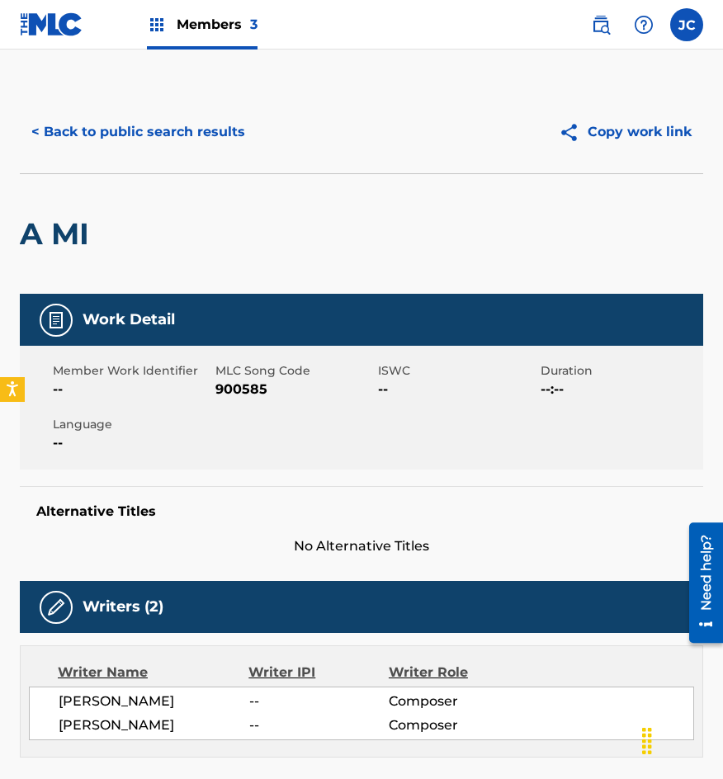
click at [256, 386] on span "900585" at bounding box center [294, 390] width 158 height 20
drag, startPoint x: 50, startPoint y: 169, endPoint x: 120, endPoint y: 137, distance: 77.2
click at [50, 169] on div "< Back to public search results Copy work link" at bounding box center [361, 132] width 683 height 83
click at [121, 137] on button "< Back to public search results" at bounding box center [138, 131] width 237 height 41
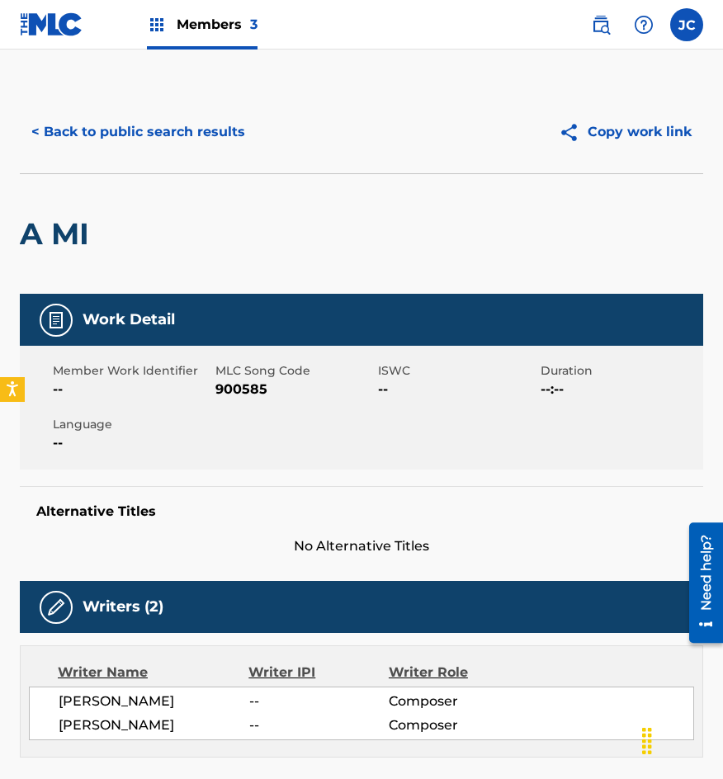
scroll to position [165, 0]
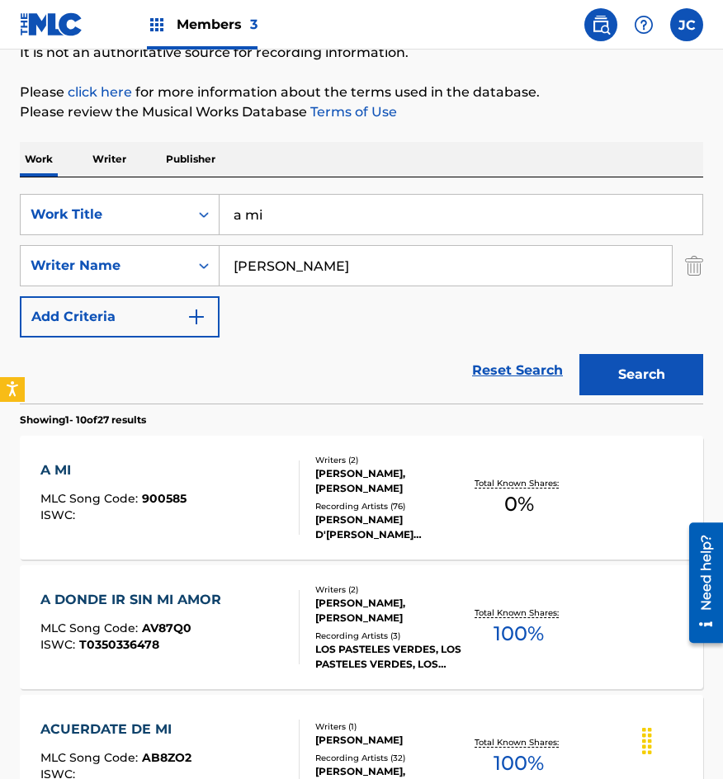
click at [336, 212] on input "a mi" at bounding box center [461, 215] width 483 height 40
type input "el sabor de tu piel"
type input "[PERSON_NAME]"
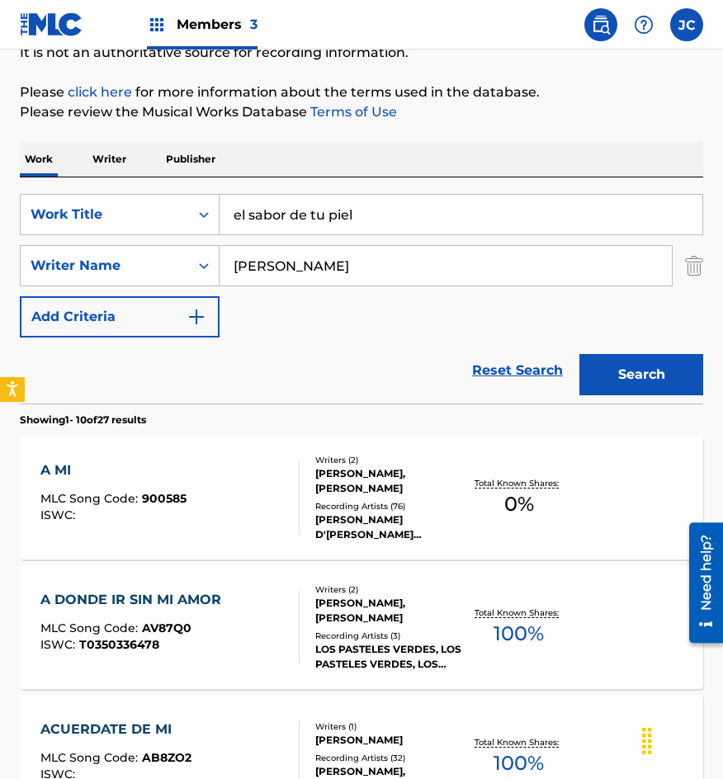
click at [579, 354] on button "Search" at bounding box center [641, 374] width 124 height 41
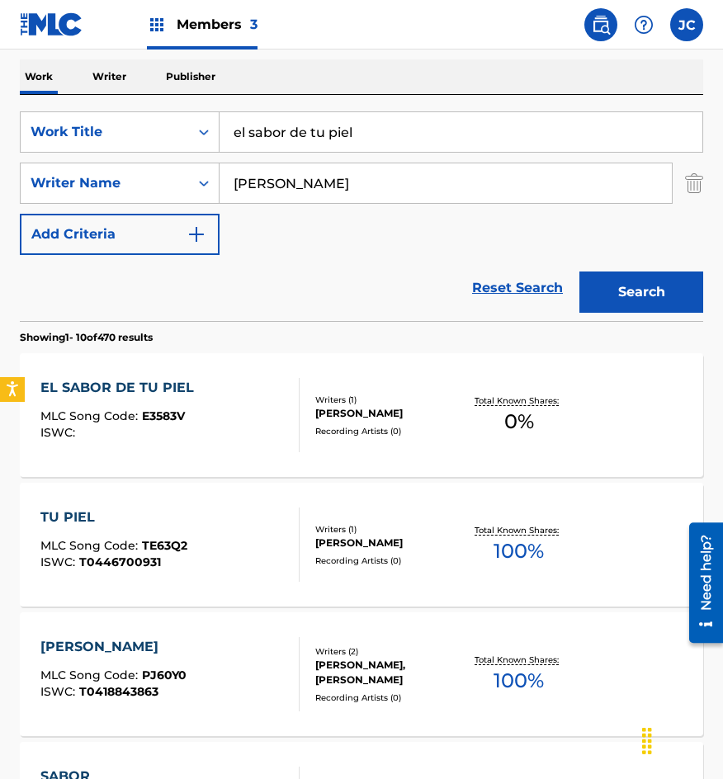
scroll to position [330, 0]
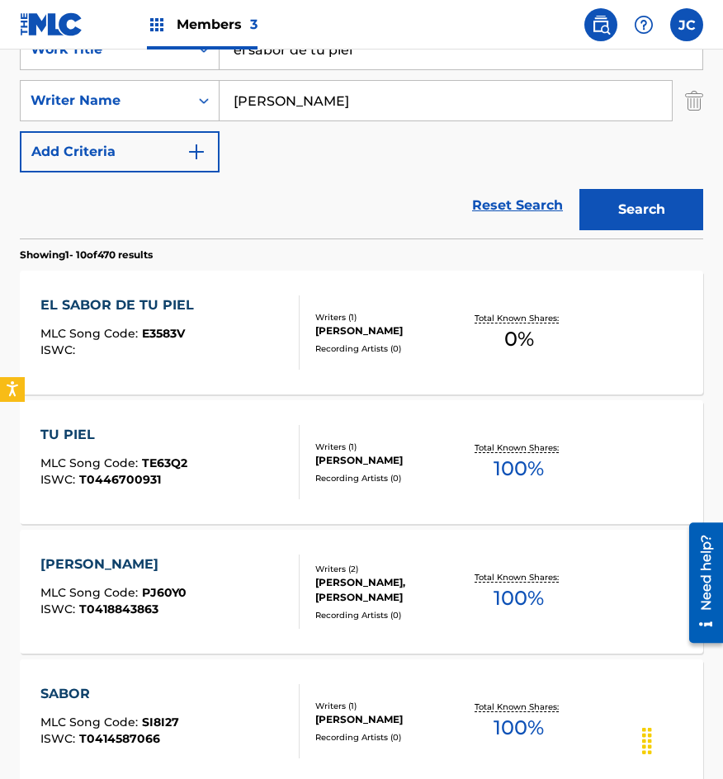
click at [200, 327] on div "EL SABOR DE TU PIEL MLC Song Code : E3583V ISWC :" at bounding box center [170, 333] width 260 height 74
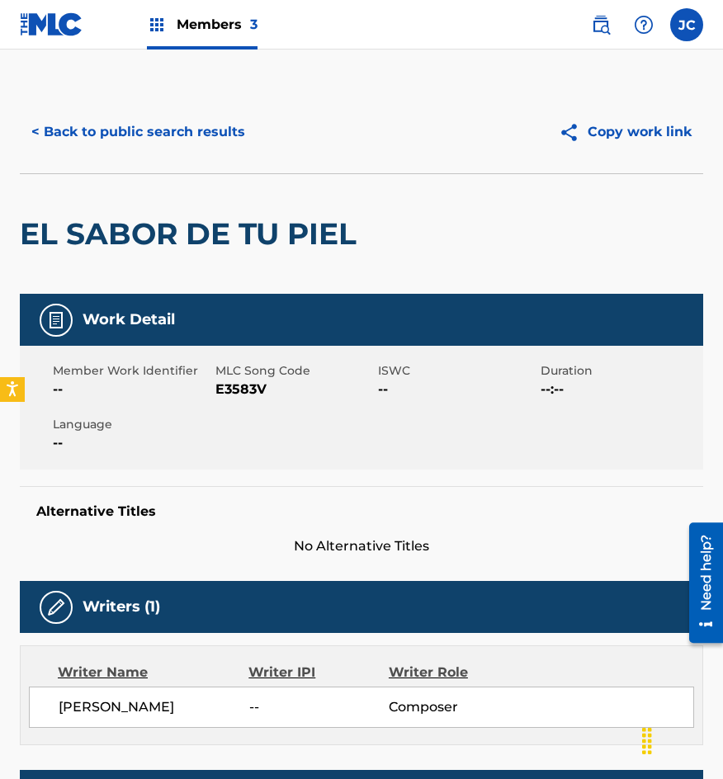
click at [231, 392] on span "E3583V" at bounding box center [294, 390] width 158 height 20
click at [232, 391] on span "E3583V" at bounding box center [294, 390] width 158 height 20
click at [163, 170] on div "< Back to public search results Copy work link" at bounding box center [361, 132] width 683 height 83
click at [178, 140] on button "< Back to public search results" at bounding box center [138, 131] width 237 height 41
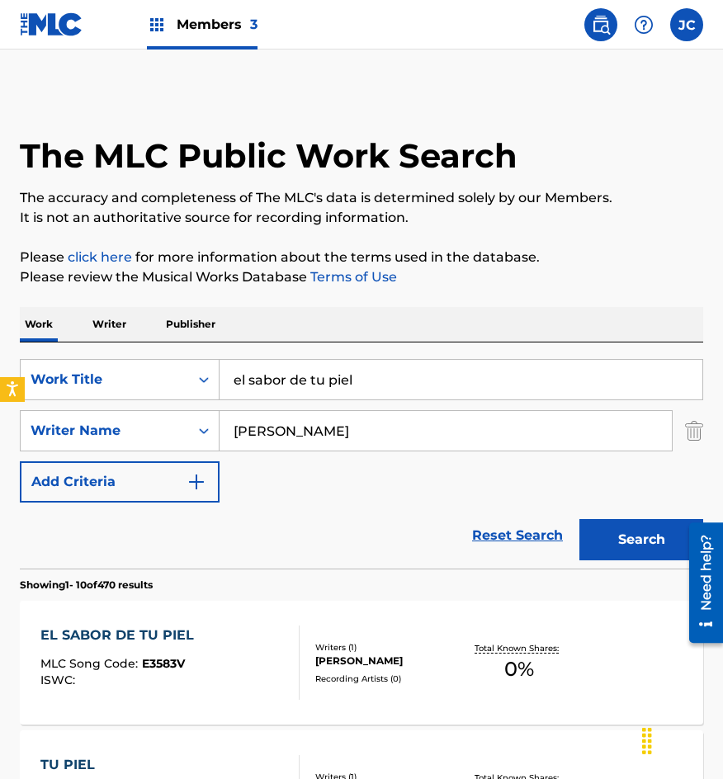
scroll to position [330, 0]
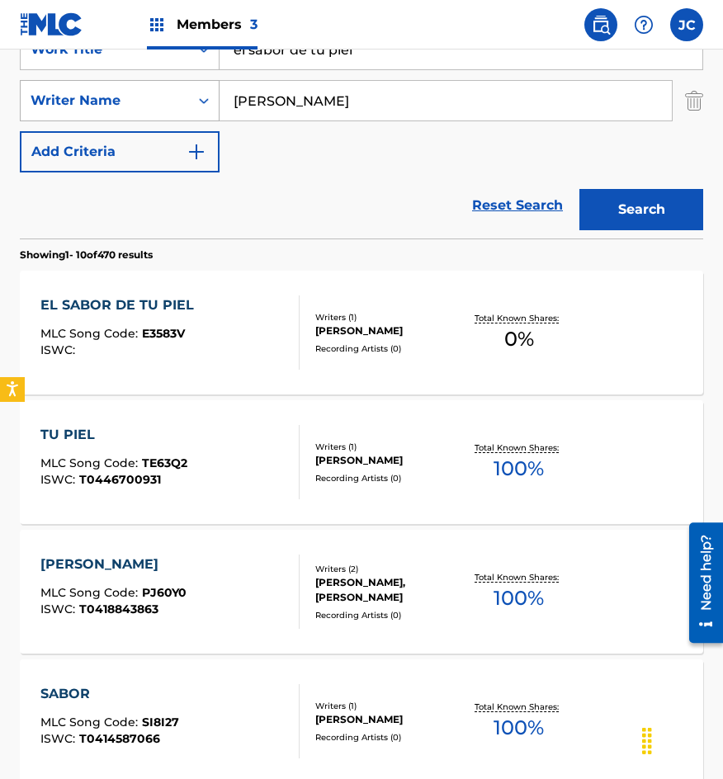
drag, startPoint x: 365, startPoint y: 54, endPoint x: 108, endPoint y: 88, distance: 259.0
click at [108, 88] on div "SearchWithCriteriab0f060e7-e406-411b-9bb6-04b7e5506f29 Work Title el sabor de t…" at bounding box center [361, 101] width 683 height 144
type input "te quiero mi cielo"
click at [579, 189] on button "Search" at bounding box center [641, 209] width 124 height 41
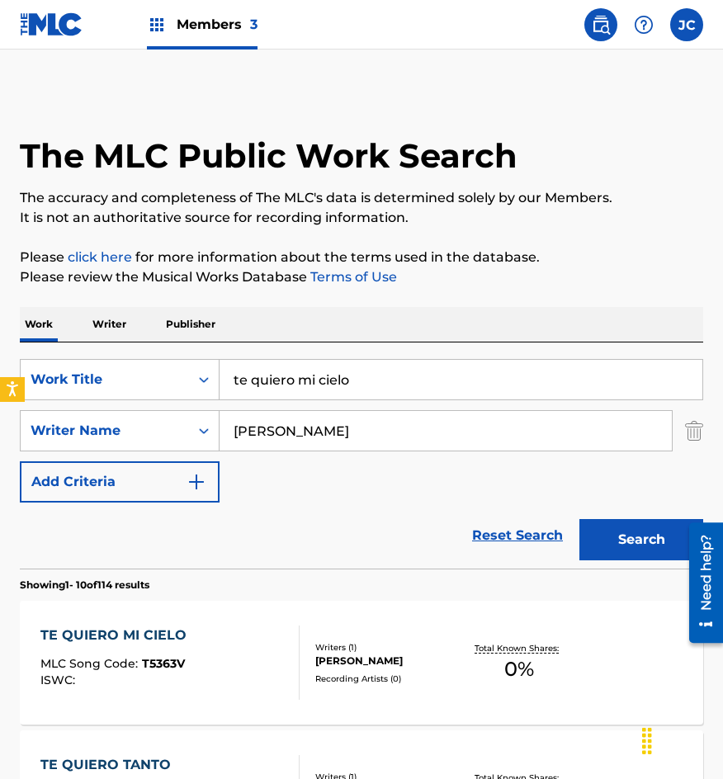
click at [271, 471] on div "SearchWithCriteriab0f060e7-e406-411b-9bb6-04b7e5506f29 Work Title te quiero mi …" at bounding box center [361, 431] width 683 height 144
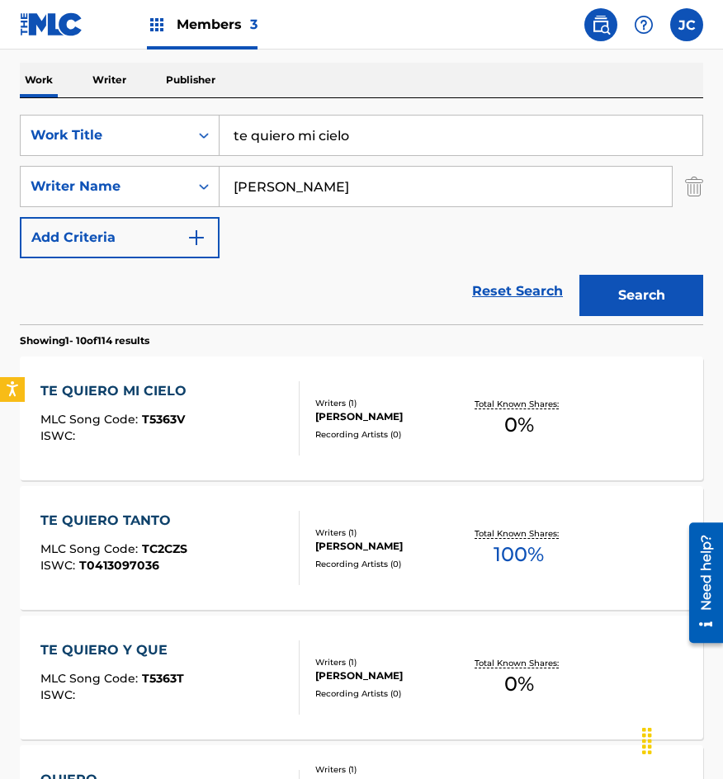
scroll to position [248, 0]
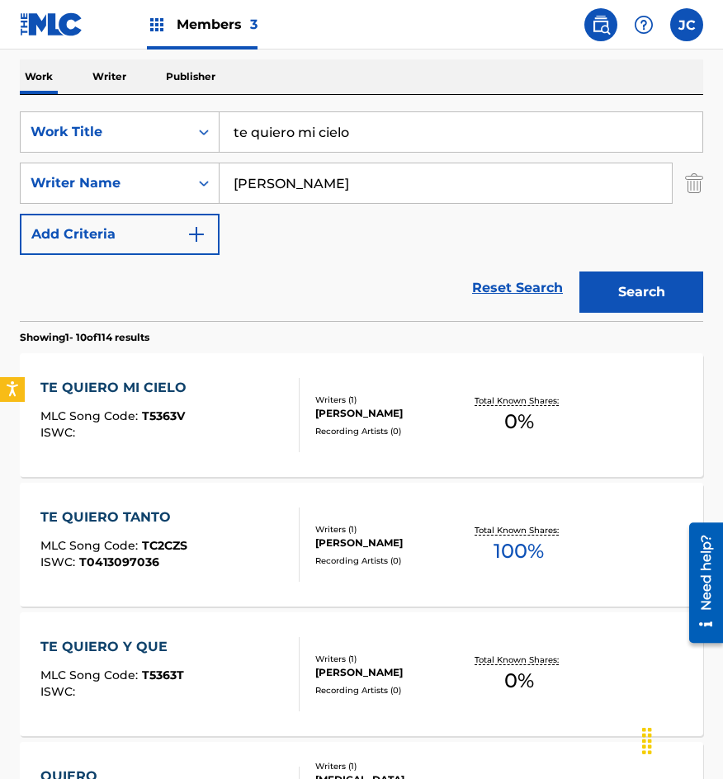
click at [330, 429] on div "Recording Artists ( 0 )" at bounding box center [388, 431] width 147 height 12
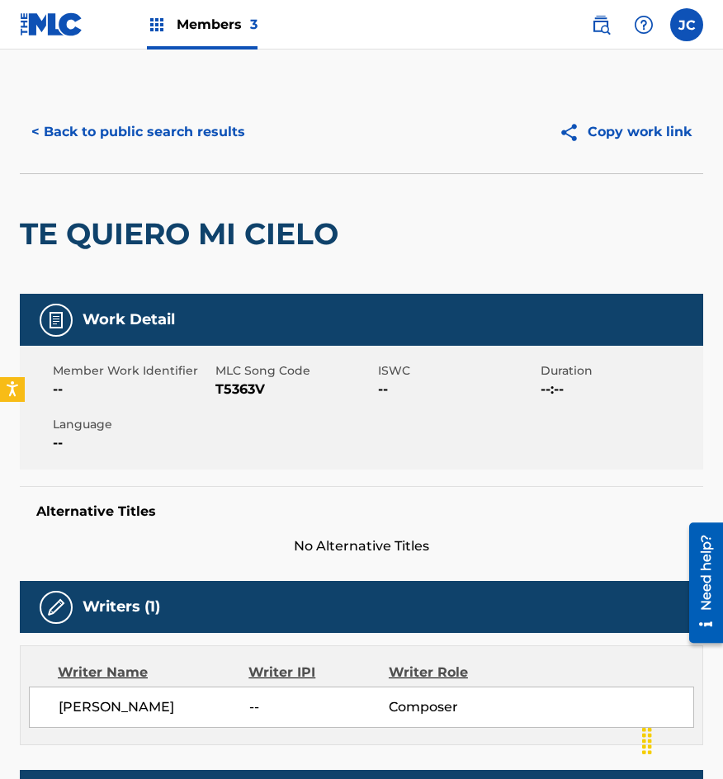
click at [239, 385] on span "T5363V" at bounding box center [294, 390] width 158 height 20
click at [224, 178] on div "TE QUIERO MI CIELO" at bounding box center [183, 234] width 327 height 120
click at [204, 139] on button "< Back to public search results" at bounding box center [138, 131] width 237 height 41
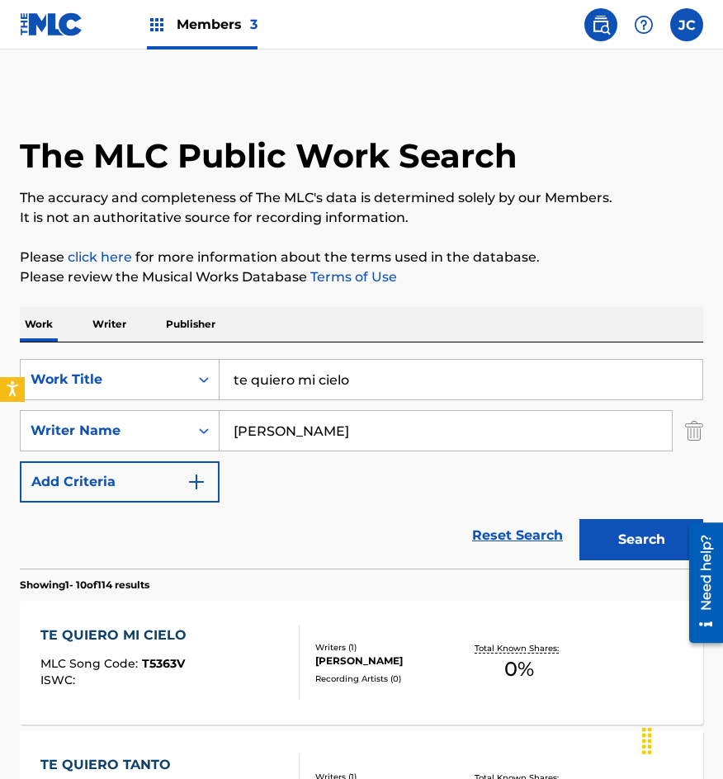
scroll to position [248, 0]
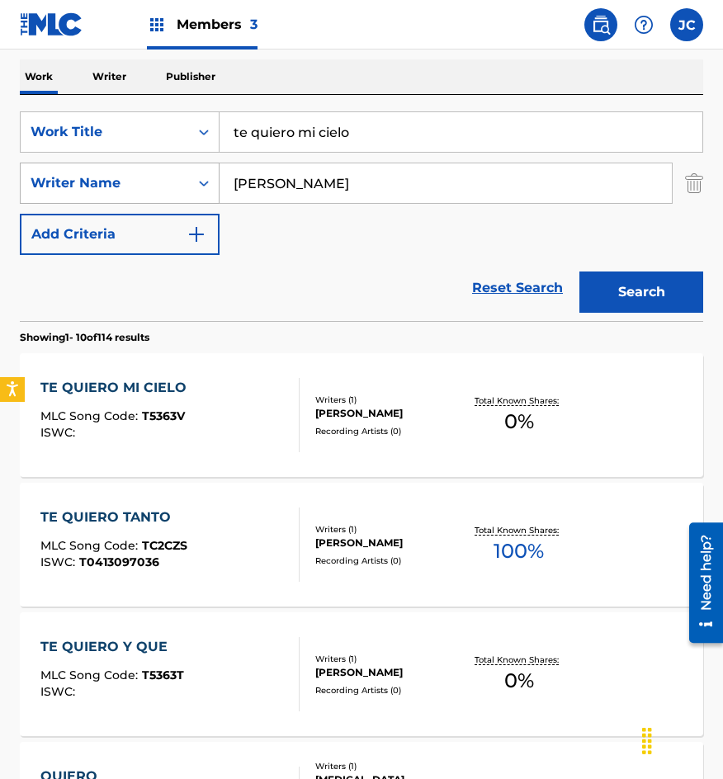
drag, startPoint x: 352, startPoint y: 136, endPoint x: 63, endPoint y: 182, distance: 293.3
click at [63, 182] on div "SearchWithCriteriab0f060e7-e406-411b-9bb6-04b7e5506f29 Work Title te quiero mi …" at bounding box center [361, 183] width 683 height 144
type input "di que no estoy"
type input "[PERSON_NAME]"
click at [579, 272] on button "Search" at bounding box center [641, 292] width 124 height 41
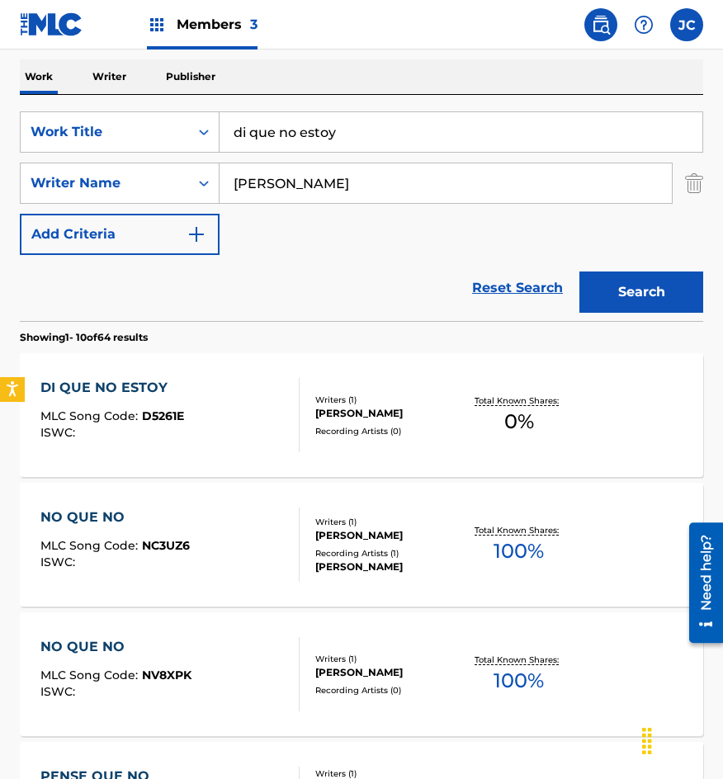
click at [326, 385] on div "DI QUE NO ESTOY MLC Song Code : D5261E ISWC : Writers ( 1 ) [PERSON_NAME] Recor…" at bounding box center [361, 415] width 683 height 124
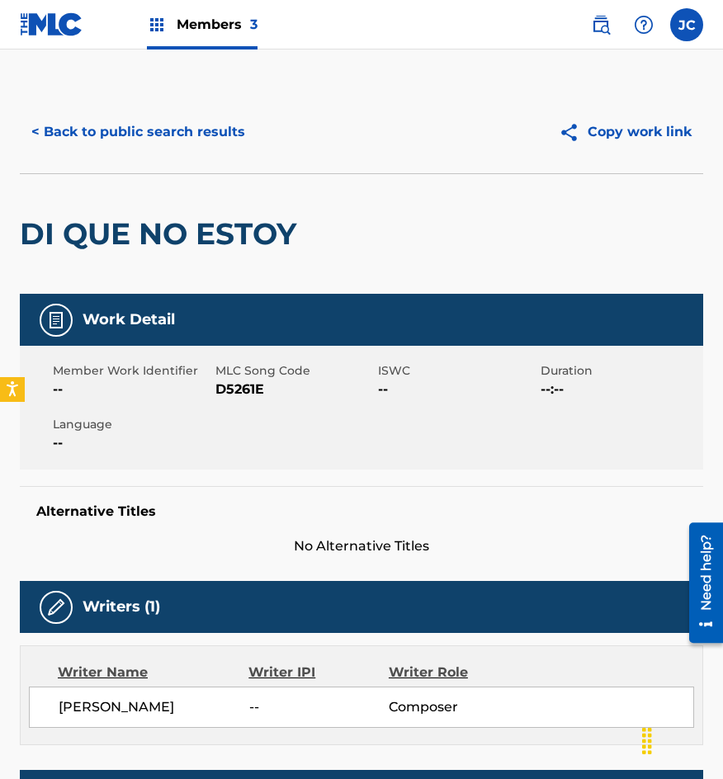
click at [219, 387] on span "D5261E" at bounding box center [294, 390] width 158 height 20
click at [120, 144] on button "< Back to public search results" at bounding box center [138, 131] width 237 height 41
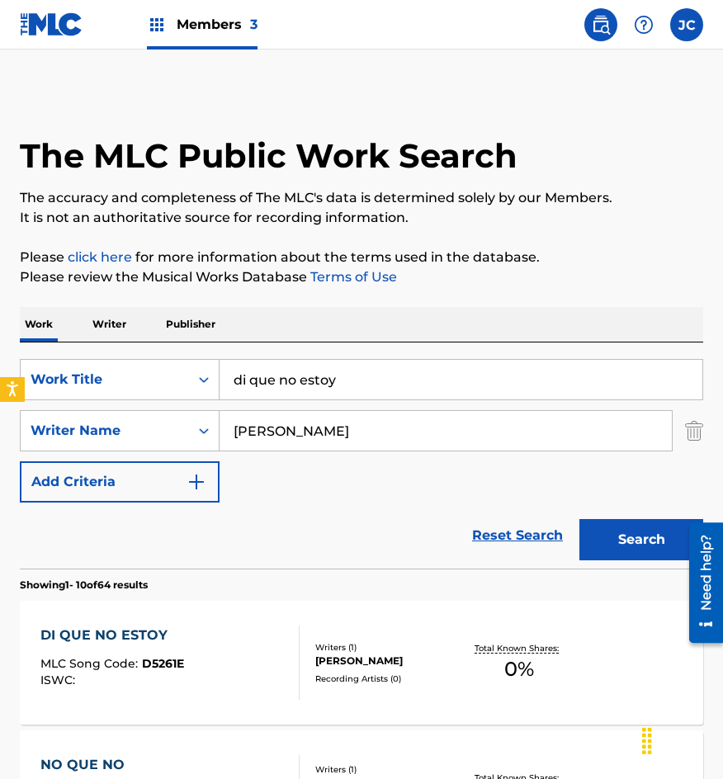
scroll to position [248, 0]
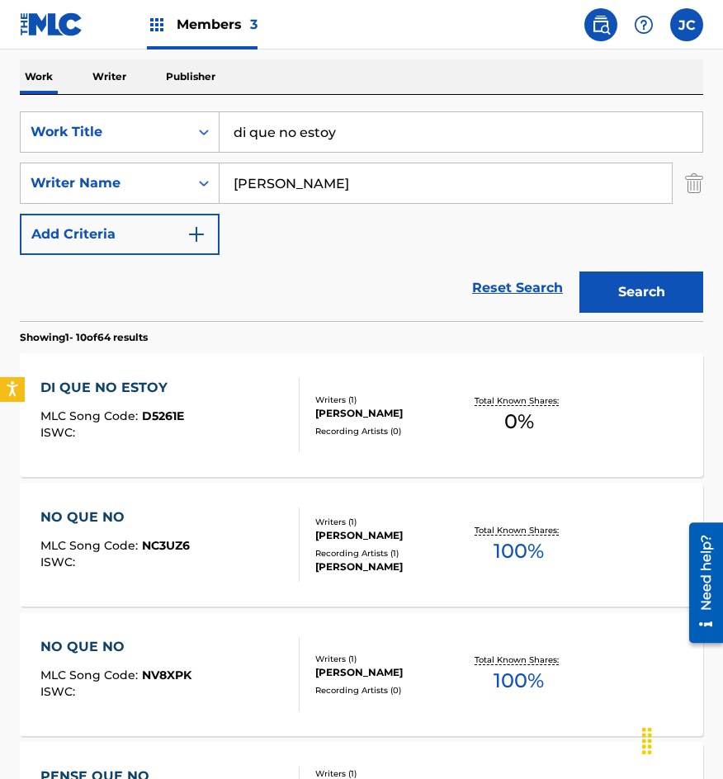
drag, startPoint x: 372, startPoint y: 141, endPoint x: 253, endPoint y: 150, distance: 120.0
click at [253, 150] on input "di que no estoy" at bounding box center [461, 132] width 483 height 40
type input "d"
type input "para ganarme tu amor"
click at [579, 272] on button "Search" at bounding box center [641, 292] width 124 height 41
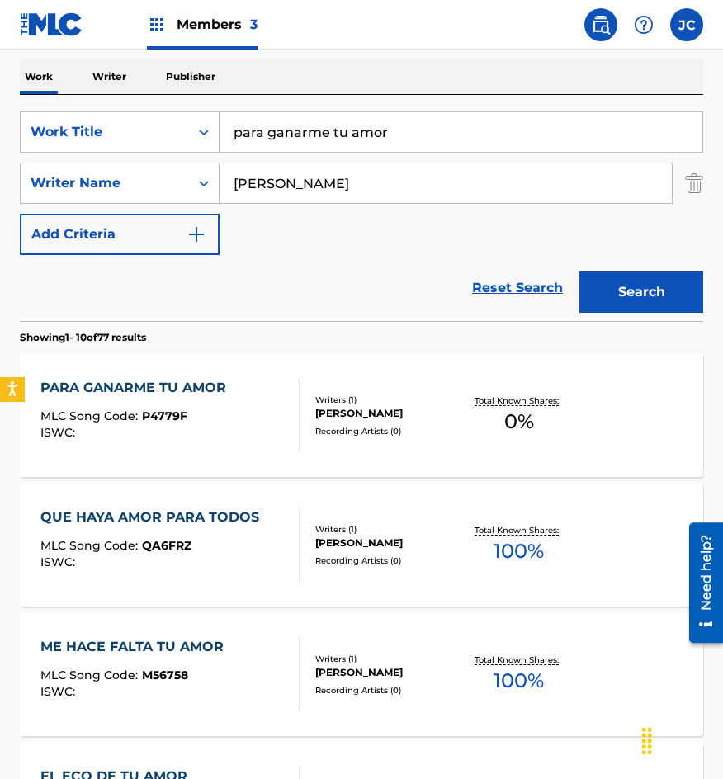
click at [326, 408] on div "[PERSON_NAME]" at bounding box center [388, 413] width 147 height 15
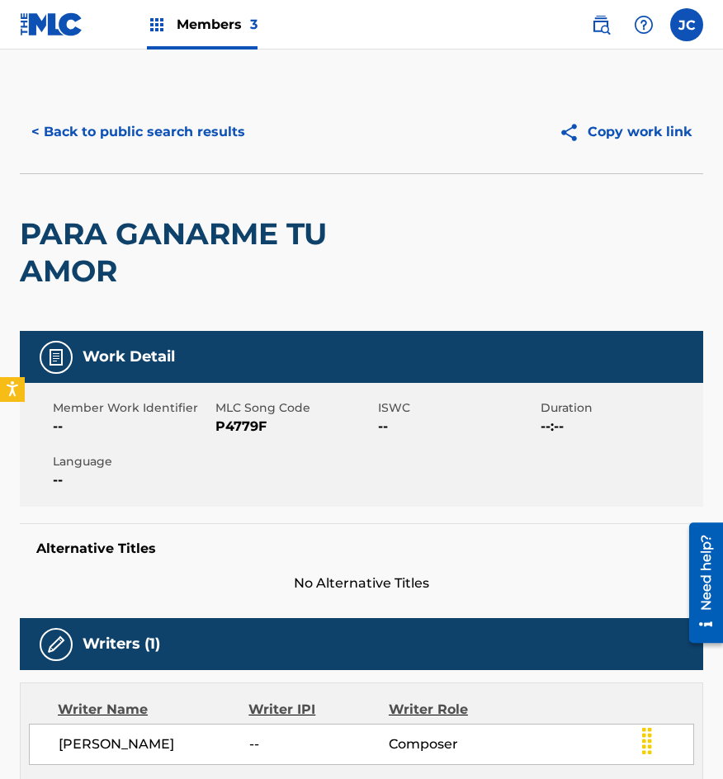
click at [232, 429] on span "P4779F" at bounding box center [294, 427] width 158 height 20
click at [138, 149] on button "< Back to public search results" at bounding box center [138, 131] width 237 height 41
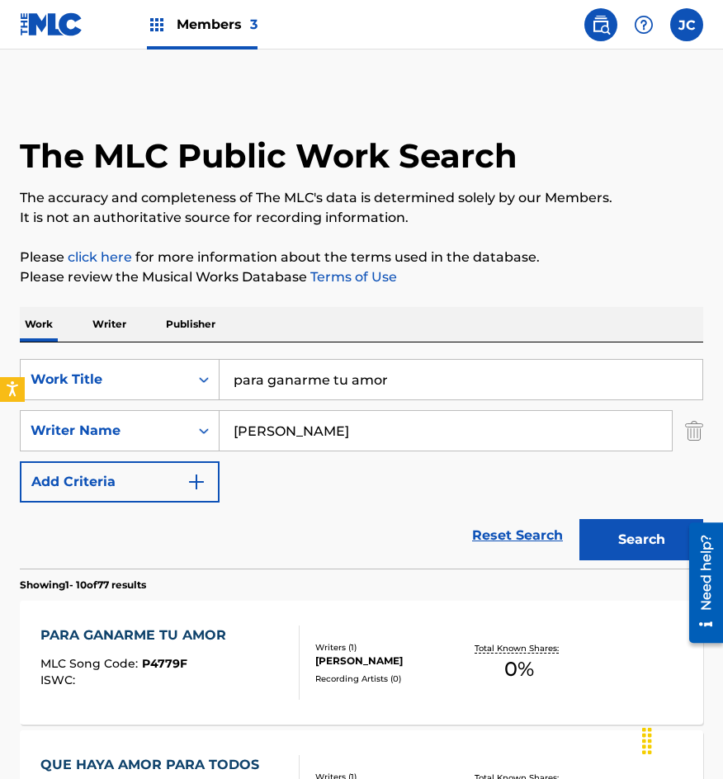
scroll to position [248, 0]
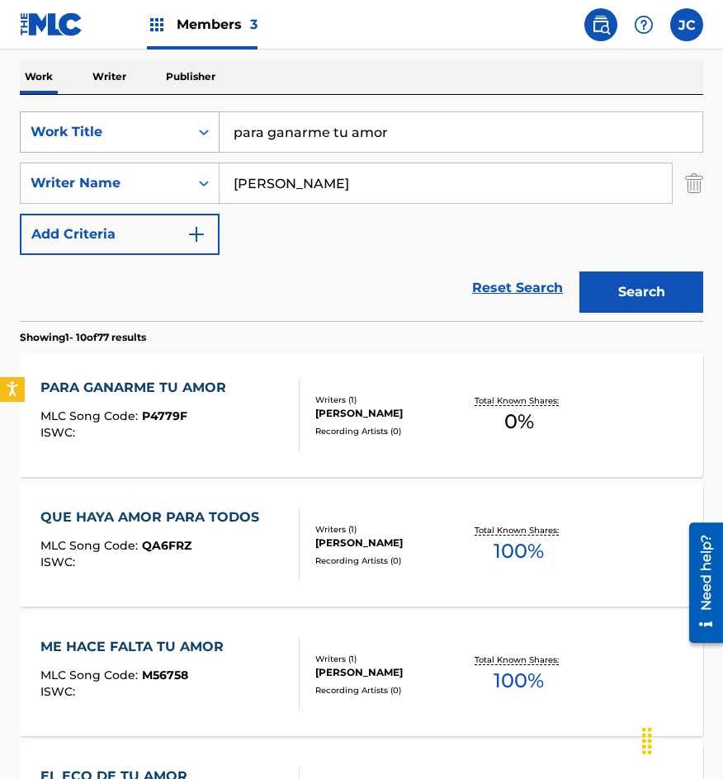
click at [28, 146] on div "SearchWithCriteriab0f060e7-e406-411b-9bb6-04b7e5506f29 Work Title para ganarme …" at bounding box center [361, 131] width 683 height 41
type input "sueno loco"
type input "v"
type input "[PERSON_NAME]"
click at [579, 272] on button "Search" at bounding box center [641, 292] width 124 height 41
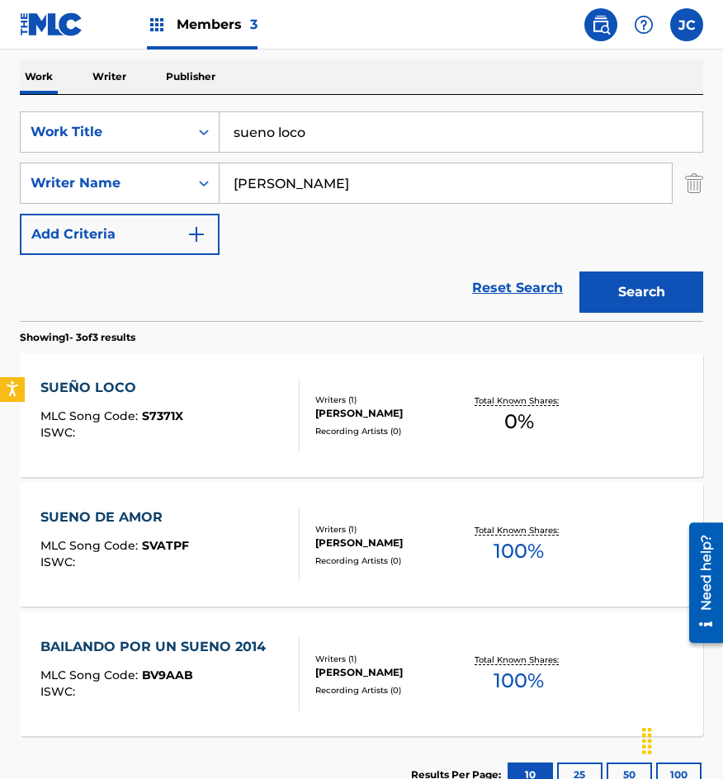
click at [248, 404] on div "SUEÑO LOCO MLC Song Code : S7371X ISWC :" at bounding box center [170, 415] width 260 height 74
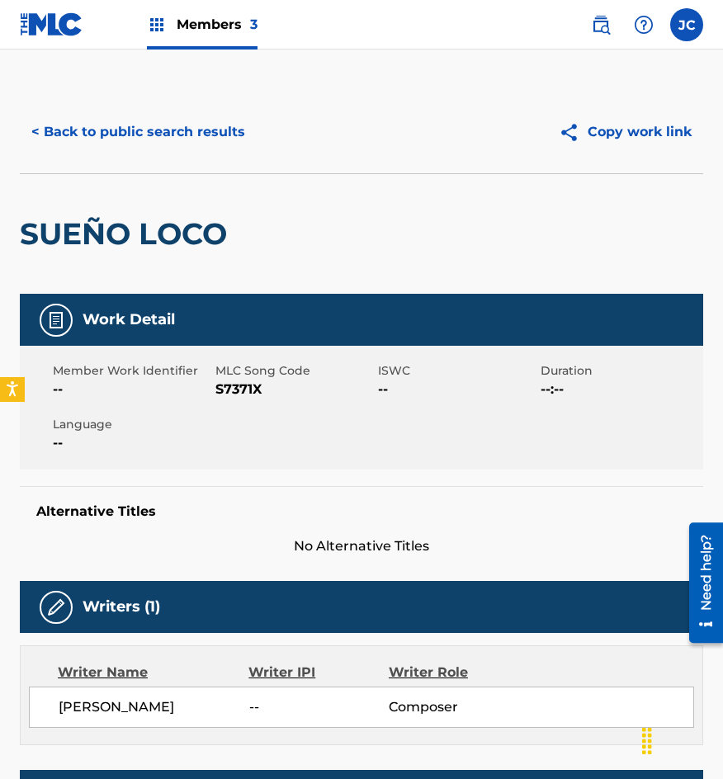
click at [235, 383] on span "S7371X" at bounding box center [294, 390] width 158 height 20
drag, startPoint x: 93, startPoint y: 58, endPoint x: 113, endPoint y: 74, distance: 25.8
click at [93, 58] on main "< Back to public search results Copy work link SUEÑO LOCO Work Detail Member Wo…" at bounding box center [361, 540] width 723 height 980
click at [178, 144] on button "< Back to public search results" at bounding box center [138, 131] width 237 height 41
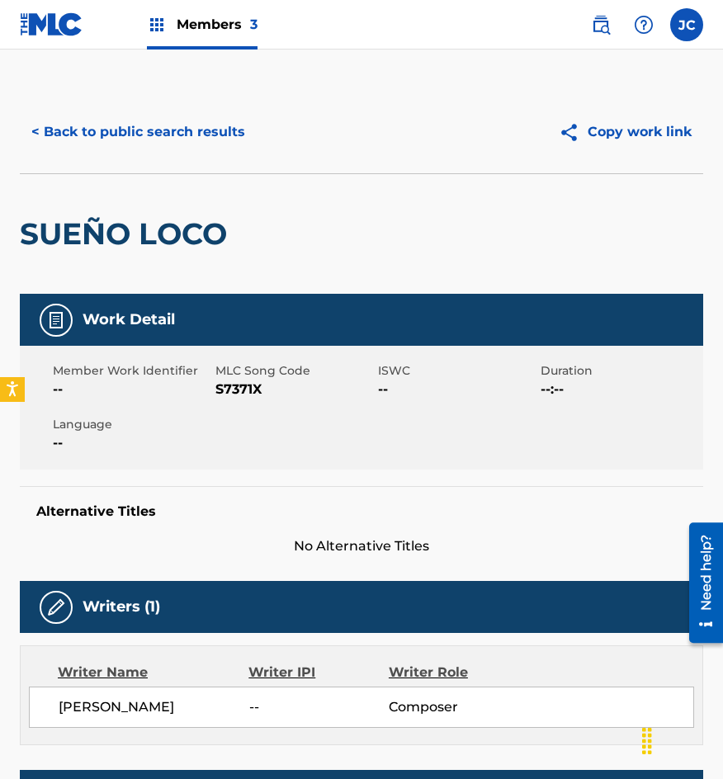
scroll to position [248, 0]
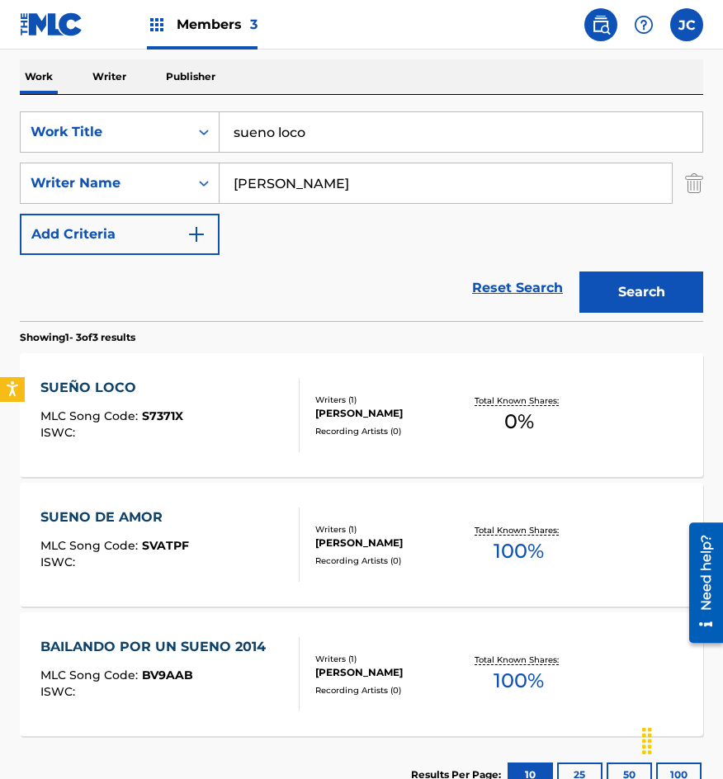
drag, startPoint x: 314, startPoint y: 131, endPoint x: 244, endPoint y: 138, distance: 70.5
click at [246, 138] on input "sueno loco" at bounding box center [461, 132] width 483 height 40
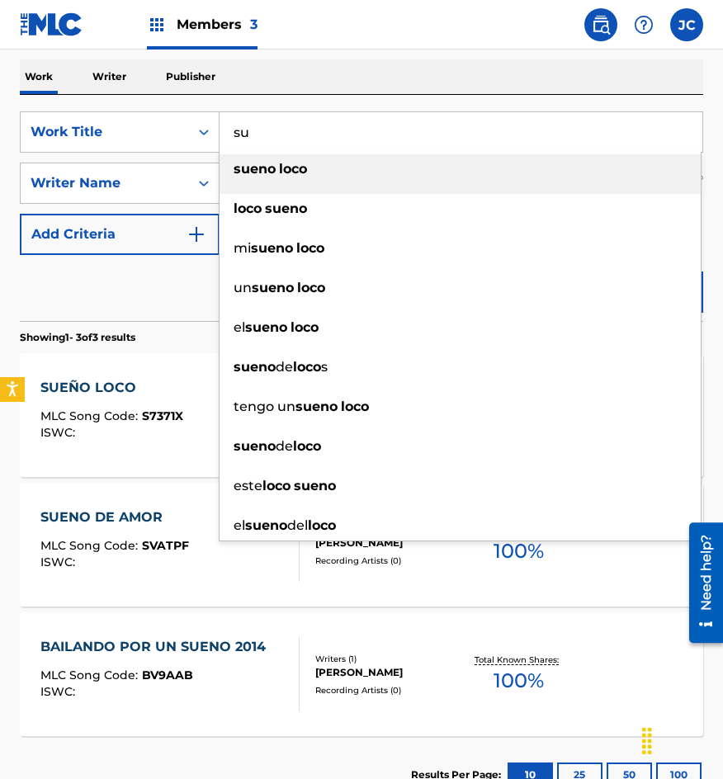
type input "s"
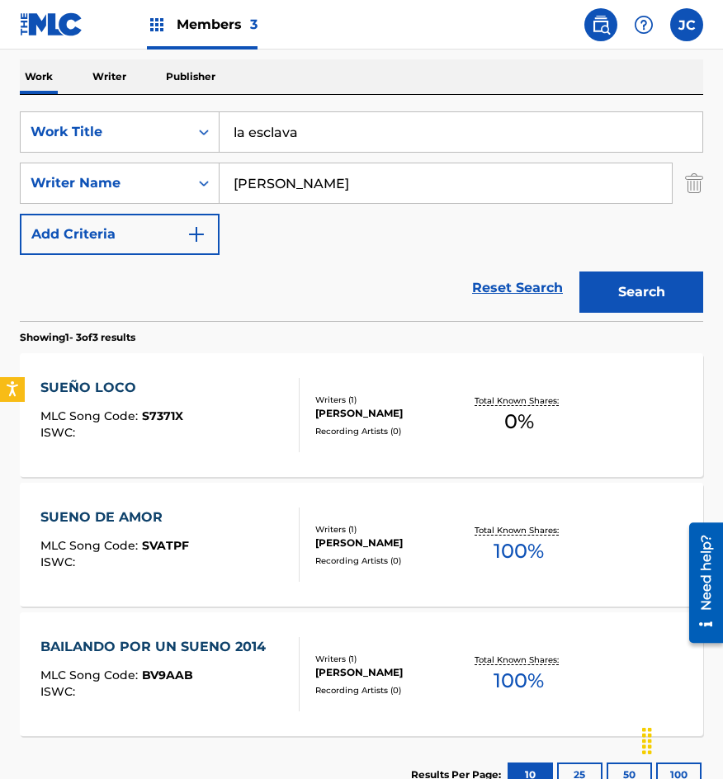
type input "la esclava"
type input "[PERSON_NAME]"
click at [579, 272] on button "Search" at bounding box center [641, 292] width 124 height 41
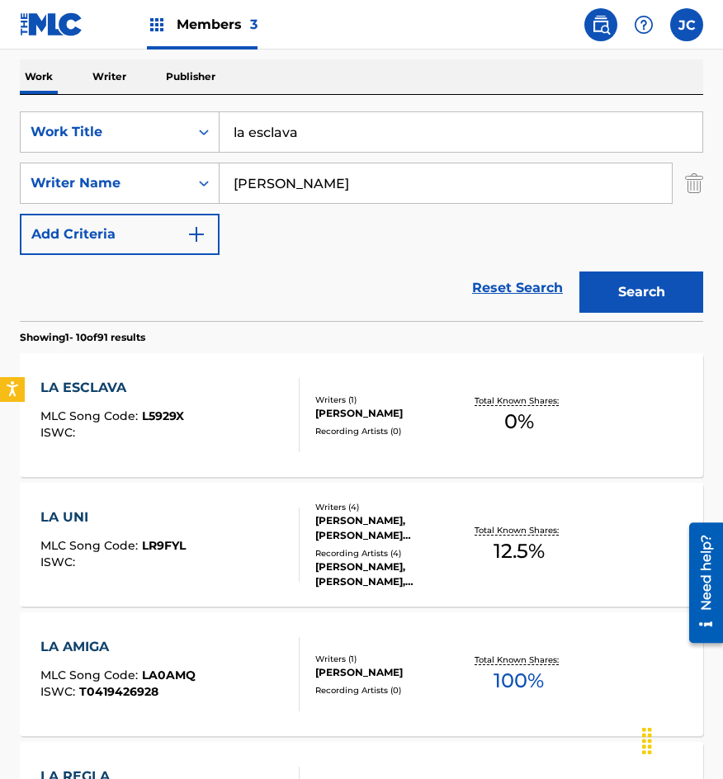
click at [195, 405] on div "LA ESCLAVA MLC Song Code : L5929X ISWC :" at bounding box center [170, 415] width 260 height 74
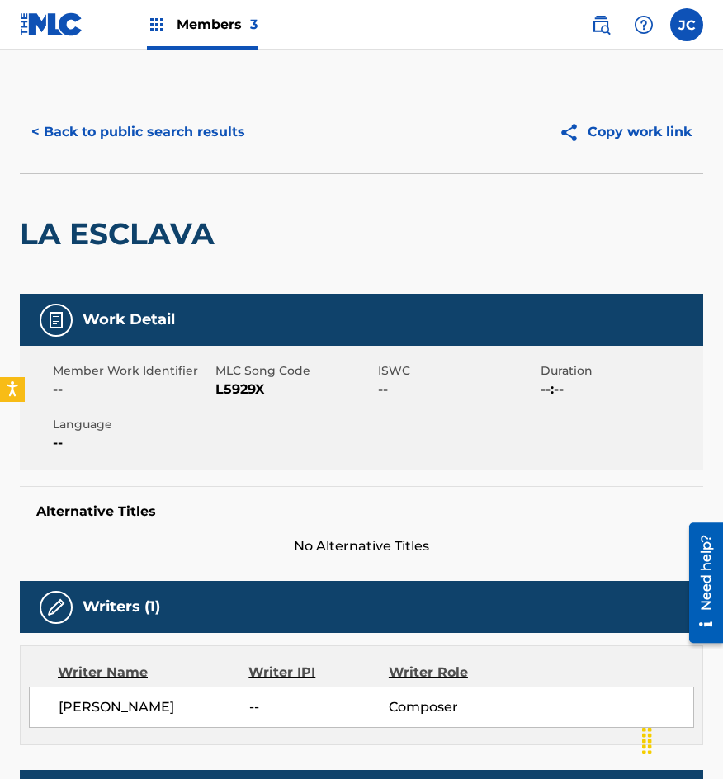
click at [243, 390] on span "L5929X" at bounding box center [294, 390] width 158 height 20
drag, startPoint x: 162, startPoint y: 168, endPoint x: 168, endPoint y: 133, distance: 36.0
click at [162, 168] on div "< Back to public search results Copy work link" at bounding box center [361, 132] width 683 height 83
click at [168, 130] on button "< Back to public search results" at bounding box center [138, 131] width 237 height 41
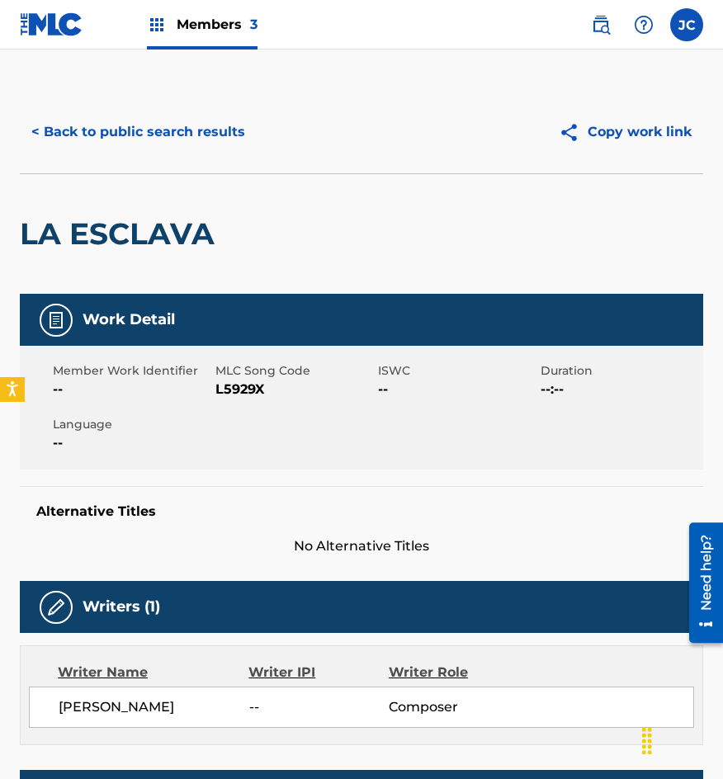
scroll to position [248, 0]
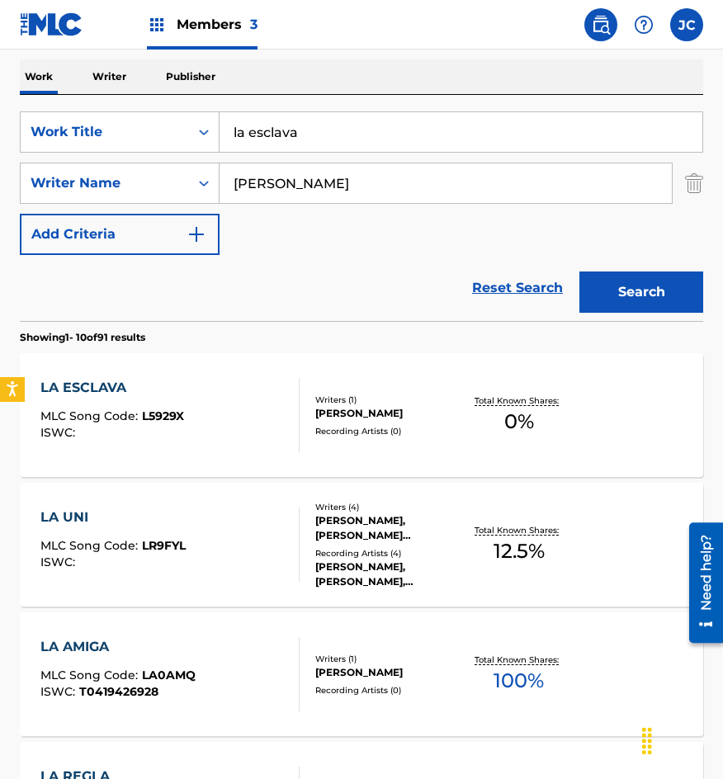
click at [1, 128] on div "The MLC Public Work Search The accuracy and completeness of The MLC's data is d…" at bounding box center [361, 785] width 723 height 1885
type input "de la pared me detengo"
type input "[PERSON_NAME]"
click at [579, 272] on button "Search" at bounding box center [641, 292] width 124 height 41
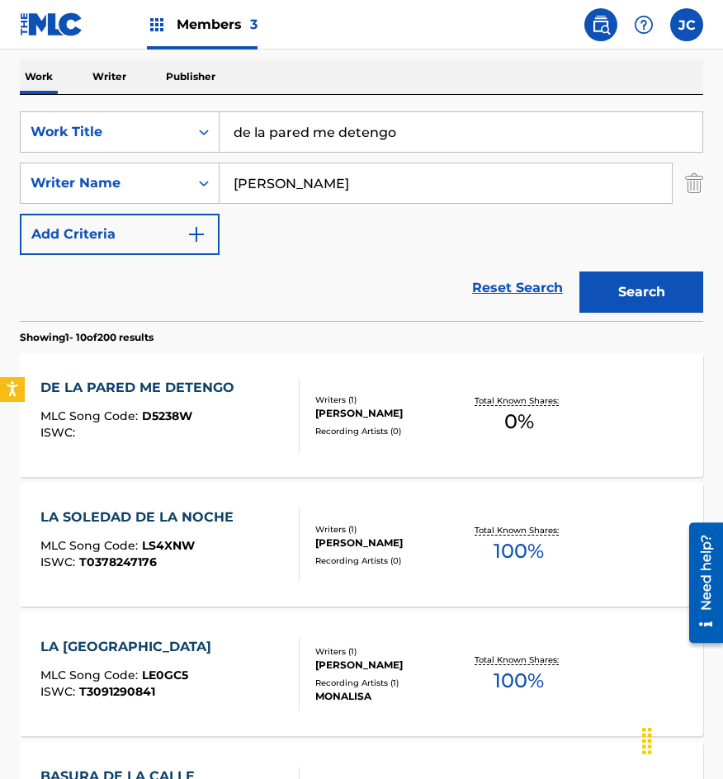
click at [277, 409] on div "DE LA PARED ME DETENGO MLC Song Code : D5238W ISWC :" at bounding box center [170, 415] width 260 height 74
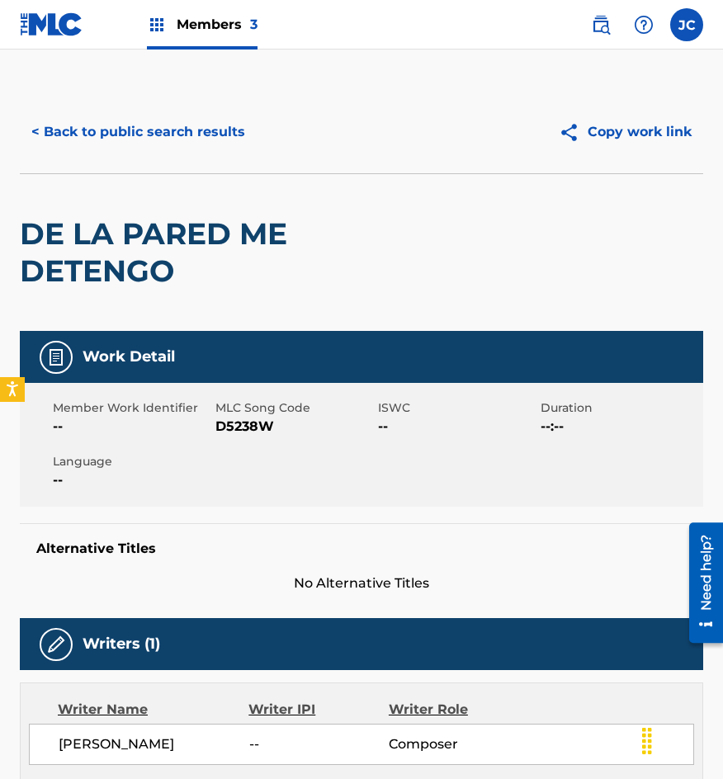
click at [237, 422] on span "D5238W" at bounding box center [294, 427] width 158 height 20
click at [92, 151] on button "< Back to public search results" at bounding box center [138, 131] width 237 height 41
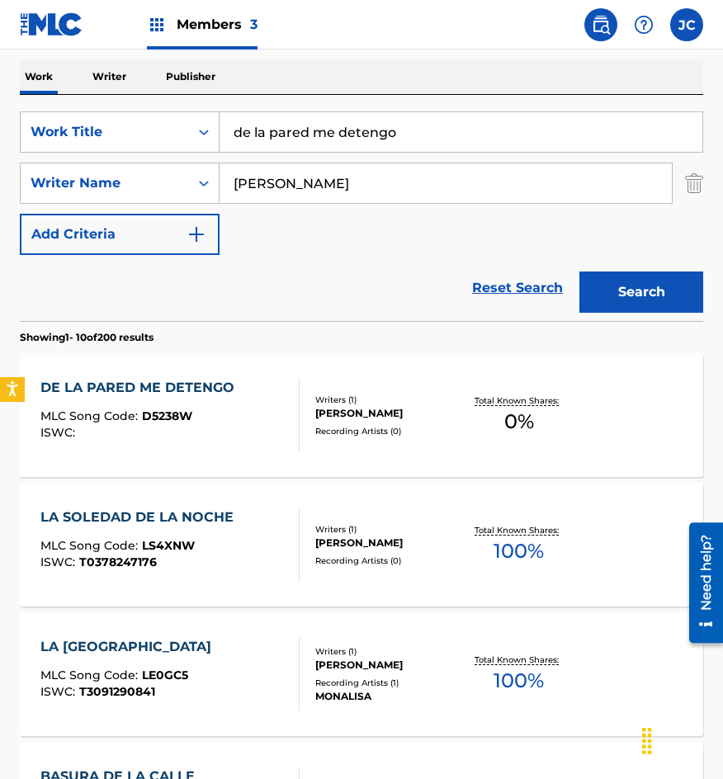
drag, startPoint x: 405, startPoint y: 131, endPoint x: 225, endPoint y: 122, distance: 181.0
click at [228, 123] on input "de la pared me detengo" at bounding box center [461, 132] width 483 height 40
type input "[PERSON_NAME]"
click at [667, 300] on button "Search" at bounding box center [641, 292] width 124 height 41
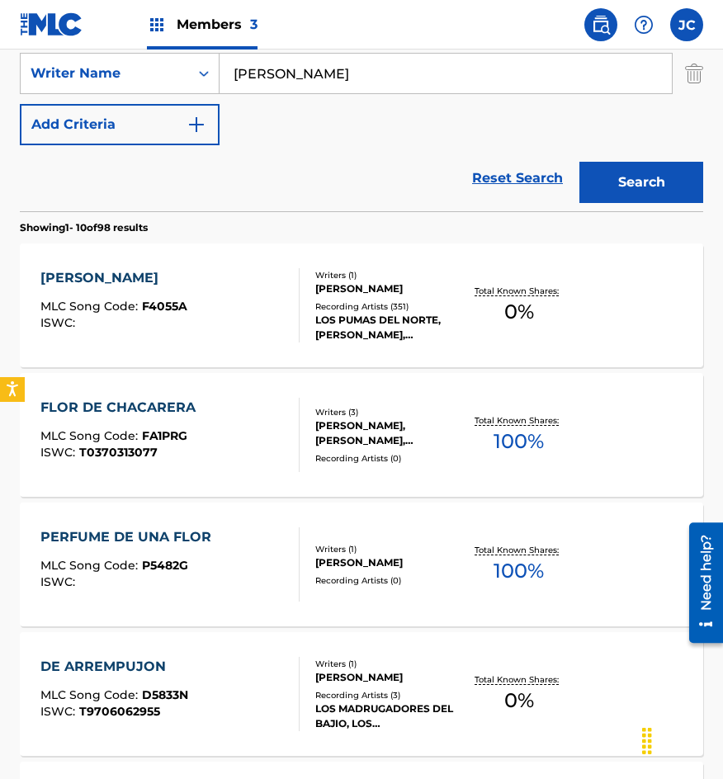
scroll to position [330, 0]
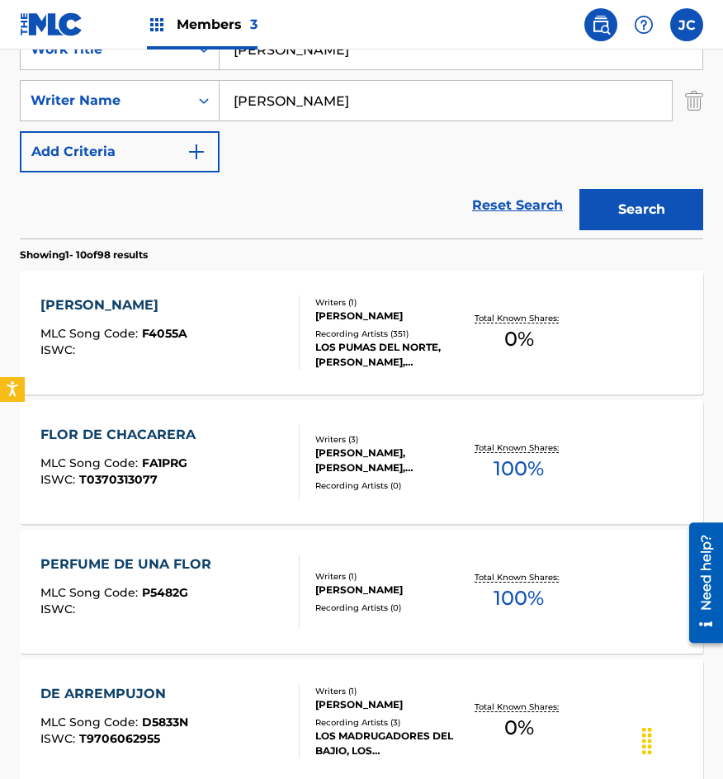
click at [262, 322] on div "[PERSON_NAME] MLC Song Code : F4055A ISWC :" at bounding box center [170, 333] width 260 height 74
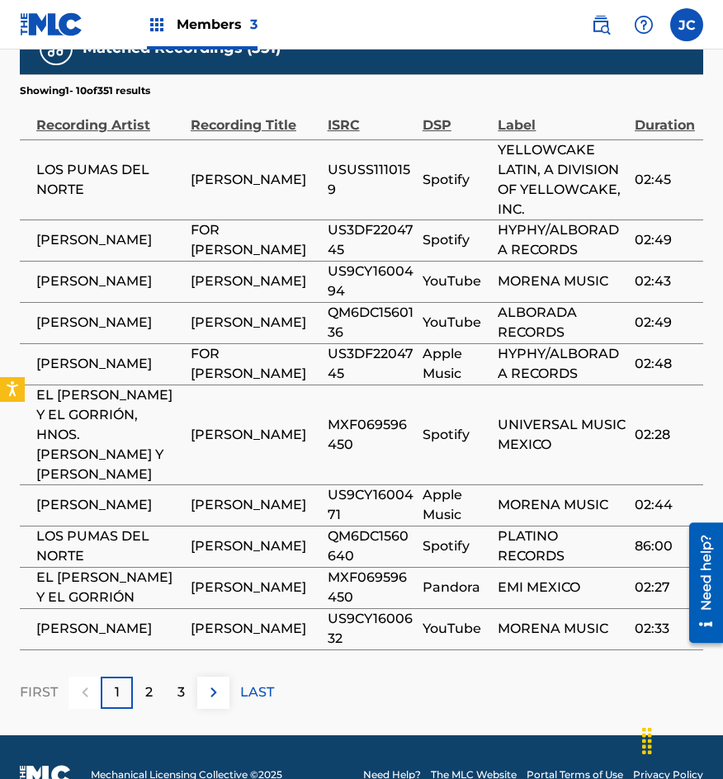
scroll to position [901, 0]
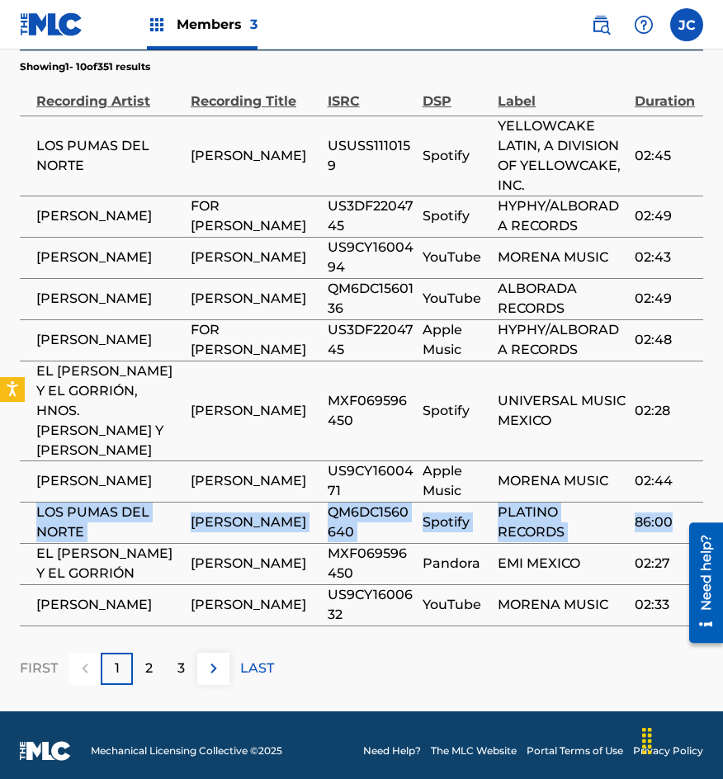
drag, startPoint x: 29, startPoint y: 499, endPoint x: 669, endPoint y: 518, distance: 640.0
click at [669, 518] on tr "LOS PUMAS DEL NORTE [PERSON_NAME] QM6DC1560640 Spotify PLATINO RECORDS 86:00" at bounding box center [361, 522] width 683 height 41
click at [509, 504] on span "PLATINO RECORDS" at bounding box center [562, 523] width 129 height 40
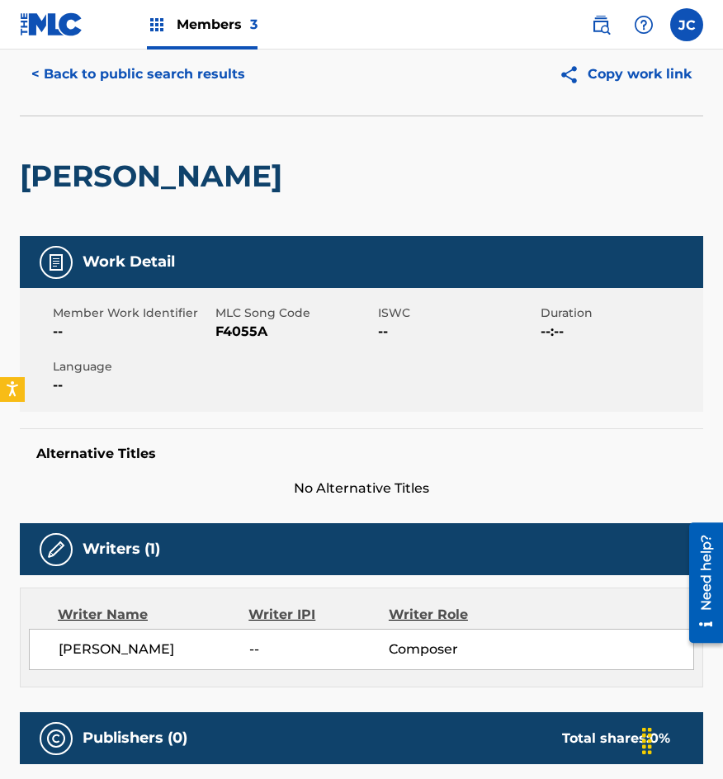
scroll to position [0, 0]
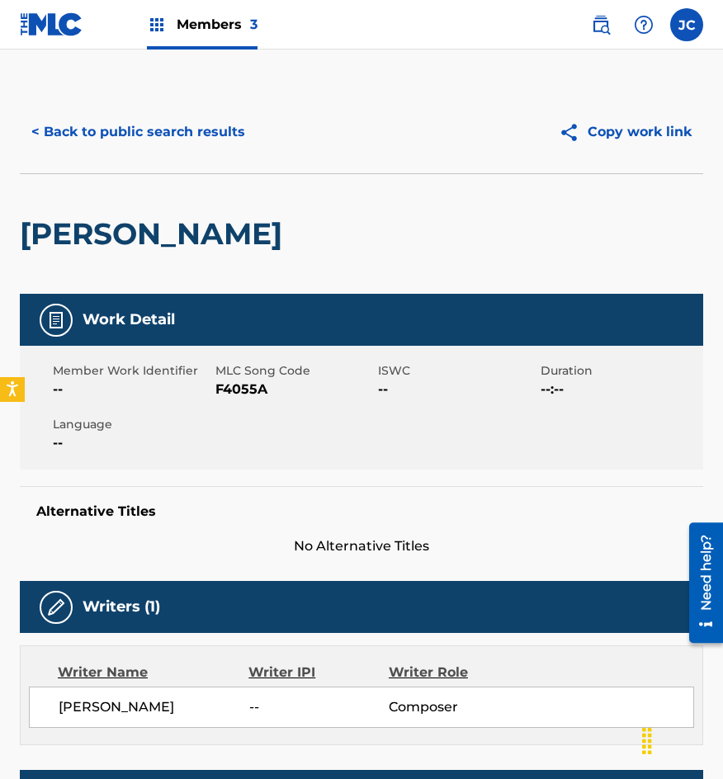
click at [215, 127] on button "< Back to public search results" at bounding box center [138, 131] width 237 height 41
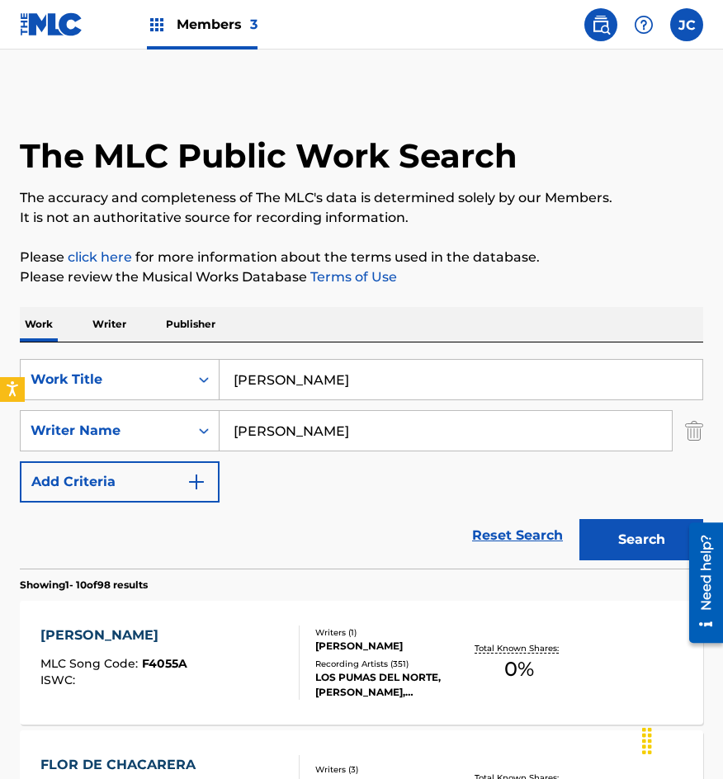
scroll to position [330, 0]
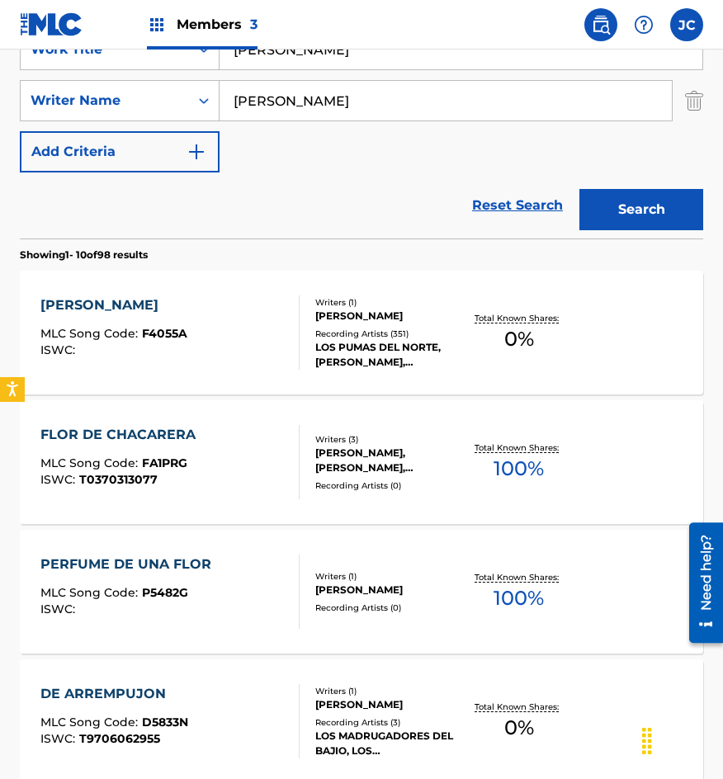
click at [182, 349] on div "ISWC :" at bounding box center [113, 350] width 147 height 12
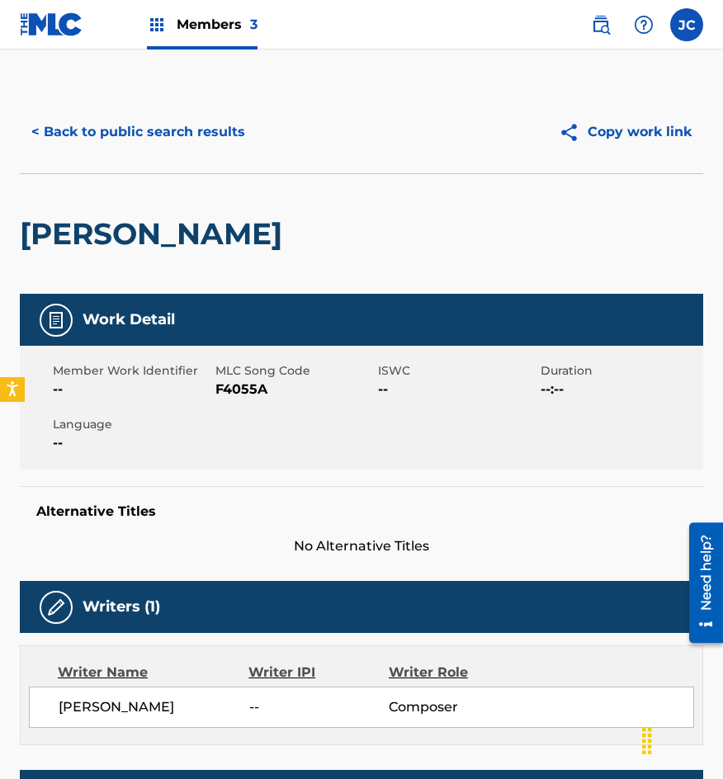
click at [241, 391] on span "F4055A" at bounding box center [294, 390] width 158 height 20
click at [135, 156] on div "< Back to public search results Copy work link" at bounding box center [361, 132] width 683 height 83
click at [160, 126] on button "< Back to public search results" at bounding box center [138, 131] width 237 height 41
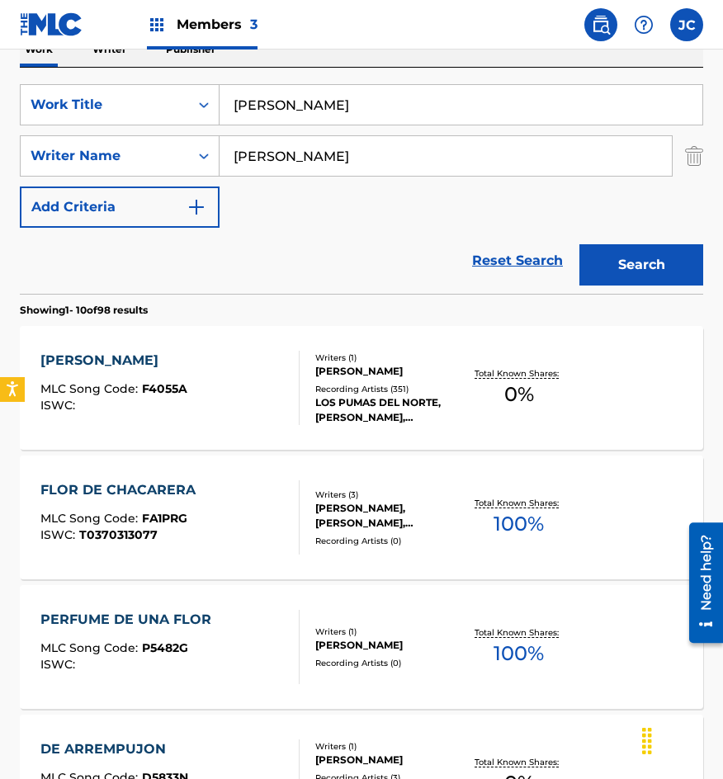
scroll to position [248, 0]
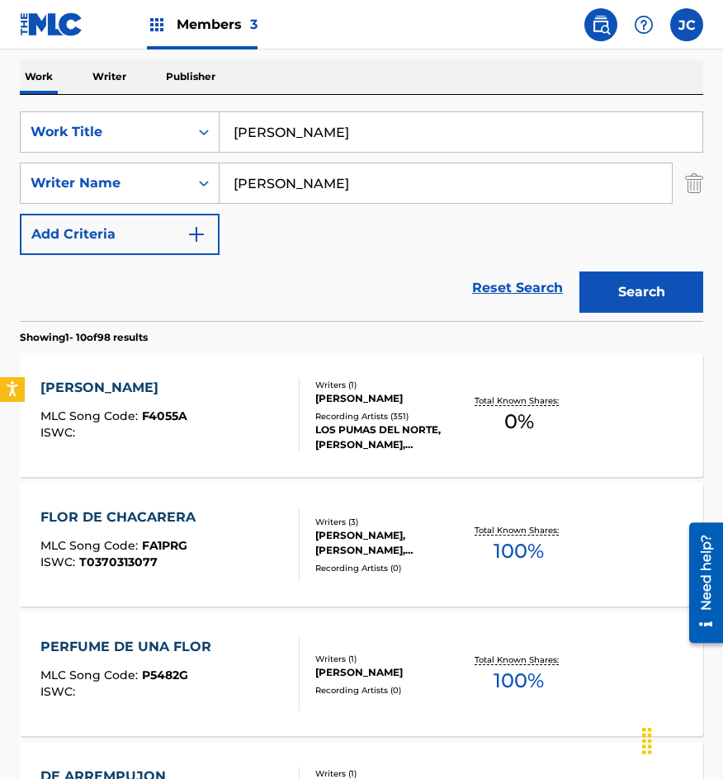
click at [409, 136] on input "[PERSON_NAME]" at bounding box center [461, 132] width 483 height 40
type input "ojos claros"
click at [633, 302] on button "Search" at bounding box center [641, 292] width 124 height 41
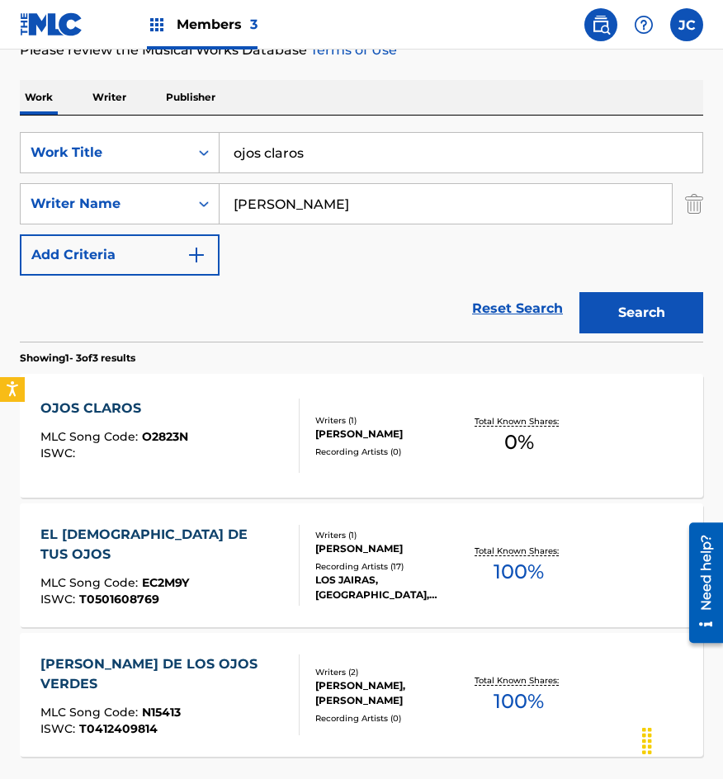
scroll to position [330, 0]
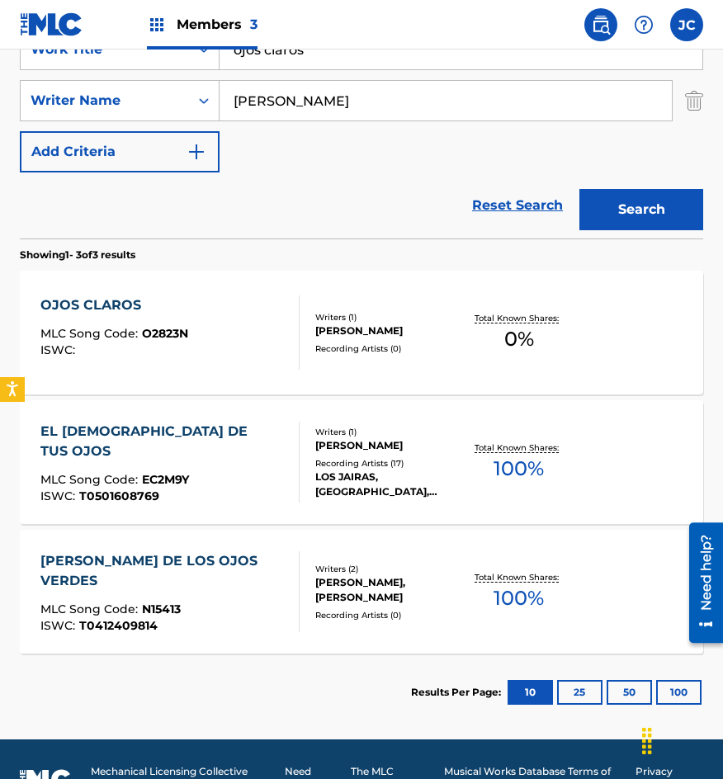
click at [329, 324] on div "[PERSON_NAME]" at bounding box center [388, 331] width 147 height 15
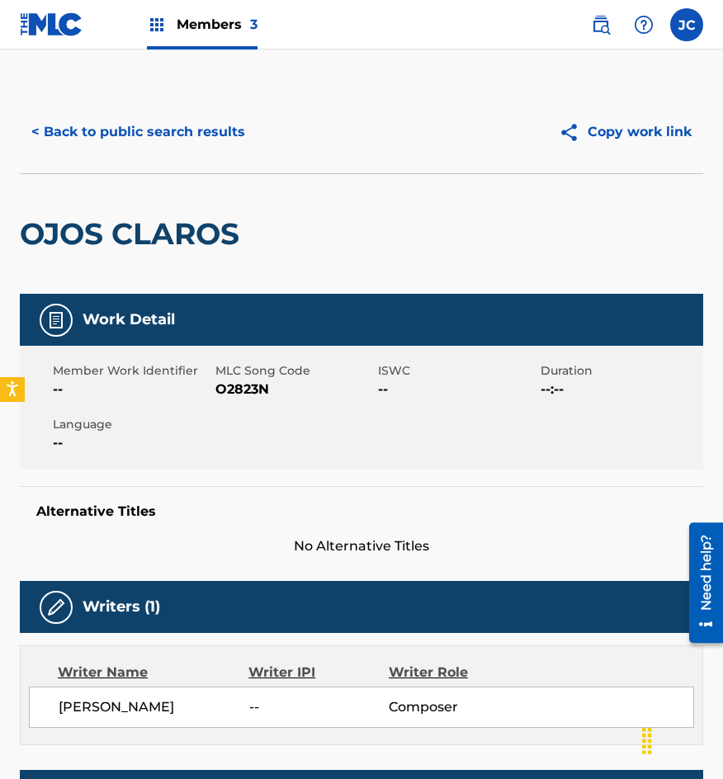
click at [223, 381] on span "O2823N" at bounding box center [294, 390] width 158 height 20
click at [228, 391] on span "O2823N" at bounding box center [294, 390] width 158 height 20
drag, startPoint x: 210, startPoint y: 211, endPoint x: 212, endPoint y: 128, distance: 83.4
click at [210, 210] on div "OJOS CLAROS" at bounding box center [134, 234] width 228 height 120
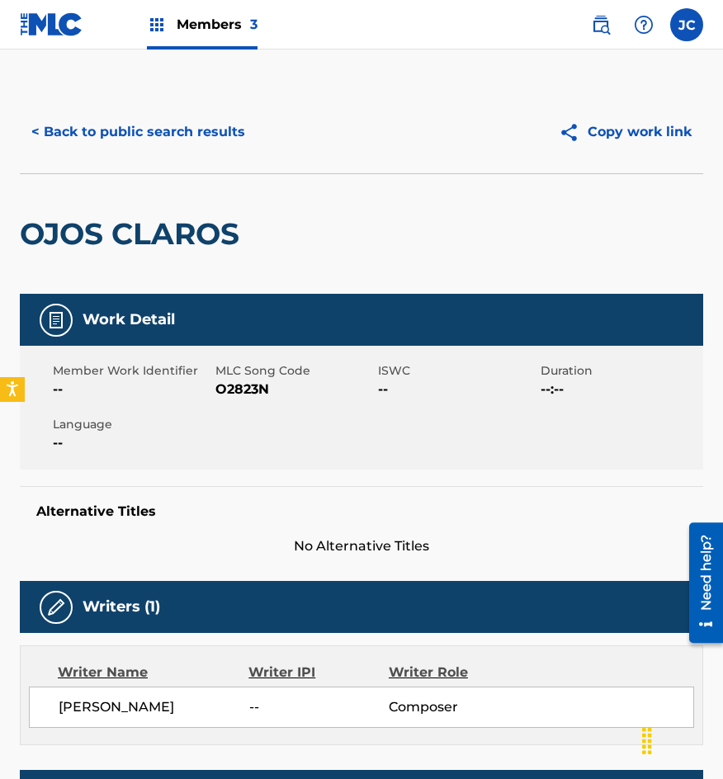
click at [213, 122] on button "< Back to public search results" at bounding box center [138, 131] width 237 height 41
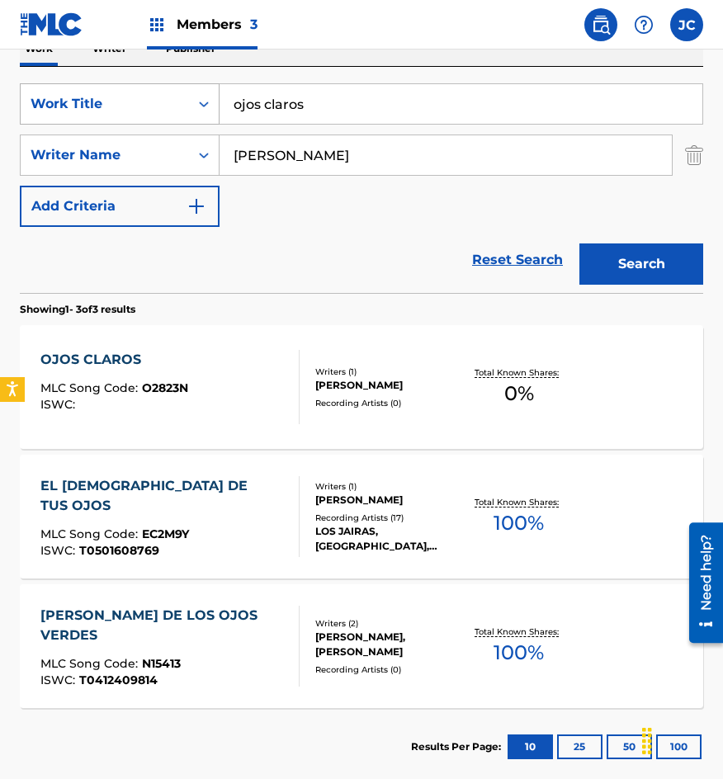
drag, startPoint x: 277, startPoint y: 102, endPoint x: 144, endPoint y: 106, distance: 133.0
click at [155, 106] on div "SearchWithCriteriab0f060e7-e406-411b-9bb6-04b7e5506f29 Work Title ojos claros" at bounding box center [361, 103] width 683 height 41
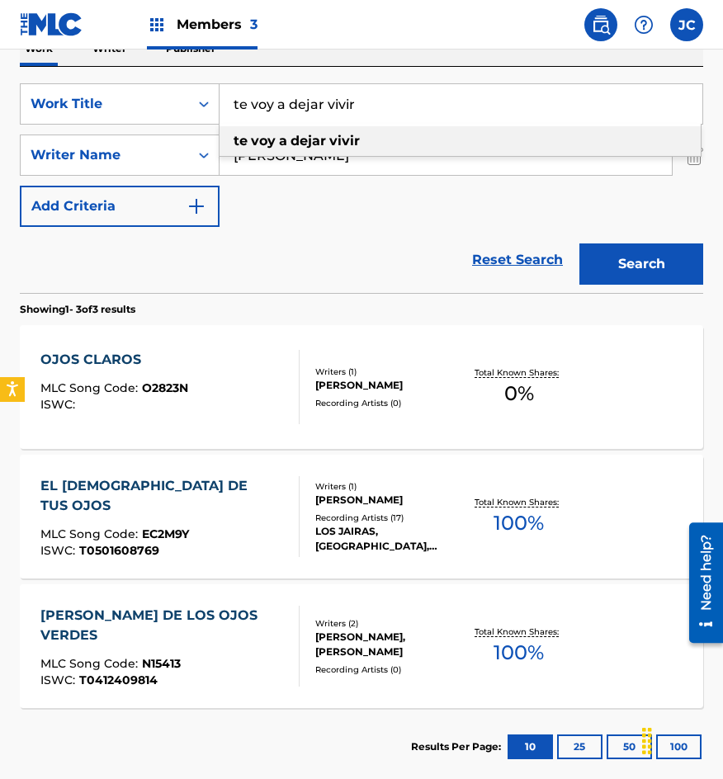
type input "te voy a dejar vivir"
click at [396, 136] on div "te voy a dejar vivir" at bounding box center [460, 141] width 481 height 30
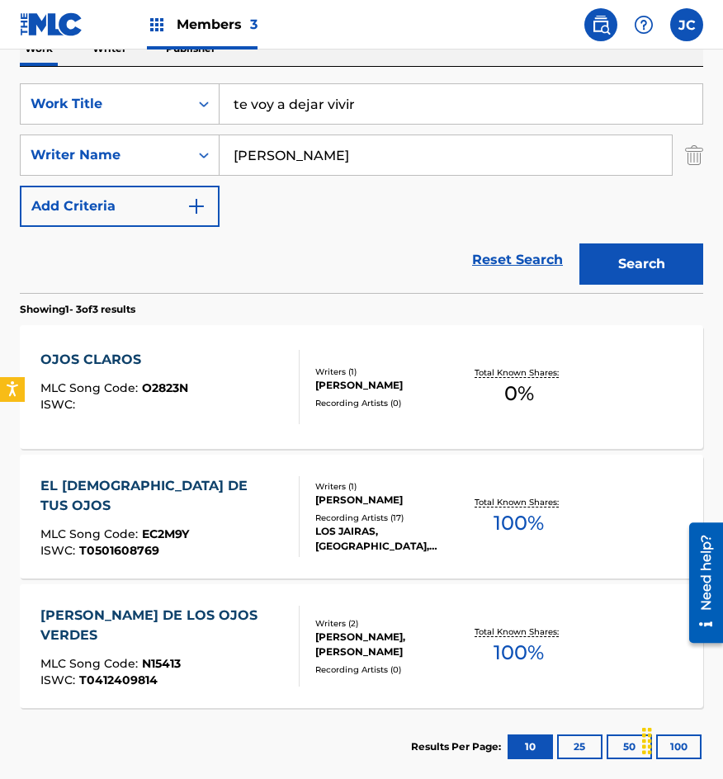
click at [615, 262] on button "Search" at bounding box center [641, 264] width 124 height 41
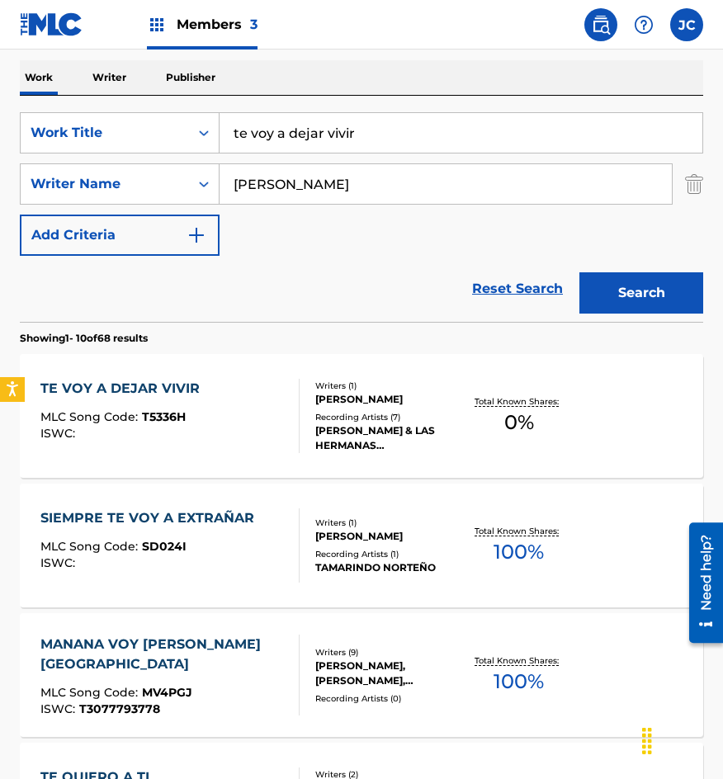
scroll to position [248, 0]
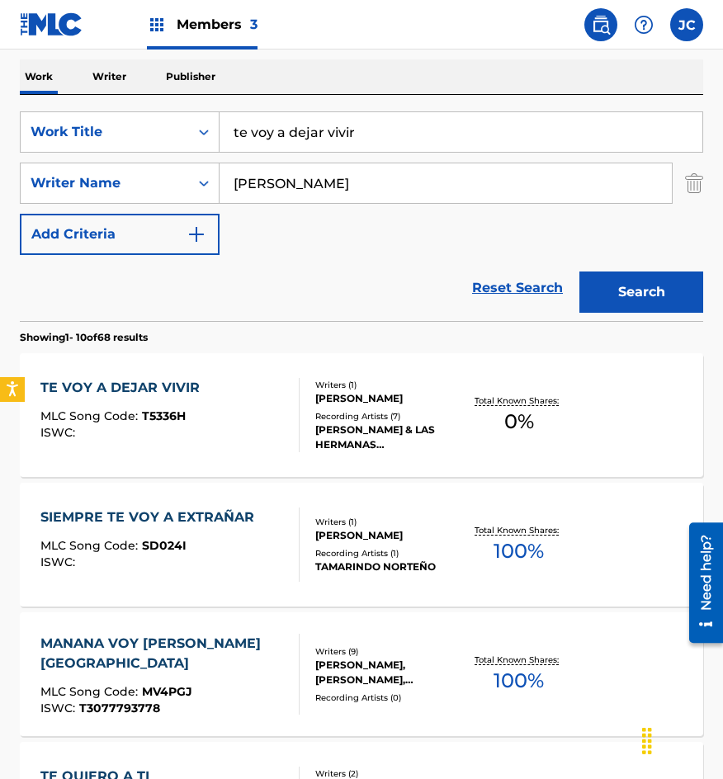
click at [293, 393] on div at bounding box center [292, 415] width 13 height 74
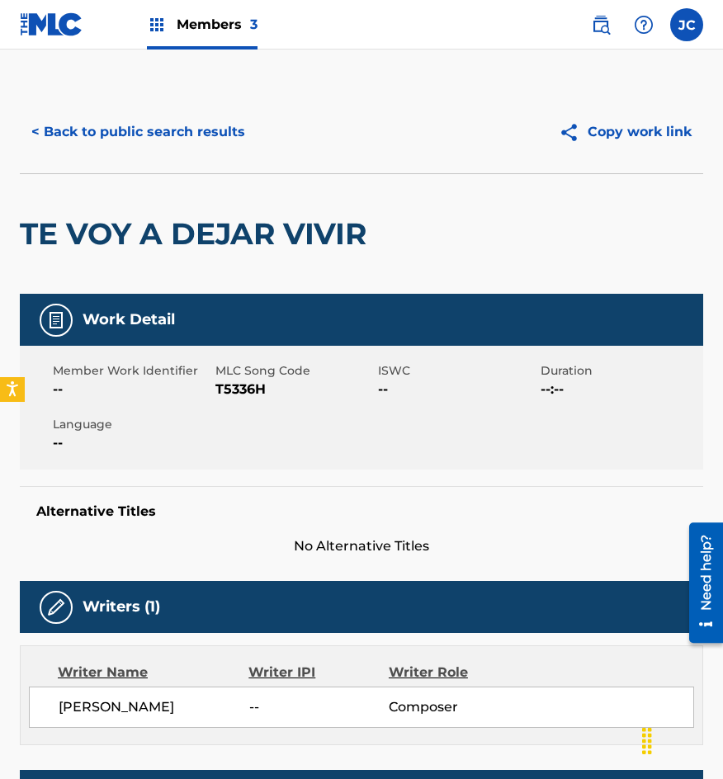
click at [244, 382] on span "T5336H" at bounding box center [294, 390] width 158 height 20
click at [182, 145] on button "< Back to public search results" at bounding box center [138, 131] width 237 height 41
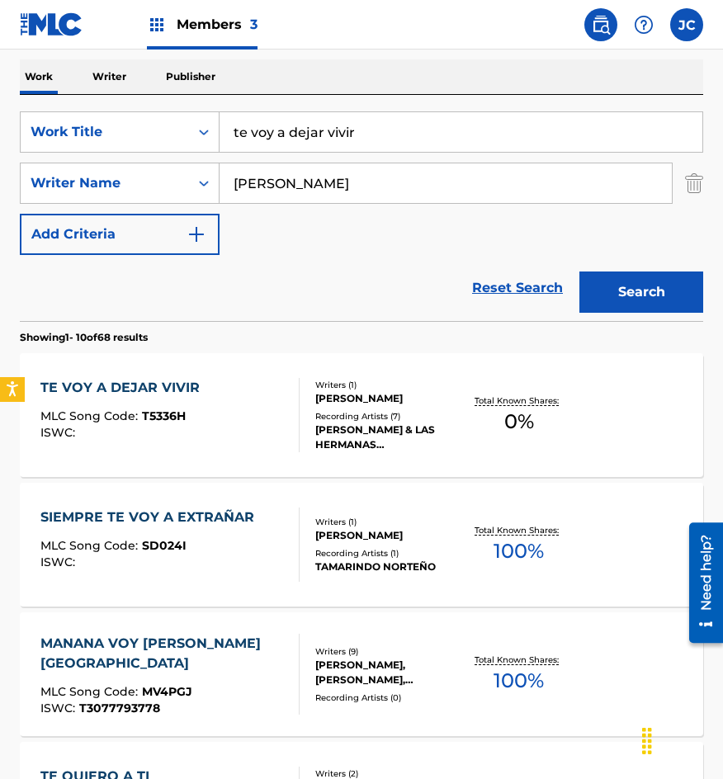
drag, startPoint x: 372, startPoint y: 122, endPoint x: 196, endPoint y: 154, distance: 178.7
click at [201, 152] on div "SearchWithCriteriab0f060e7-e406-411b-9bb6-04b7e5506f29 Work Title te voy a deja…" at bounding box center [361, 131] width 683 height 41
type input "verde maguey"
click at [663, 294] on button "Search" at bounding box center [641, 292] width 124 height 41
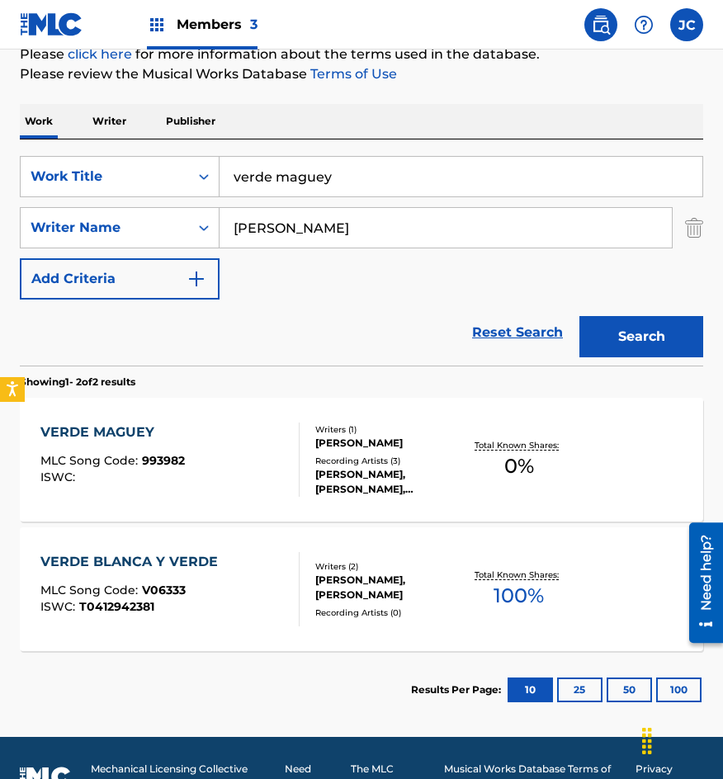
scroll to position [240, 0]
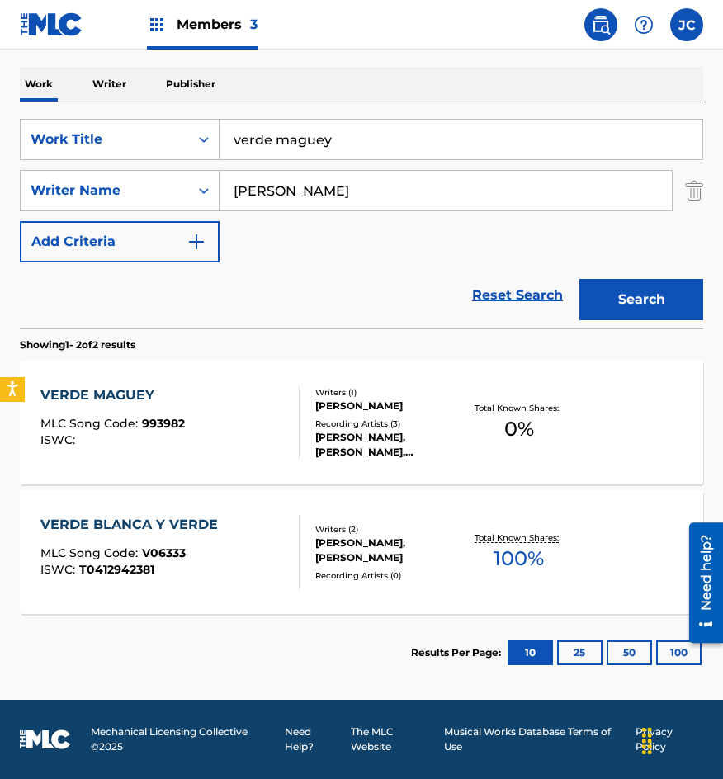
click at [420, 430] on div "Recording Artists ( 3 )" at bounding box center [388, 424] width 147 height 12
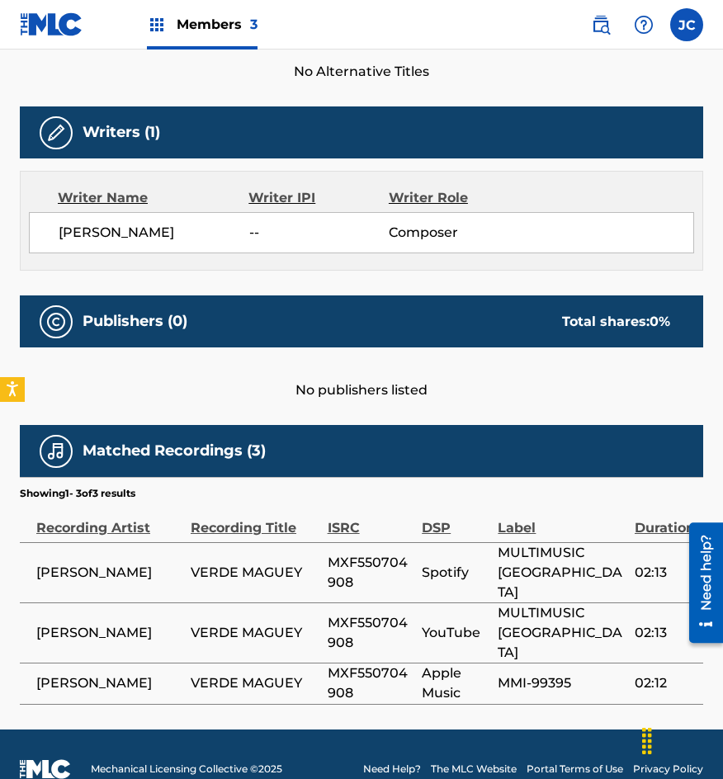
scroll to position [310, 0]
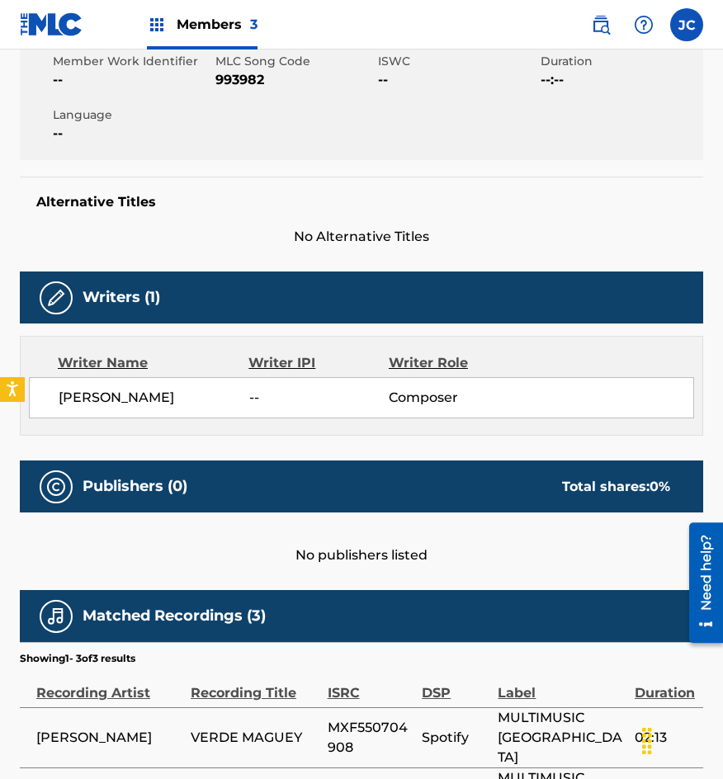
click at [244, 82] on span "993982" at bounding box center [294, 80] width 158 height 20
click at [244, 81] on span "993982" at bounding box center [294, 80] width 158 height 20
drag, startPoint x: 206, startPoint y: 228, endPoint x: 254, endPoint y: 249, distance: 52.5
click at [206, 228] on span "No Alternative Titles" at bounding box center [361, 237] width 683 height 20
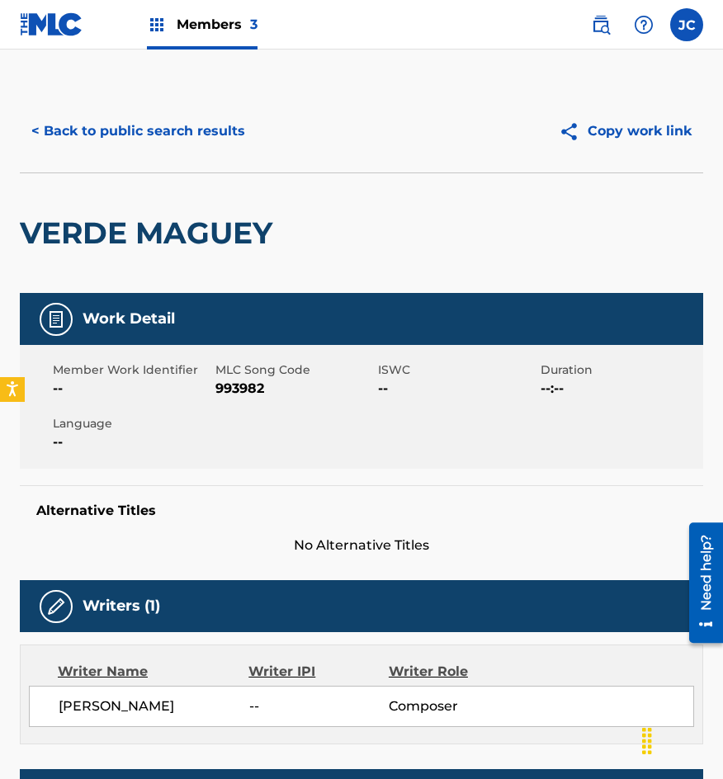
scroll to position [0, 0]
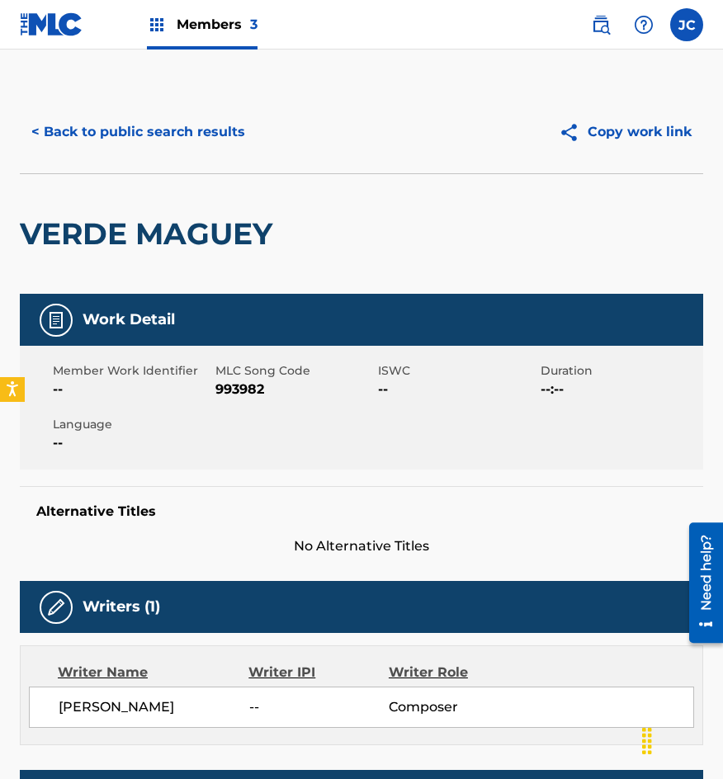
click at [180, 117] on button "< Back to public search results" at bounding box center [138, 131] width 237 height 41
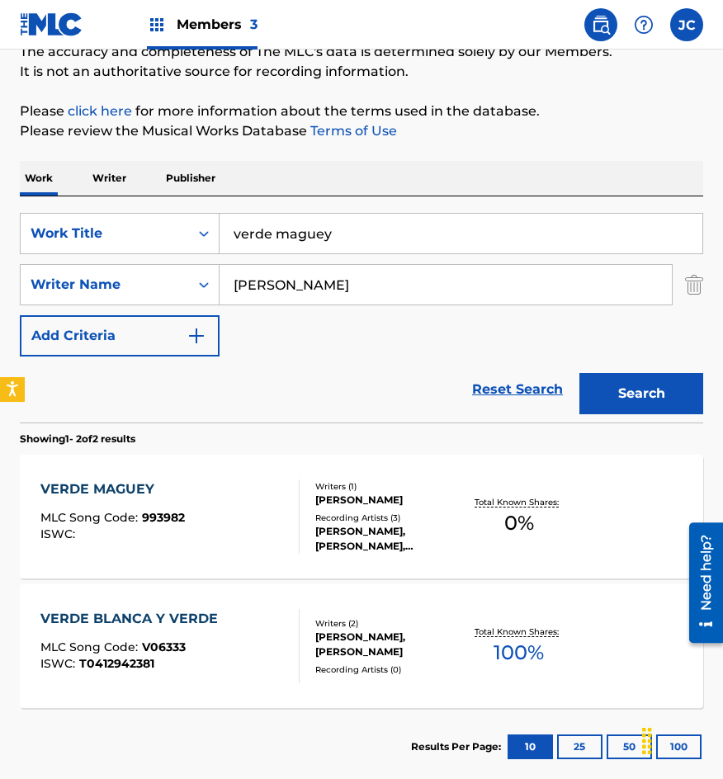
click at [56, 216] on div "SearchWithCriteriab0f060e7-e406-411b-9bb6-04b7e5506f29 Work Title verde maguey" at bounding box center [361, 233] width 683 height 41
type input "viuda abandonada y [PERSON_NAME]"
click at [579, 373] on button "Search" at bounding box center [641, 393] width 124 height 41
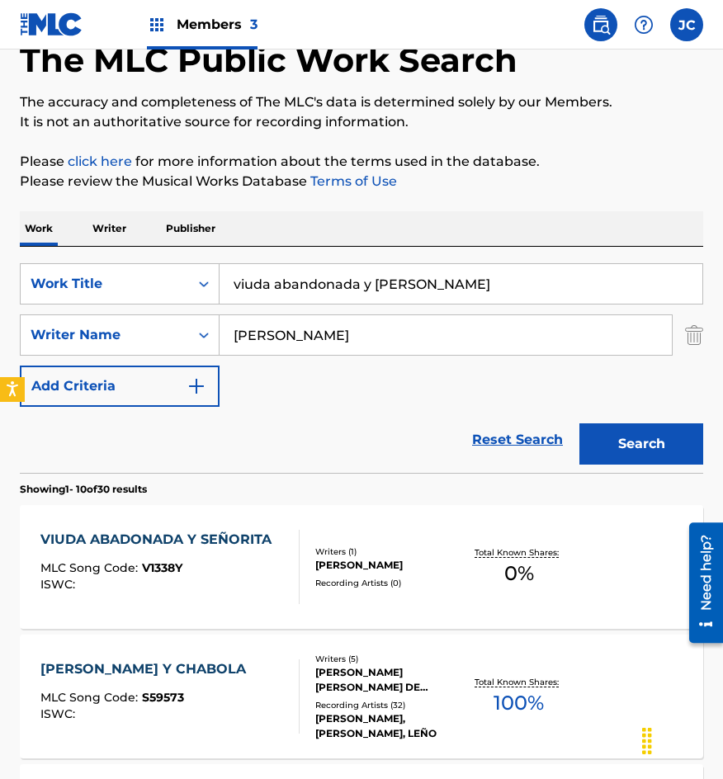
scroll to position [248, 0]
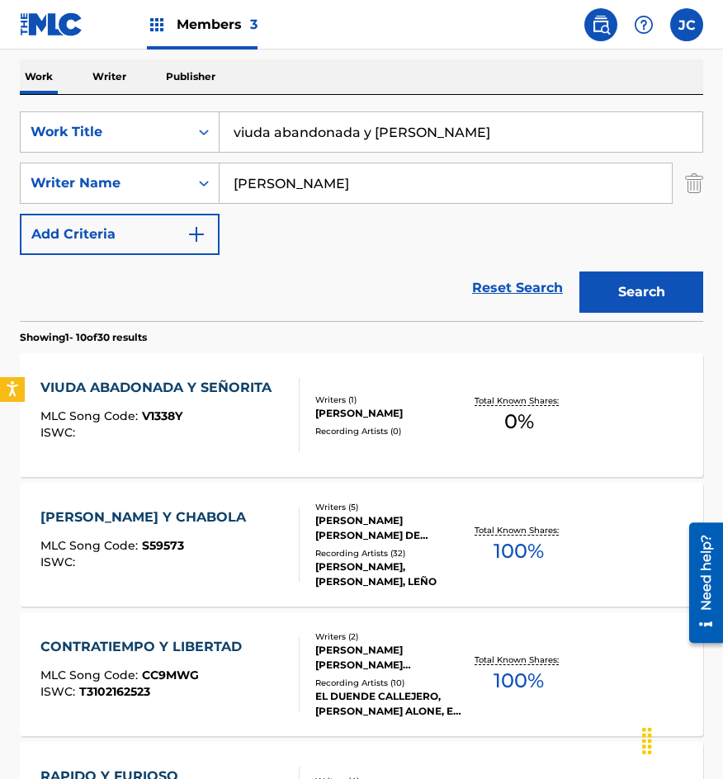
click at [362, 406] on div "[PERSON_NAME]" at bounding box center [388, 413] width 147 height 15
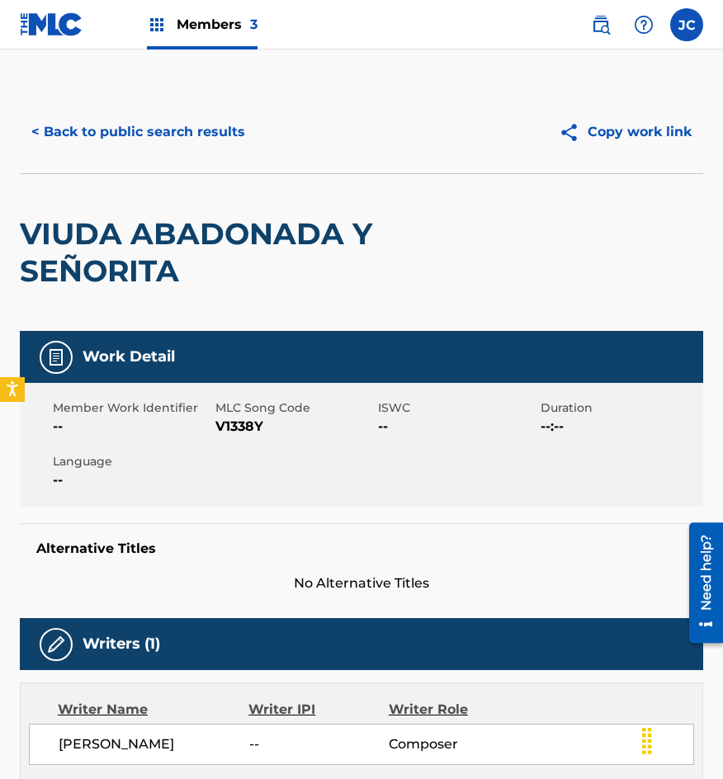
click at [255, 425] on span "V1338Y" at bounding box center [294, 427] width 158 height 20
click at [254, 425] on span "V1338Y" at bounding box center [294, 427] width 158 height 20
drag, startPoint x: 69, startPoint y: 144, endPoint x: 78, endPoint y: 142, distance: 8.4
click at [70, 144] on button "< Back to public search results" at bounding box center [138, 131] width 237 height 41
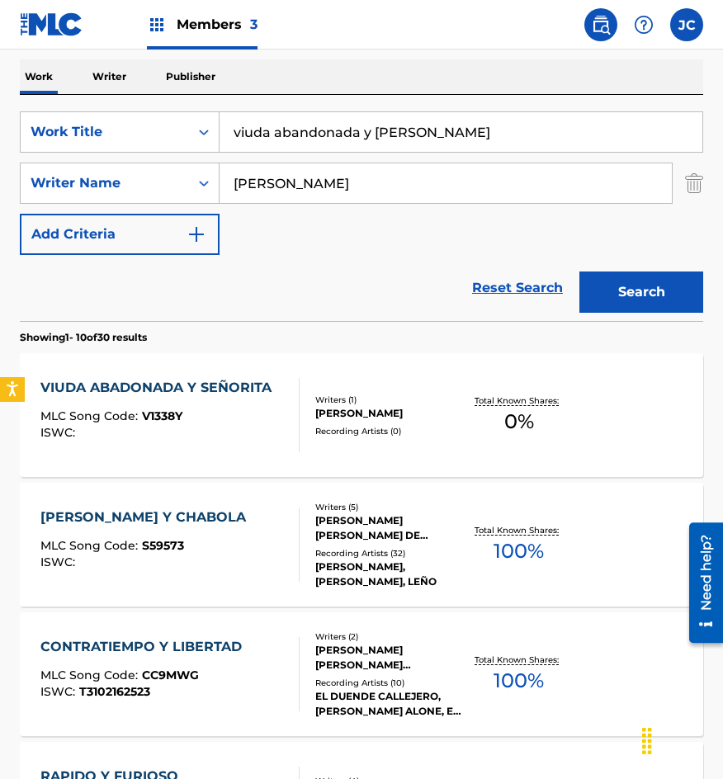
drag, startPoint x: 464, startPoint y: 130, endPoint x: 1, endPoint y: 196, distance: 467.8
click at [7, 193] on div "The MLC Public Work Search The accuracy and completeness of The MLC's data is d…" at bounding box center [361, 785] width 723 height 1885
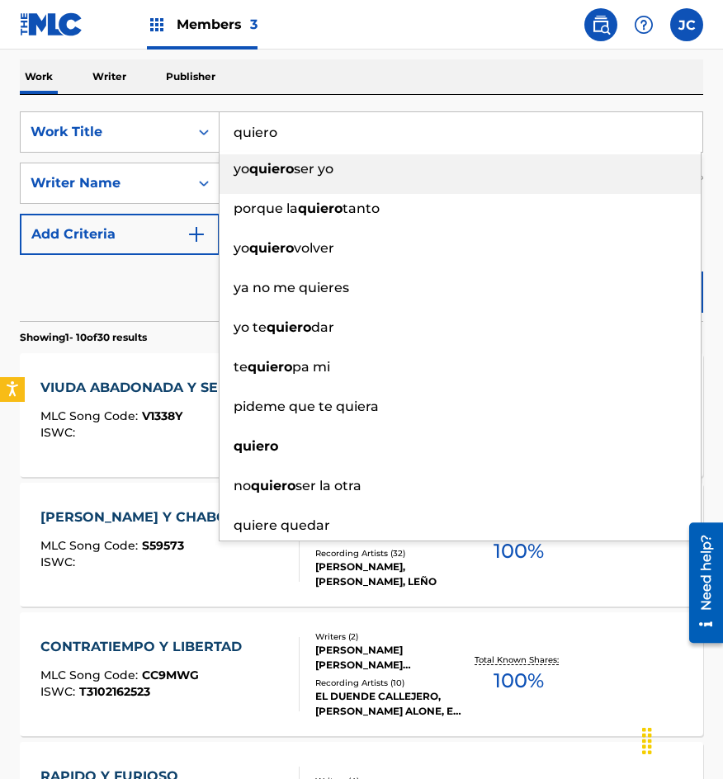
type input "quiero"
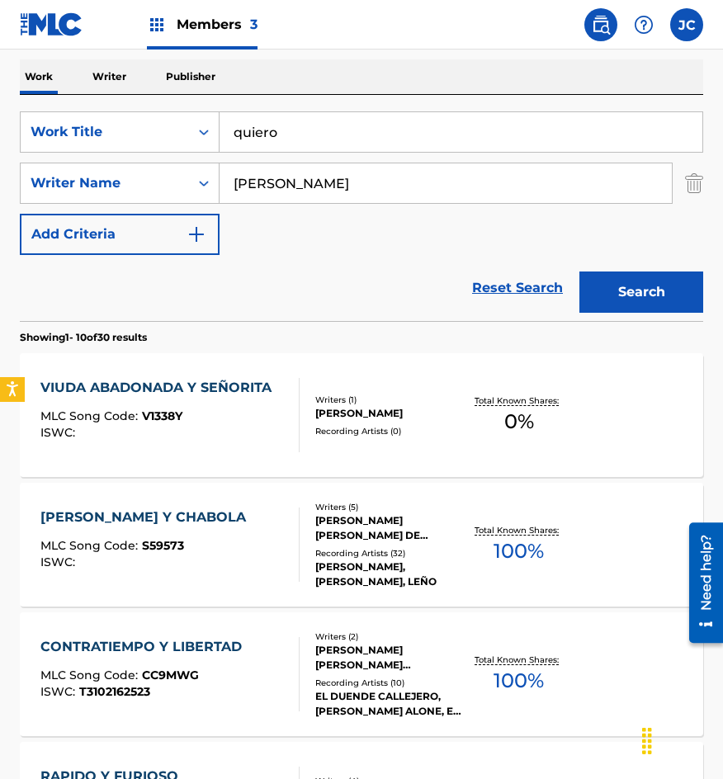
type input "[PERSON_NAME]"
click at [579, 272] on button "Search" at bounding box center [641, 292] width 124 height 41
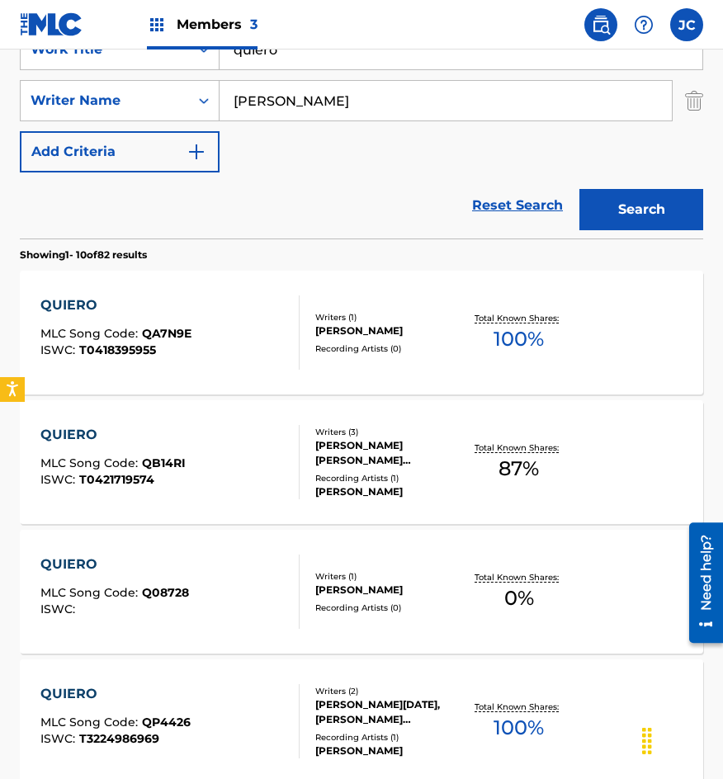
scroll to position [413, 0]
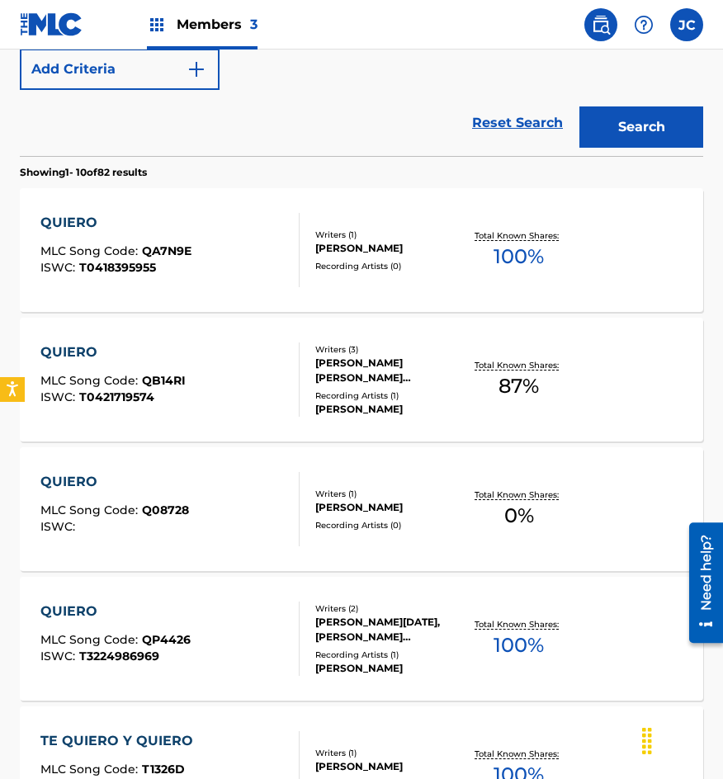
click at [377, 498] on div "Writers ( 1 )" at bounding box center [388, 494] width 147 height 12
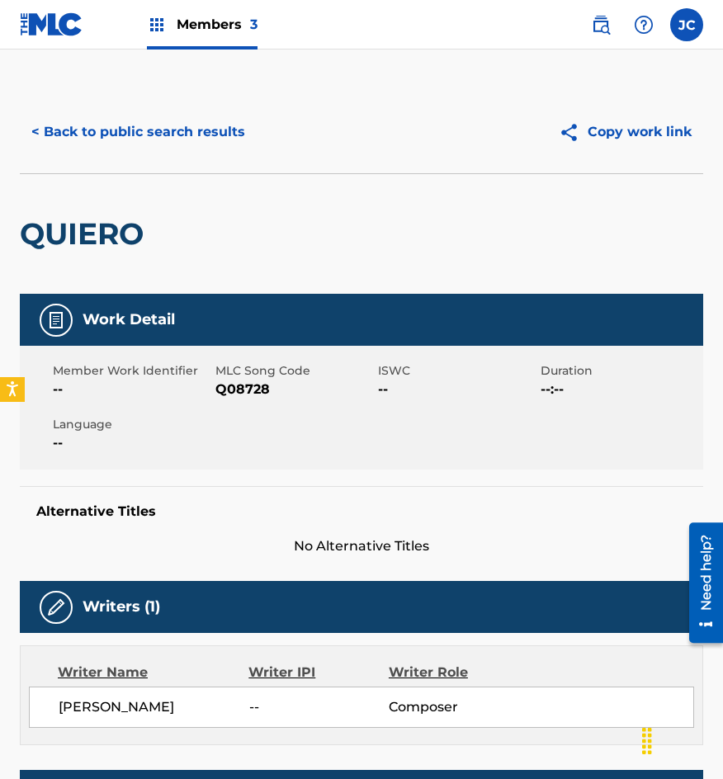
click at [239, 388] on span "Q08728" at bounding box center [294, 390] width 158 height 20
drag, startPoint x: 213, startPoint y: 210, endPoint x: 197, endPoint y: 140, distance: 71.9
click at [213, 210] on div "QUIERO" at bounding box center [361, 233] width 683 height 121
click at [197, 140] on button "< Back to public search results" at bounding box center [138, 131] width 237 height 41
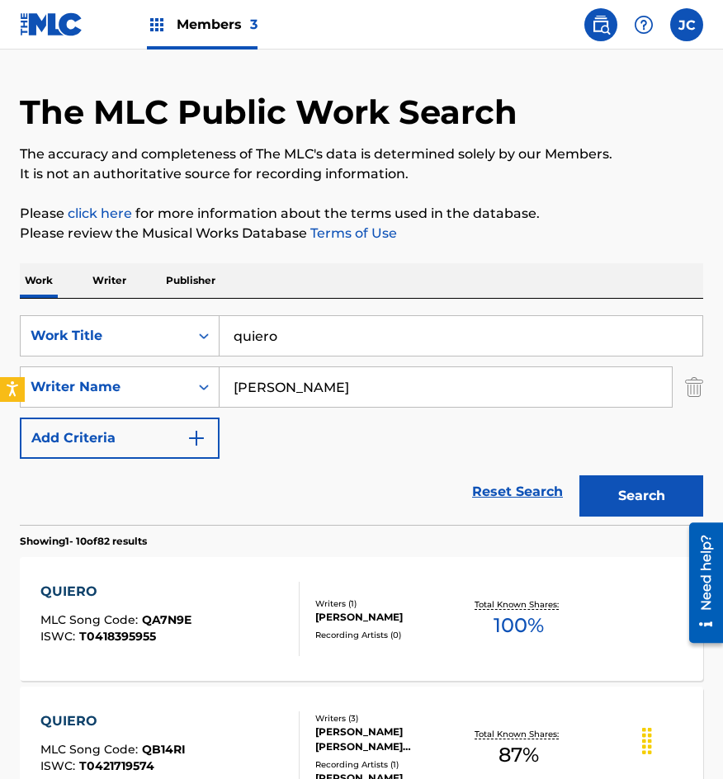
scroll to position [12, 0]
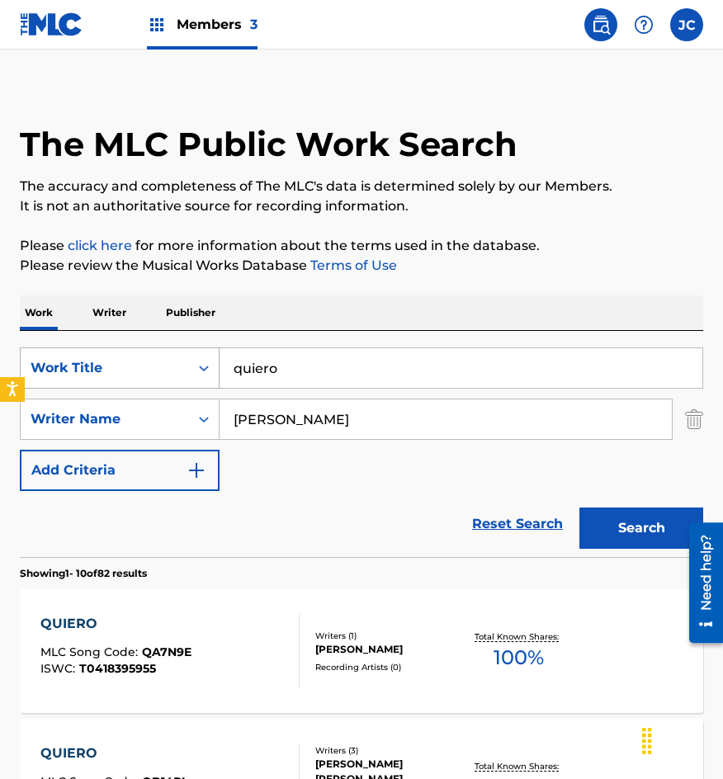
click at [92, 374] on div "SearchWithCriteriab0f060e7-e406-411b-9bb6-04b7e5506f29 Work Title quiero" at bounding box center [361, 368] width 683 height 41
type input "el jipie"
type input "[PERSON_NAME]"
click at [579, 508] on button "Search" at bounding box center [641, 528] width 124 height 41
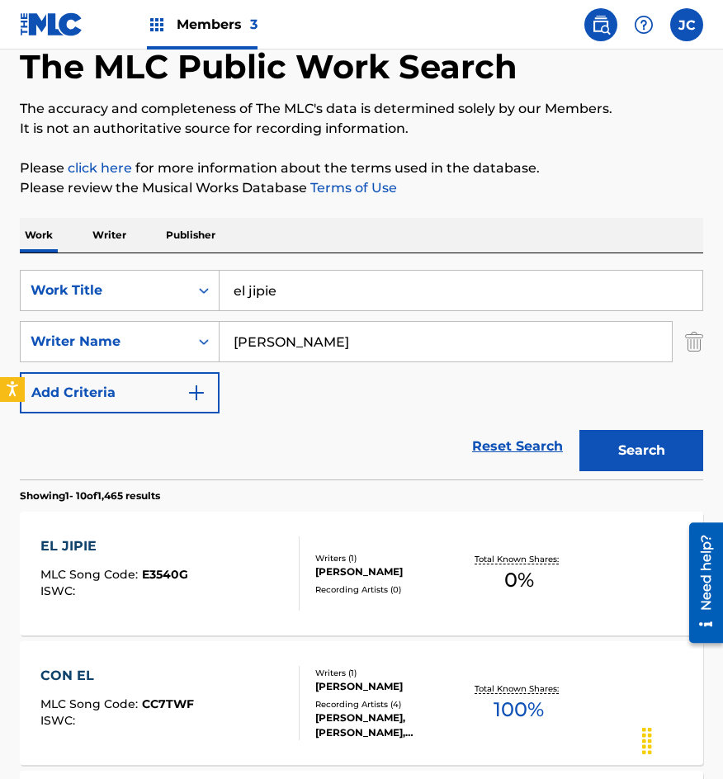
scroll to position [165, 0]
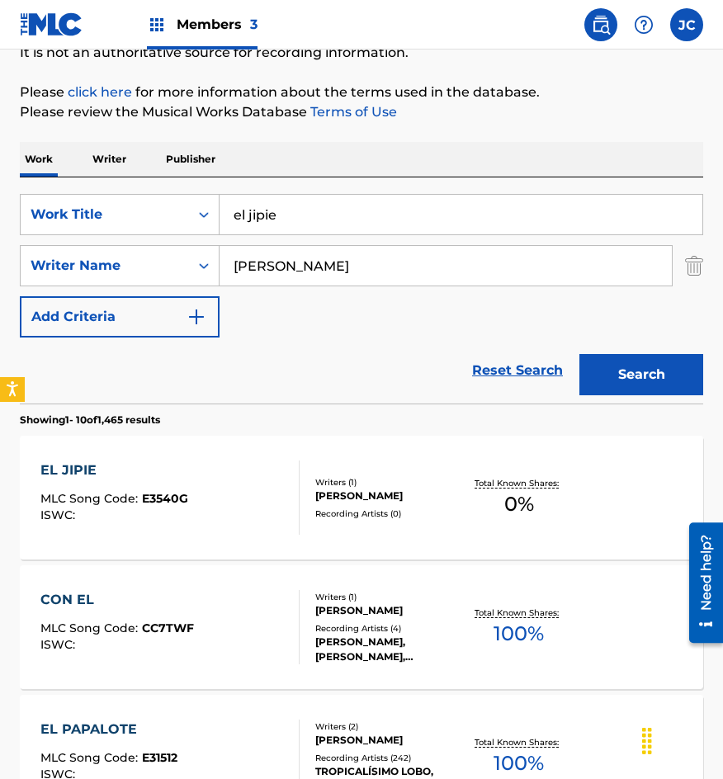
click at [258, 489] on div "EL JIPIE MLC Song Code : E3540G ISWC :" at bounding box center [170, 498] width 260 height 74
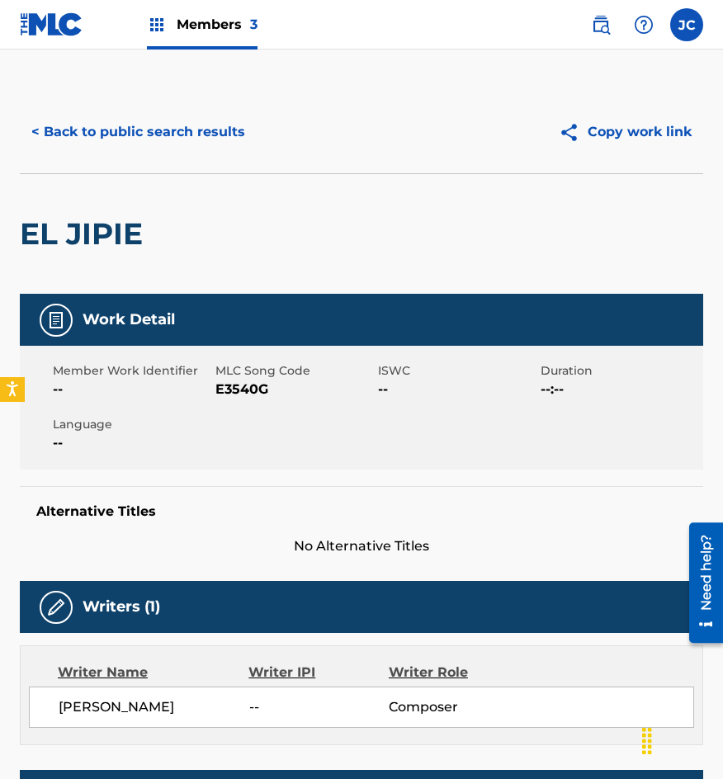
click at [242, 384] on span "E3540G" at bounding box center [294, 390] width 158 height 20
click at [163, 193] on div "EL JIPIE" at bounding box center [361, 233] width 683 height 121
click at [179, 138] on button "< Back to public search results" at bounding box center [138, 131] width 237 height 41
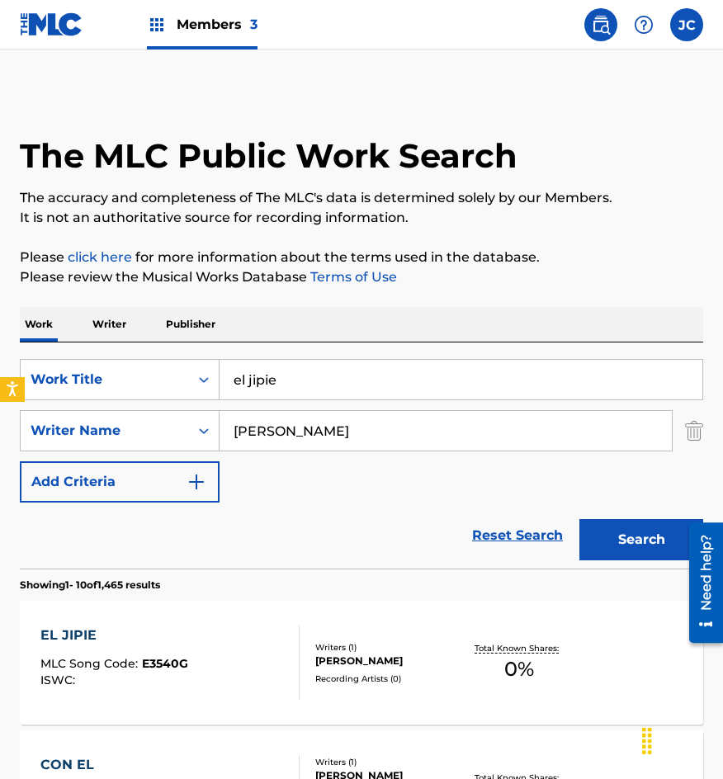
scroll to position [165, 0]
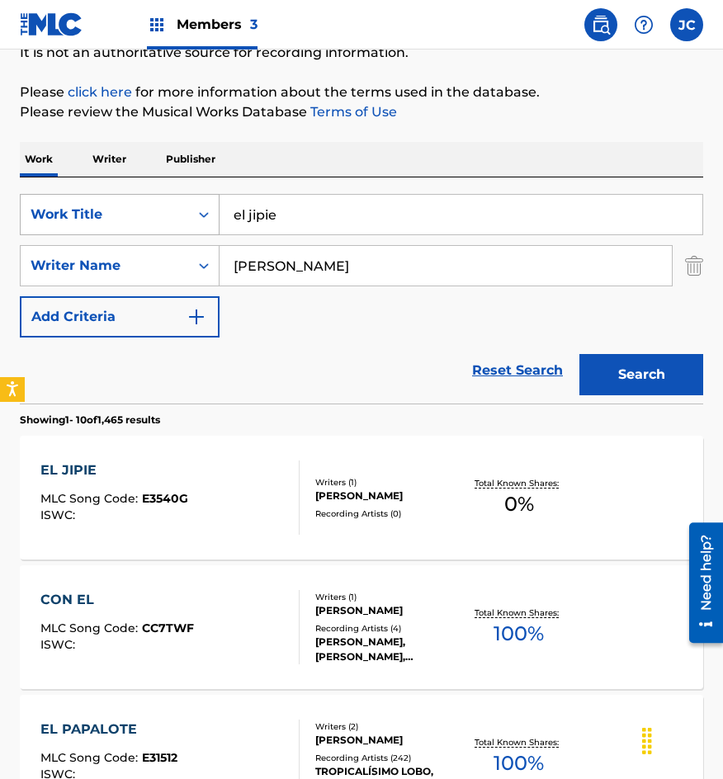
click at [200, 212] on div "SearchWithCriteriab0f060e7-e406-411b-9bb6-04b7e5506f29 Work Title el jipie" at bounding box center [361, 214] width 683 height 41
type input "a cada dia"
type input "o"
type input "[PERSON_NAME]"
click at [579, 354] on button "Search" at bounding box center [641, 374] width 124 height 41
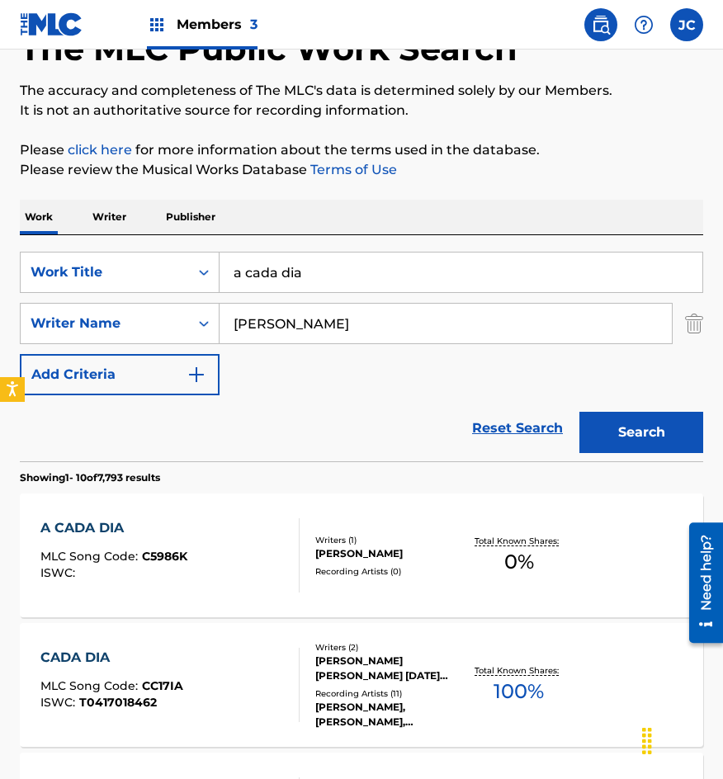
scroll to position [248, 0]
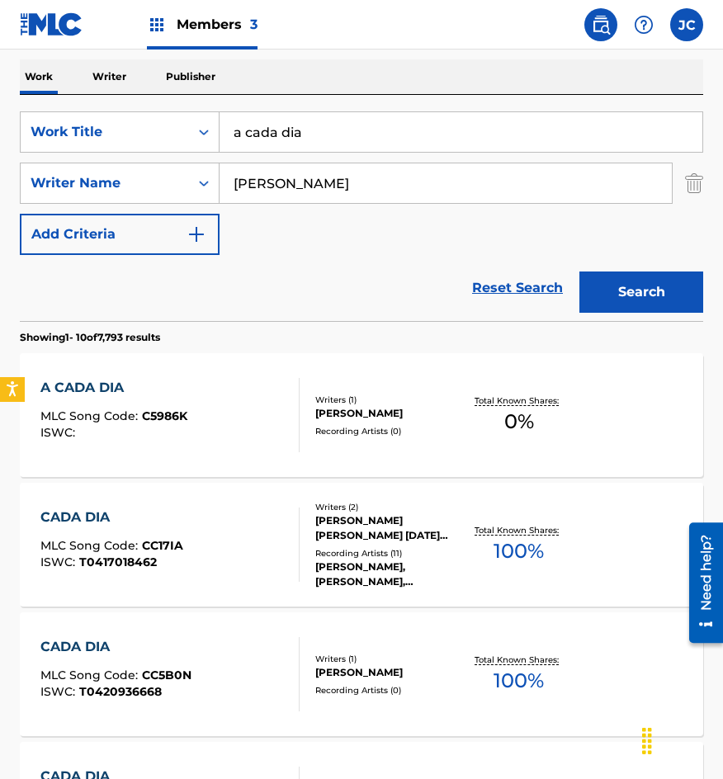
click at [278, 433] on div "A CADA DIA MLC Song Code : C5986K ISWC :" at bounding box center [170, 415] width 260 height 74
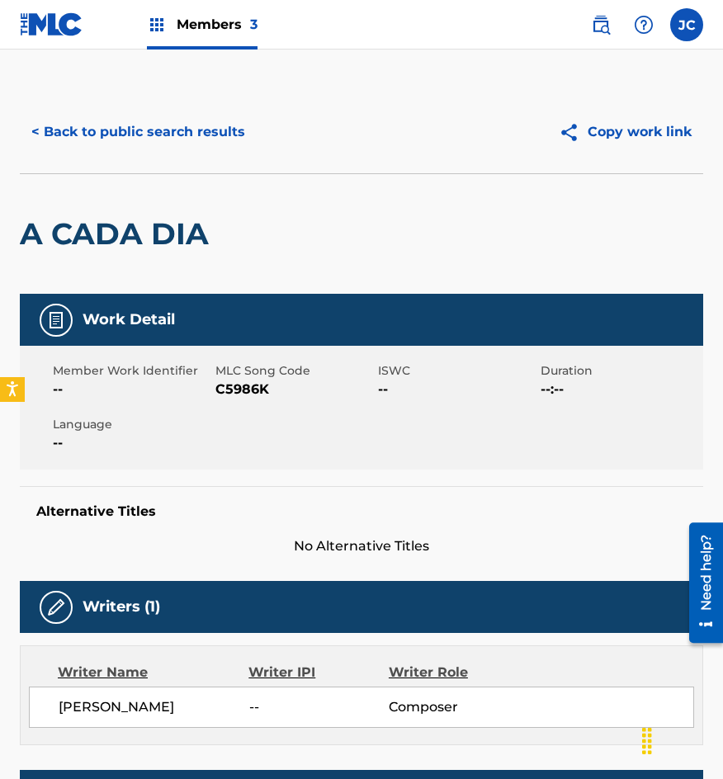
click at [252, 386] on span "C5986K" at bounding box center [294, 390] width 158 height 20
click at [170, 146] on button "< Back to public search results" at bounding box center [138, 131] width 237 height 41
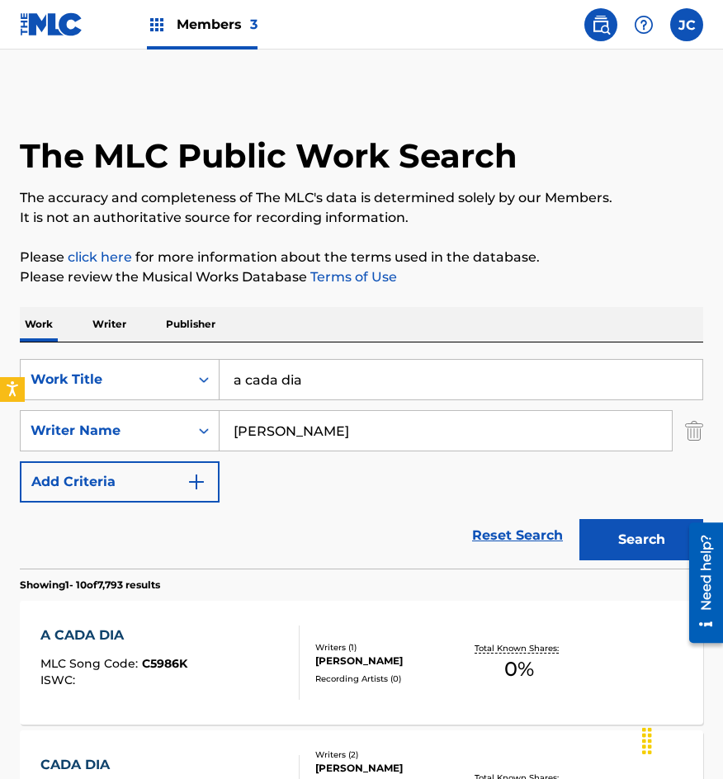
scroll to position [248, 0]
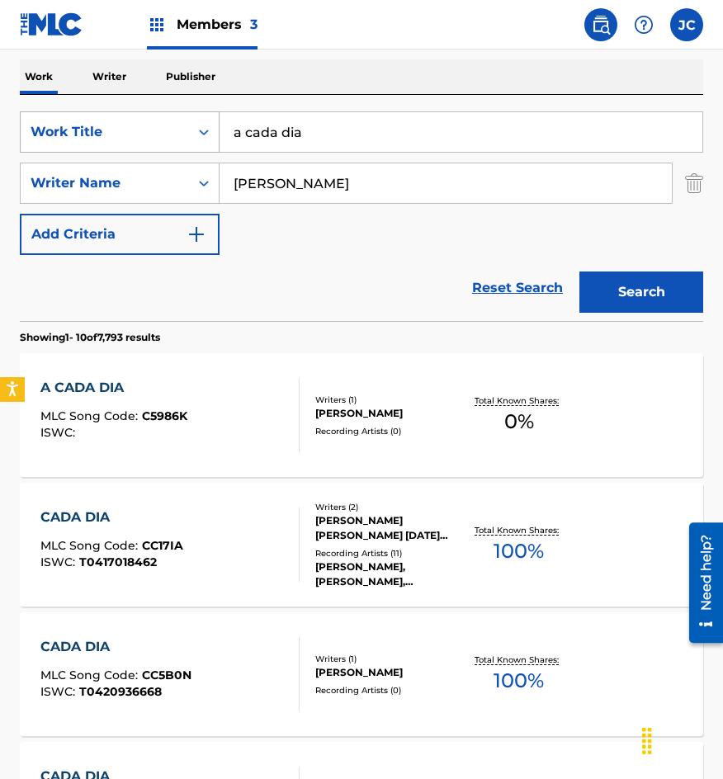
drag, startPoint x: 368, startPoint y: 135, endPoint x: 97, endPoint y: 121, distance: 271.1
click at [121, 126] on div "SearchWithCriteriab0f060e7-e406-411b-9bb6-04b7e5506f29 Work Title a cada dia" at bounding box center [361, 131] width 683 height 41
type input "largos senderos"
type input "[PERSON_NAME]"
click at [579, 272] on button "Search" at bounding box center [641, 292] width 124 height 41
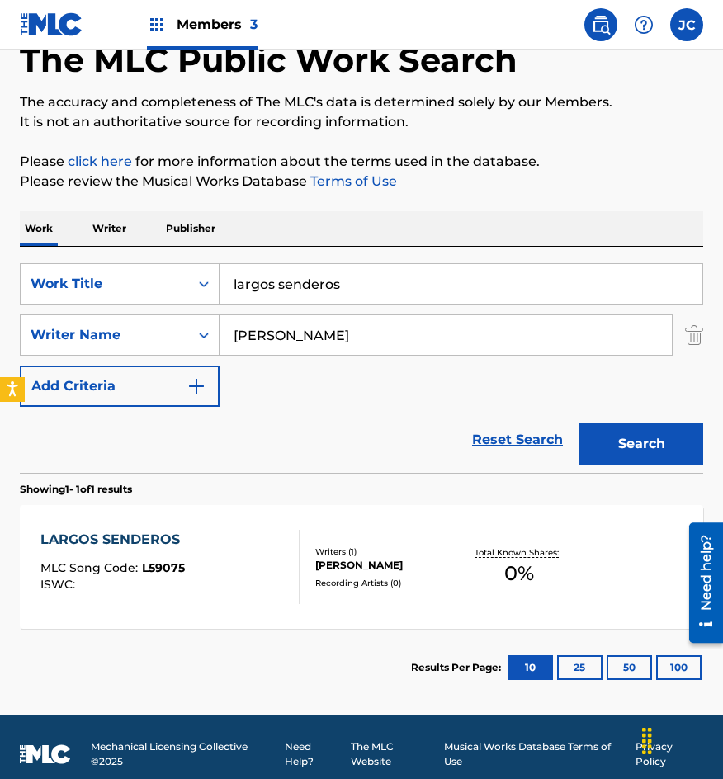
scroll to position [111, 0]
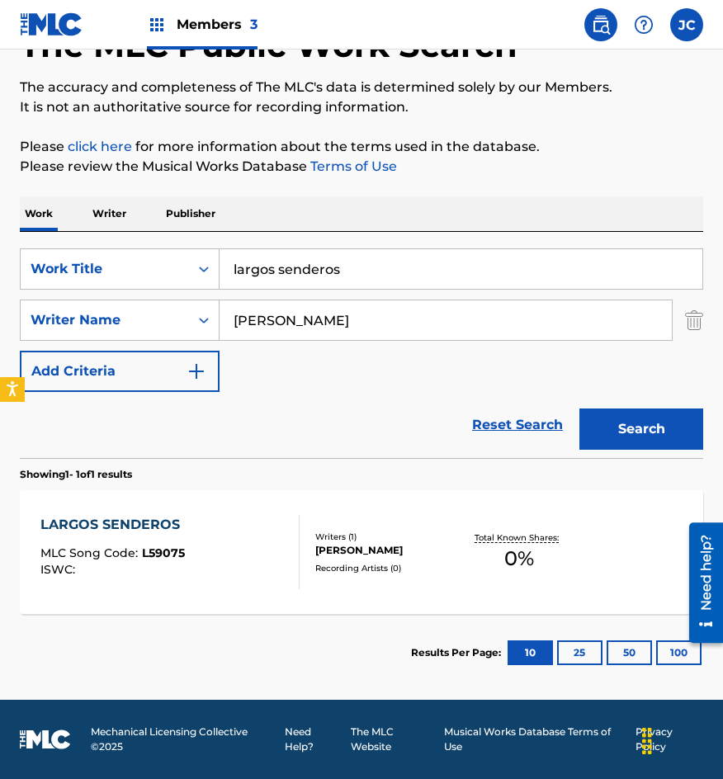
click at [349, 565] on div "Recording Artists ( 0 )" at bounding box center [388, 568] width 147 height 12
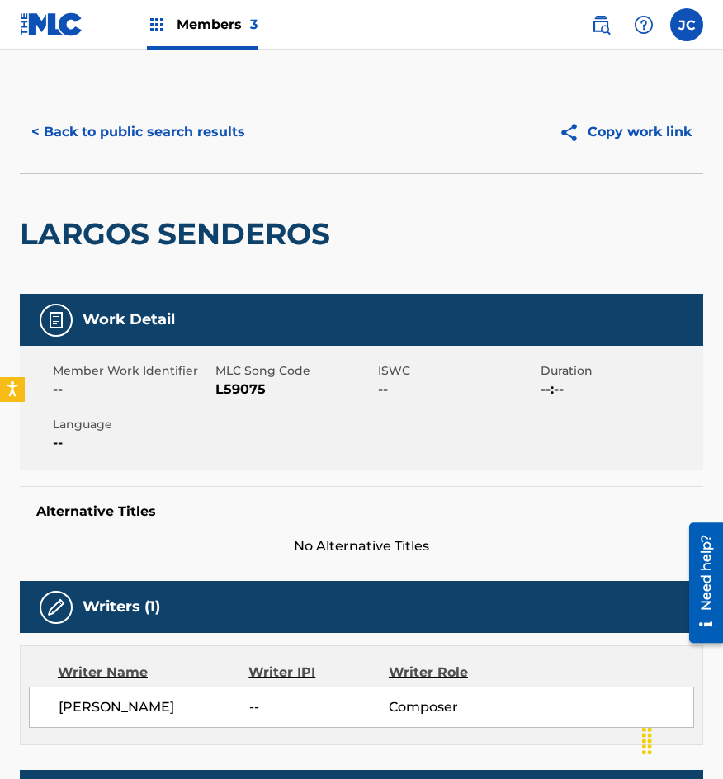
click at [237, 385] on span "L59075" at bounding box center [294, 390] width 158 height 20
click at [152, 137] on button "< Back to public search results" at bounding box center [138, 131] width 237 height 41
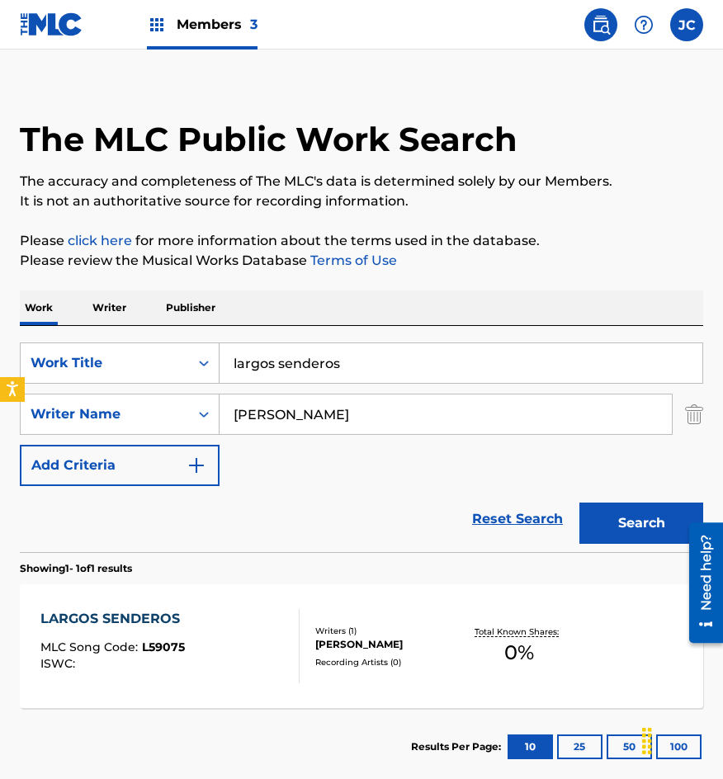
click at [234, 373] on input "largos senderos" at bounding box center [461, 363] width 483 height 40
type input "en que te falle"
type input "[GEOGRAPHIC_DATA]"
click at [579, 503] on button "Search" at bounding box center [641, 523] width 124 height 41
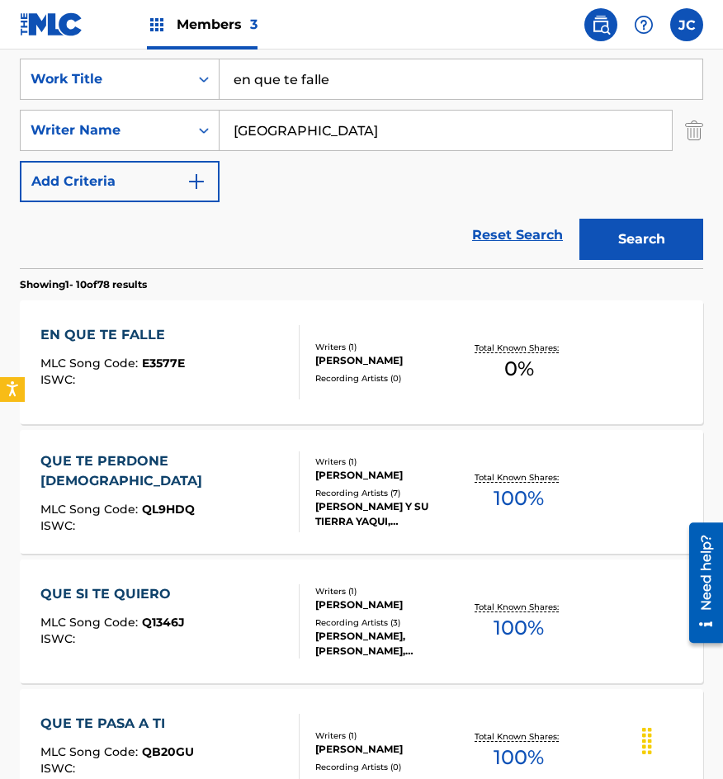
scroll to position [330, 0]
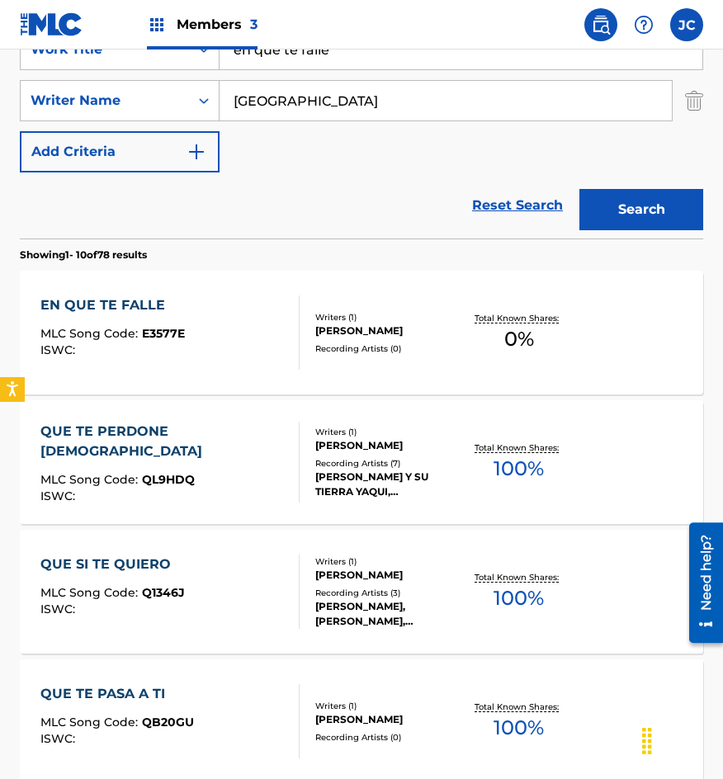
click at [306, 311] on div "Writers ( 1 ) [PERSON_NAME] Recording Artists ( 0 )" at bounding box center [381, 333] width 163 height 44
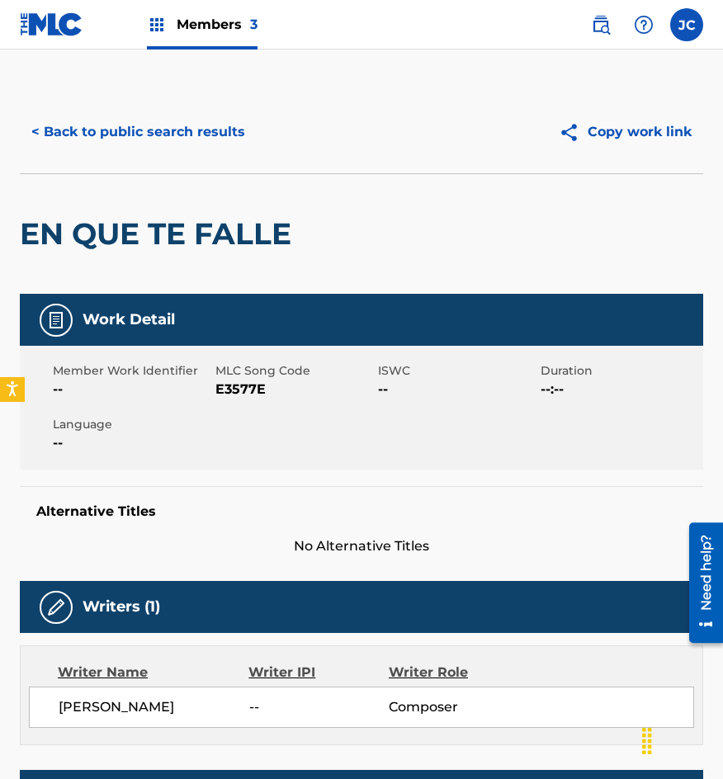
click at [224, 383] on span "E3577E" at bounding box center [294, 390] width 158 height 20
click at [67, 124] on button "< Back to public search results" at bounding box center [138, 131] width 237 height 41
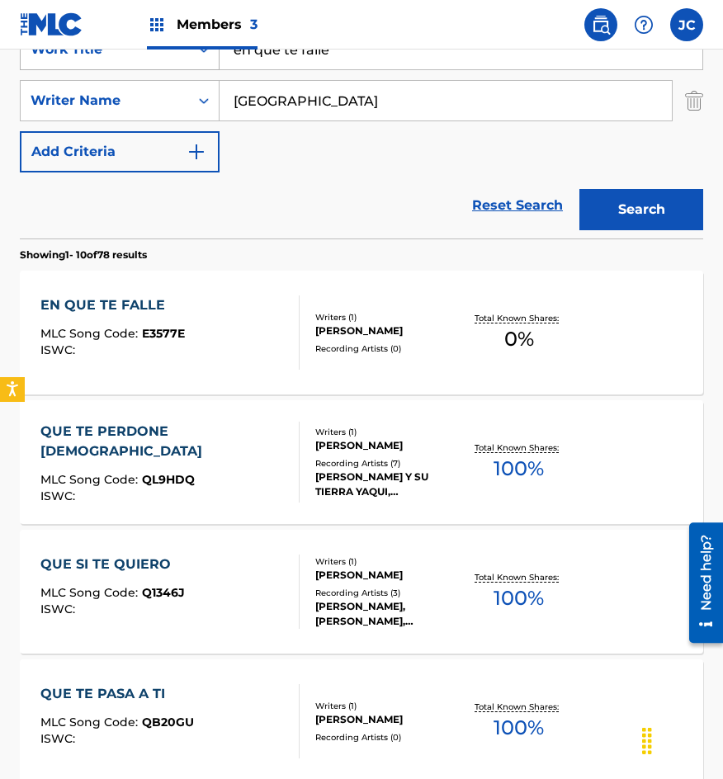
drag, startPoint x: 371, startPoint y: 62, endPoint x: 196, endPoint y: 55, distance: 175.1
click at [200, 58] on div "SearchWithCriteriab0f060e7-e406-411b-9bb6-04b7e5506f29 Work Title en que te fal…" at bounding box center [361, 49] width 683 height 41
type input "todo volvio"
click at [586, 210] on button "Search" at bounding box center [641, 209] width 124 height 41
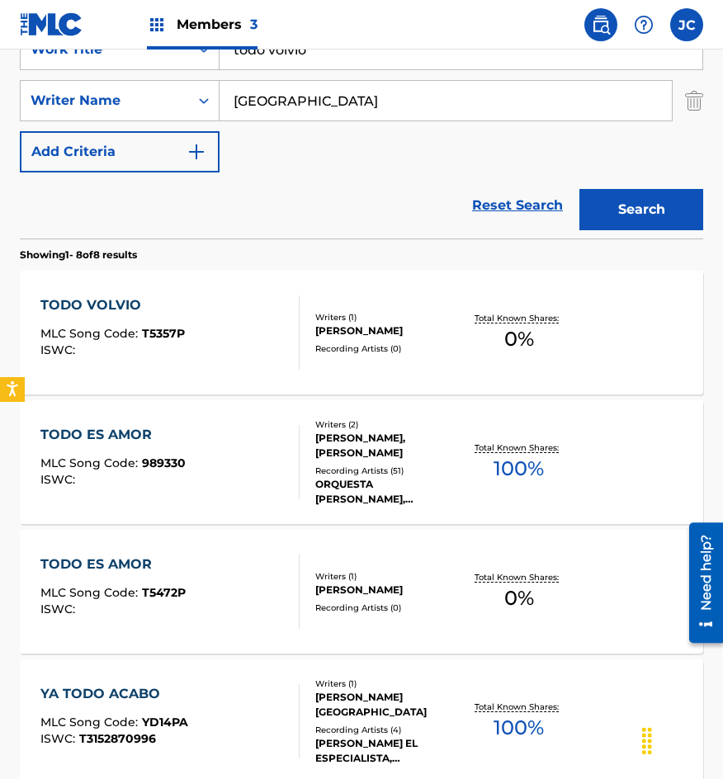
click at [404, 338] on div "[PERSON_NAME]" at bounding box center [388, 331] width 147 height 15
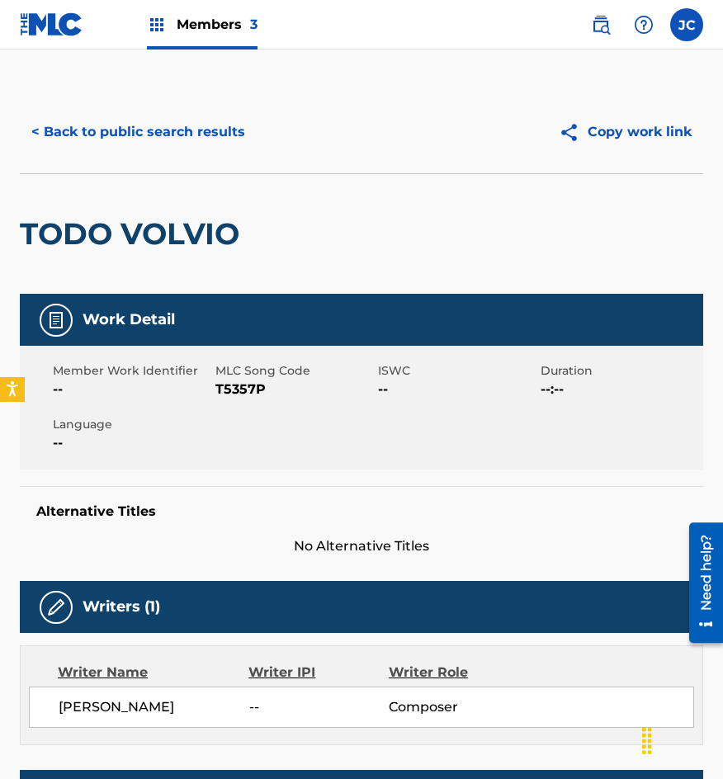
click at [237, 387] on span "T5357P" at bounding box center [294, 390] width 158 height 20
click at [220, 192] on div "TODO VOLVIO" at bounding box center [134, 234] width 228 height 120
click at [213, 156] on div "< Back to public search results Copy work link" at bounding box center [361, 132] width 683 height 83
click at [220, 144] on button "< Back to public search results" at bounding box center [138, 131] width 237 height 41
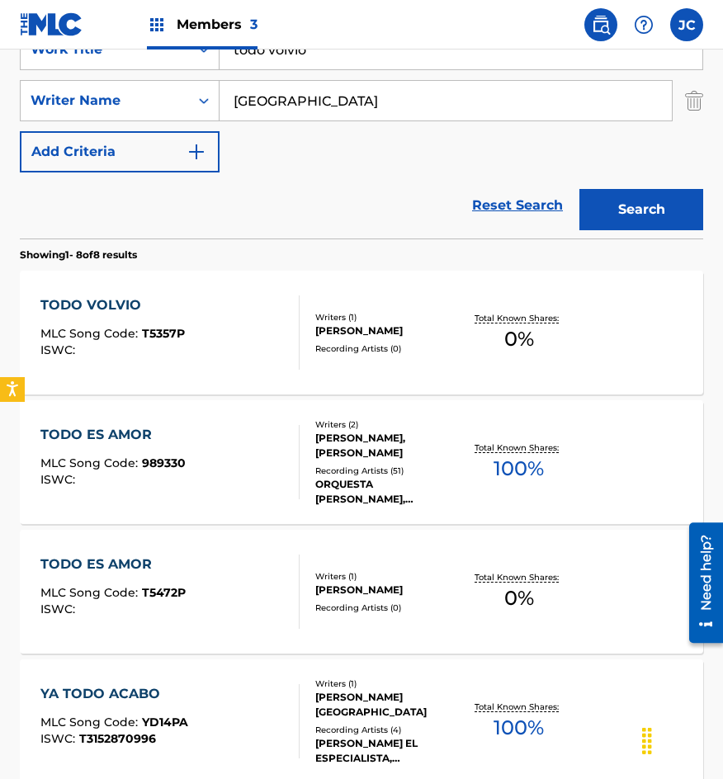
scroll to position [248, 0]
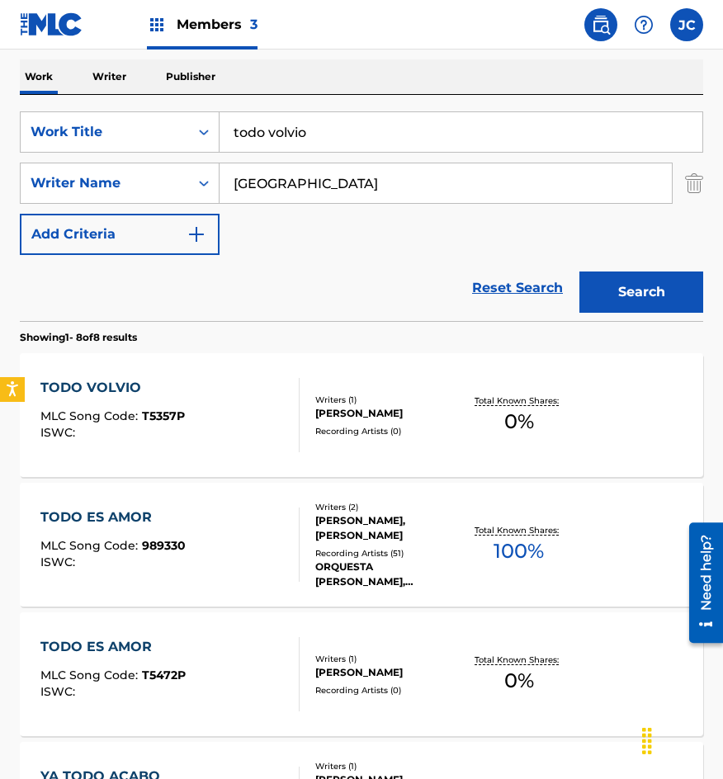
click at [341, 137] on input "todo volvio" at bounding box center [461, 132] width 483 height 40
type input "el becerro"
click at [579, 272] on button "Search" at bounding box center [641, 292] width 124 height 41
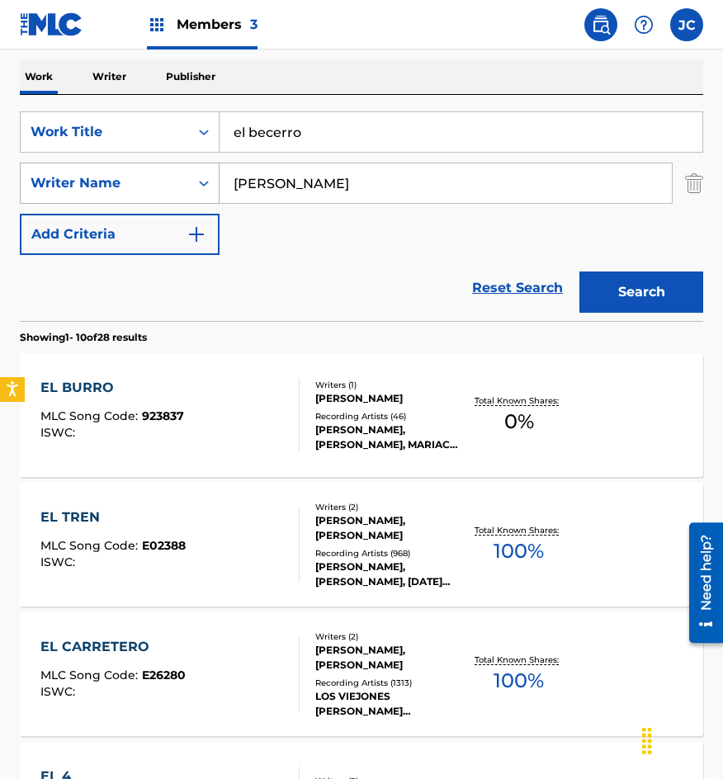
drag, startPoint x: 343, startPoint y: 184, endPoint x: 147, endPoint y: 189, distance: 195.7
click at [147, 189] on div "SearchWithCriteria8a3761a9-6526-4972-9b95-a8ce22792add Writer Name [PERSON_NAME]" at bounding box center [361, 183] width 683 height 41
type input "fuentes"
click at [579, 272] on button "Search" at bounding box center [641, 292] width 124 height 41
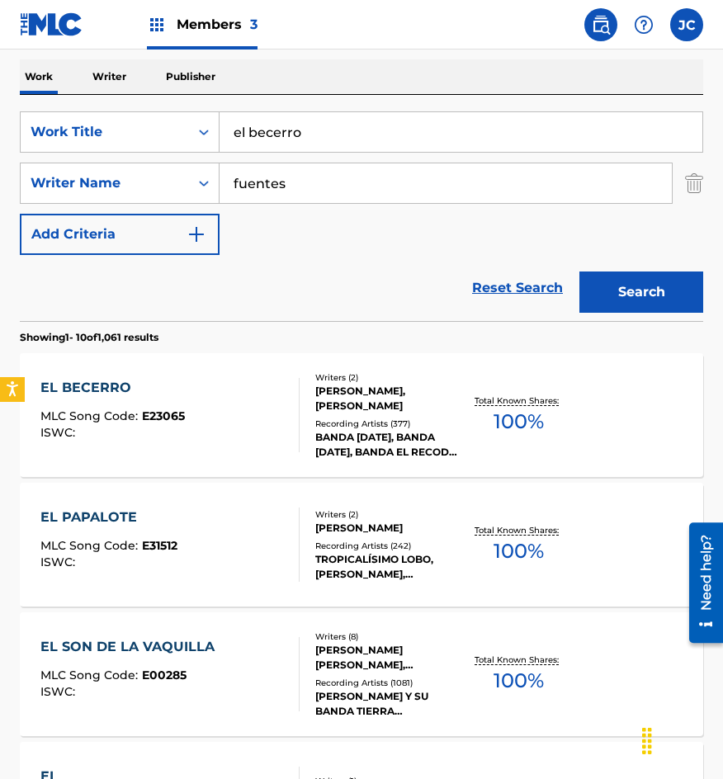
click at [296, 408] on div at bounding box center [292, 415] width 13 height 74
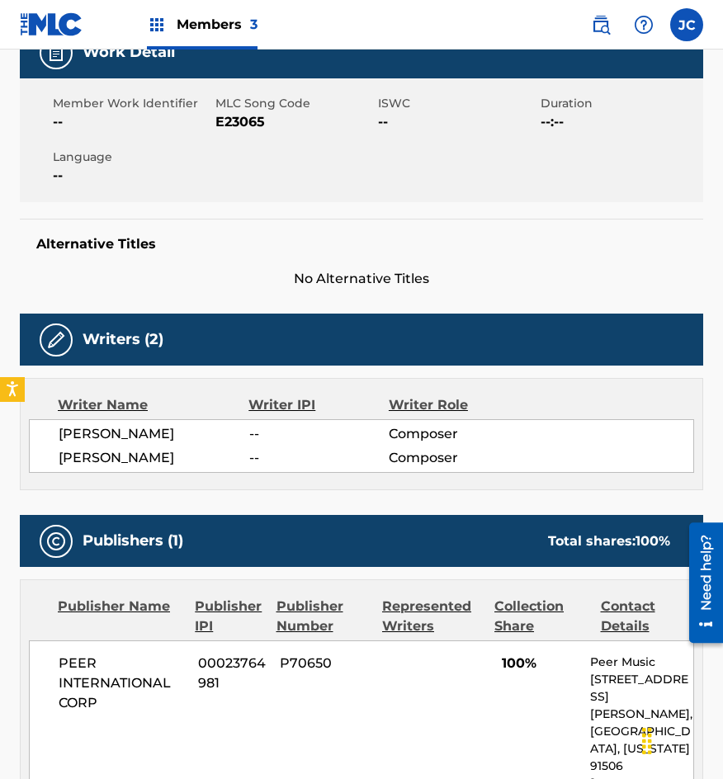
scroll to position [114, 0]
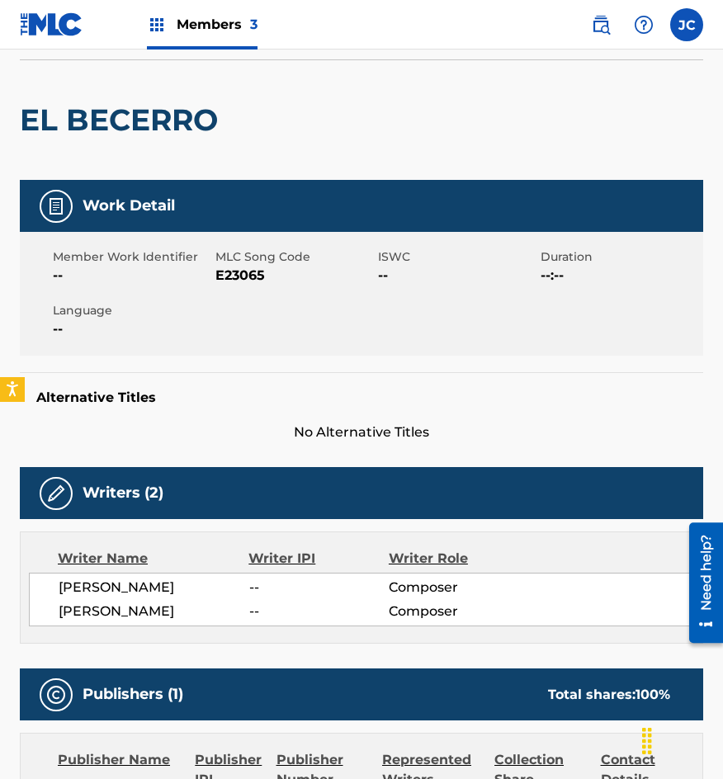
click at [241, 273] on span "E23065" at bounding box center [294, 276] width 158 height 20
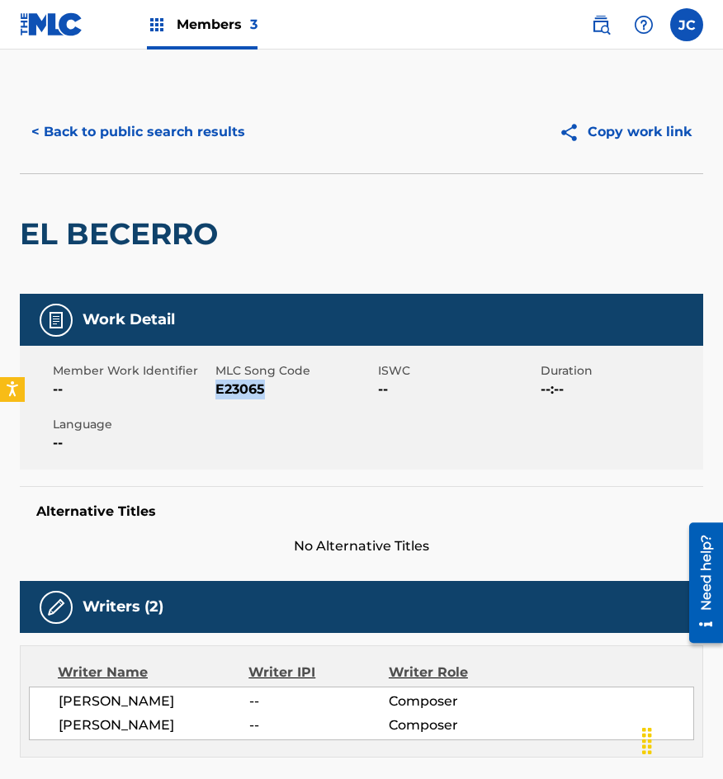
click at [196, 140] on button "< Back to public search results" at bounding box center [138, 131] width 237 height 41
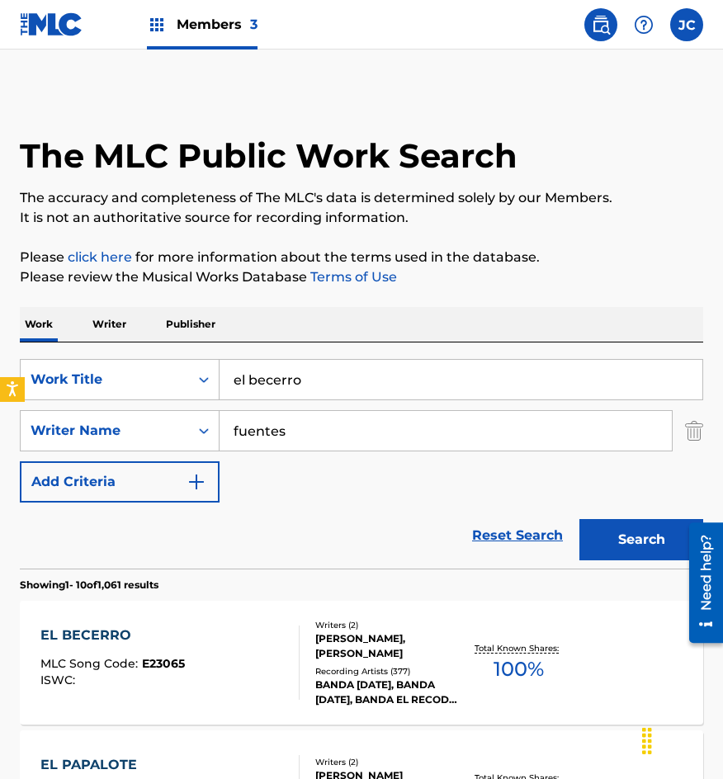
scroll to position [248, 0]
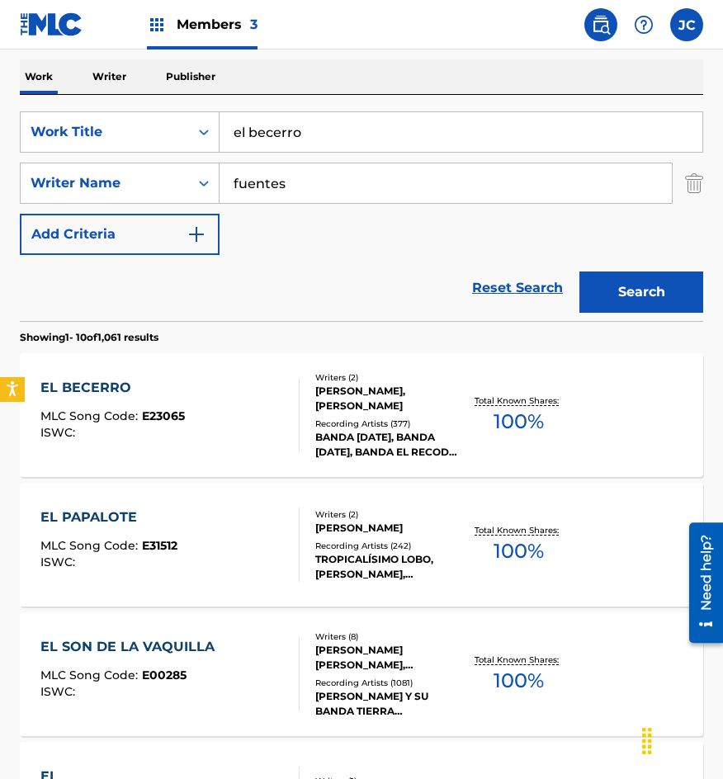
click at [216, 370] on div "EL BECERRO MLC Song Code : E23065 ISWC : Writers ( 2 ) [PERSON_NAME], [PERSON_N…" at bounding box center [361, 415] width 683 height 124
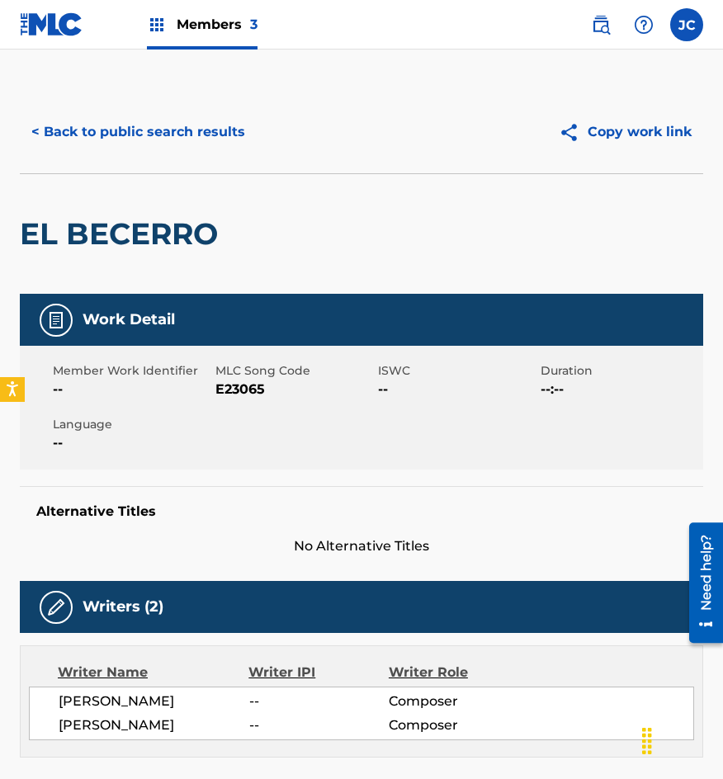
click at [230, 381] on span "E23065" at bounding box center [294, 390] width 158 height 20
click at [232, 385] on span "E23065" at bounding box center [294, 390] width 158 height 20
click at [231, 385] on span "E23065" at bounding box center [294, 390] width 158 height 20
click at [164, 152] on button "< Back to public search results" at bounding box center [138, 131] width 237 height 41
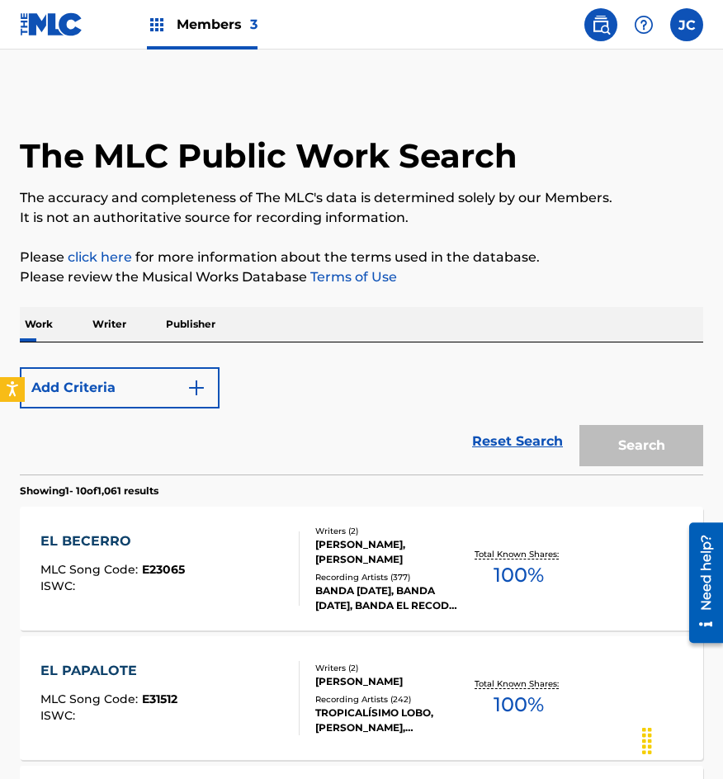
scroll to position [248, 0]
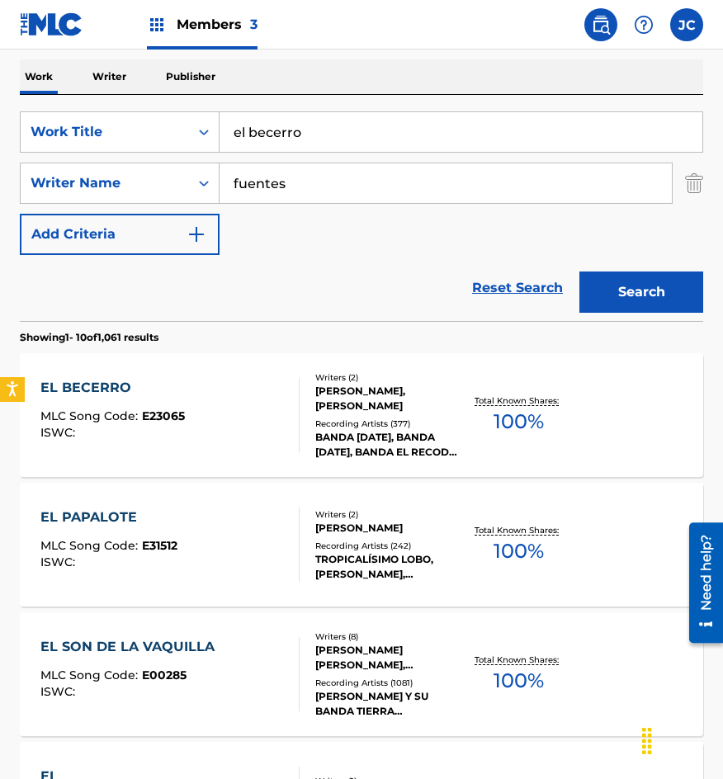
click at [376, 140] on input "el becerro" at bounding box center [461, 132] width 483 height 40
type input "e"
type input "aunque ya no estes conmigo"
type input "[PERSON_NAME]"
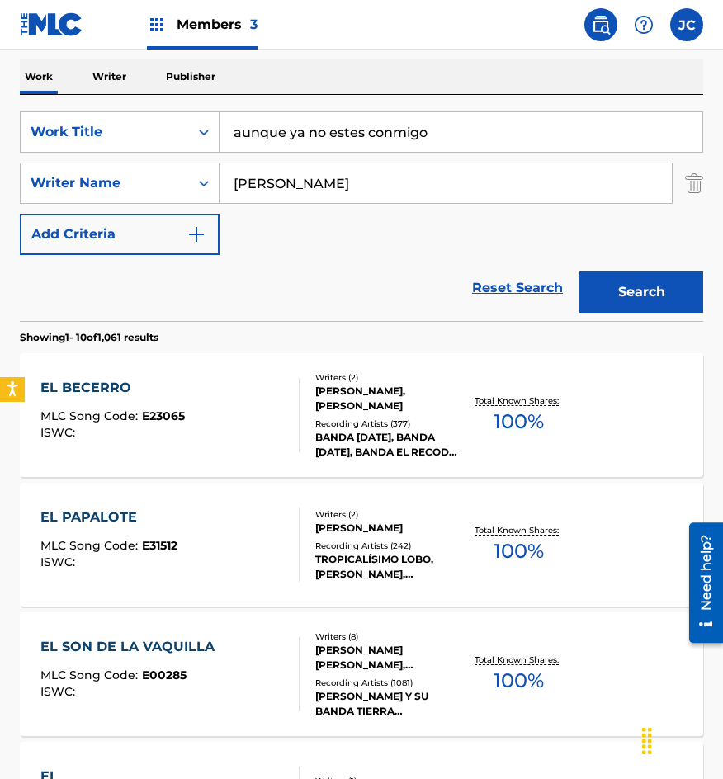
click at [579, 272] on button "Search" at bounding box center [641, 292] width 124 height 41
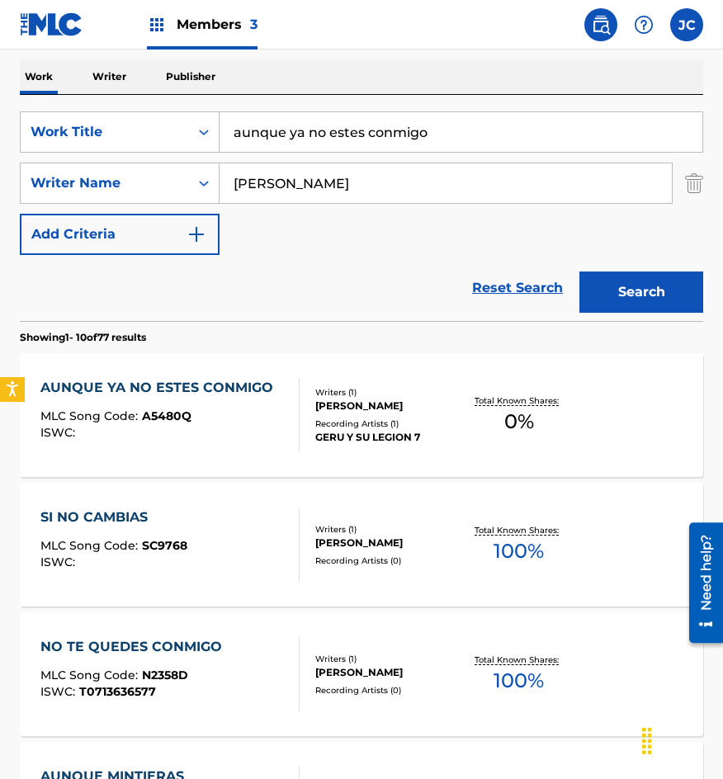
click at [301, 429] on div "Writers ( 1 ) [PERSON_NAME] Recording Artists ( 1 ) GERU Y SU LEGION 7" at bounding box center [381, 415] width 163 height 59
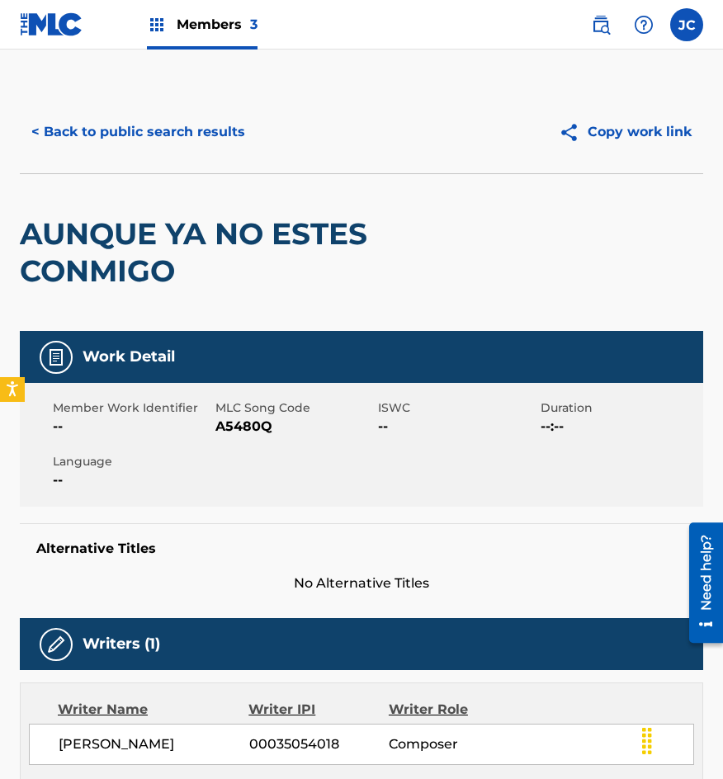
click at [185, 130] on button "< Back to public search results" at bounding box center [138, 131] width 237 height 41
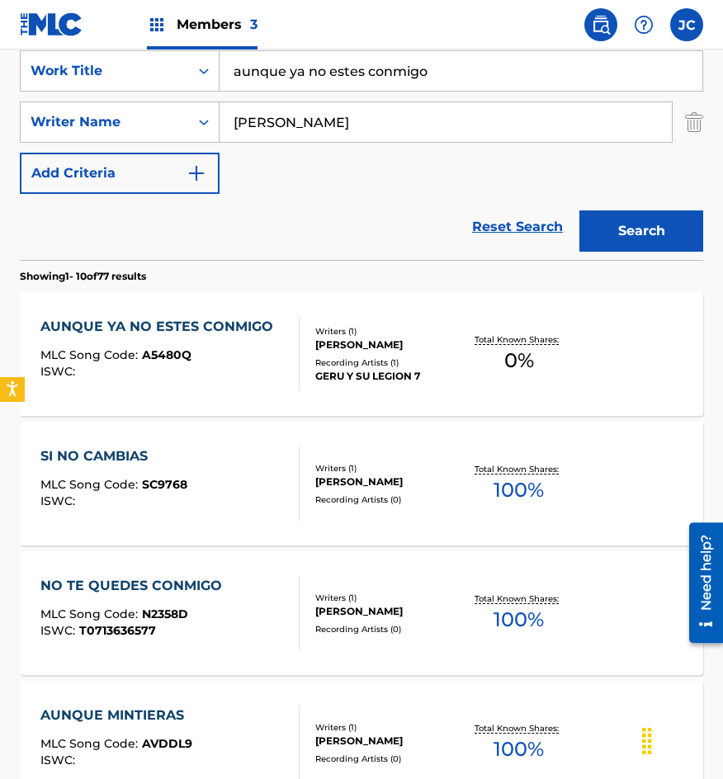
scroll to position [413, 0]
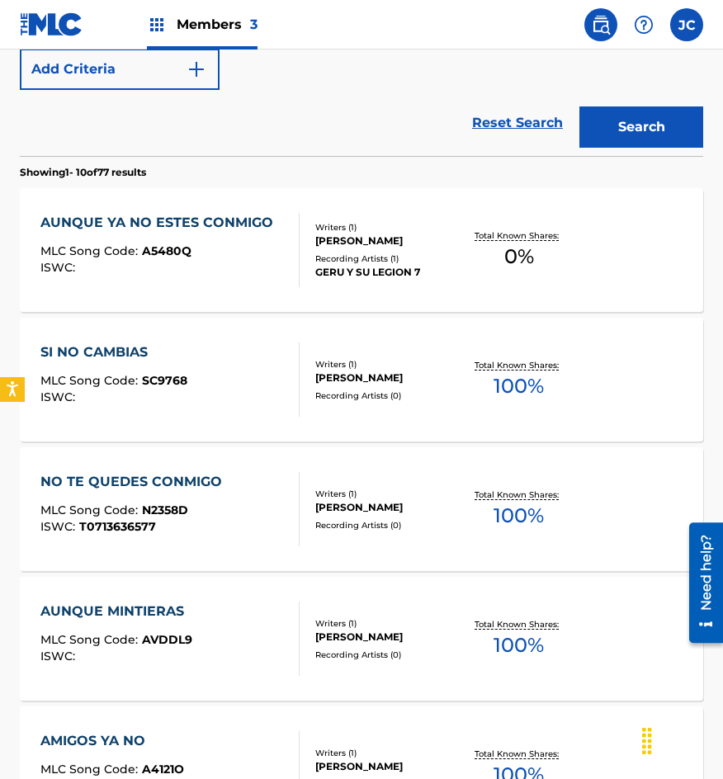
click at [352, 246] on div "[PERSON_NAME]" at bounding box center [388, 241] width 147 height 15
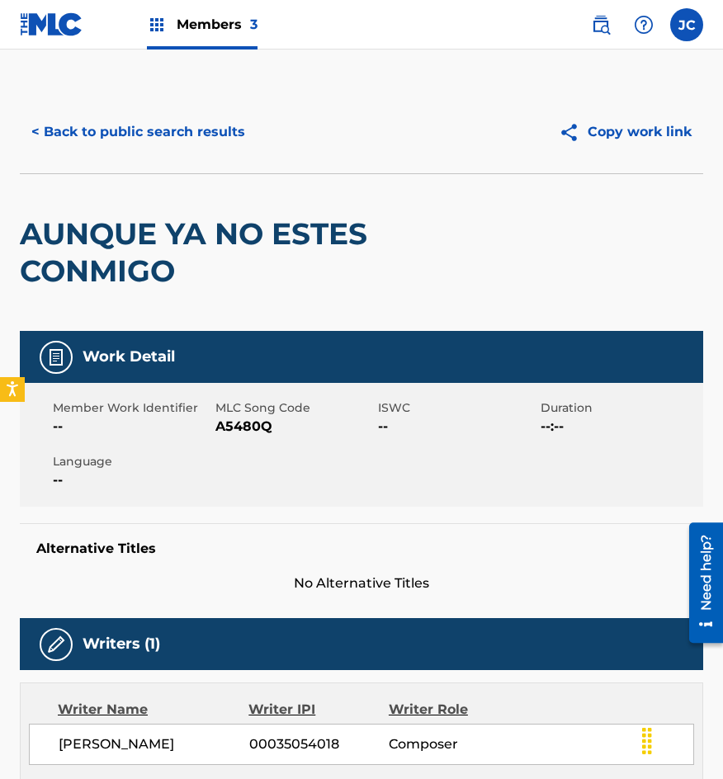
click at [242, 425] on span "A5480Q" at bounding box center [294, 427] width 158 height 20
drag, startPoint x: 242, startPoint y: 425, endPoint x: 682, endPoint y: 438, distance: 440.2
click at [248, 425] on span "A5480Q" at bounding box center [294, 427] width 158 height 20
click at [221, 136] on button "< Back to public search results" at bounding box center [138, 131] width 237 height 41
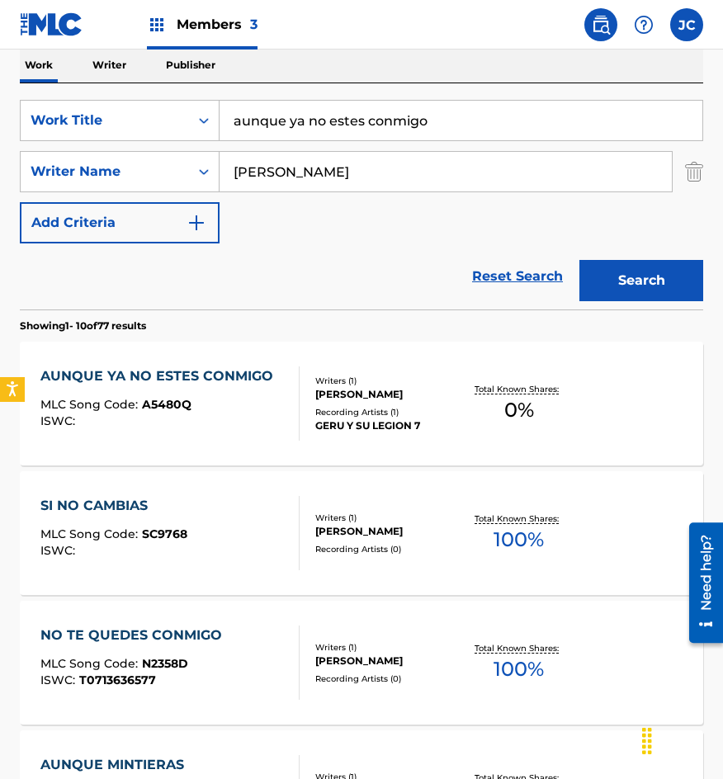
scroll to position [94, 0]
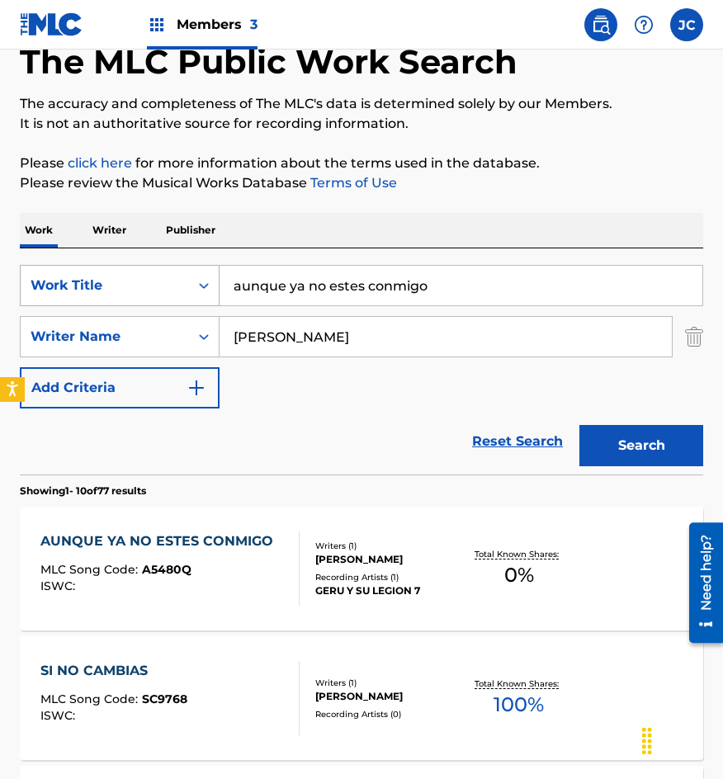
drag, startPoint x: 406, startPoint y: 290, endPoint x: 210, endPoint y: 290, distance: 195.6
click at [210, 290] on div "SearchWithCriteriab0f060e7-e406-411b-9bb6-04b7e5506f29 Work Title aunque ya no …" at bounding box center [361, 285] width 683 height 41
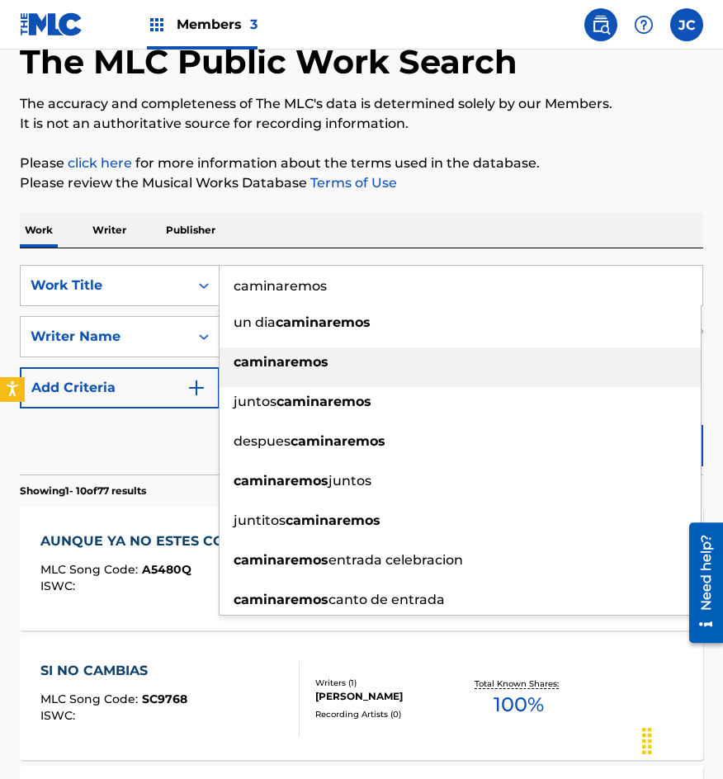
type input "caminaremos"
click at [333, 349] on div "caminaremos" at bounding box center [460, 363] width 481 height 30
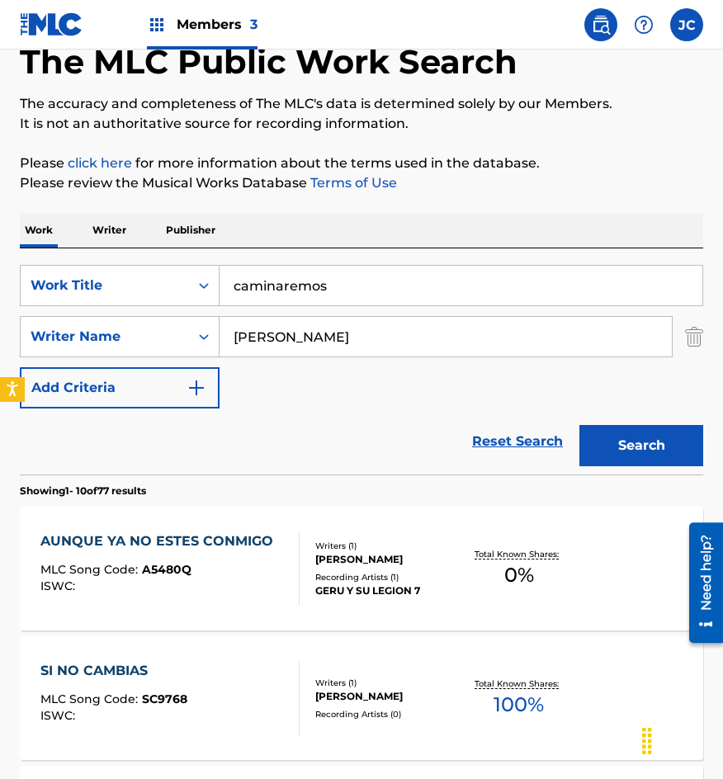
click at [631, 430] on button "Search" at bounding box center [641, 445] width 124 height 41
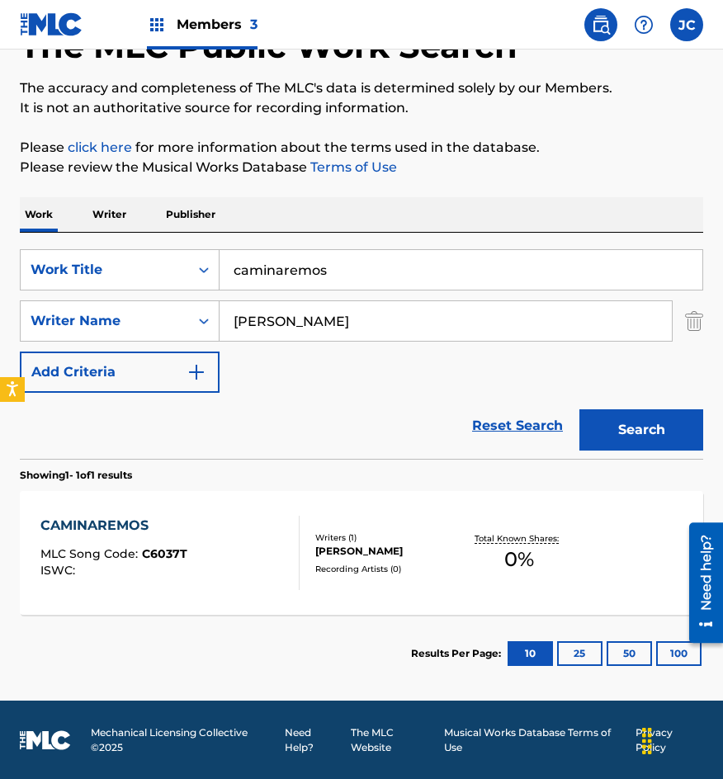
scroll to position [111, 0]
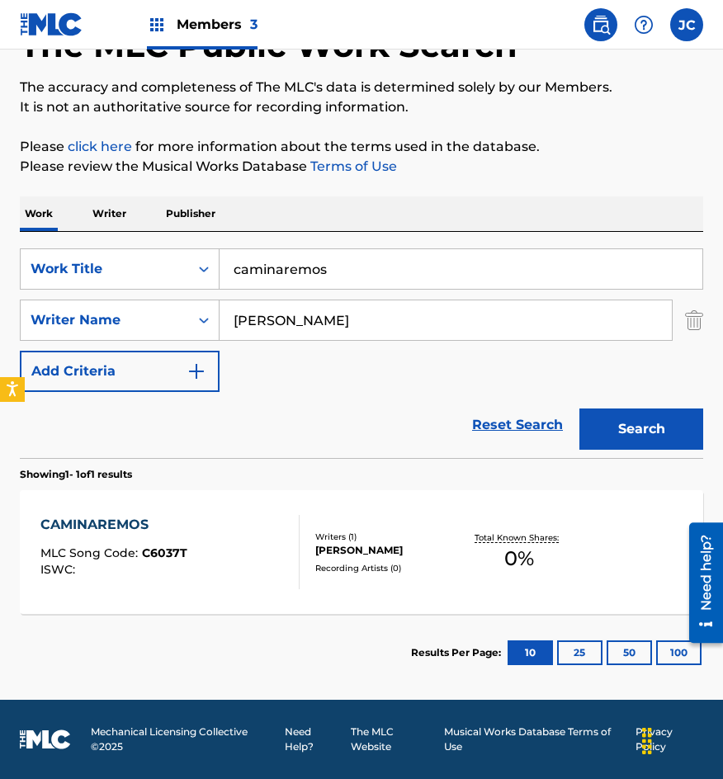
click at [349, 531] on div "Writers ( 1 )" at bounding box center [388, 537] width 147 height 12
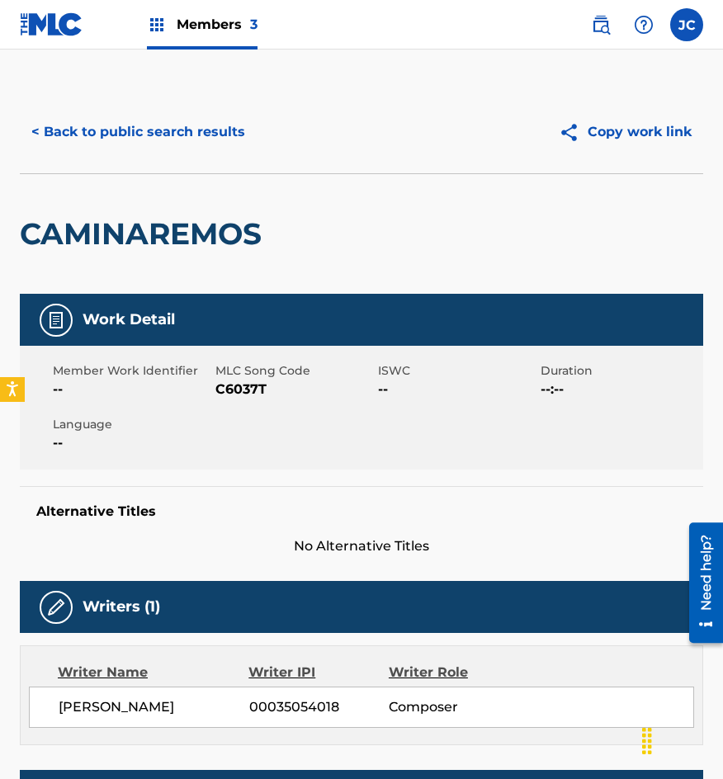
click at [246, 394] on span "C6037T" at bounding box center [294, 390] width 158 height 20
click at [158, 196] on div "CAMINAREMOS" at bounding box center [145, 234] width 250 height 120
click at [180, 123] on button "< Back to public search results" at bounding box center [138, 131] width 237 height 41
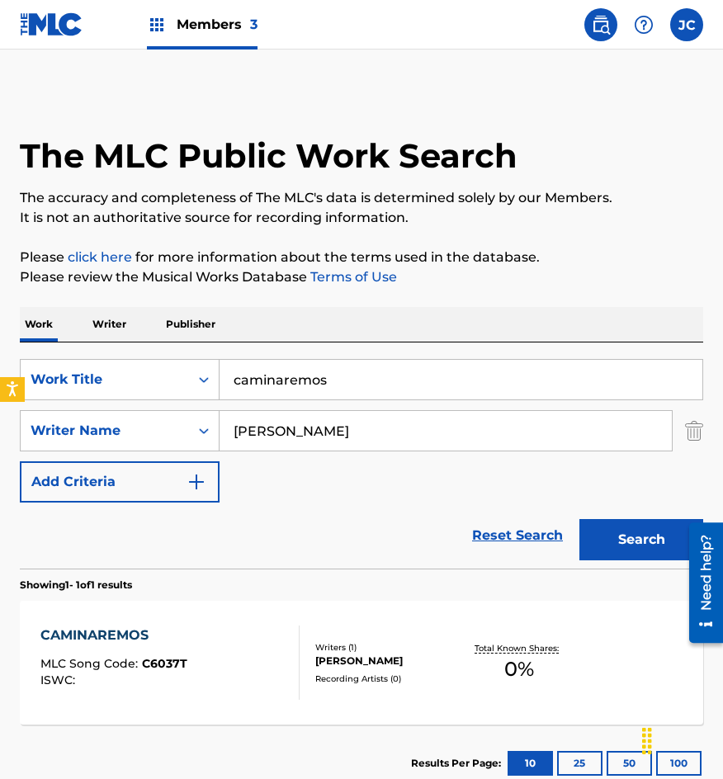
scroll to position [17, 0]
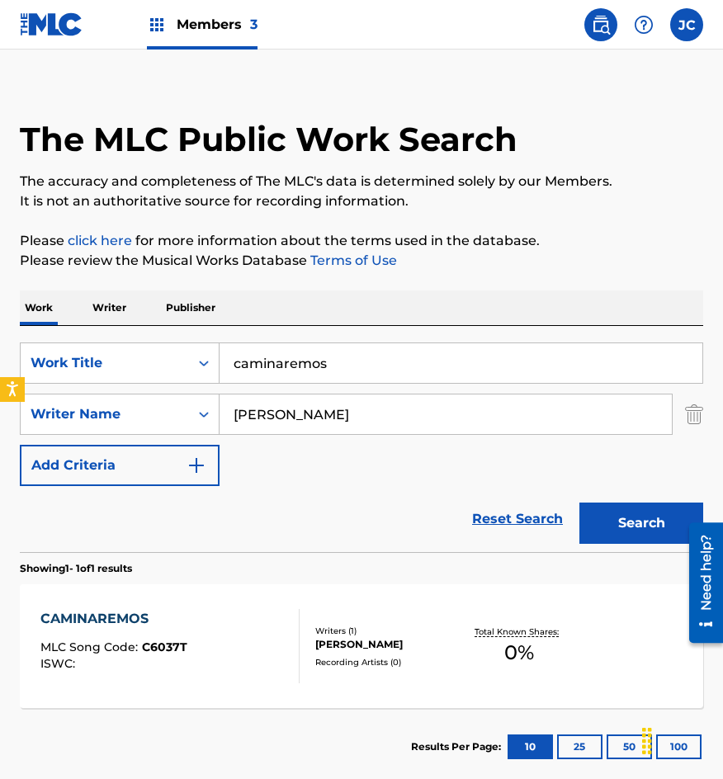
click at [339, 342] on div "SearchWithCriteriab0f060e7-e406-411b-9bb6-04b7e5506f29 Work Title caminaremos S…" at bounding box center [361, 439] width 683 height 226
click at [343, 359] on input "caminaremos" at bounding box center [461, 363] width 483 height 40
type input "mi corazon no se vende"
click at [579, 503] on button "Search" at bounding box center [641, 523] width 124 height 41
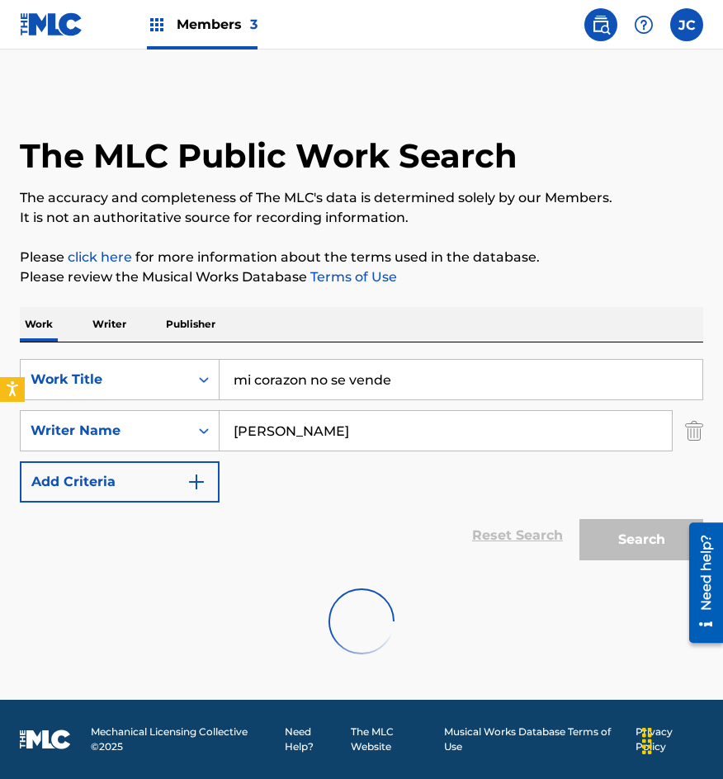
scroll to position [0, 0]
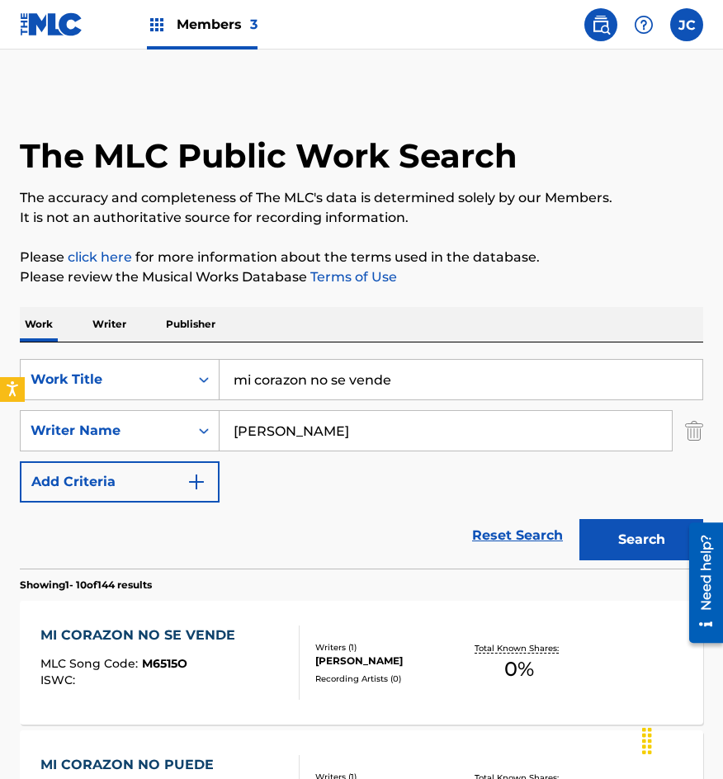
click at [412, 534] on div "Reset Search Search" at bounding box center [361, 536] width 683 height 66
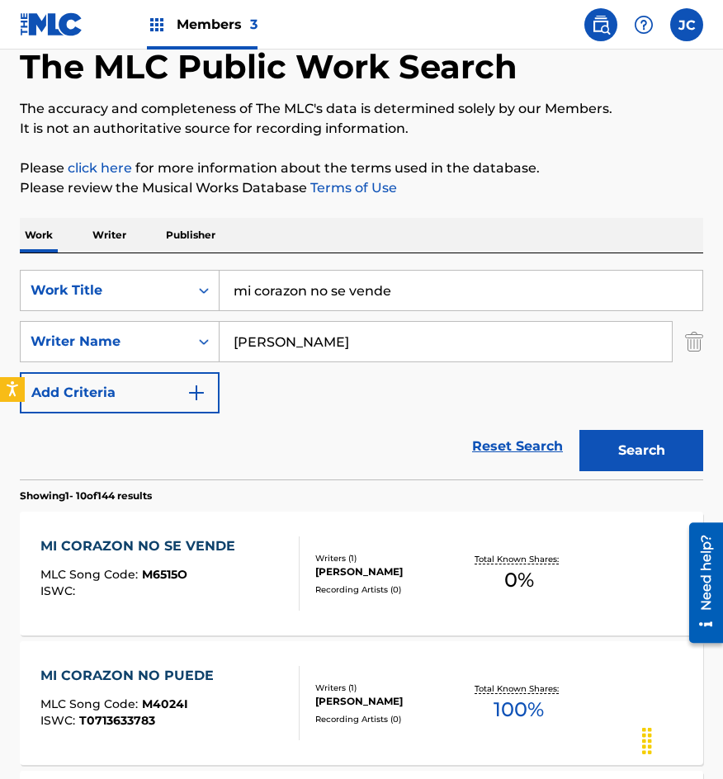
scroll to position [248, 0]
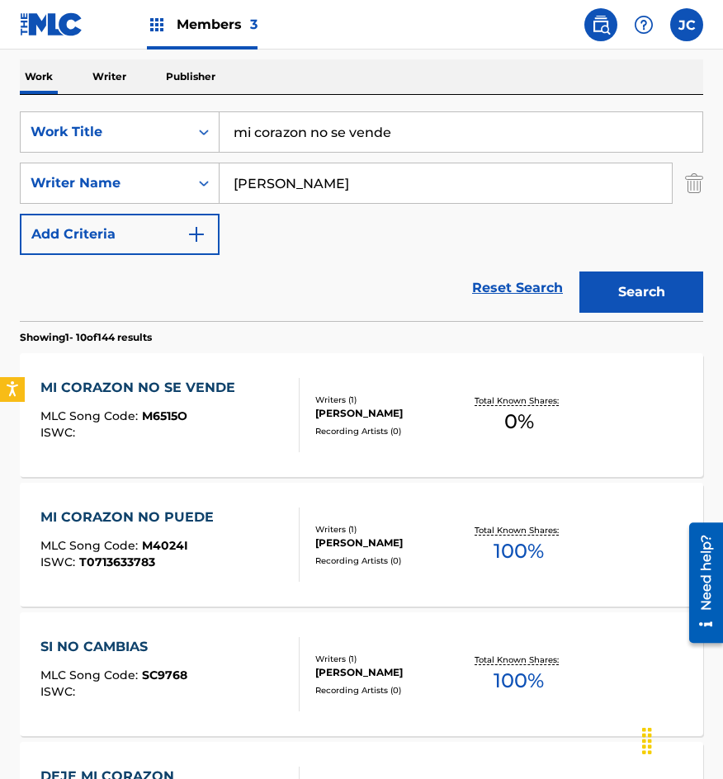
click at [329, 406] on div "[PERSON_NAME]" at bounding box center [388, 413] width 147 height 15
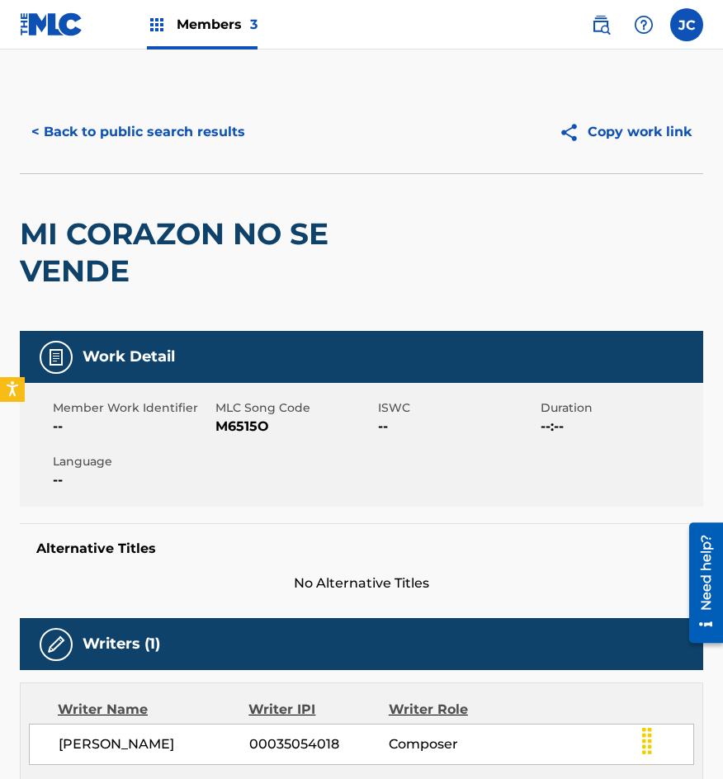
click at [215, 426] on span "M6515O" at bounding box center [294, 427] width 158 height 20
click at [109, 152] on button "< Back to public search results" at bounding box center [138, 131] width 237 height 41
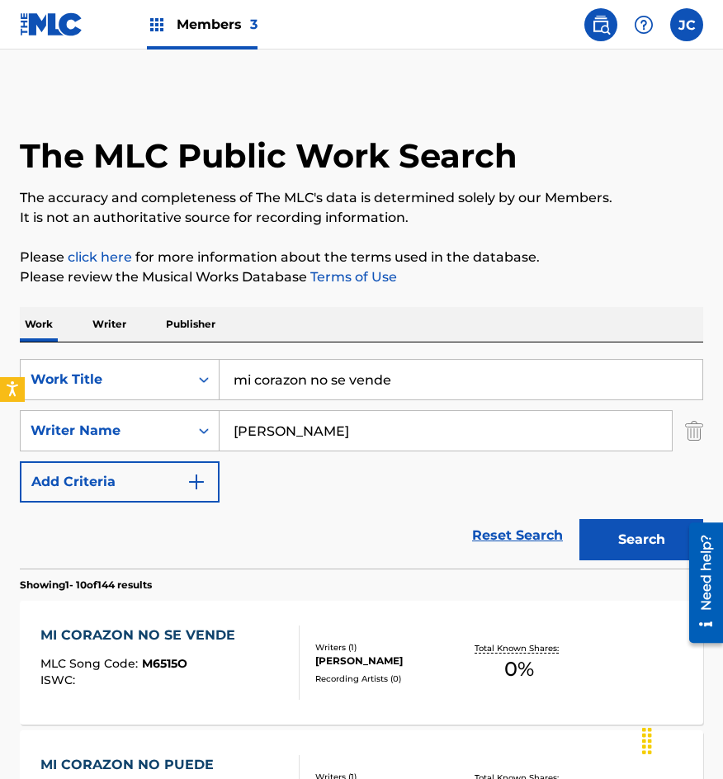
scroll to position [248, 0]
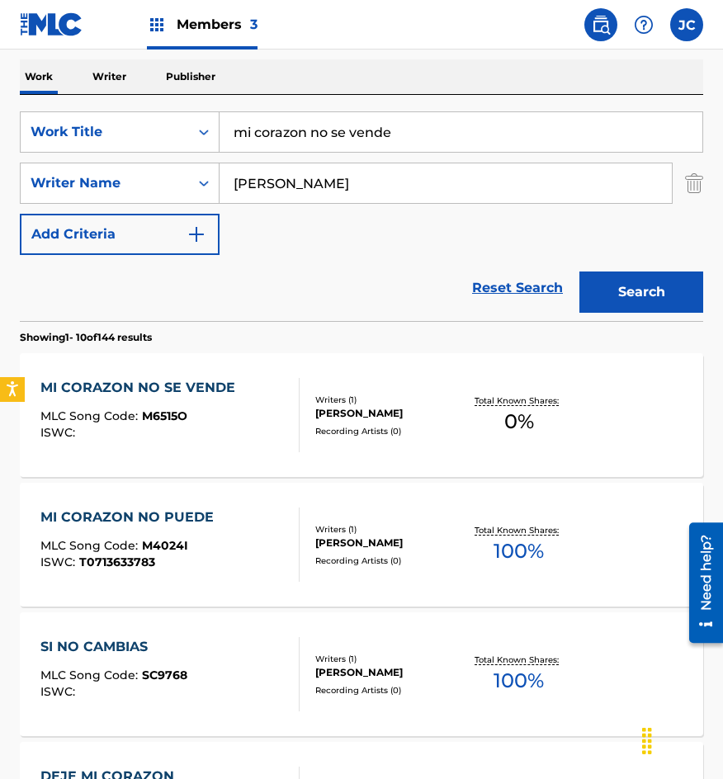
click at [406, 134] on input "mi corazon no se vende" at bounding box center [461, 132] width 483 height 40
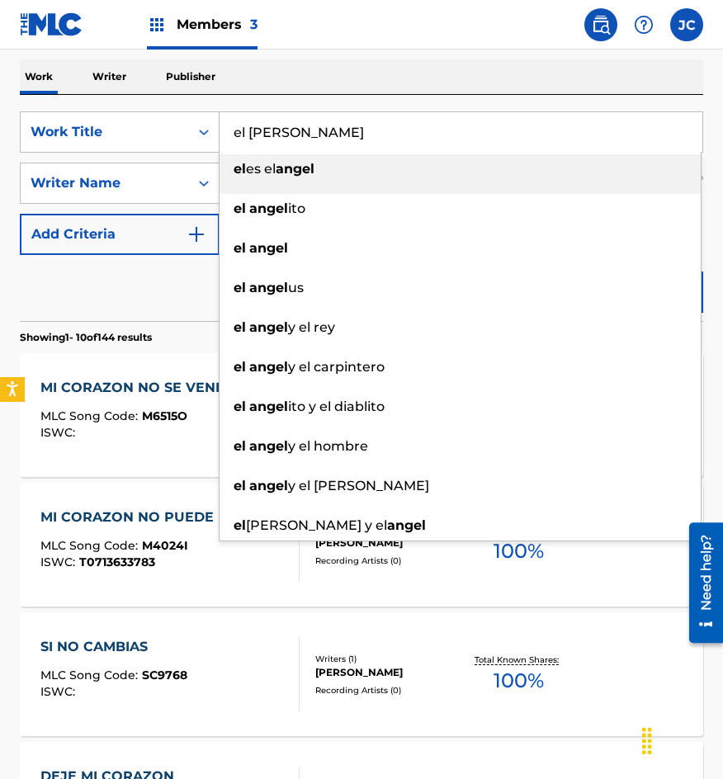
type input "el [PERSON_NAME]"
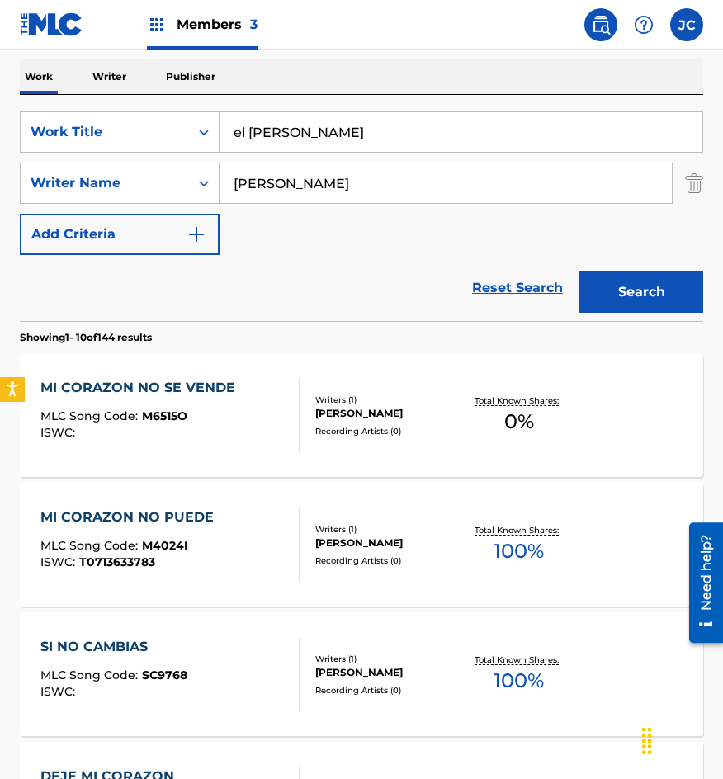
type input "[PERSON_NAME]"
click at [579, 272] on button "Search" at bounding box center [641, 292] width 124 height 41
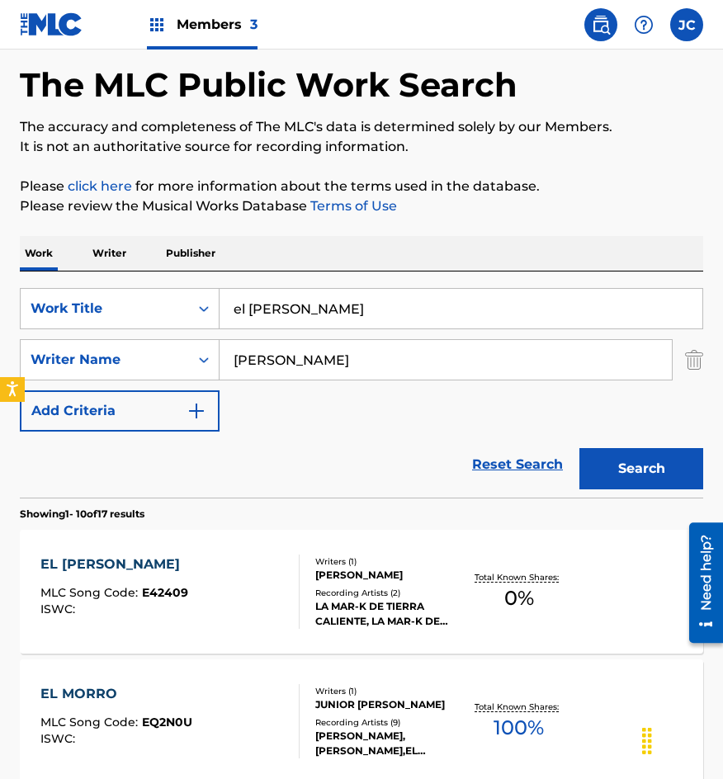
scroll to position [165, 0]
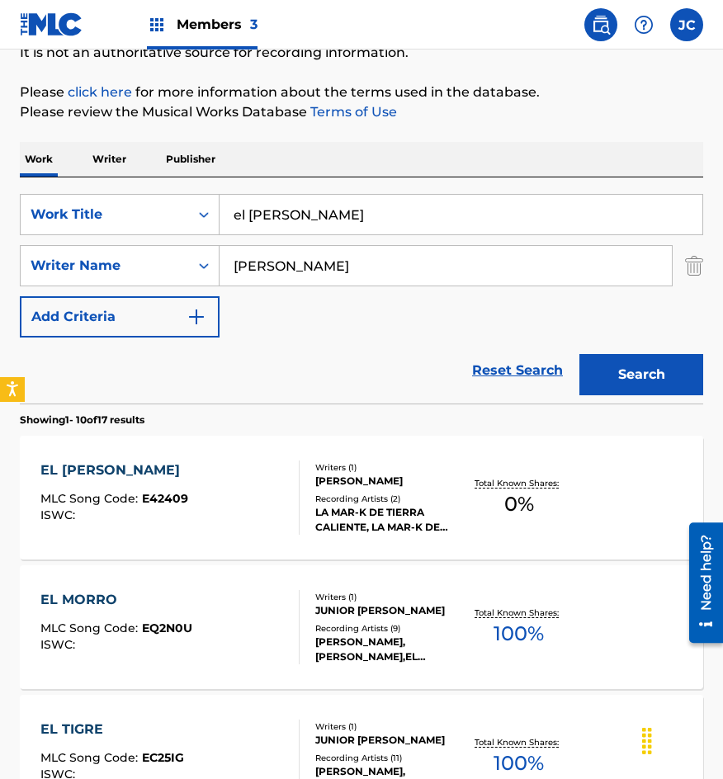
click at [372, 493] on div "Recording Artists ( 2 )" at bounding box center [388, 499] width 147 height 12
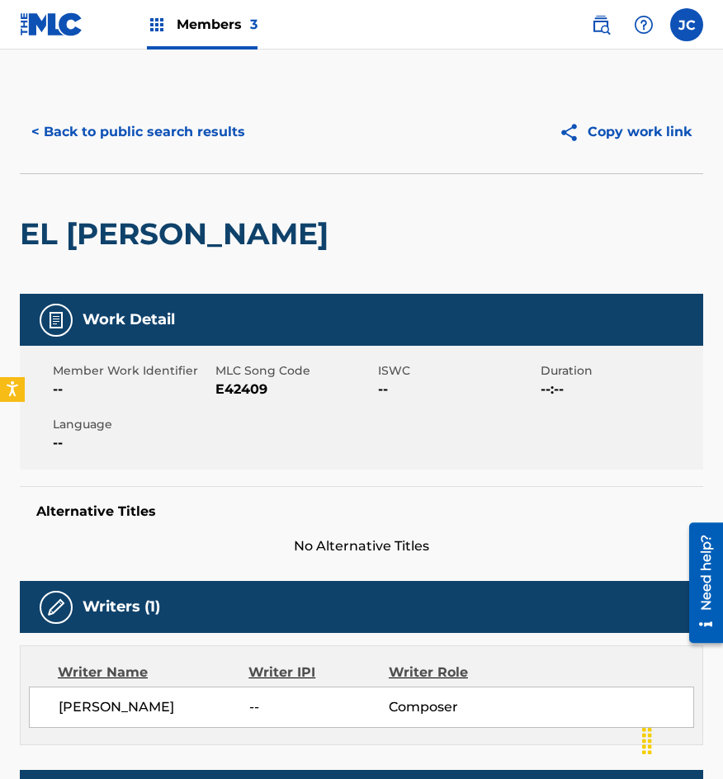
click at [241, 393] on span "E42409" at bounding box center [294, 390] width 158 height 20
click at [89, 127] on button "< Back to public search results" at bounding box center [138, 131] width 237 height 41
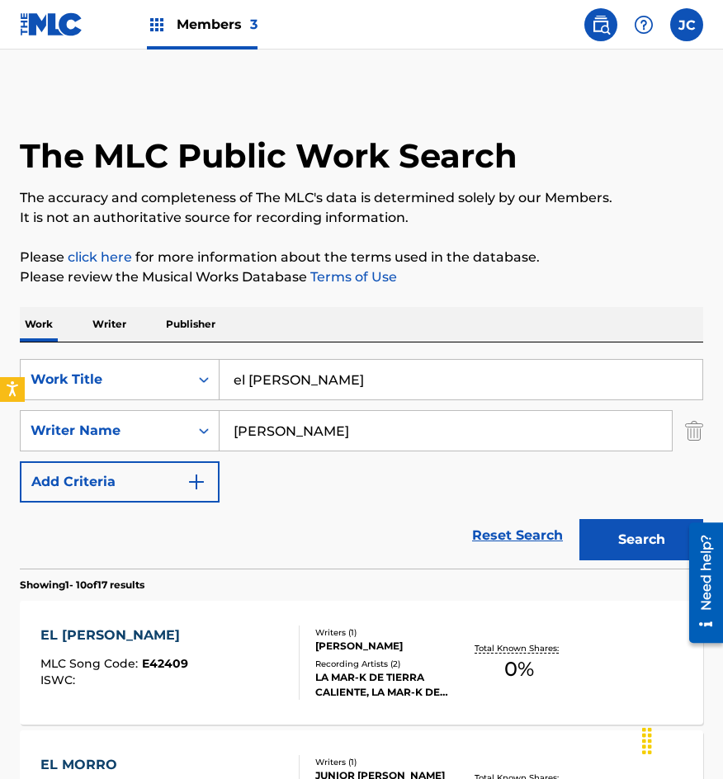
scroll to position [165, 0]
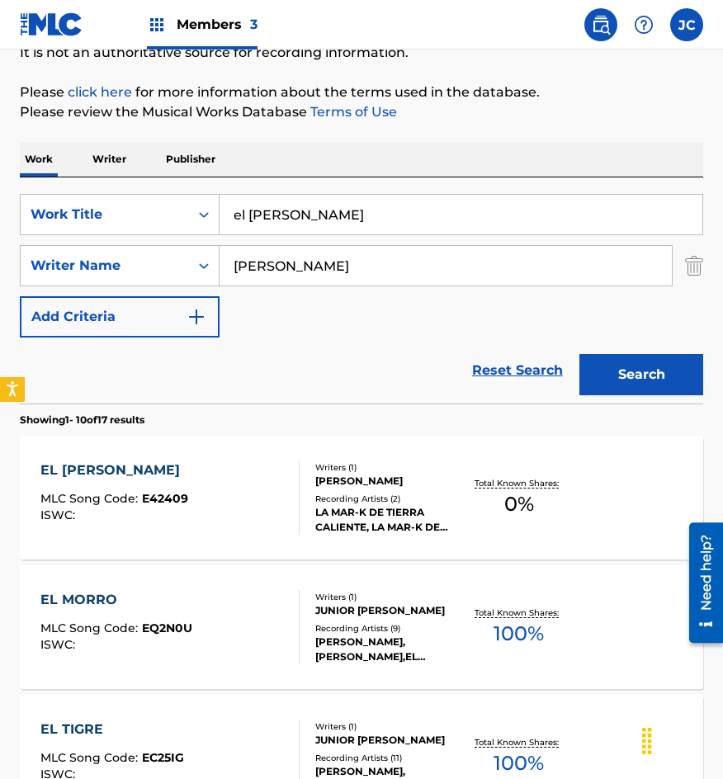
click at [324, 215] on input "el [PERSON_NAME]" at bounding box center [461, 215] width 483 height 40
type input "e"
type input "besito chiquito"
click at [579, 354] on button "Search" at bounding box center [641, 374] width 124 height 41
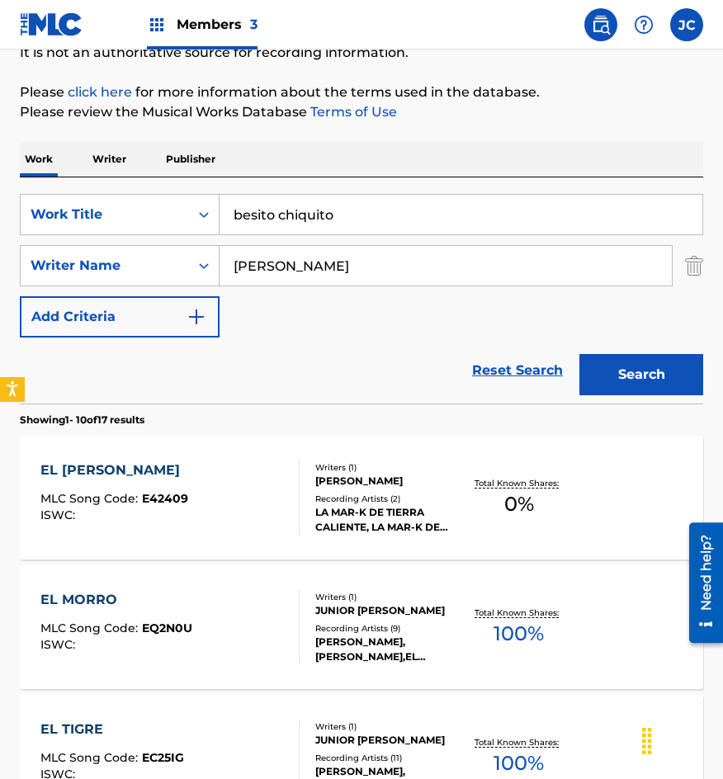
scroll to position [0, 0]
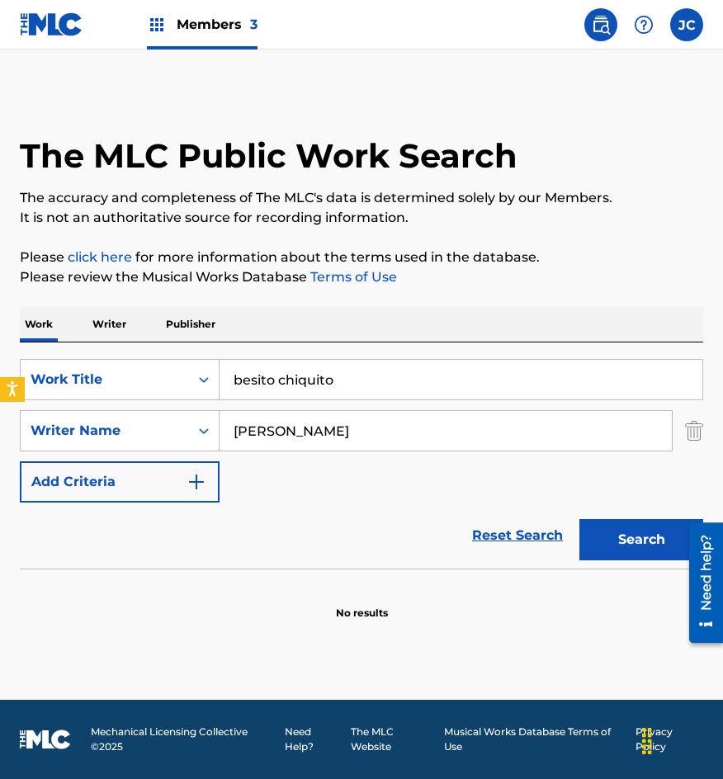
click at [376, 419] on input "[PERSON_NAME]" at bounding box center [446, 431] width 452 height 40
type input "[PERSON_NAME]"
click at [579, 519] on button "Search" at bounding box center [641, 539] width 124 height 41
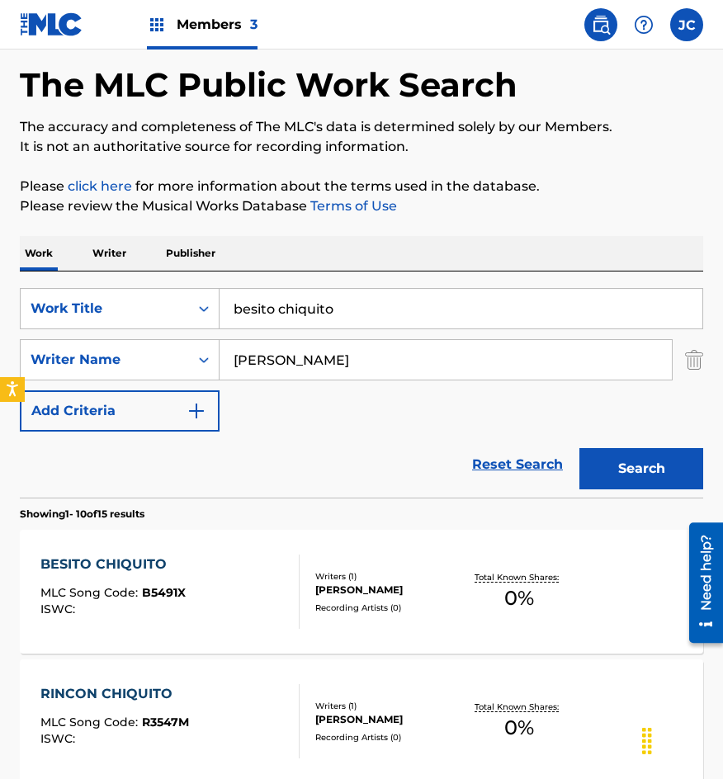
scroll to position [165, 0]
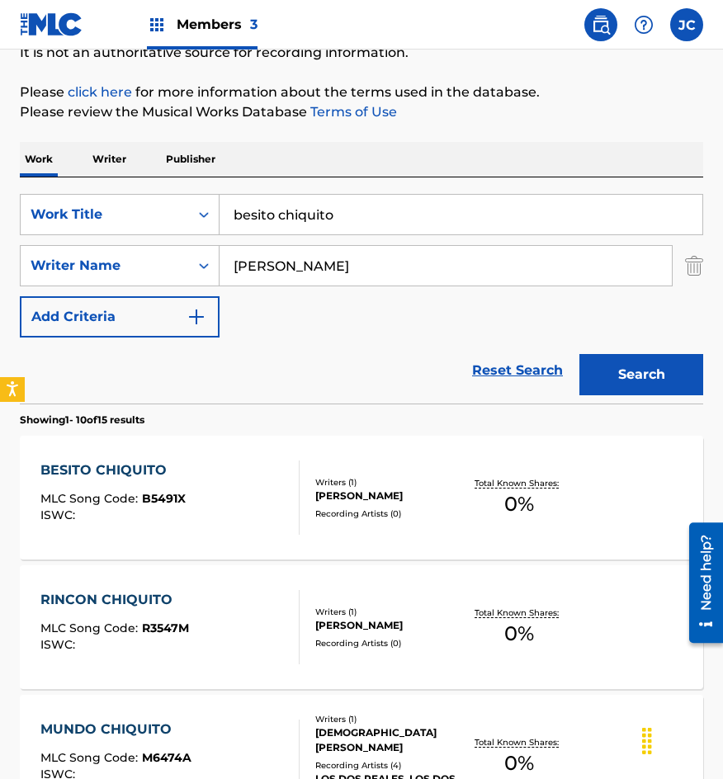
click at [355, 489] on div "[PERSON_NAME]" at bounding box center [388, 496] width 147 height 15
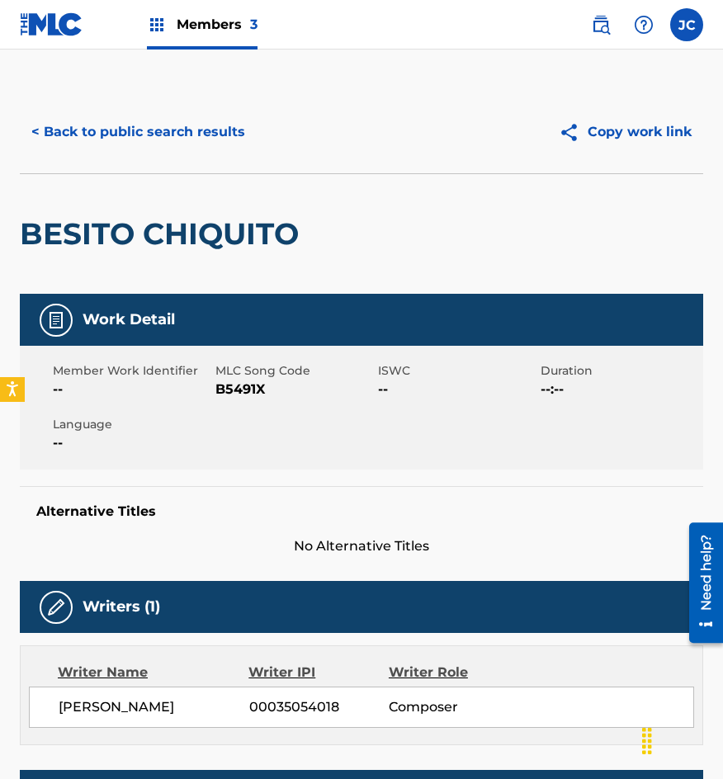
click at [248, 391] on span "B5491X" at bounding box center [294, 390] width 158 height 20
click at [177, 131] on button "< Back to public search results" at bounding box center [138, 131] width 237 height 41
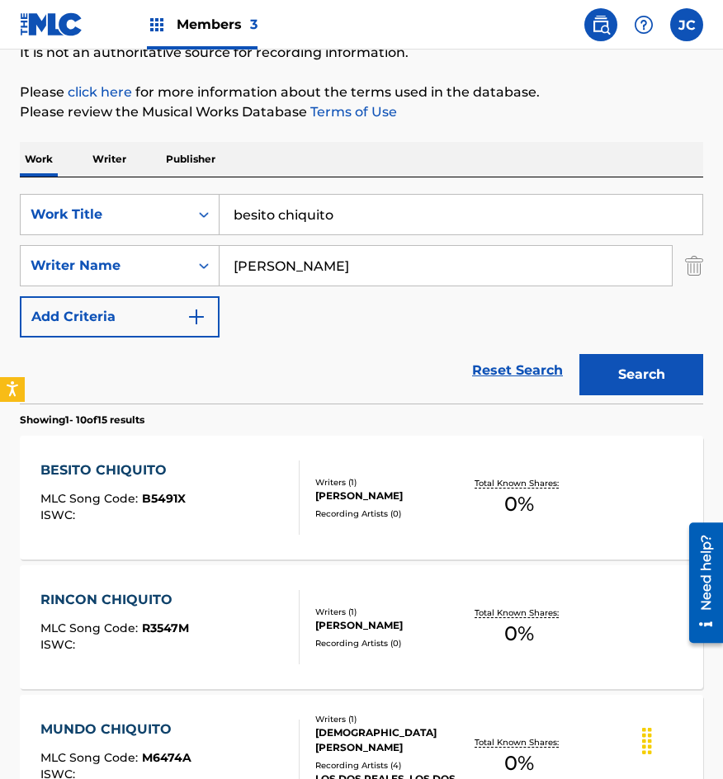
click at [79, 244] on div "SearchWithCriteriab0f060e7-e406-411b-9bb6-04b7e5506f29 Work Title besito chiqui…" at bounding box center [361, 266] width 683 height 144
type input "el [DATE]"
click at [579, 354] on button "Search" at bounding box center [641, 374] width 124 height 41
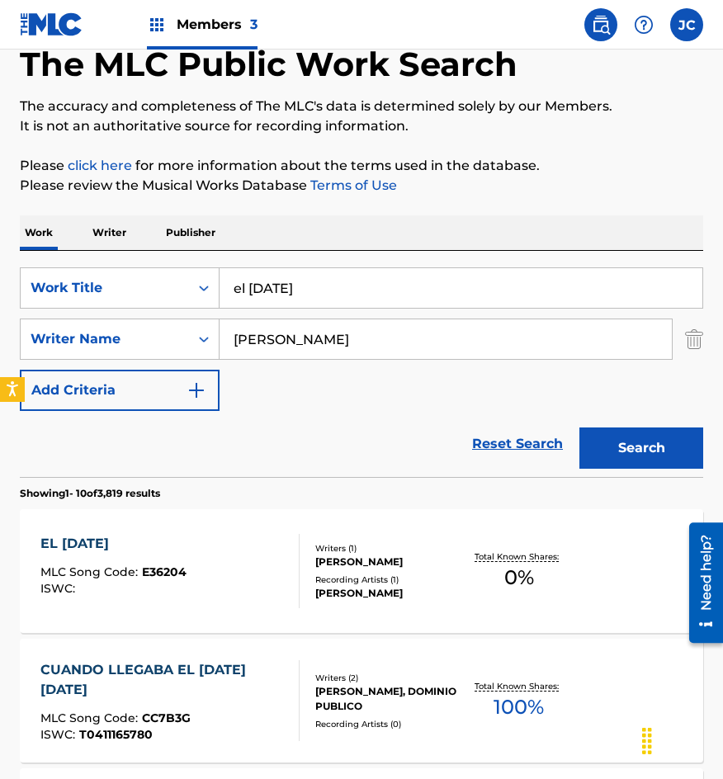
scroll to position [248, 0]
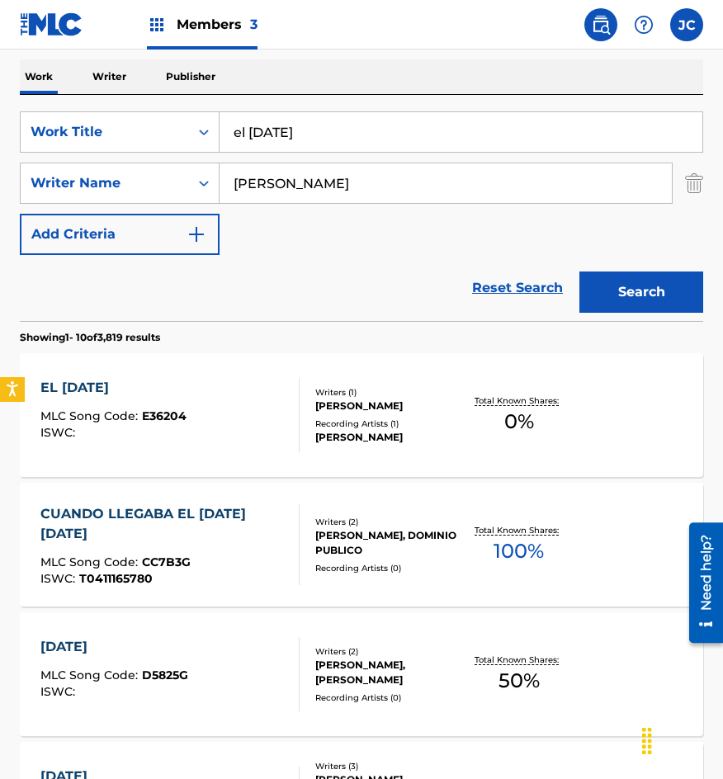
click at [407, 430] on div "Recording Artists ( 1 )" at bounding box center [388, 424] width 147 height 12
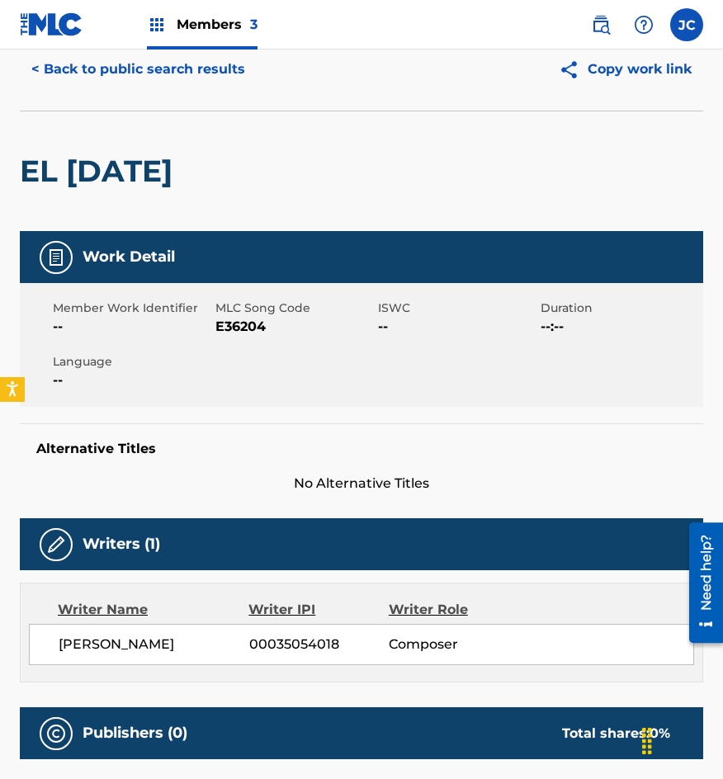
scroll to position [62, 0]
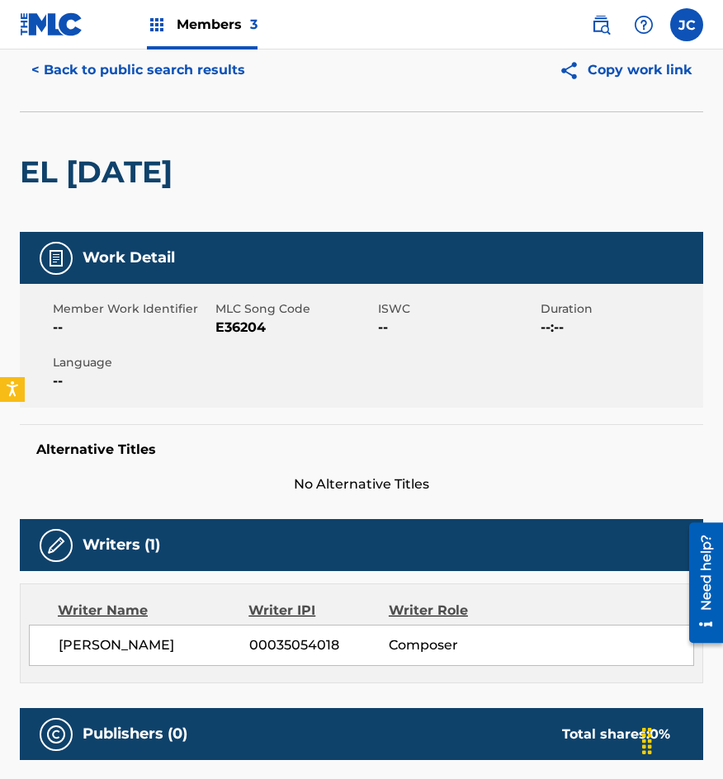
click at [242, 333] on span "E36204" at bounding box center [294, 328] width 158 height 20
drag, startPoint x: 226, startPoint y: 141, endPoint x: 217, endPoint y: 95, distance: 47.1
click at [181, 141] on div "EL [DATE]" at bounding box center [100, 172] width 161 height 120
click at [208, 75] on button "< Back to public search results" at bounding box center [138, 70] width 237 height 41
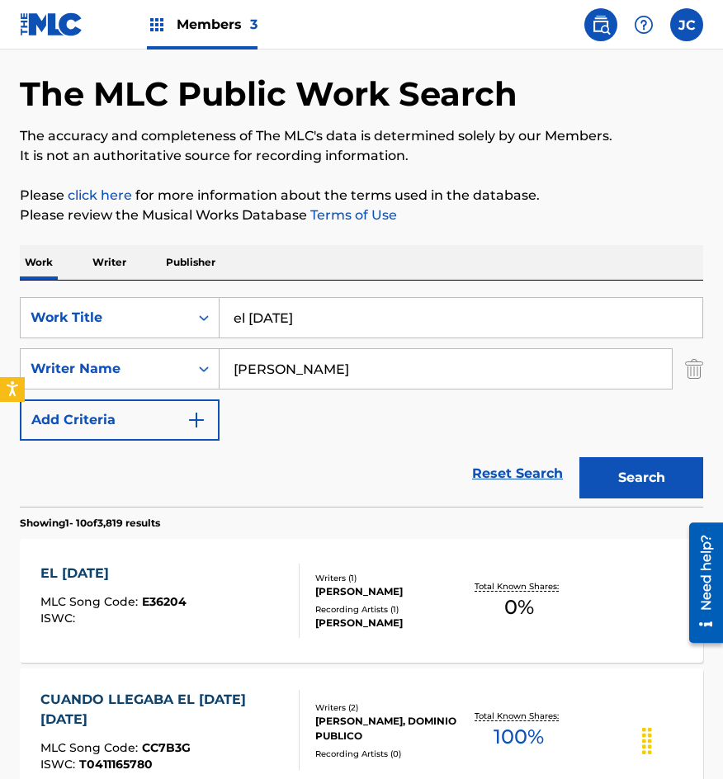
scroll to position [248, 0]
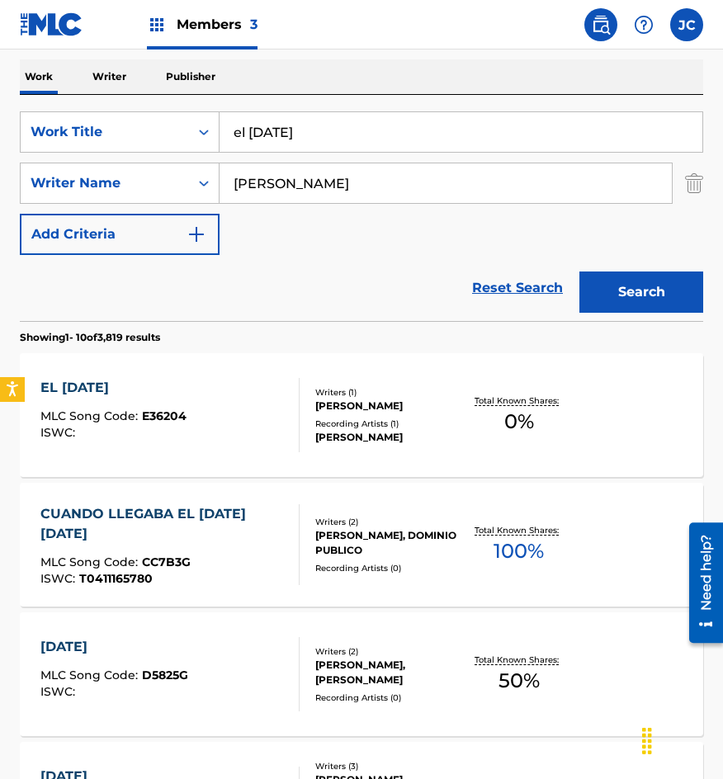
drag, startPoint x: 340, startPoint y: 129, endPoint x: 12, endPoint y: 134, distance: 327.7
click at [88, 135] on div "SearchWithCriteriab0f060e7-e406-411b-9bb6-04b7e5506f29 Work Title el [DATE]" at bounding box center [361, 131] width 683 height 41
type input "no te me vayas"
click at [579, 272] on button "Search" at bounding box center [641, 292] width 124 height 41
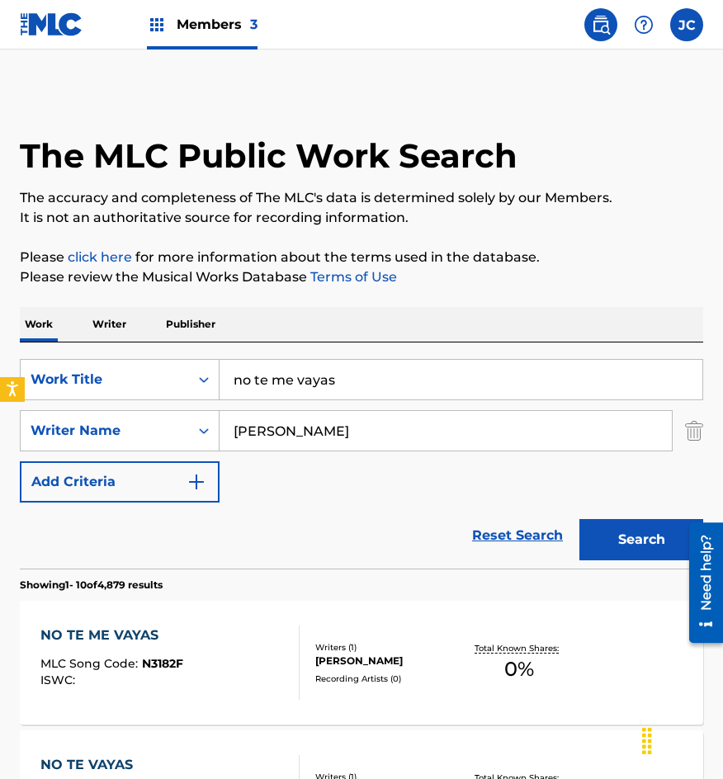
click at [346, 483] on div "SearchWithCriteriab0f060e7-e406-411b-9bb6-04b7e5506f29 Work Title no te me vaya…" at bounding box center [361, 431] width 683 height 144
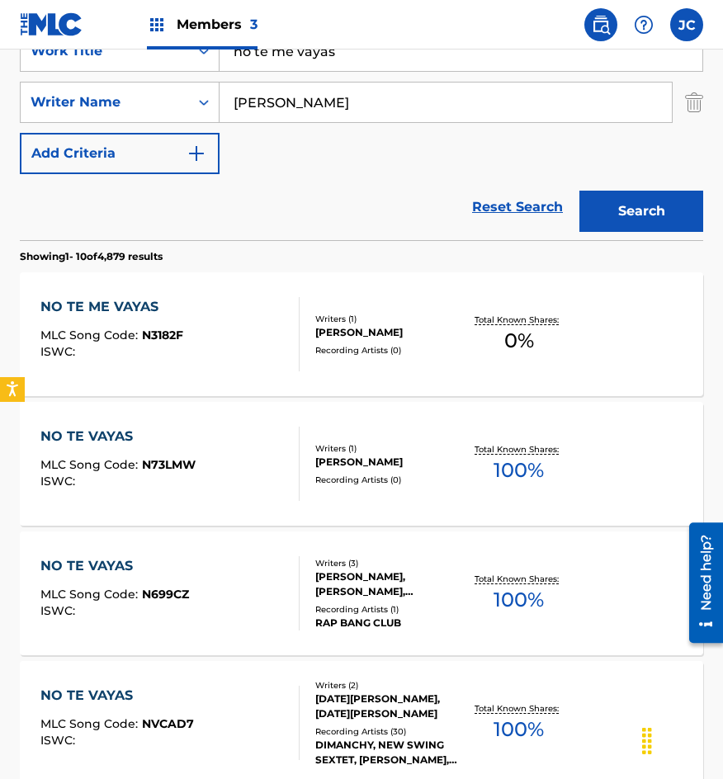
scroll to position [330, 0]
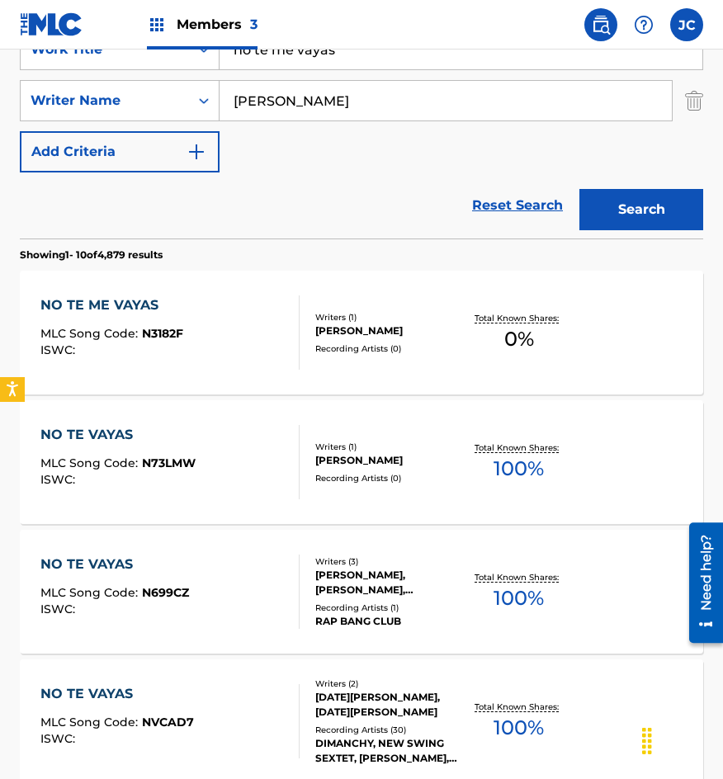
click at [301, 311] on div "Writers ( 1 ) [PERSON_NAME] Recording Artists ( 0 )" at bounding box center [381, 333] width 163 height 44
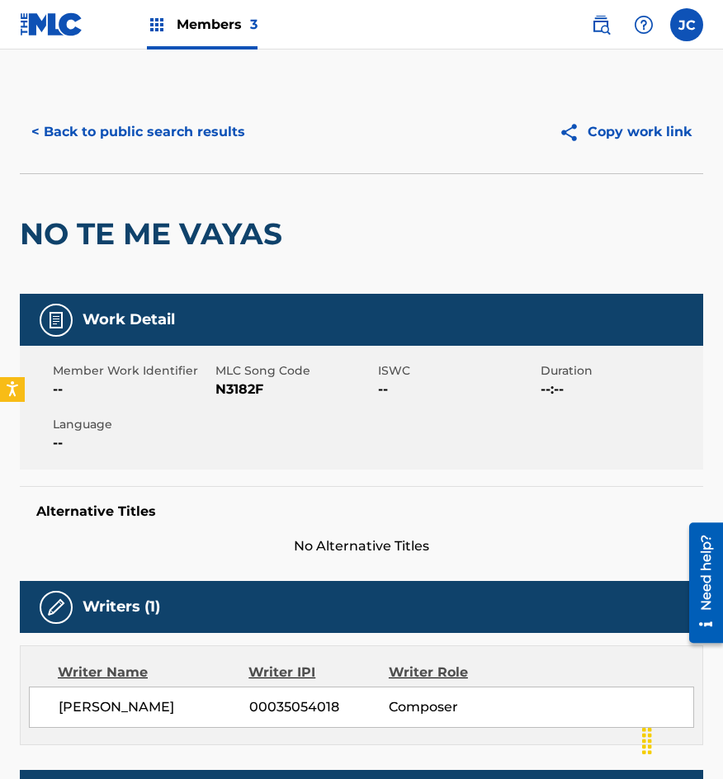
click at [239, 388] on span "N3182F" at bounding box center [294, 390] width 158 height 20
click at [140, 174] on div "NO TE ME VAYAS" at bounding box center [155, 234] width 271 height 120
click at [168, 138] on button "< Back to public search results" at bounding box center [138, 131] width 237 height 41
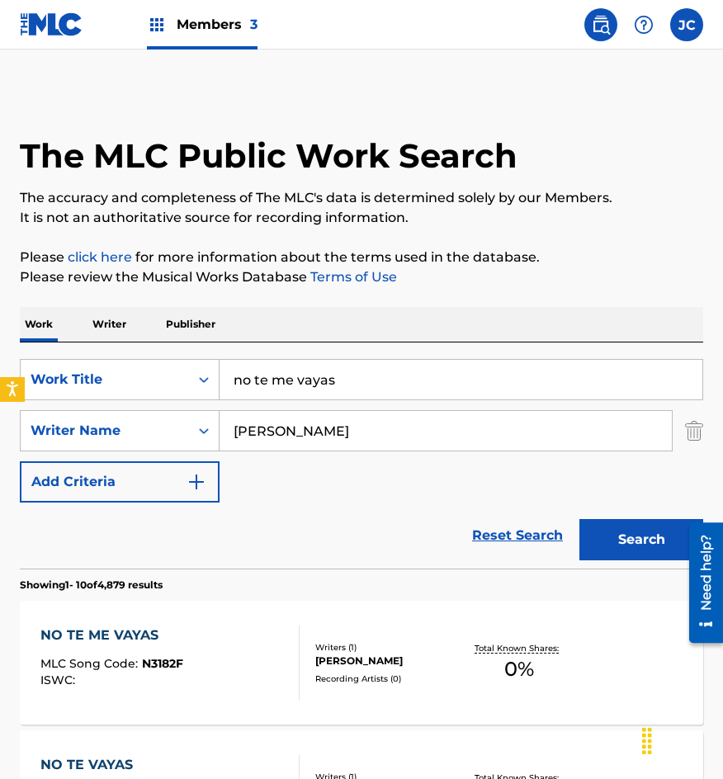
scroll to position [330, 0]
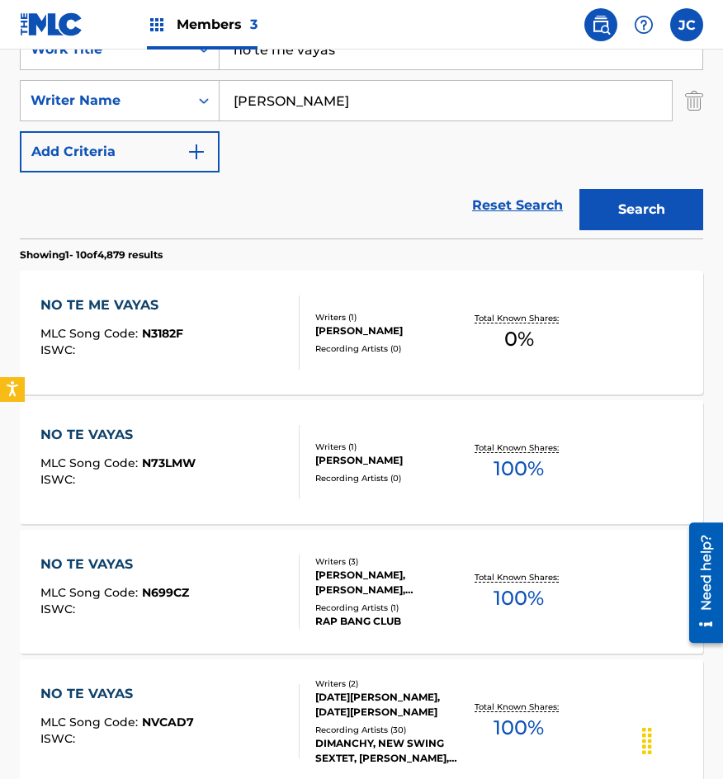
drag, startPoint x: 371, startPoint y: 60, endPoint x: 198, endPoint y: 77, distance: 174.1
click at [203, 77] on div "SearchWithCriteriab0f060e7-e406-411b-9bb6-04b7e5506f29 Work Title no te me vaya…" at bounding box center [361, 101] width 683 height 144
type input "el raton"
click at [579, 189] on button "Search" at bounding box center [641, 209] width 124 height 41
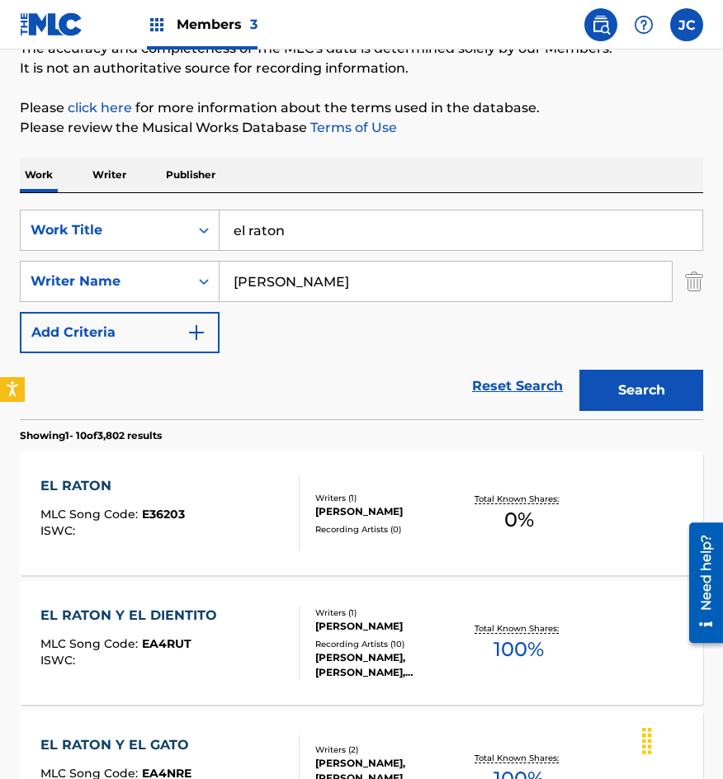
scroll to position [165, 0]
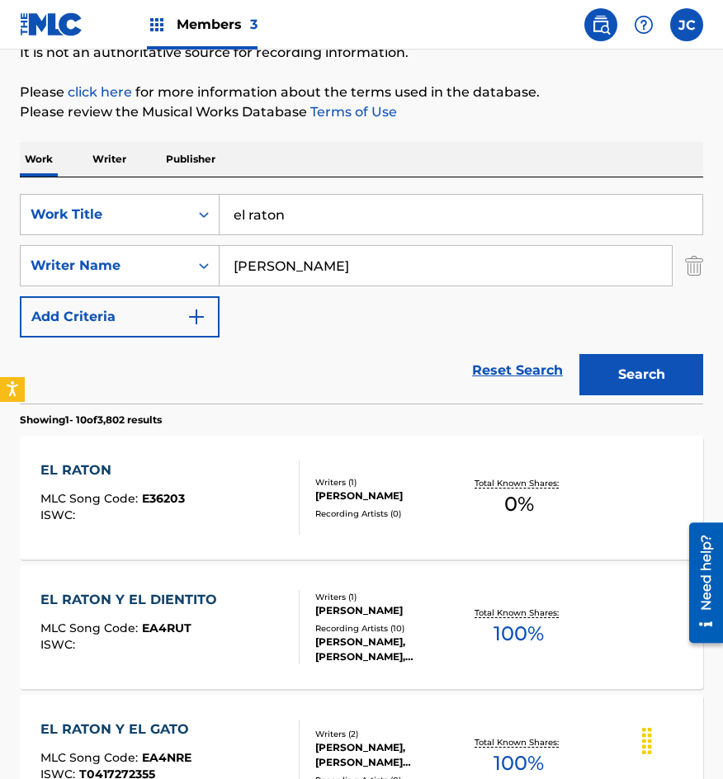
click at [341, 504] on div "[PERSON_NAME]" at bounding box center [388, 496] width 147 height 15
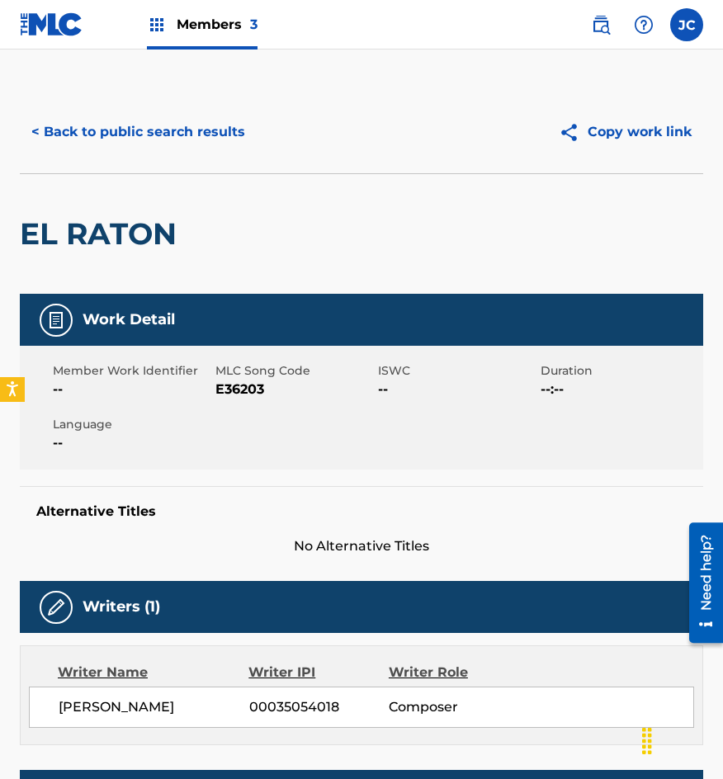
click at [245, 391] on span "E36203" at bounding box center [294, 390] width 158 height 20
drag, startPoint x: 163, startPoint y: 180, endPoint x: 189, endPoint y: 157, distance: 34.5
click at [164, 178] on div "EL RATON" at bounding box center [102, 234] width 165 height 120
click at [192, 153] on div "< Back to public search results Copy work link" at bounding box center [361, 132] width 683 height 83
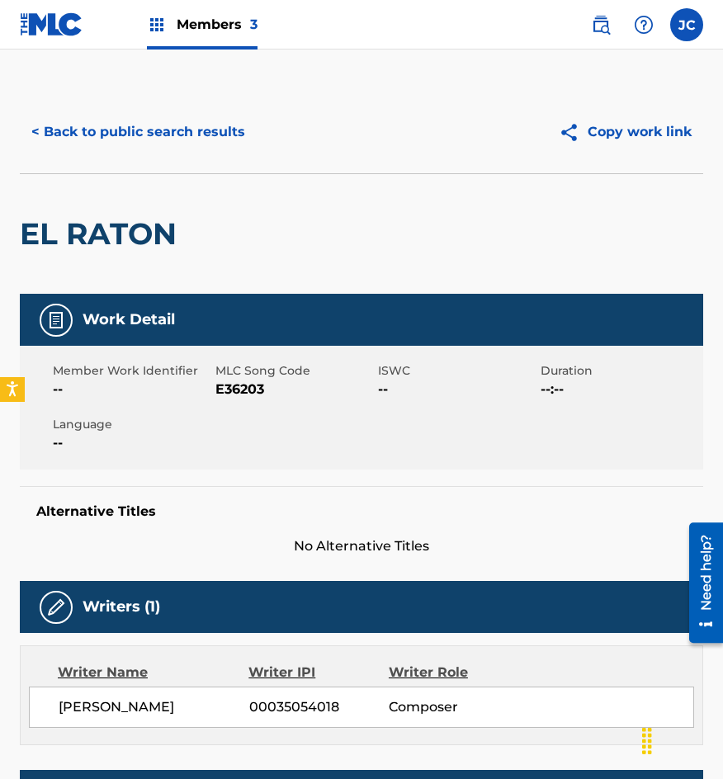
click at [209, 140] on button "< Back to public search results" at bounding box center [138, 131] width 237 height 41
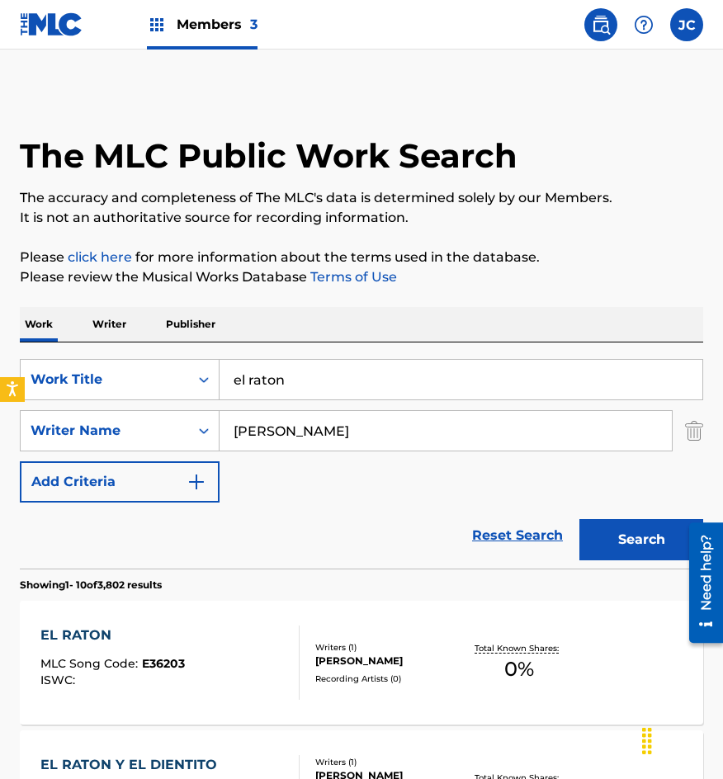
scroll to position [165, 0]
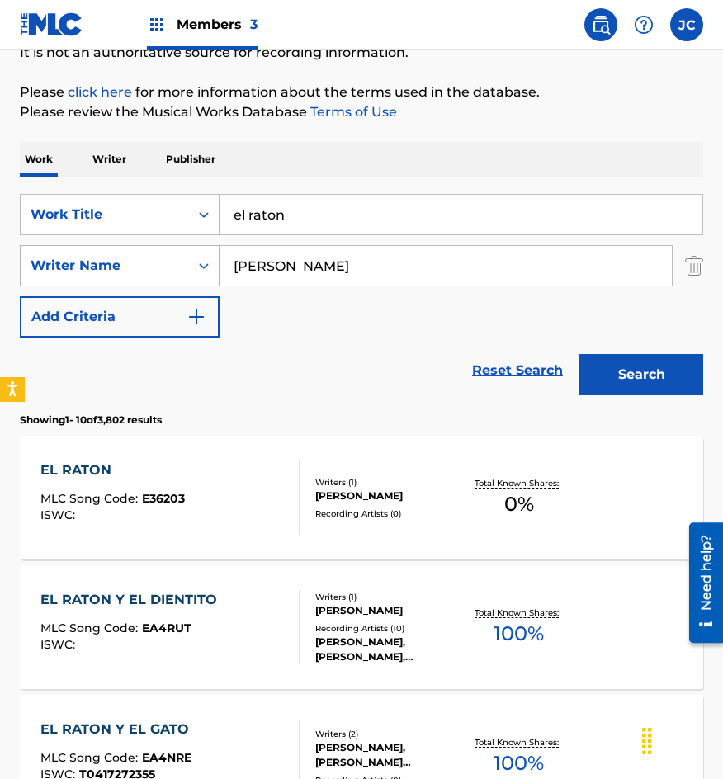
click at [77, 258] on div "SearchWithCriteriab0f060e7-e406-411b-9bb6-04b7e5506f29 Work Title el raton Sear…" at bounding box center [361, 266] width 683 height 144
type input "la almohada"
type input "[PERSON_NAME]"
click at [579, 354] on button "Search" at bounding box center [641, 374] width 124 height 41
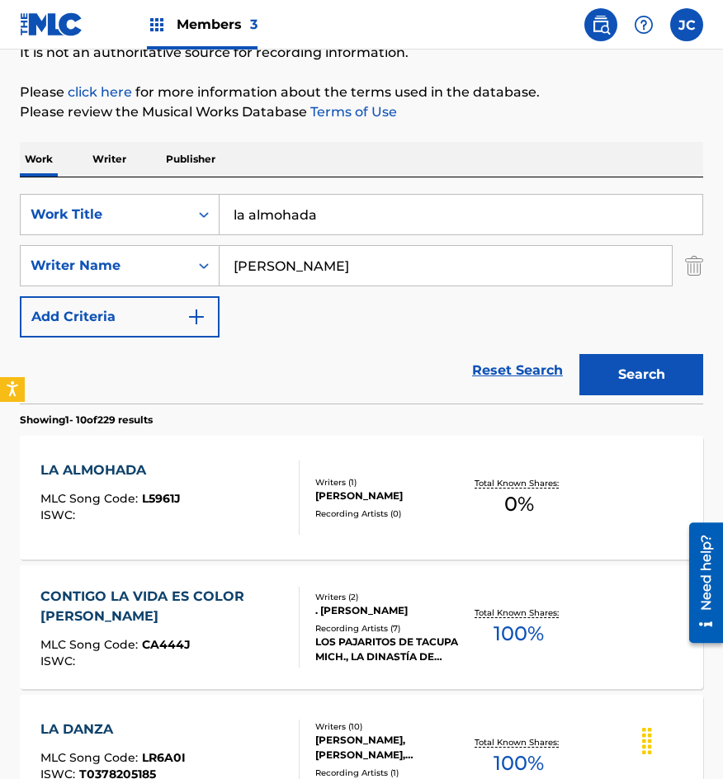
click at [392, 497] on div "[PERSON_NAME]" at bounding box center [388, 496] width 147 height 15
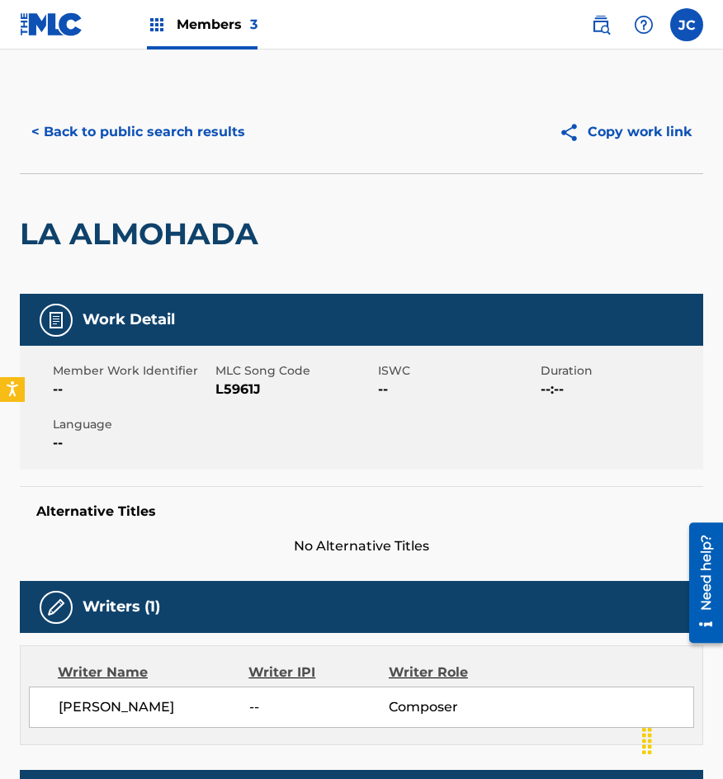
click at [226, 388] on span "L5961J" at bounding box center [294, 390] width 158 height 20
click at [114, 139] on button "< Back to public search results" at bounding box center [138, 131] width 237 height 41
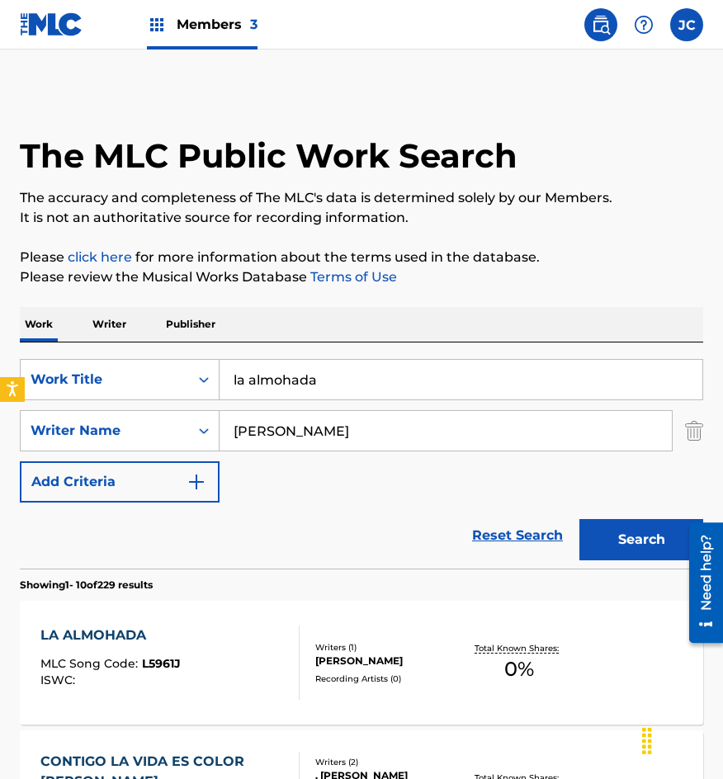
scroll to position [165, 0]
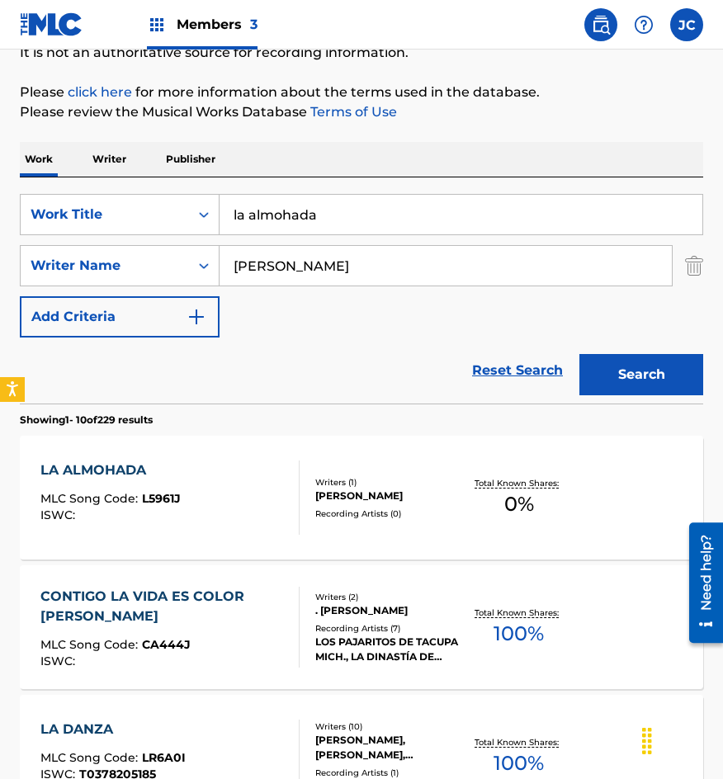
drag, startPoint x: 40, startPoint y: 250, endPoint x: 1, endPoint y: 252, distance: 38.8
type input "regresa por favor"
click at [579, 354] on button "Search" at bounding box center [641, 374] width 124 height 41
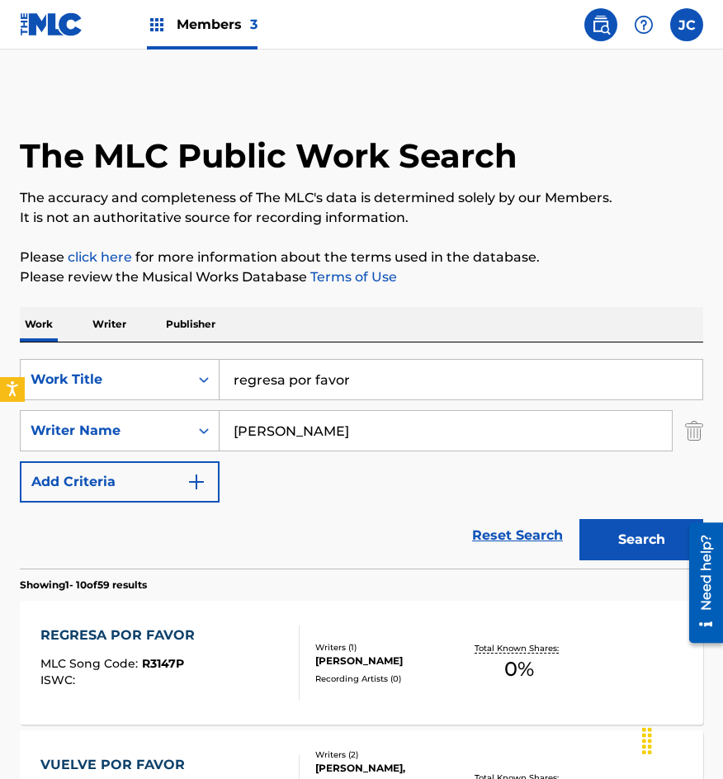
click at [376, 513] on div "Reset Search Search" at bounding box center [361, 536] width 683 height 66
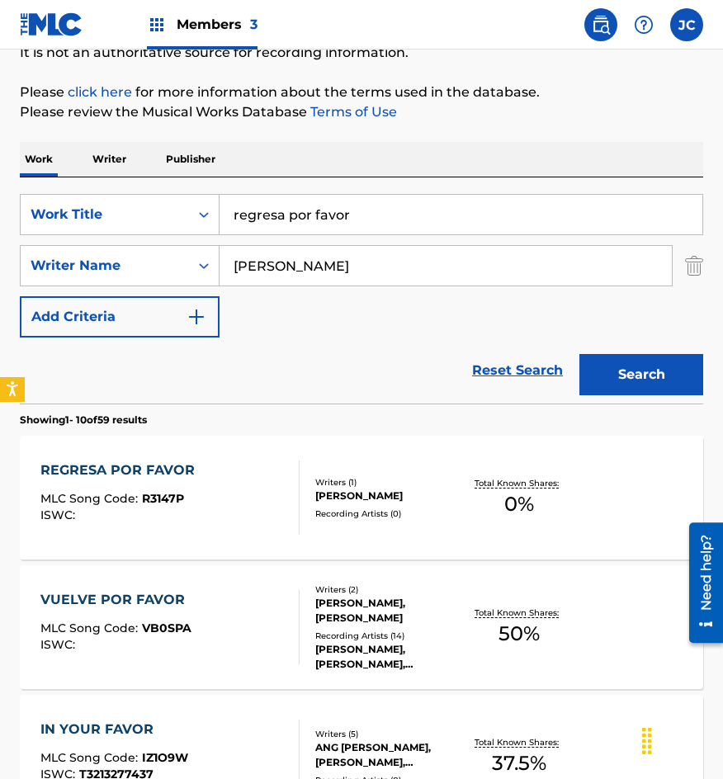
click at [376, 503] on div "[PERSON_NAME]" at bounding box center [388, 496] width 147 height 15
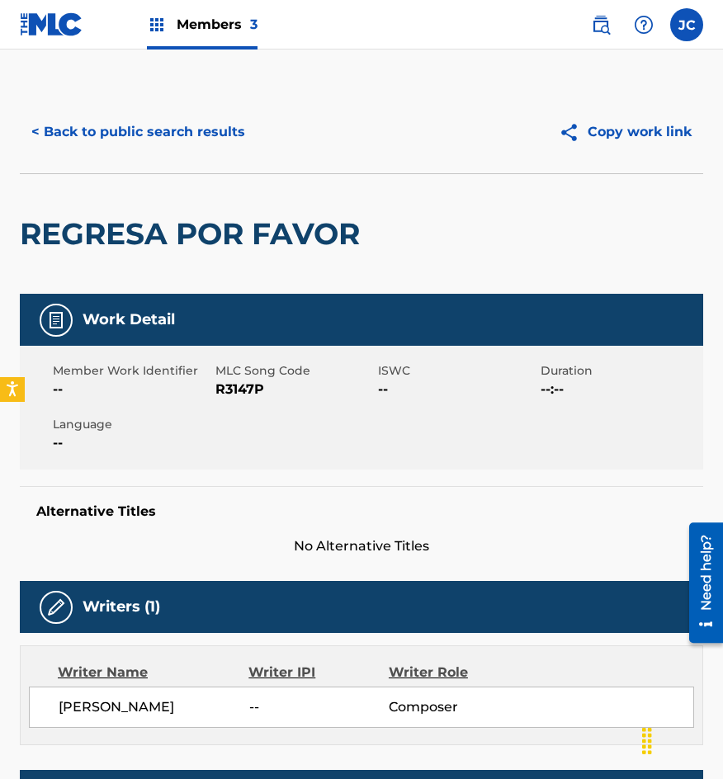
click at [253, 389] on span "R3147P" at bounding box center [294, 390] width 158 height 20
click at [167, 151] on button "< Back to public search results" at bounding box center [138, 131] width 237 height 41
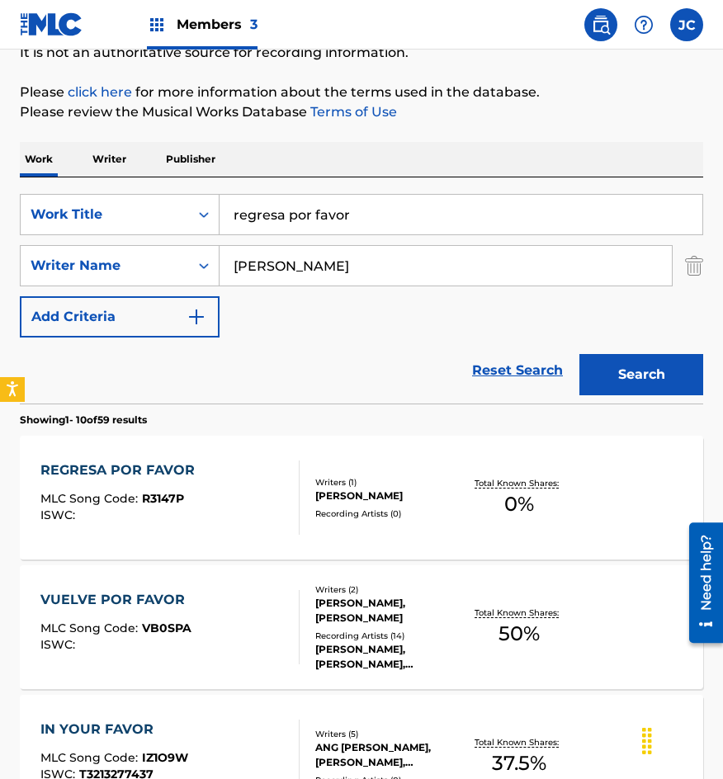
click at [245, 225] on input "regresa por favor" at bounding box center [461, 215] width 483 height 40
type input "r"
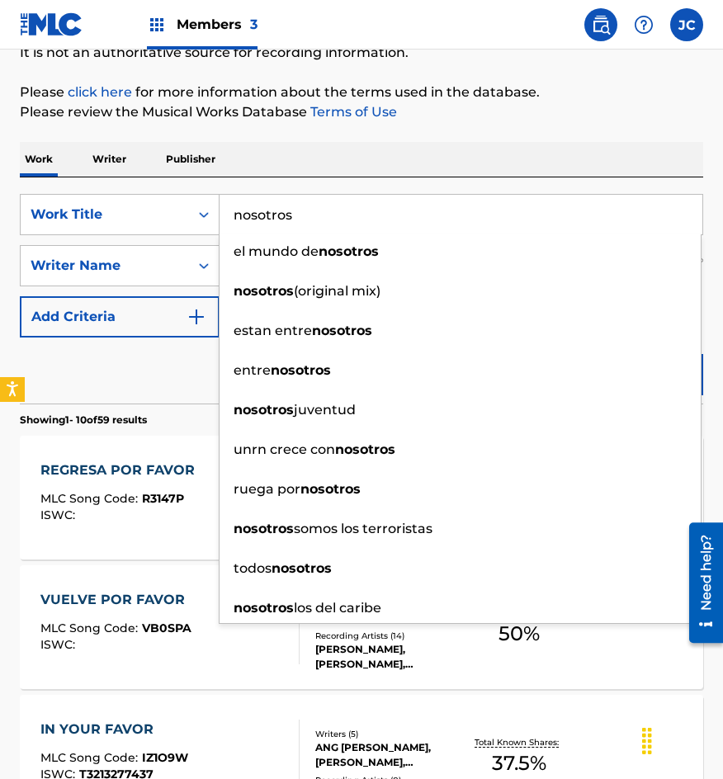
type input "nosotros"
click at [191, 370] on div "Reset Search Search" at bounding box center [361, 371] width 683 height 66
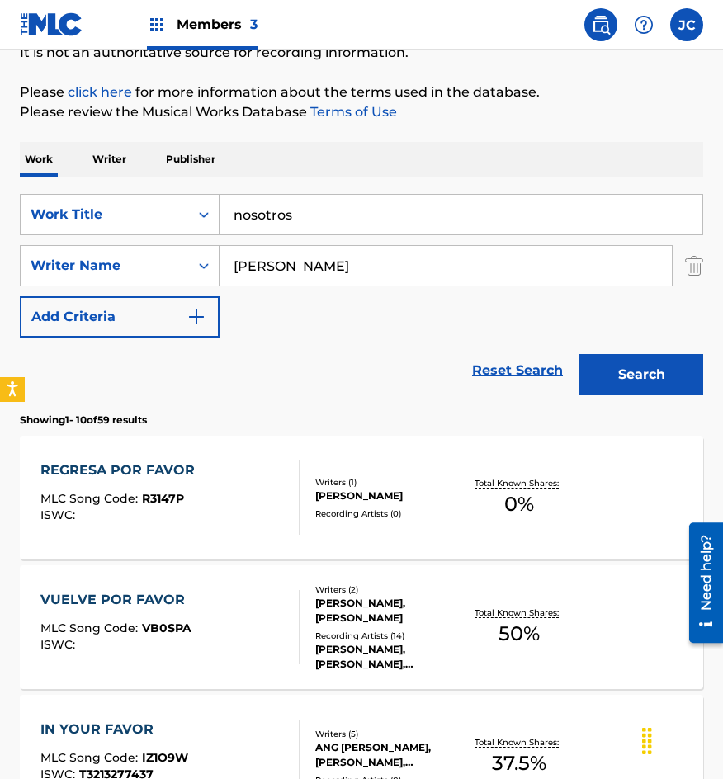
click at [320, 253] on input "[PERSON_NAME]" at bounding box center [446, 266] width 452 height 40
type input "d"
type input "[PERSON_NAME]"
click at [579, 354] on button "Search" at bounding box center [641, 374] width 124 height 41
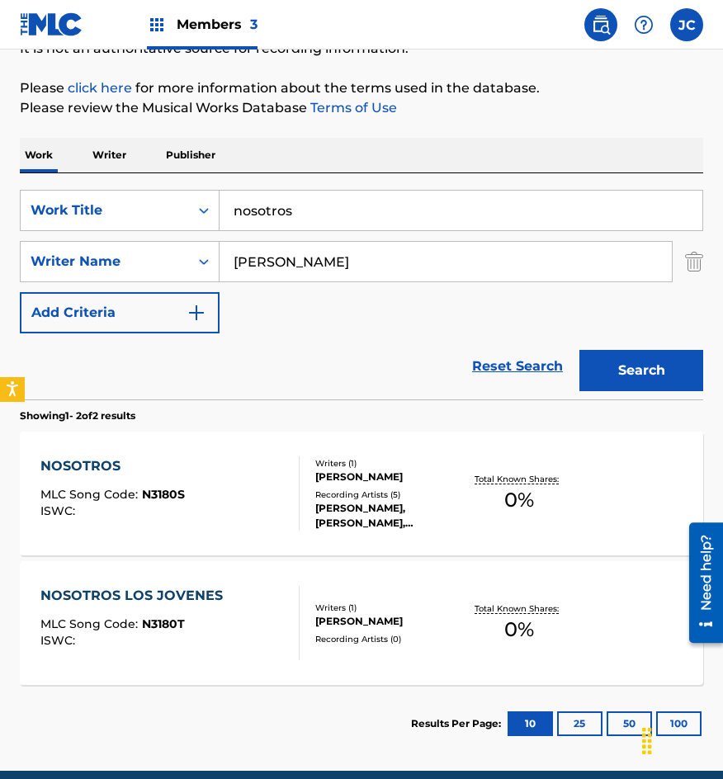
scroll to position [240, 0]
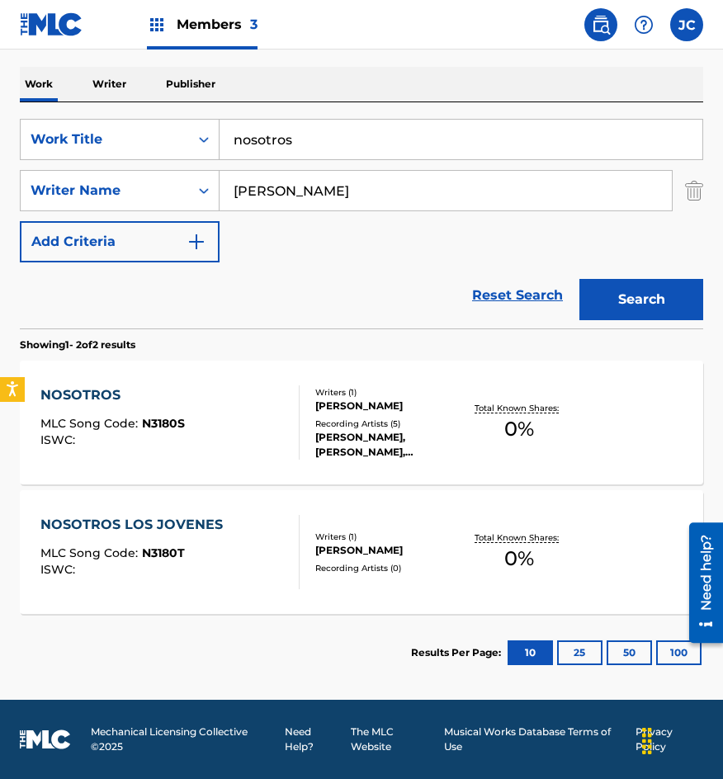
click at [331, 421] on div "Writers ( 1 ) [PERSON_NAME] Recording Artists ( 5 ) [PERSON_NAME], [PERSON_NAME…" at bounding box center [381, 422] width 163 height 73
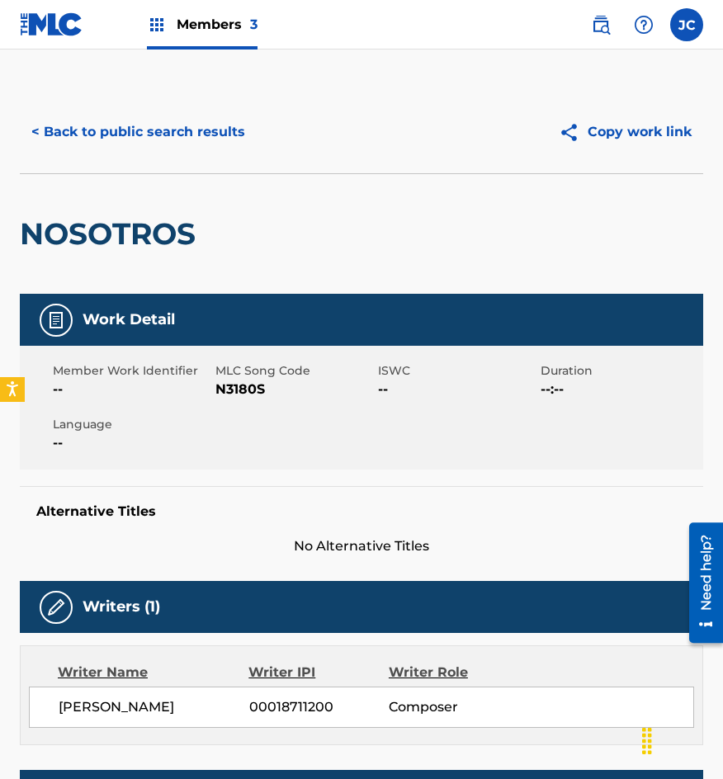
click at [226, 394] on span "N3180S" at bounding box center [294, 390] width 158 height 20
click at [30, 94] on div "< Back to public search results Copy work link" at bounding box center [361, 132] width 683 height 83
click at [147, 131] on button "< Back to public search results" at bounding box center [138, 131] width 237 height 41
